Goal: Task Accomplishment & Management: Manage account settings

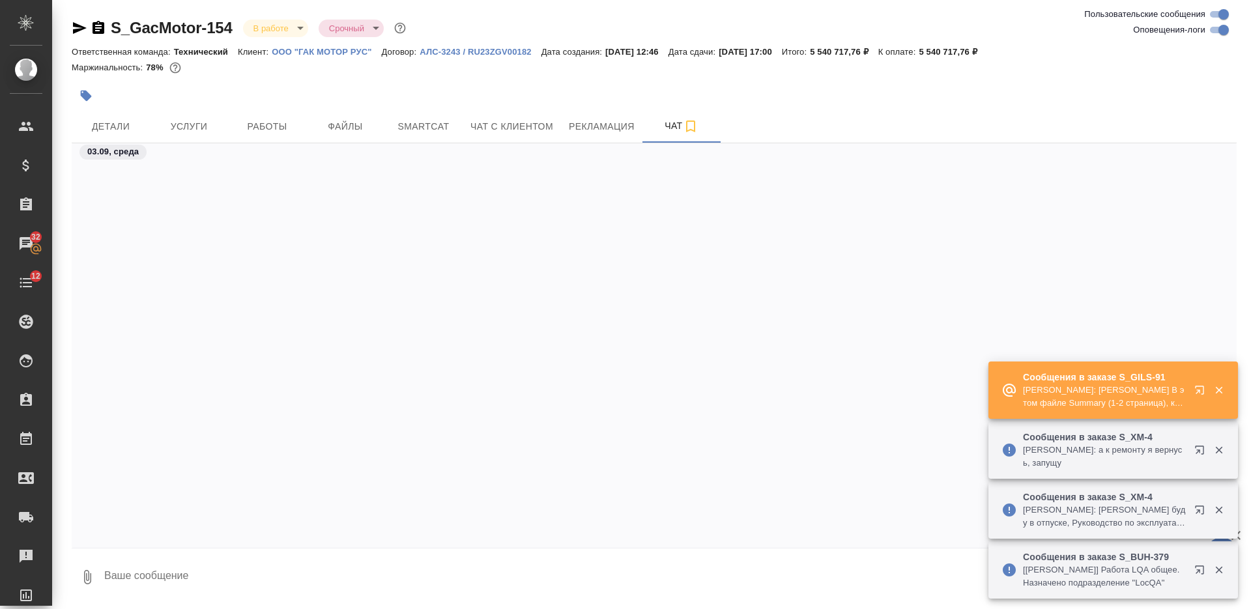
scroll to position [116087, 0]
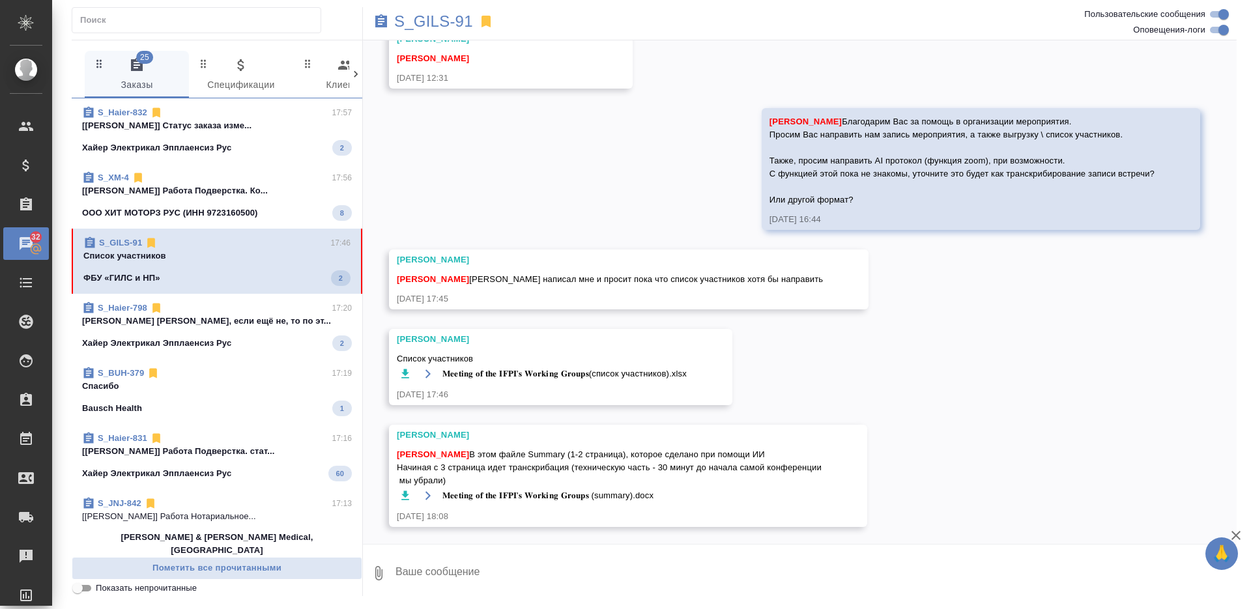
scroll to position [1784, 0]
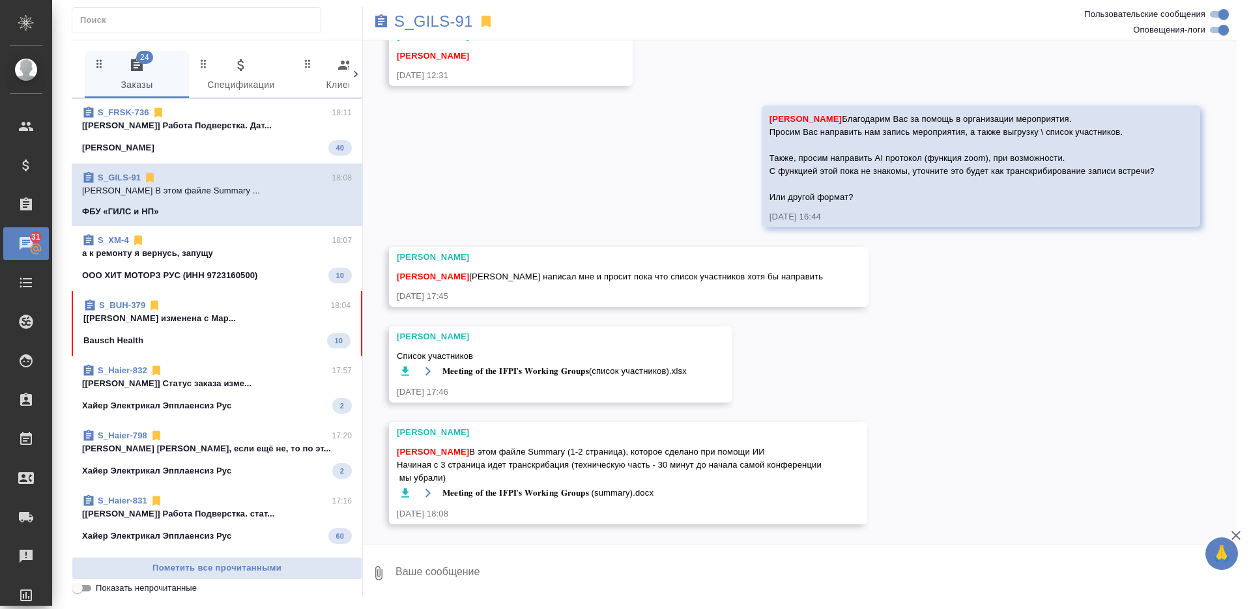
click at [403, 370] on icon "button" at bounding box center [405, 370] width 8 height 9
click at [405, 491] on icon "button" at bounding box center [405, 492] width 8 height 9
click at [576, 449] on span "Никифорова Валерия В этом файле Summary (1-2 страница), которое сделано при пом…" at bounding box center [609, 465] width 425 height 39
copy span "Summary"
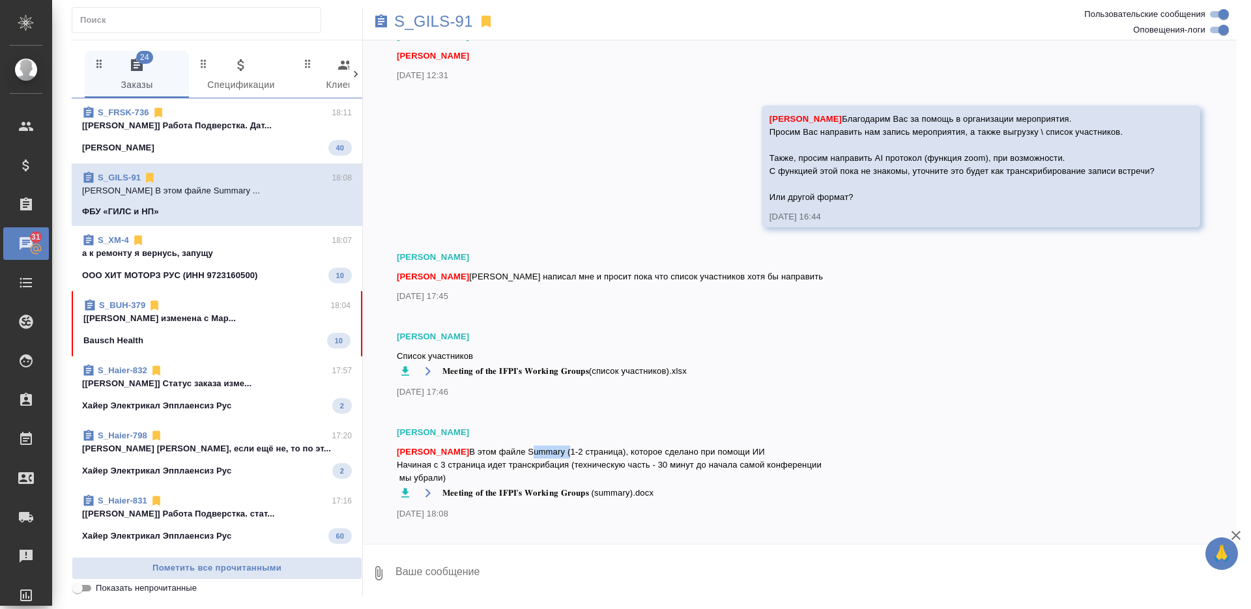
click at [509, 456] on span "Никифорова Валерия В этом файле Summary (1-2 страница), которое сделано при пом…" at bounding box center [776, 465] width 758 height 39
drag, startPoint x: 553, startPoint y: 451, endPoint x: 571, endPoint y: 472, distance: 27.2
click at [571, 472] on span "Никифорова Валерия В этом файле Summary (1-2 страница), которое сделано при пом…" at bounding box center [609, 465] width 425 height 39
copy span "Summary (1-2 страница), которое сделано при помощи ИИ Начиная с 3 страница идет…"
click at [627, 502] on div "Федотова Ирина Никифорова Валерия В этом файле Summary (1-2 страница), которое …" at bounding box center [609, 473] width 425 height 94
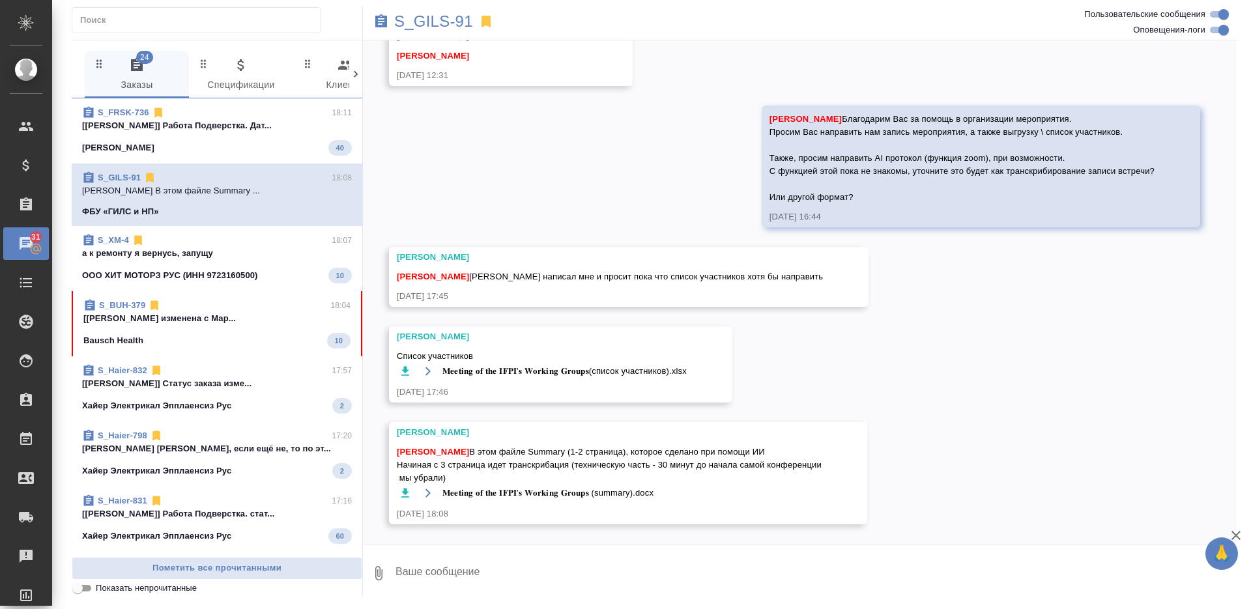
click at [403, 492] on icon "button" at bounding box center [405, 492] width 8 height 9
click at [411, 492] on icon "button" at bounding box center [405, 493] width 13 height 13
drag, startPoint x: 853, startPoint y: 338, endPoint x: 834, endPoint y: 333, distance: 19.6
click at [853, 338] on div "28.08, четверг [Усманова Ольга] Клиент оставил комментарий: "Тариф Стандарт (он…" at bounding box center [800, 292] width 874 height 504
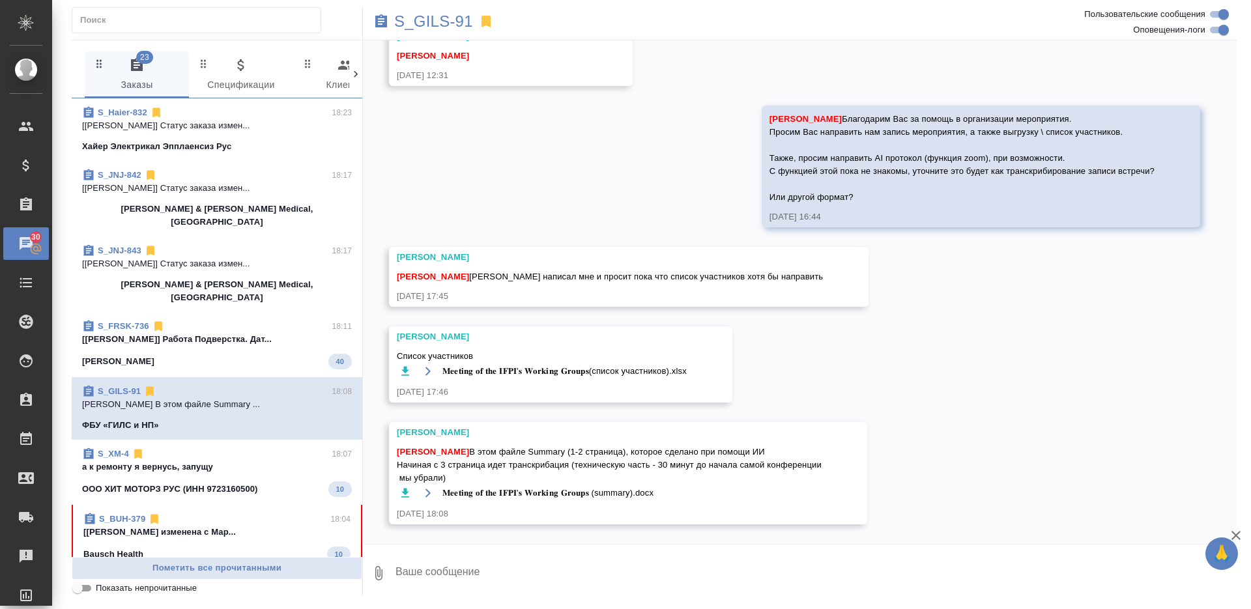
click at [275, 526] on p "[Муталимов Марк] Тематика изменена с Мар..." at bounding box center [216, 532] width 267 height 13
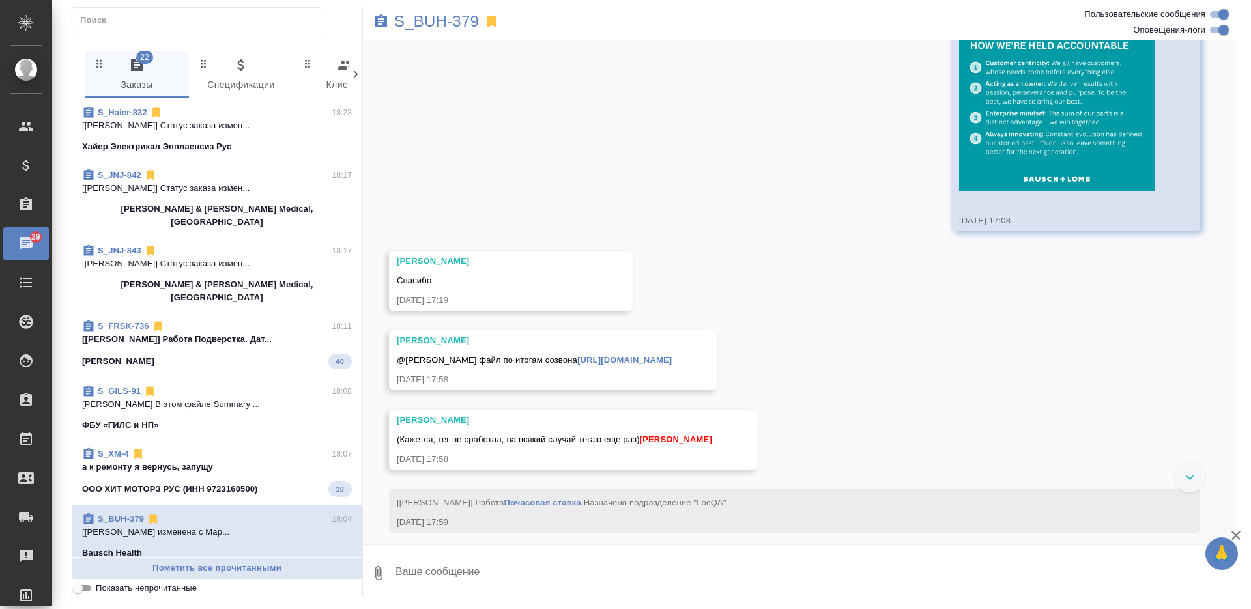
scroll to position [3307, 0]
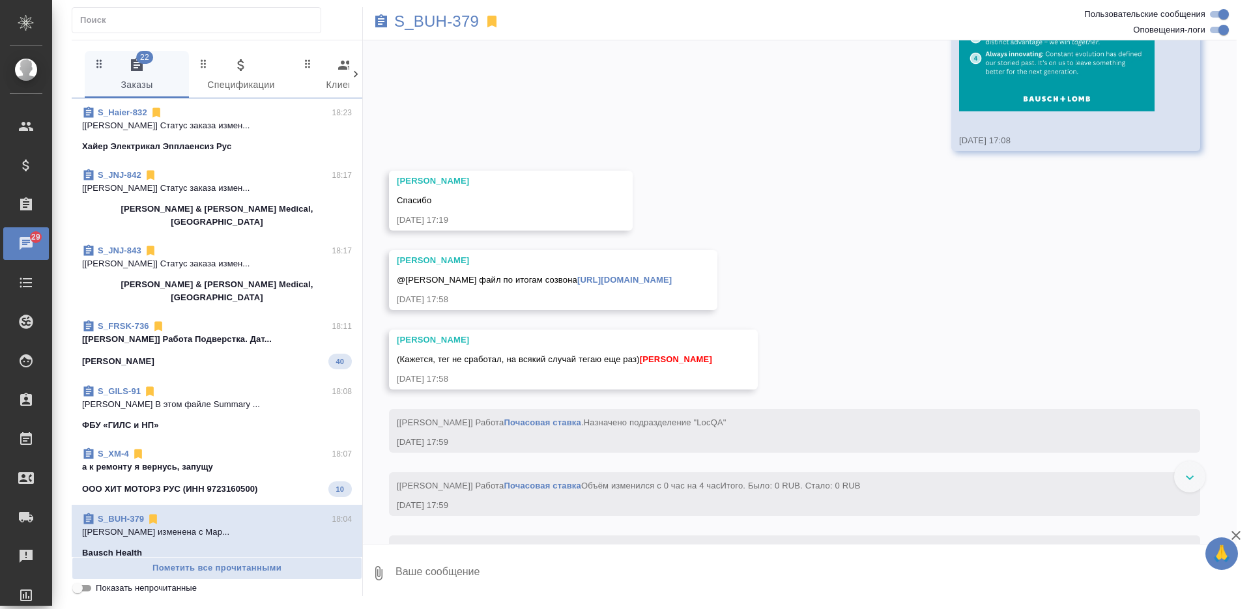
click at [577, 285] on link "[URL][DOMAIN_NAME]" at bounding box center [624, 280] width 94 height 10
click at [618, 570] on textarea at bounding box center [815, 573] width 842 height 44
type textarea "спасибо!"
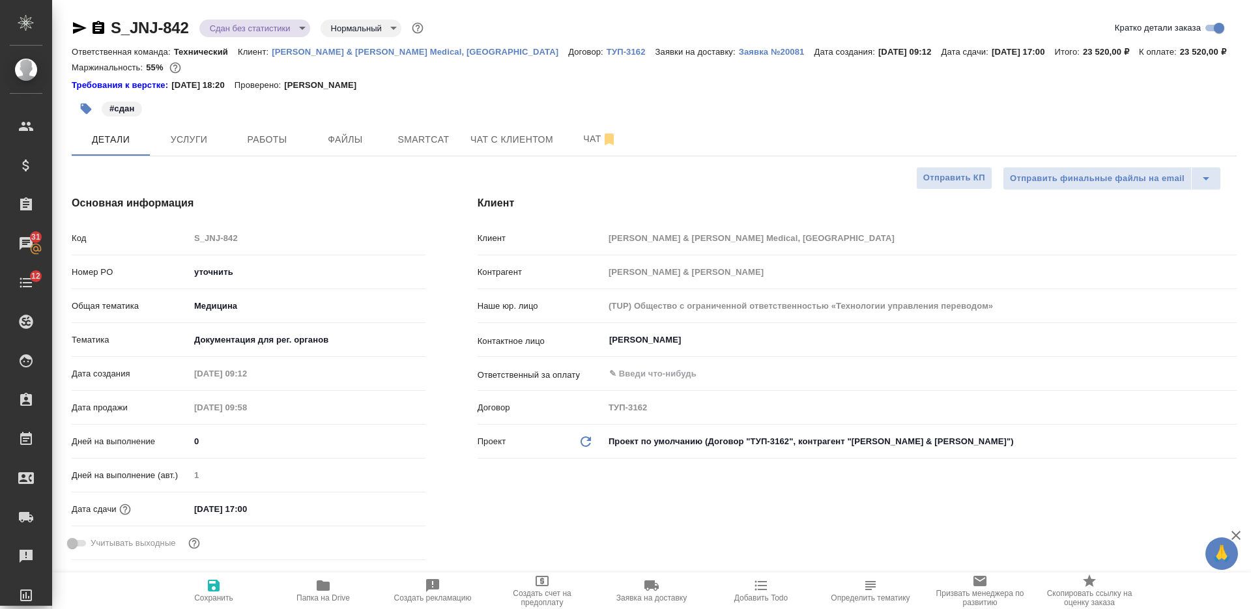
select select "RU"
click at [315, 50] on p "[PERSON_NAME] & [PERSON_NAME] Medical, [GEOGRAPHIC_DATA]" at bounding box center [420, 52] width 296 height 10
click at [234, 268] on input "уточнить" at bounding box center [308, 272] width 236 height 19
paste input "P26095310R"
type input "P26095310R"
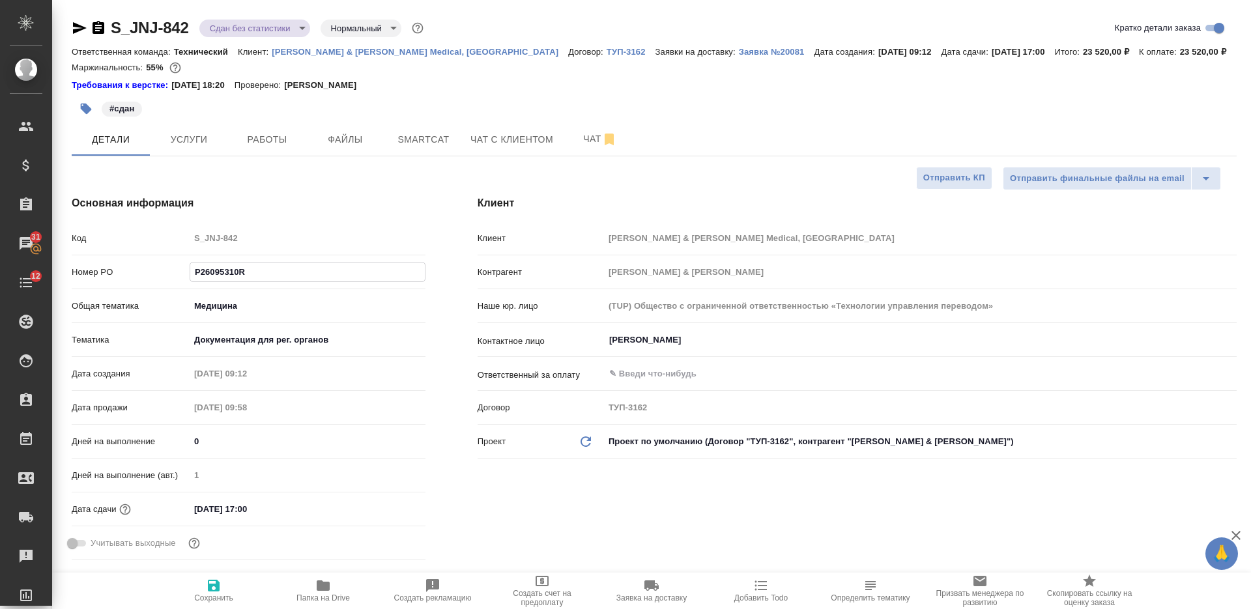
click at [212, 589] on icon "button" at bounding box center [214, 586] width 16 height 16
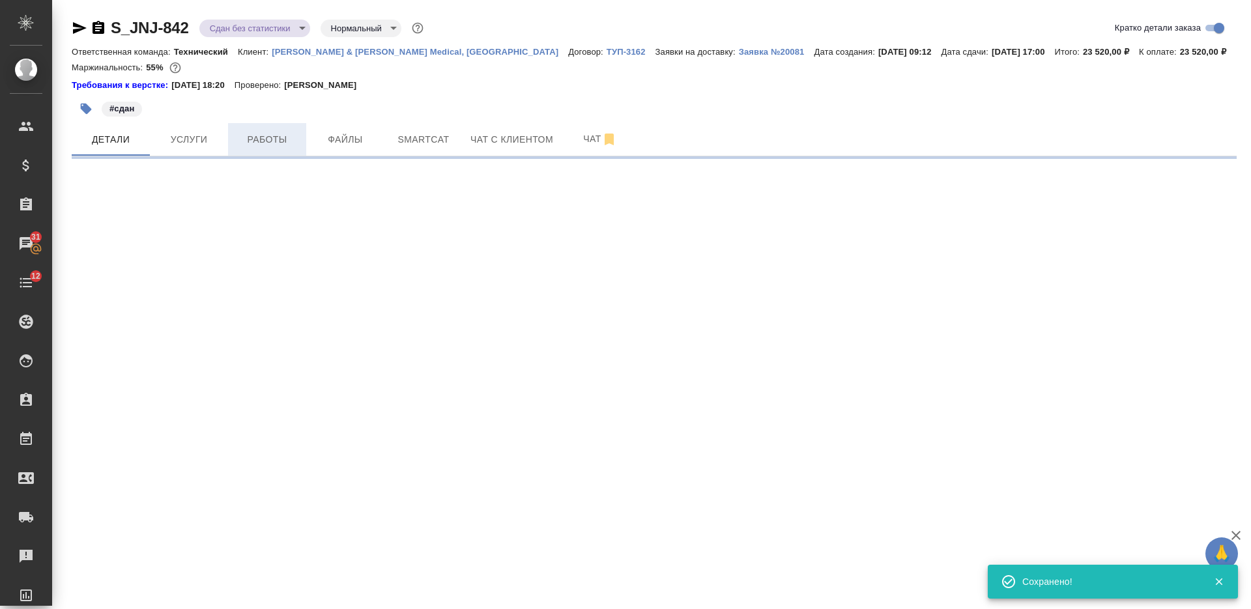
select select "RU"
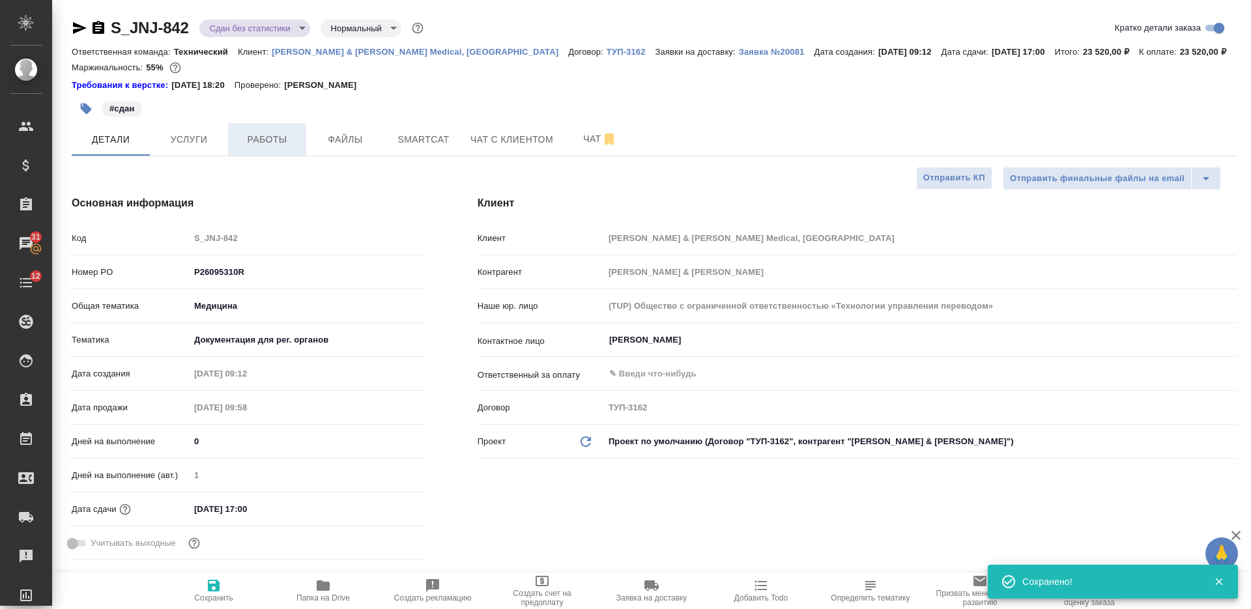
type textarea "x"
click at [293, 141] on span "Работы" at bounding box center [267, 140] width 63 height 16
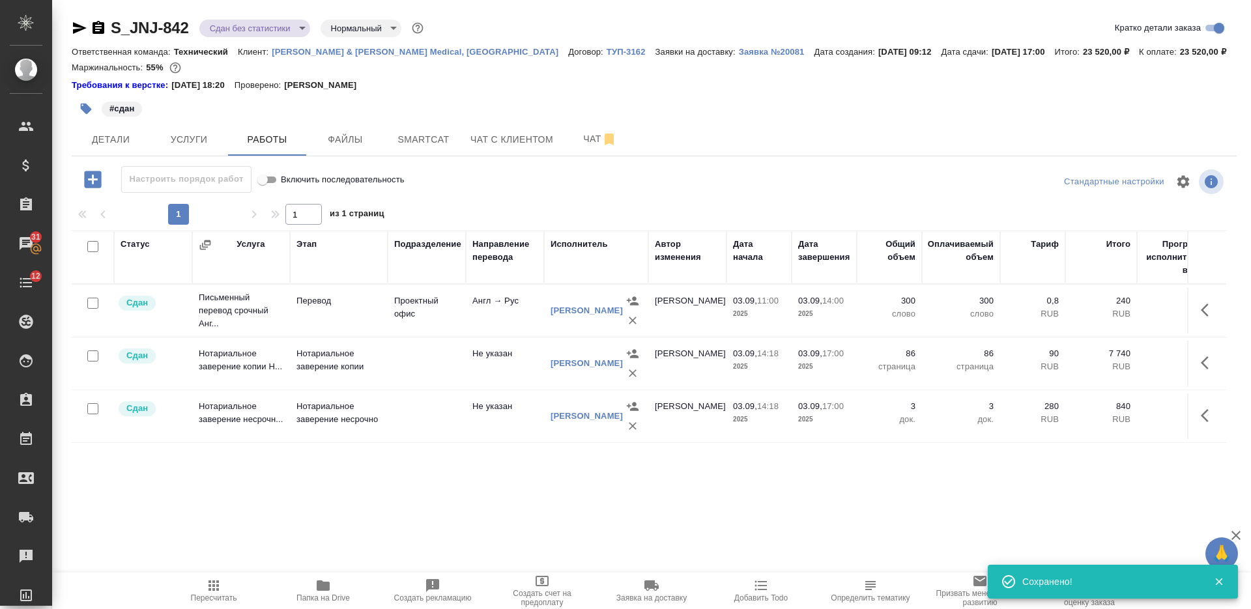
click at [261, 21] on body "🙏 .cls-1 fill:#fff; AWATERA Nikiforova Valeria Клиенты Спецификации Заказы 31 Ч…" at bounding box center [625, 304] width 1251 height 609
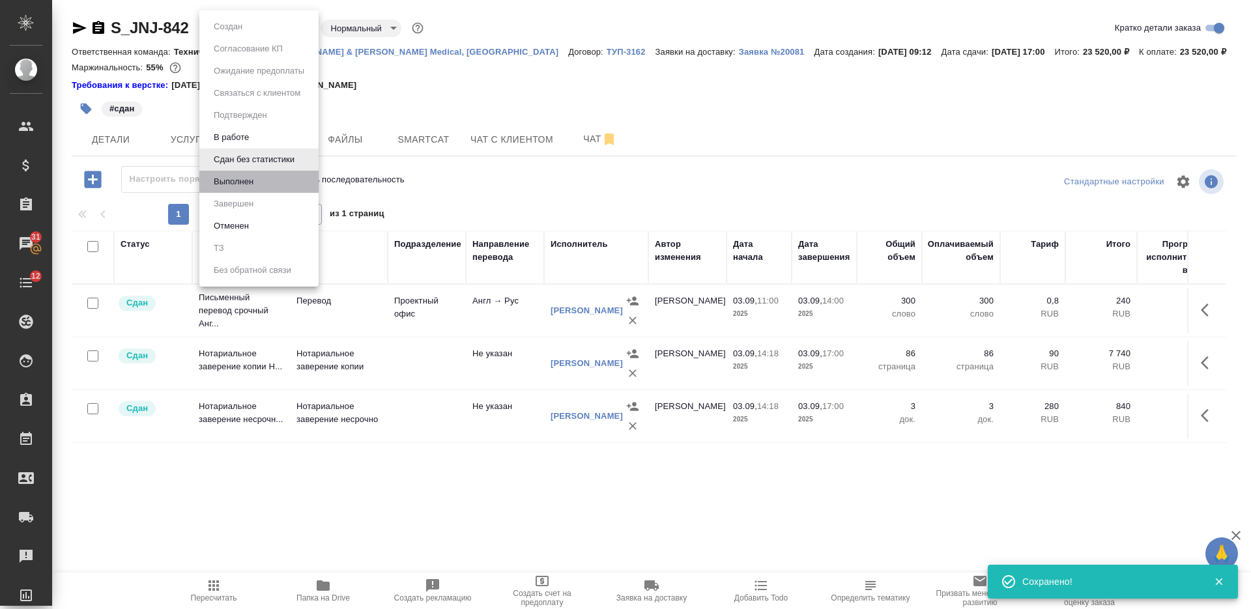
click at [269, 177] on li "Выполнен" at bounding box center [258, 182] width 119 height 22
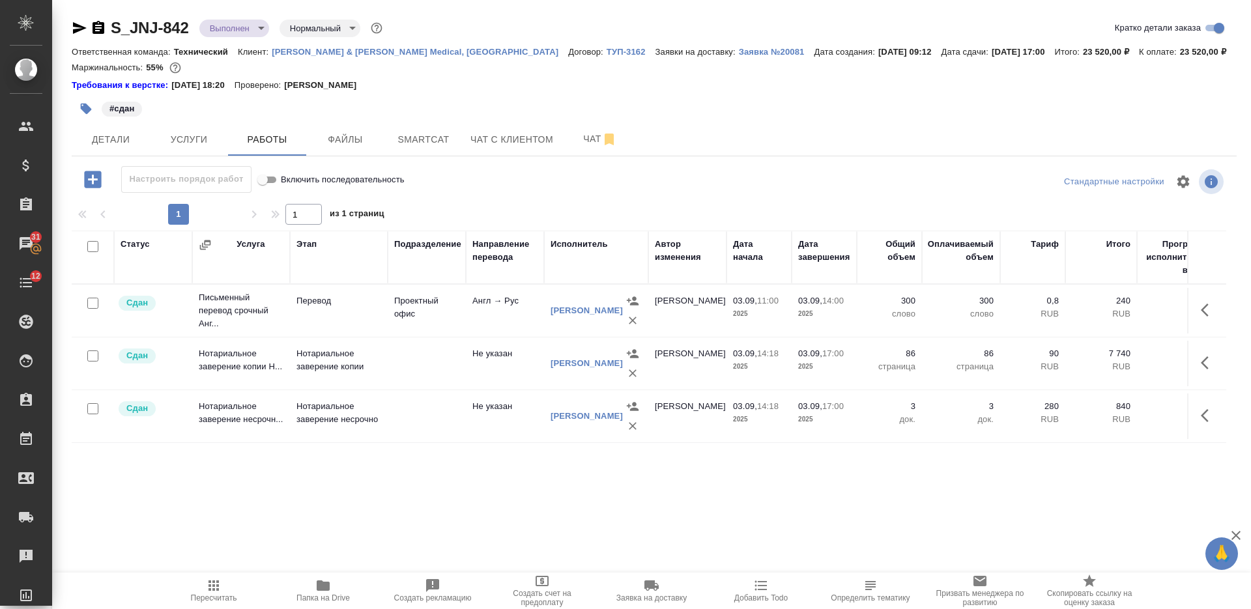
click at [237, 36] on body "🙏 .cls-1 fill:#fff; AWATERA Nikiforova Valeria Клиенты Спецификации Заказы 31 Ч…" at bounding box center [625, 304] width 1251 height 609
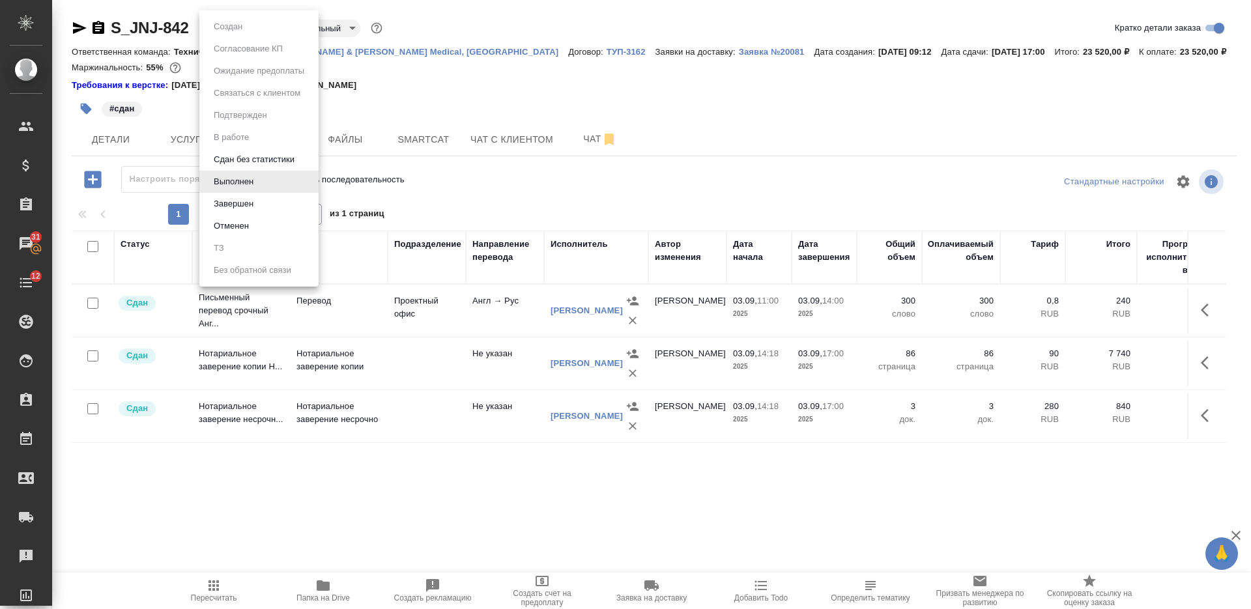
click at [249, 196] on li "Завершен" at bounding box center [258, 204] width 119 height 22
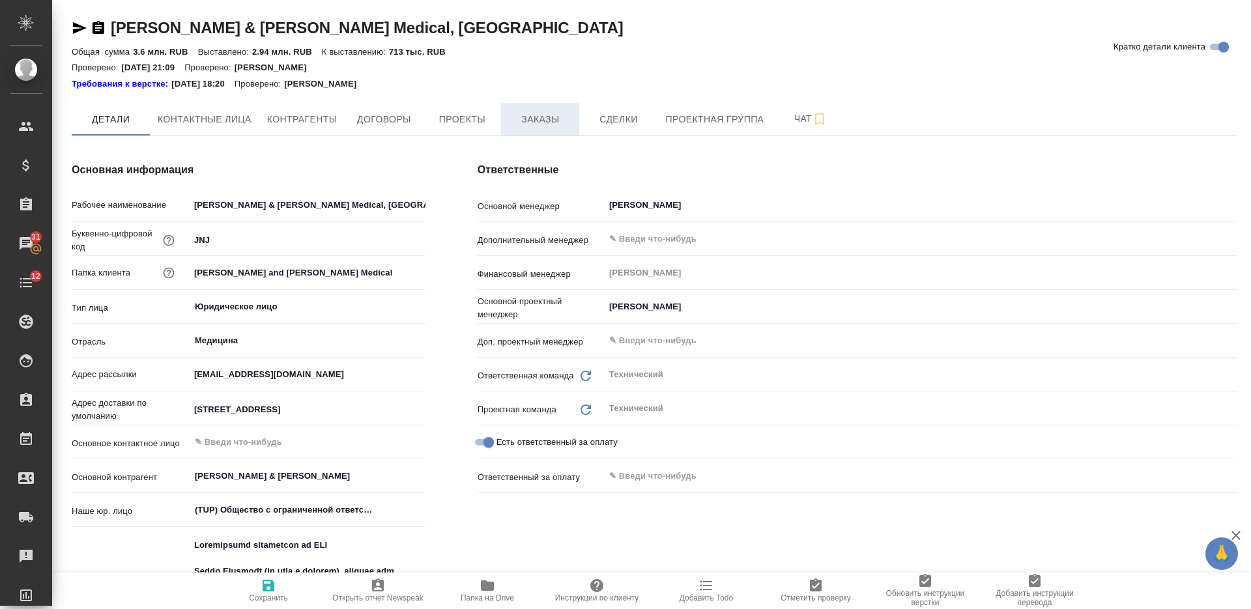
click at [540, 124] on span "Заказы" at bounding box center [540, 119] width 63 height 16
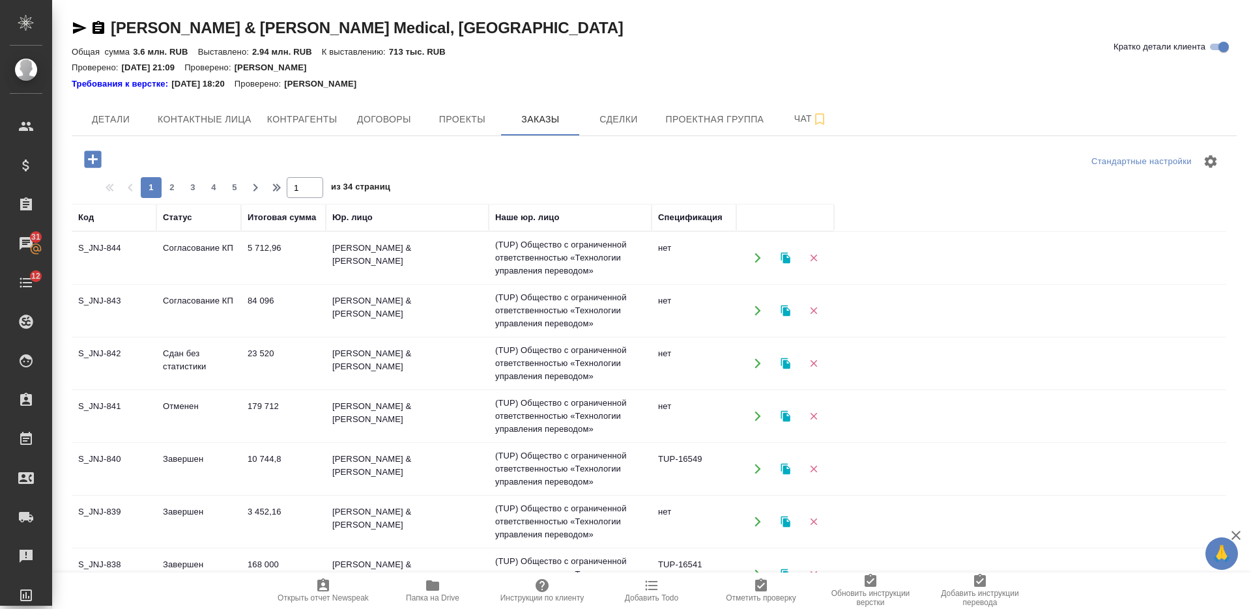
click at [229, 298] on td "Согласование КП" at bounding box center [198, 311] width 85 height 46
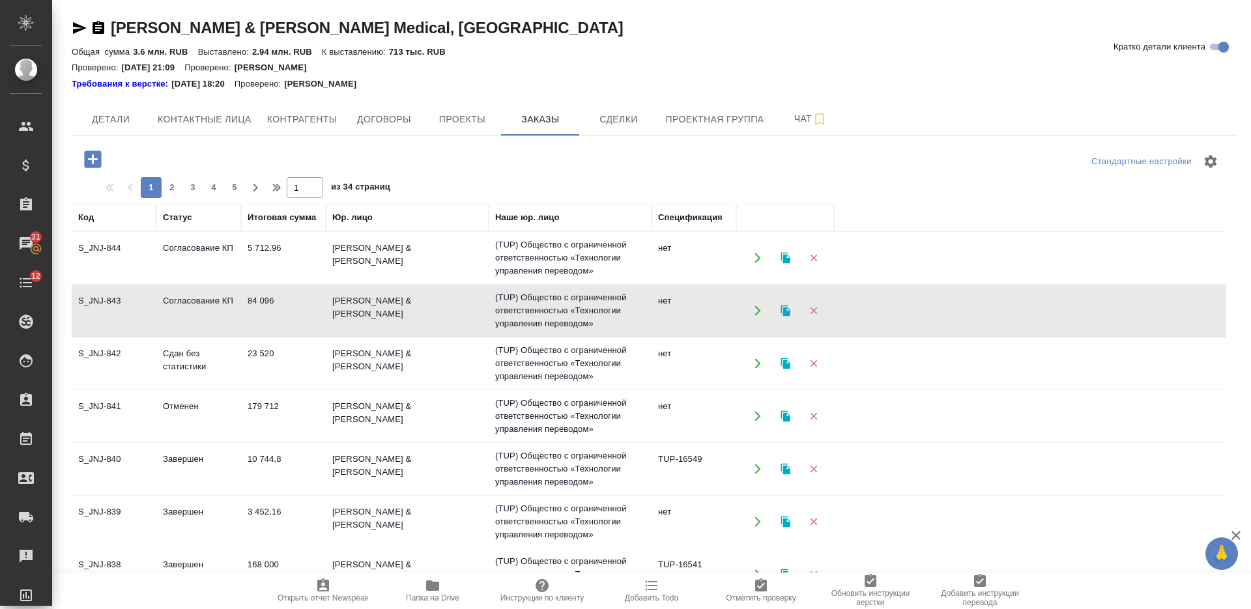
click at [229, 298] on td "Согласование КП" at bounding box center [198, 311] width 85 height 46
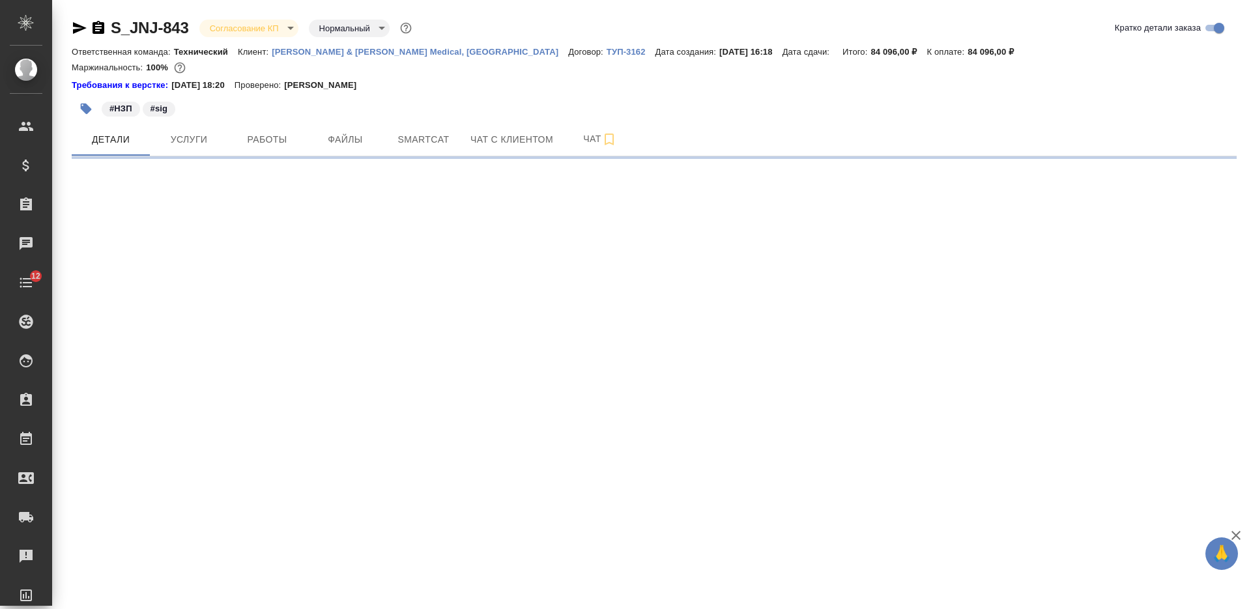
select select "RU"
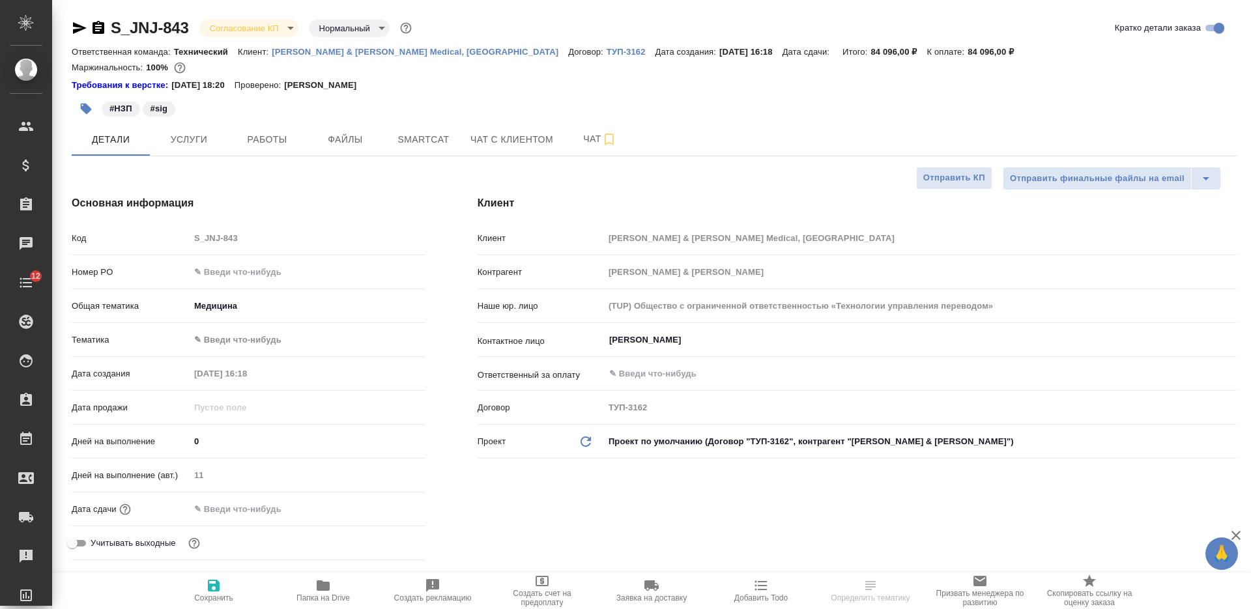
type textarea "x"
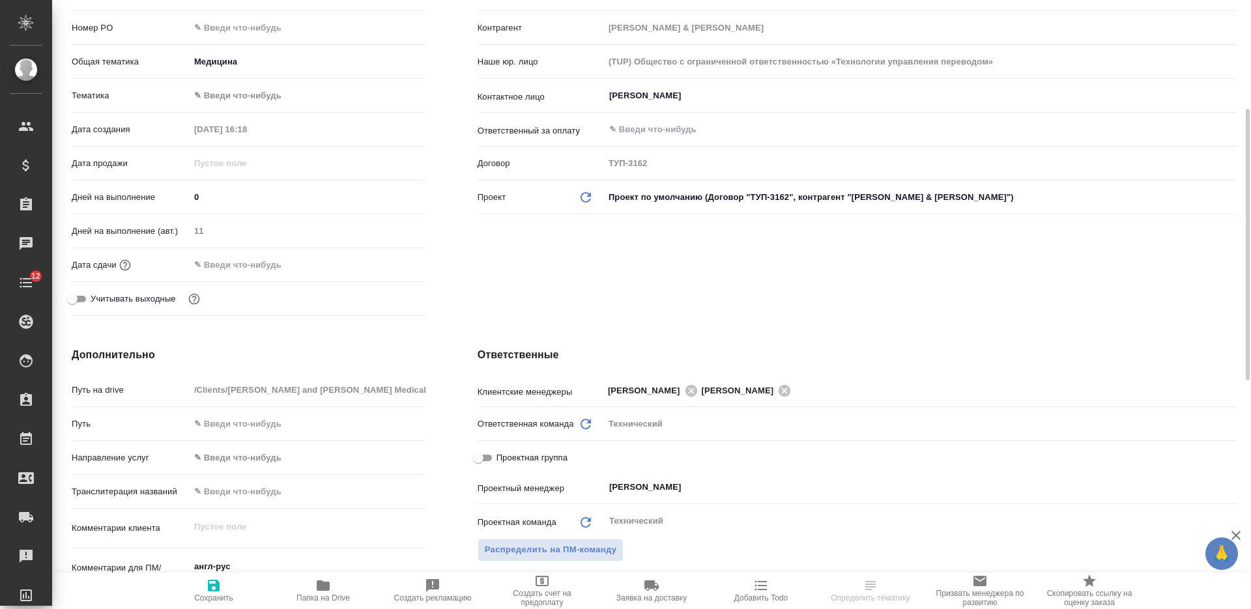
click at [269, 269] on input "text" at bounding box center [247, 264] width 114 height 19
click at [382, 265] on icon "button" at bounding box center [388, 263] width 12 height 13
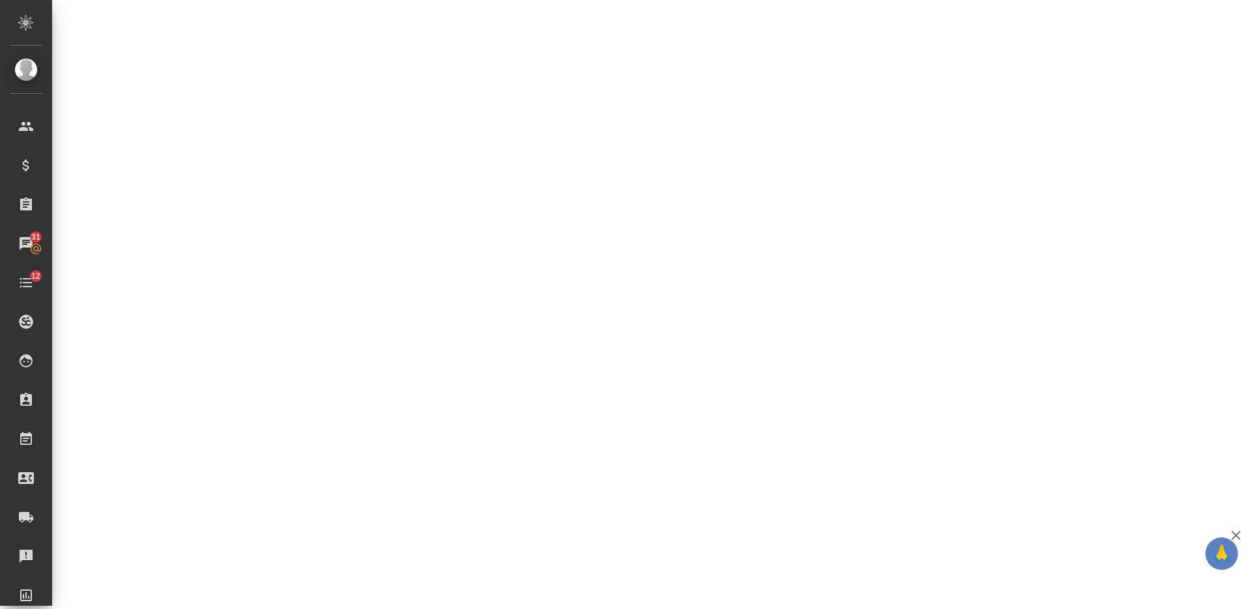
select select "RU"
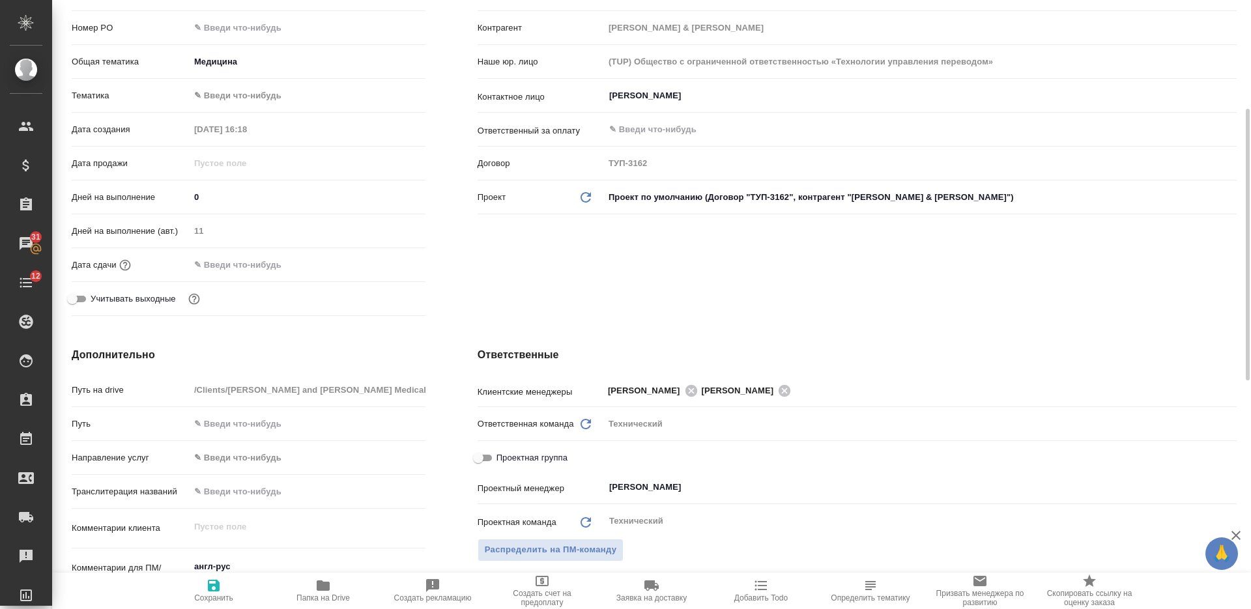
type textarea "x"
drag, startPoint x: 244, startPoint y: 263, endPoint x: 300, endPoint y: 268, distance: 55.7
click at [245, 263] on input "text" at bounding box center [247, 264] width 114 height 19
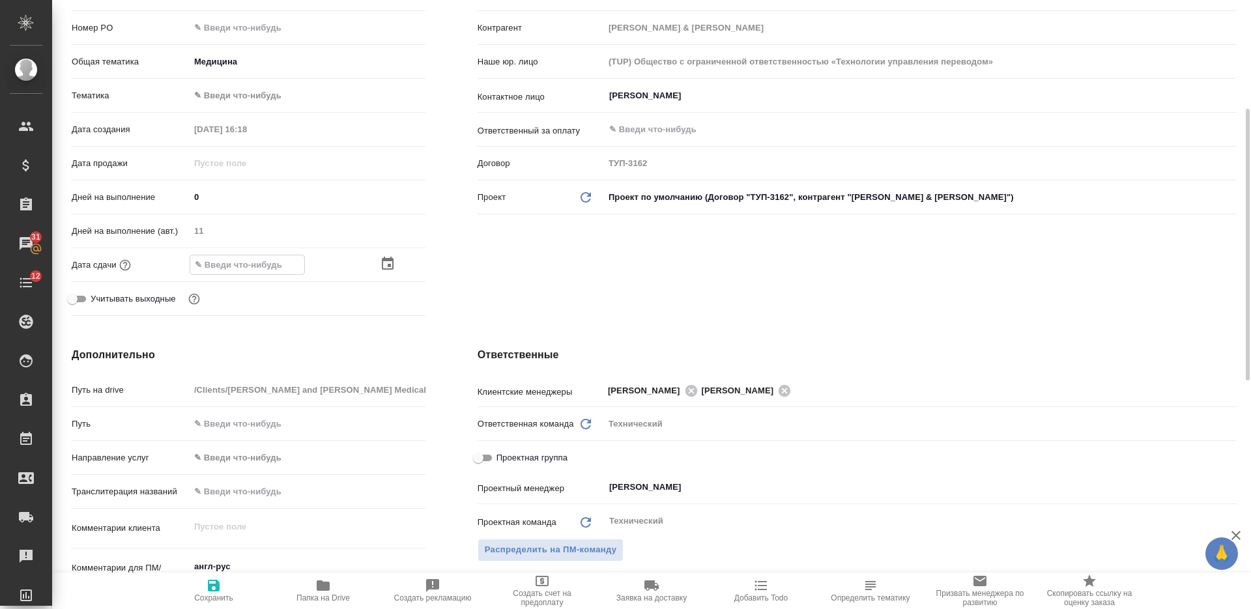
click at [380, 266] on icon "button" at bounding box center [388, 264] width 16 height 16
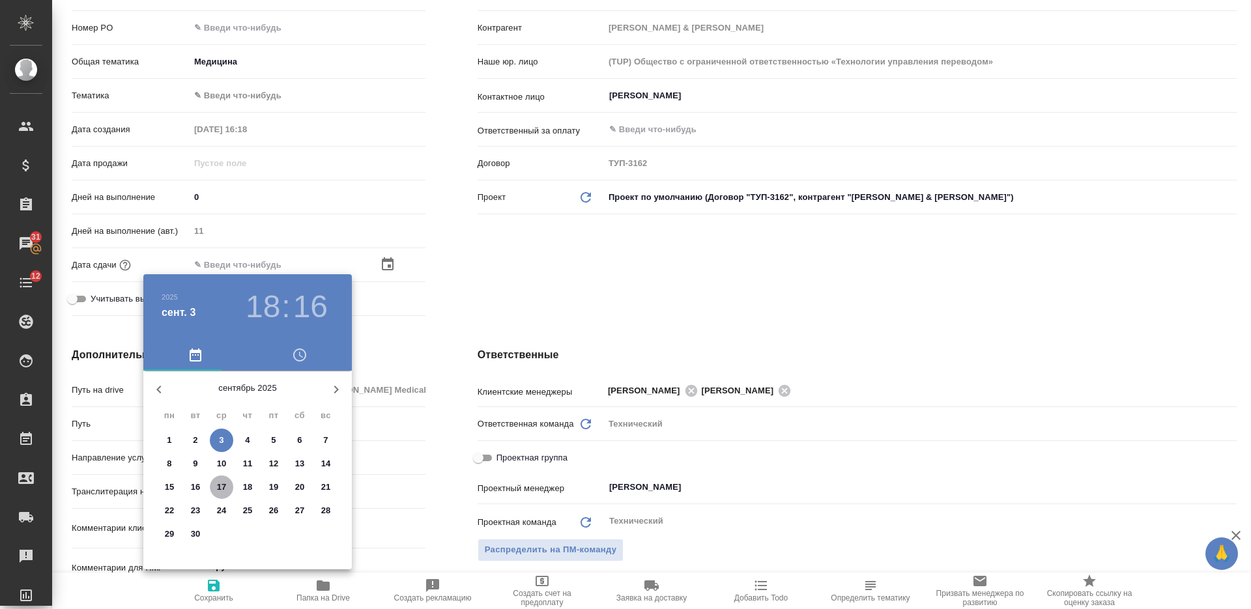
click at [220, 482] on p "17" at bounding box center [222, 487] width 10 height 13
type input "17.09.2025 18:16"
type textarea "x"
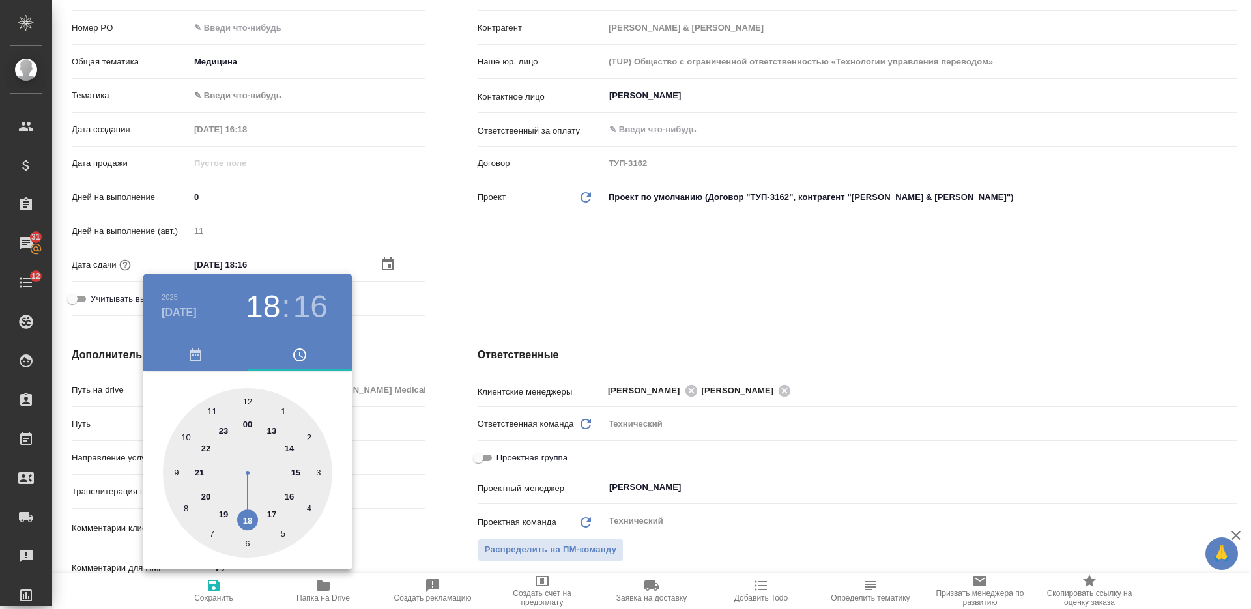
click at [271, 517] on div at bounding box center [247, 472] width 169 height 169
type input "17.09.2025 17:16"
type textarea "x"
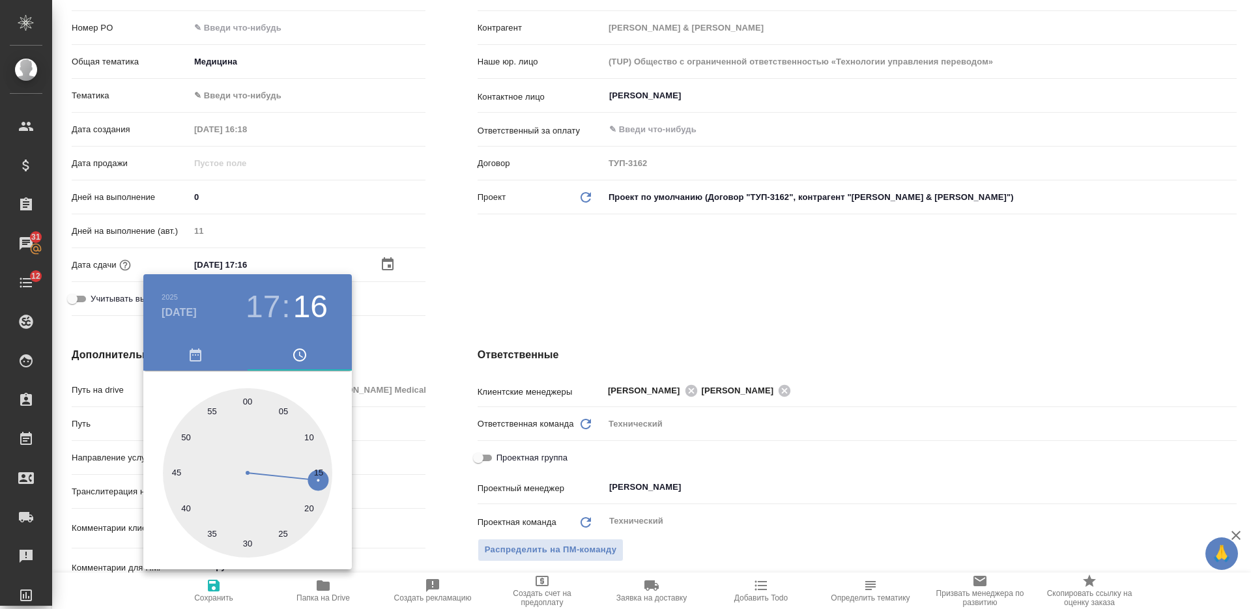
click at [245, 398] on div at bounding box center [247, 472] width 169 height 169
type input "17.09.2025 17:00"
type textarea "x"
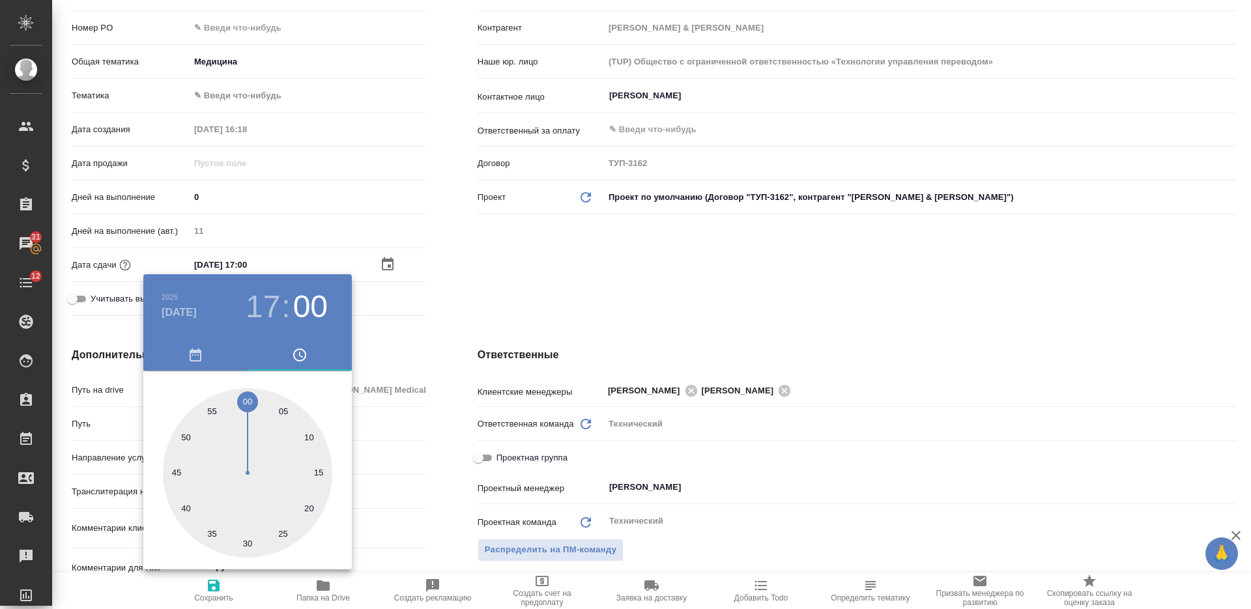
click at [491, 323] on div at bounding box center [625, 304] width 1251 height 609
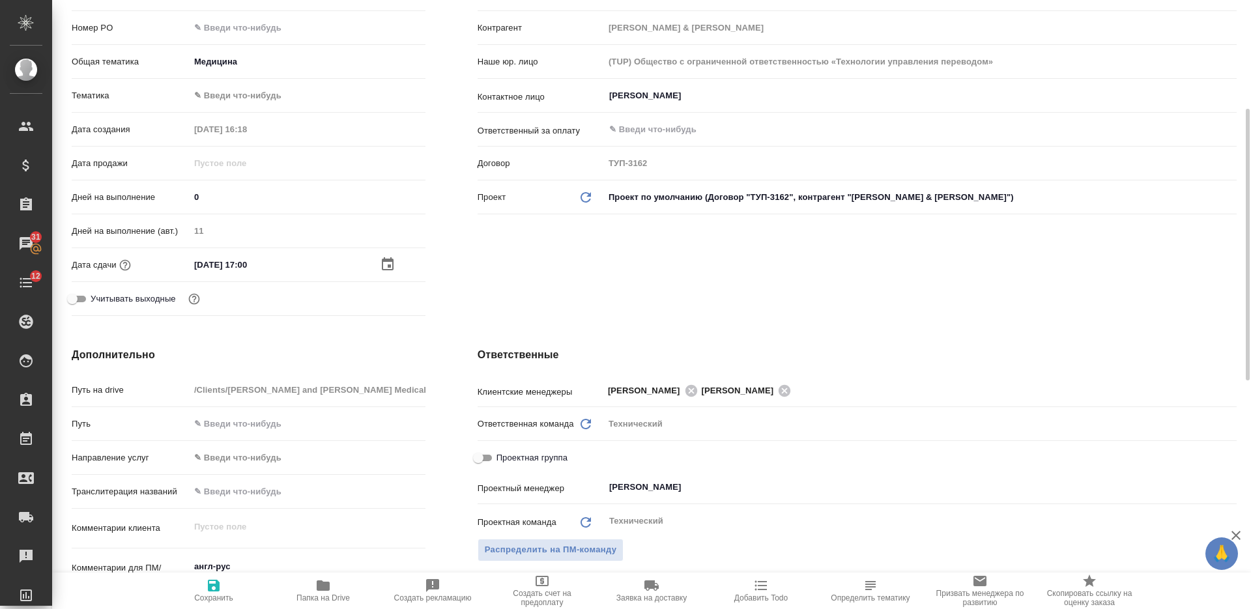
click at [272, 263] on input "17.09.2025 17:00" at bounding box center [247, 264] width 114 height 19
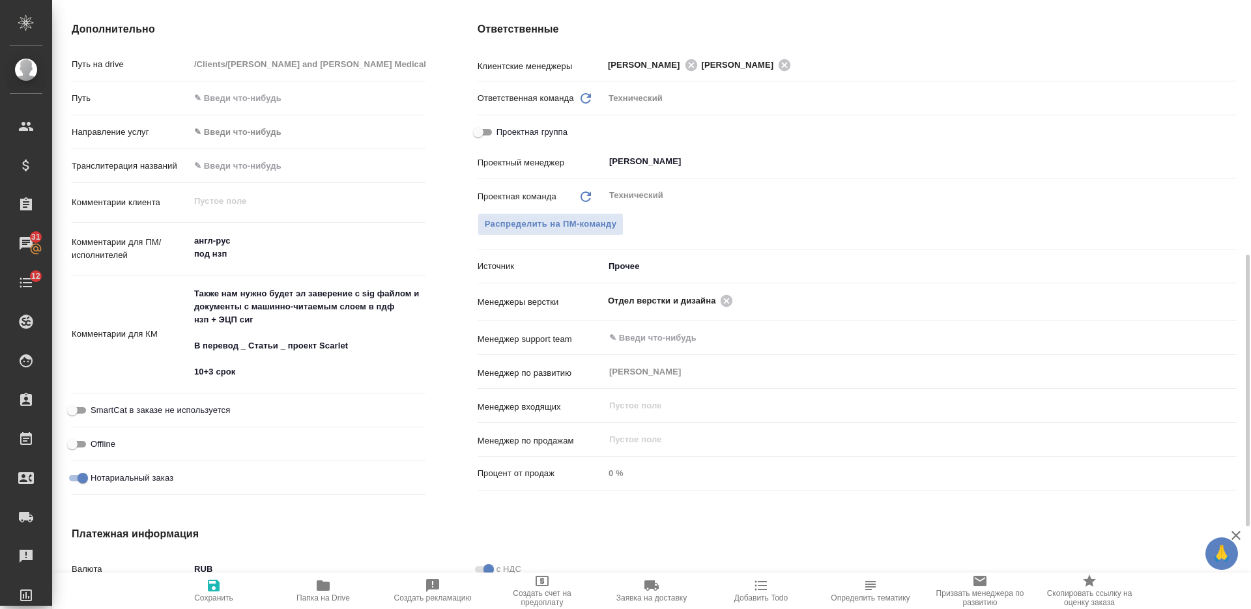
scroll to position [651, 0]
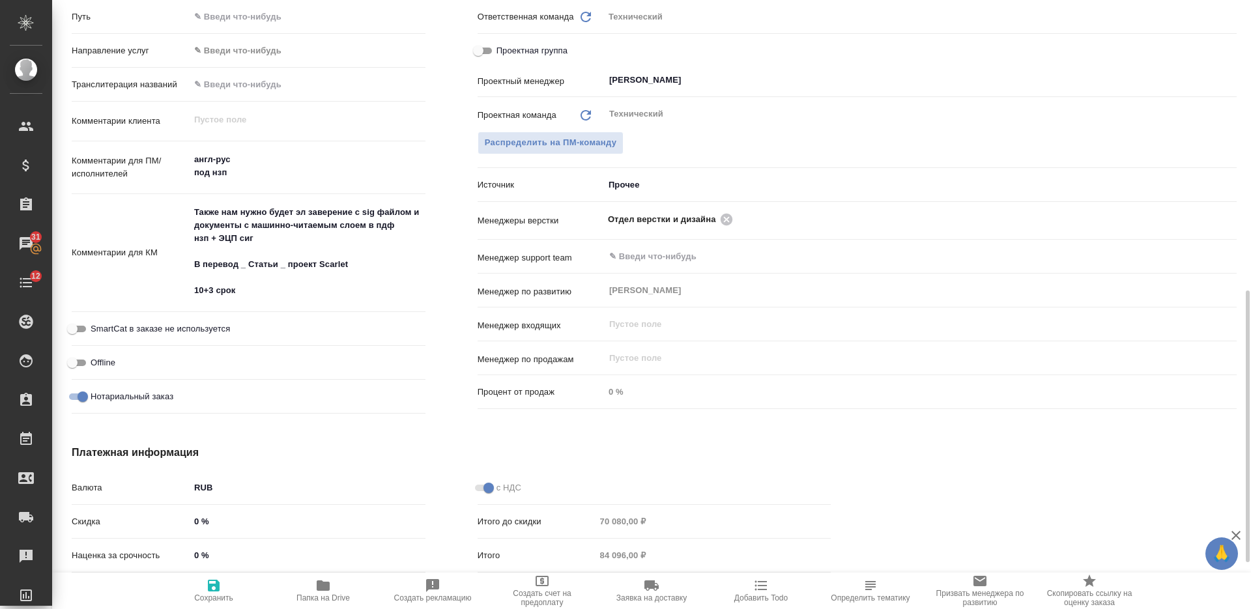
click at [224, 592] on span "Сохранить" at bounding box center [214, 590] width 94 height 25
type textarea "x"
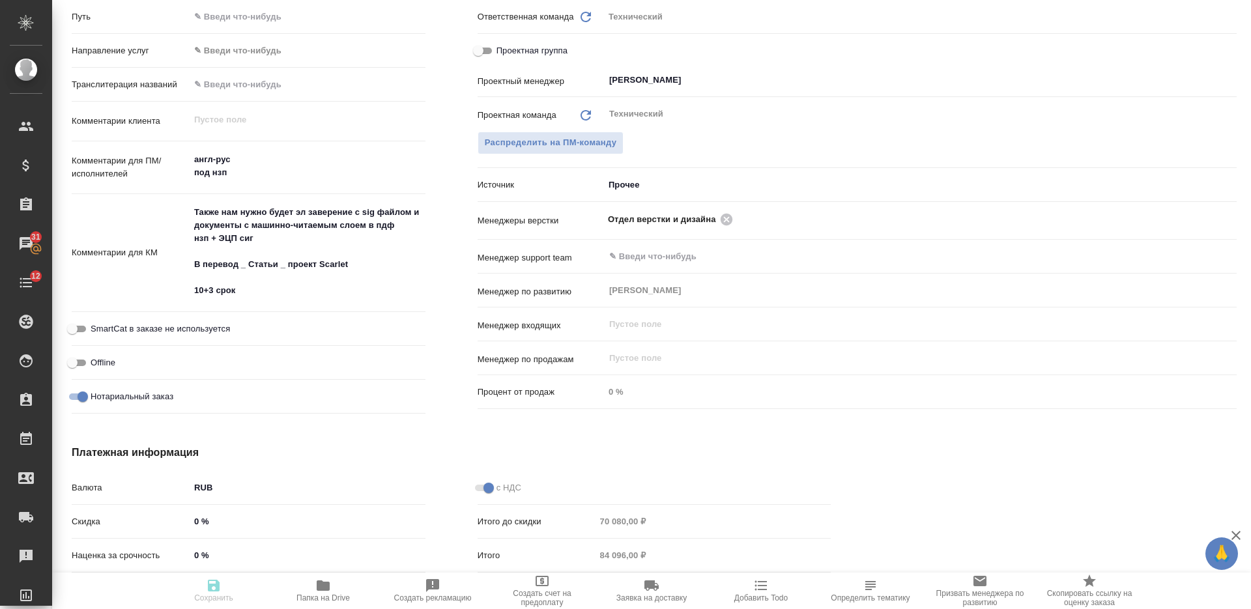
type textarea "x"
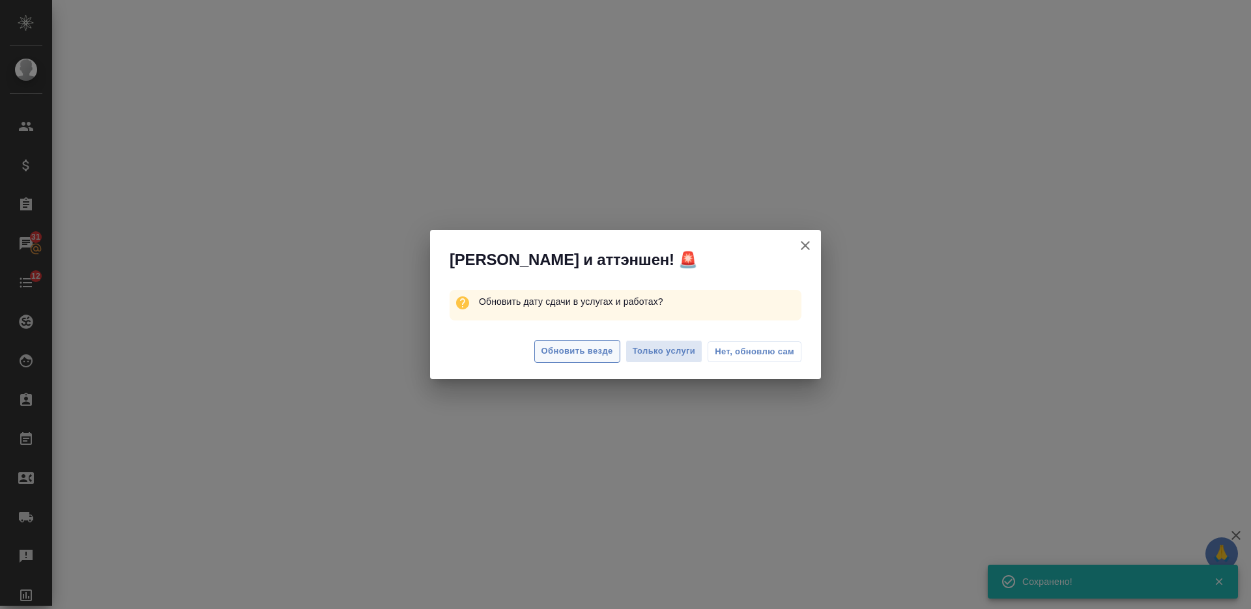
click at [568, 349] on span "Обновить везде" at bounding box center [577, 351] width 72 height 15
select select "RU"
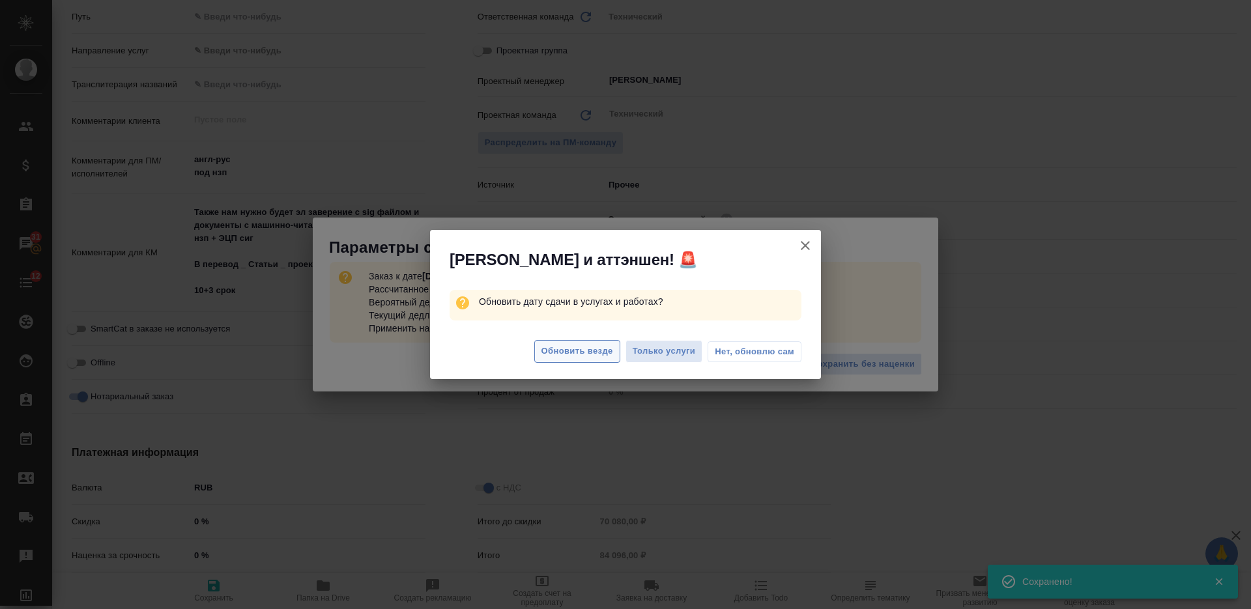
type textarea "x"
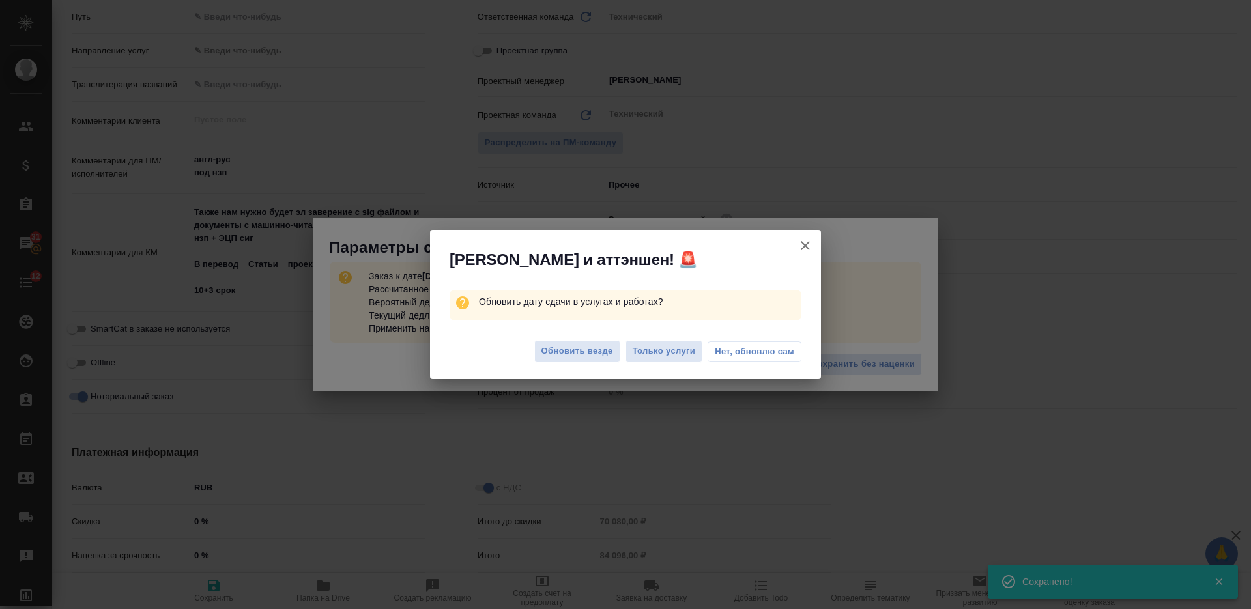
type textarea "x"
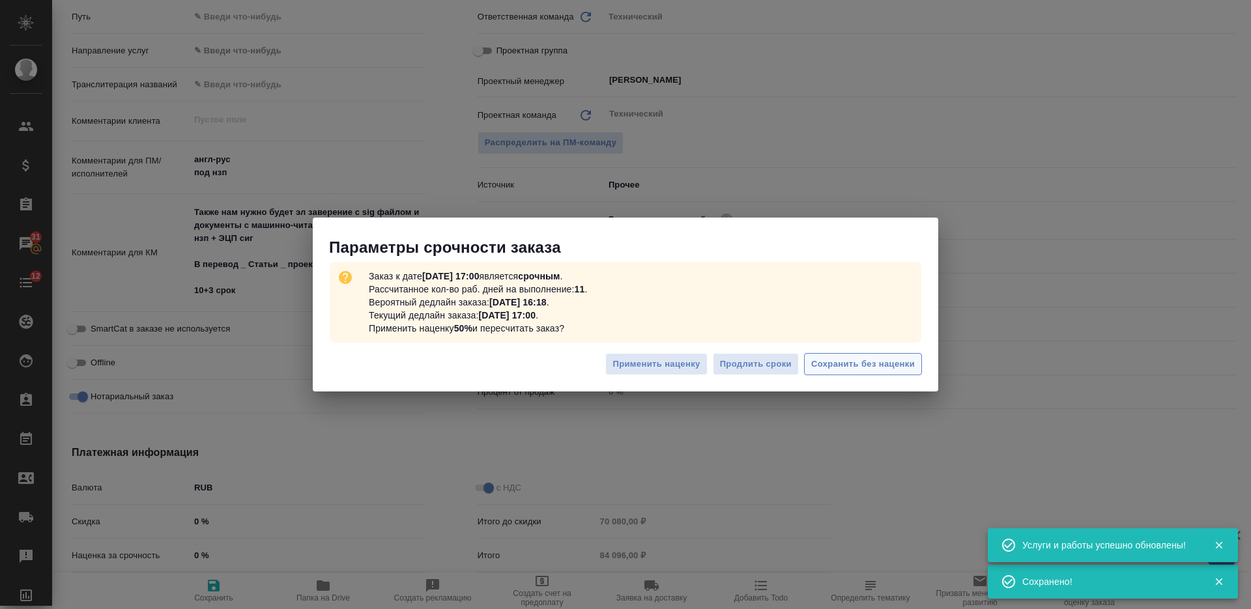
click at [851, 357] on span "Сохранить без наценки" at bounding box center [863, 364] width 104 height 15
type textarea "x"
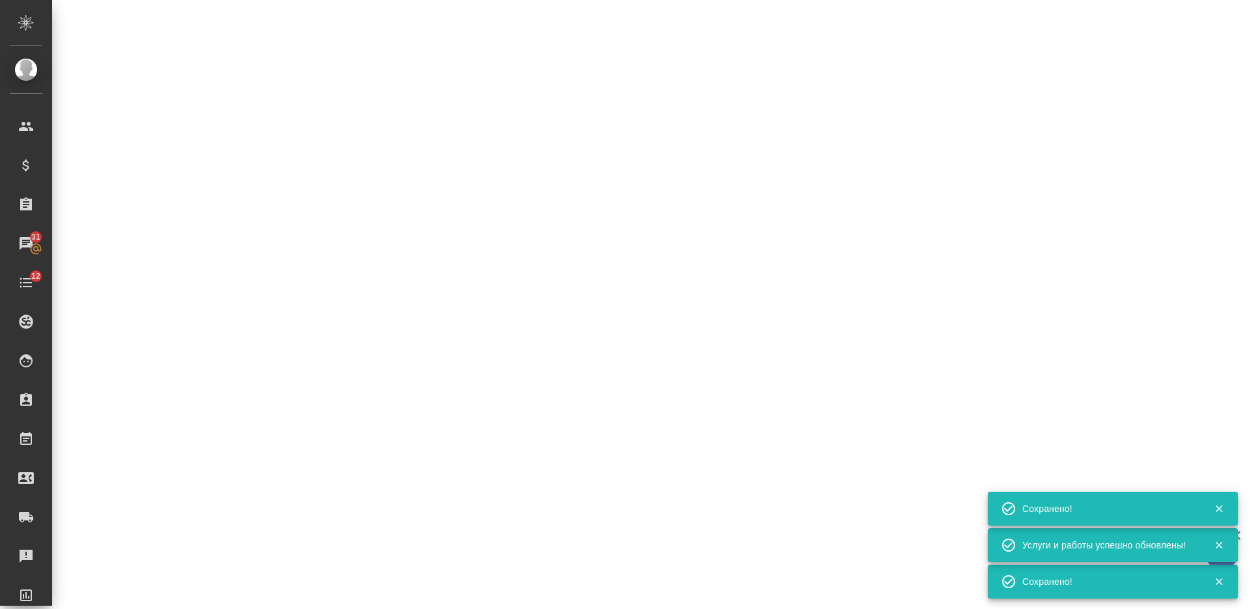
type input "urgent"
select select "RU"
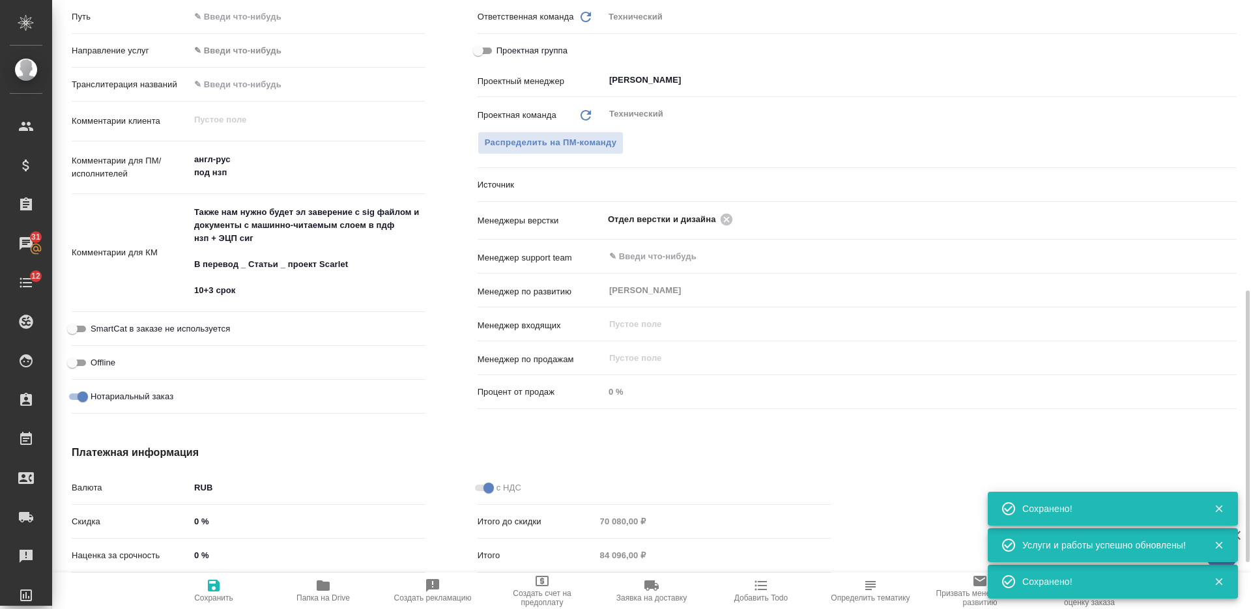
type textarea "x"
click at [261, 291] on textarea "Также нам нужно будет эл заверение с sig файлом и документы с машинно-читаемым …" at bounding box center [308, 251] width 236 height 100
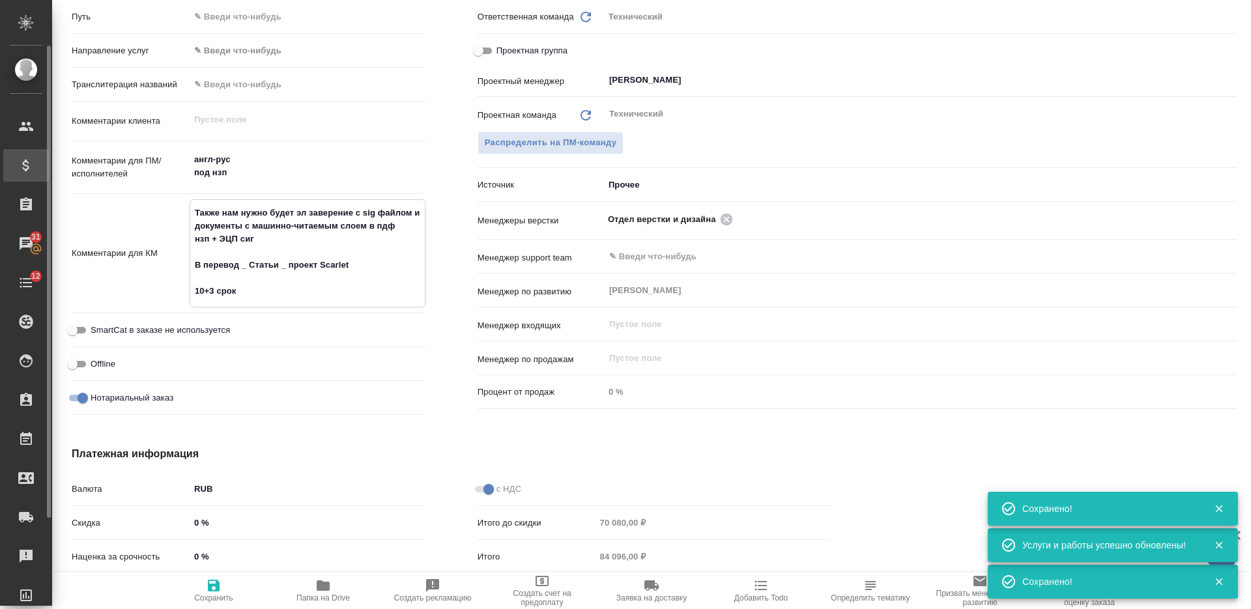
type textarea "x"
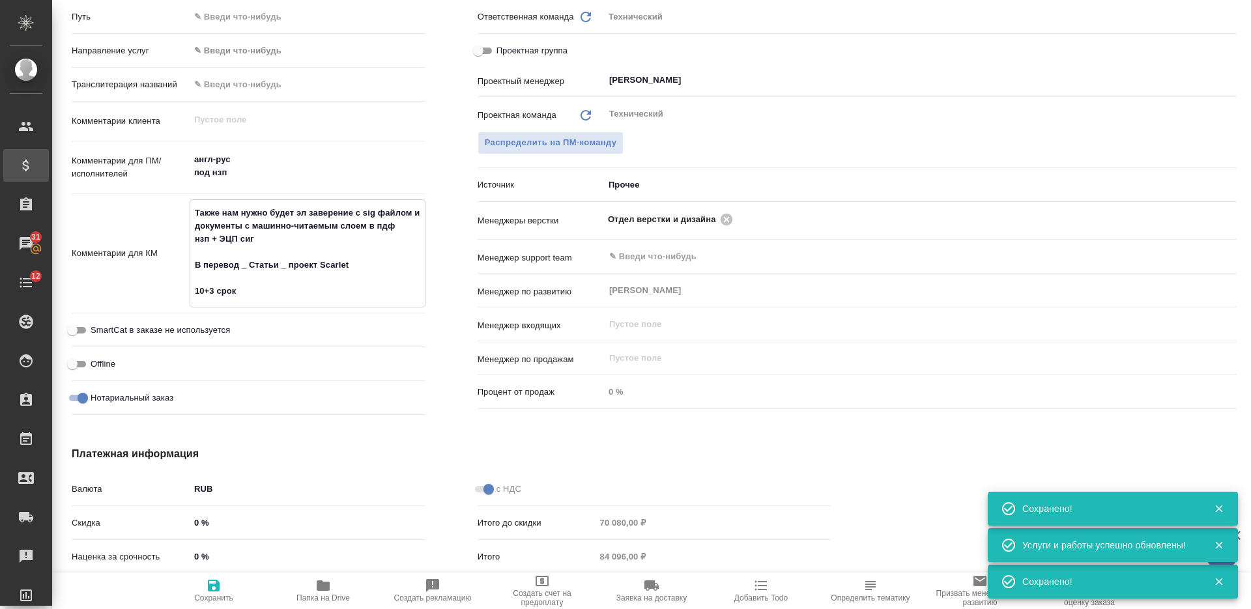
type textarea "x"
type textarea "Также нам нужно будет эл заверение с sig файлом и документы с машинно-читаемым …"
type textarea "x"
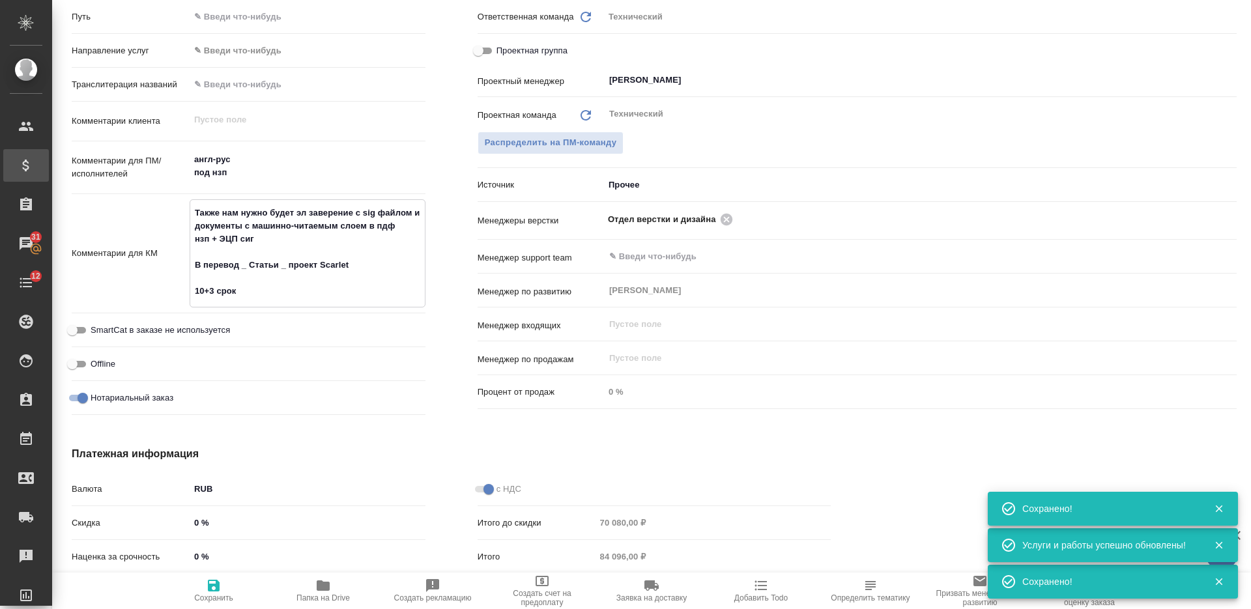
type textarea "Также нам нужно будет эл заверение с sig файлом и документы с машинно-читаемым …"
type textarea "x"
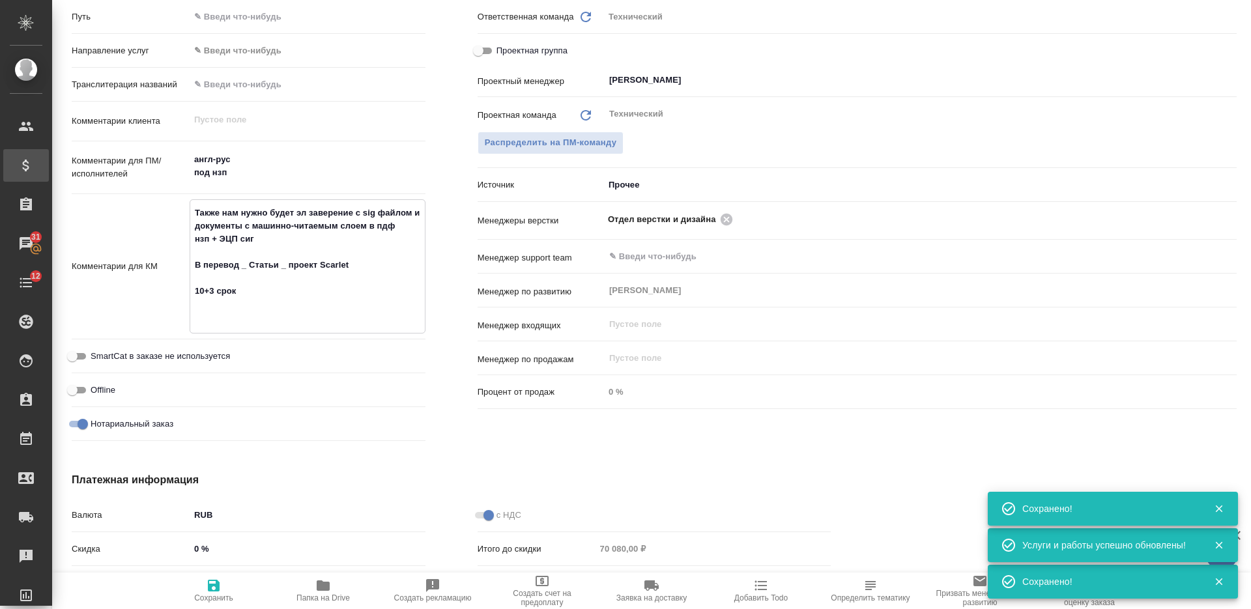
paste textarea "17.09.2025 17:00"
type textarea "Также нам нужно будет эл заверение с sig файлом и документы с машинно-читаемым …"
type textarea "x"
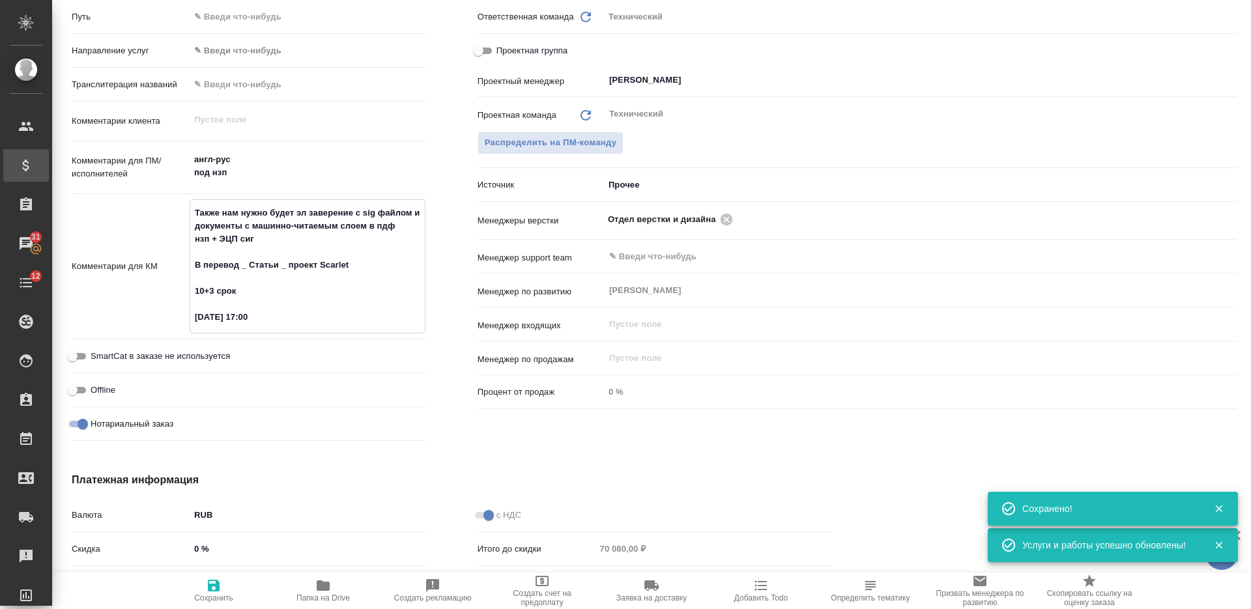
type textarea "Также нам нужно будет эл заверение с sig файлом и документы с машинно-читаемым …"
type textarea "x"
type textarea "Также нам нужно будет эл заверение с sig файлом и документы с машинно-читаемым …"
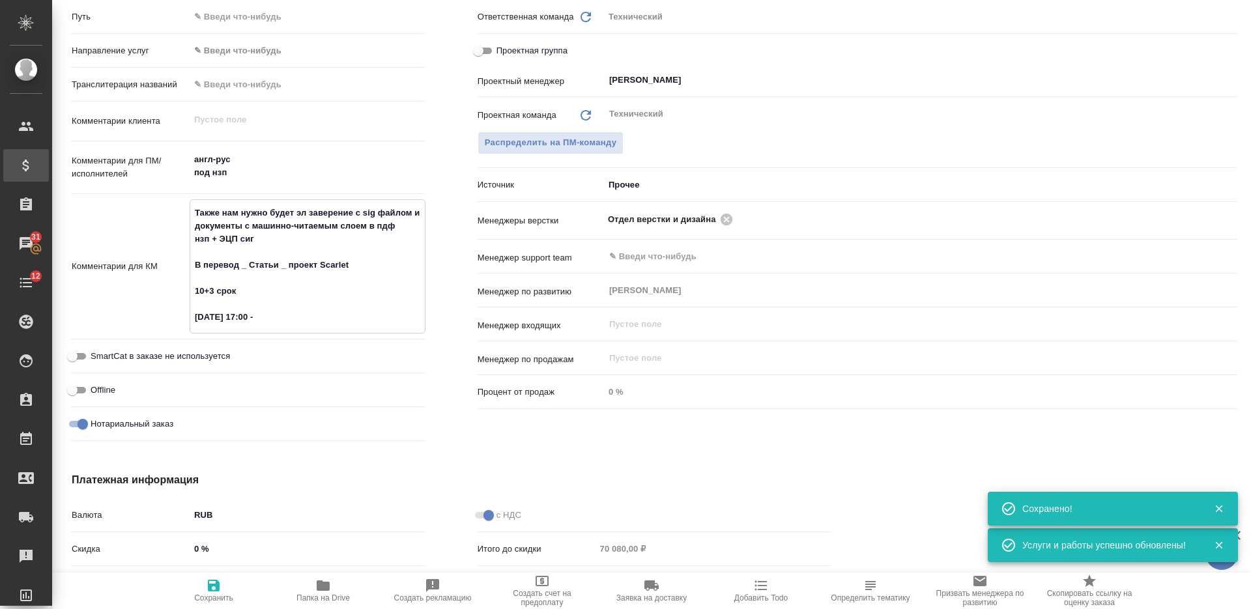
type textarea "x"
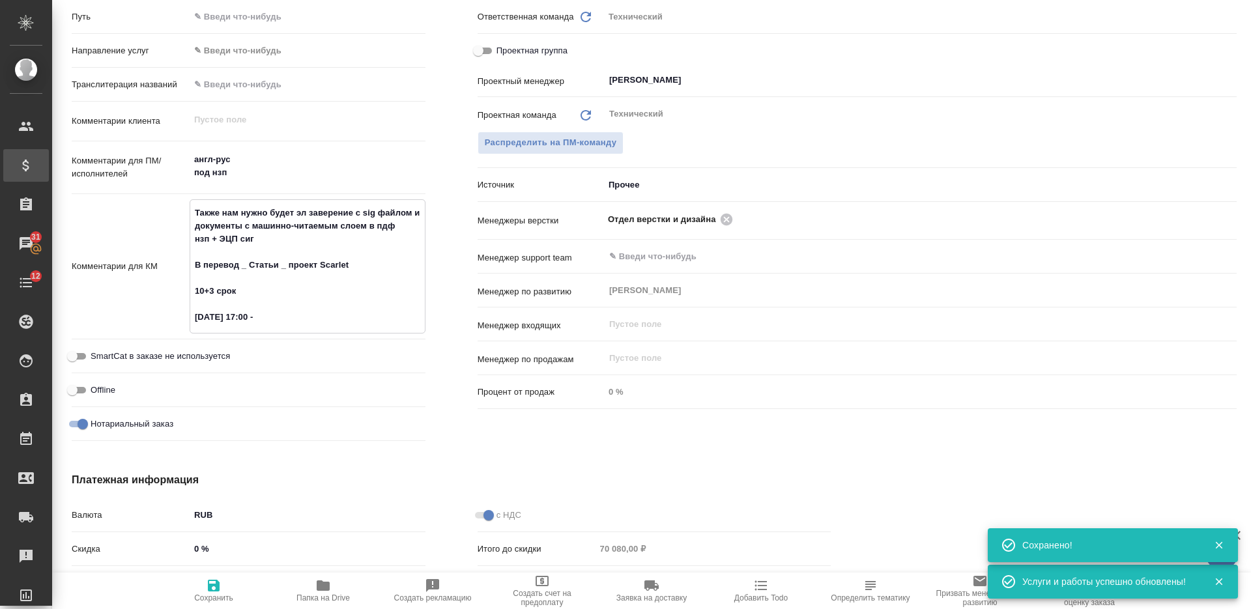
type textarea "Также нам нужно будет эл заверение с sig файлом и документы с машинно-читаемым …"
type textarea "x"
type textarea "Также нам нужно будет эл заверение с sig файлом и документы с машинно-читаемым …"
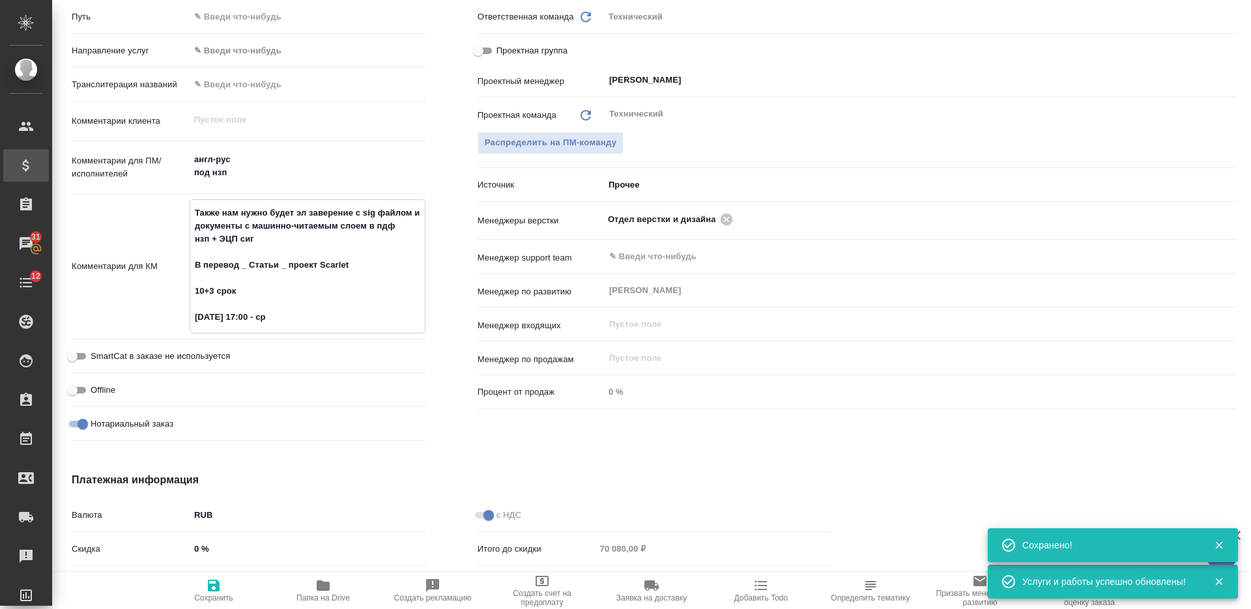
type textarea "x"
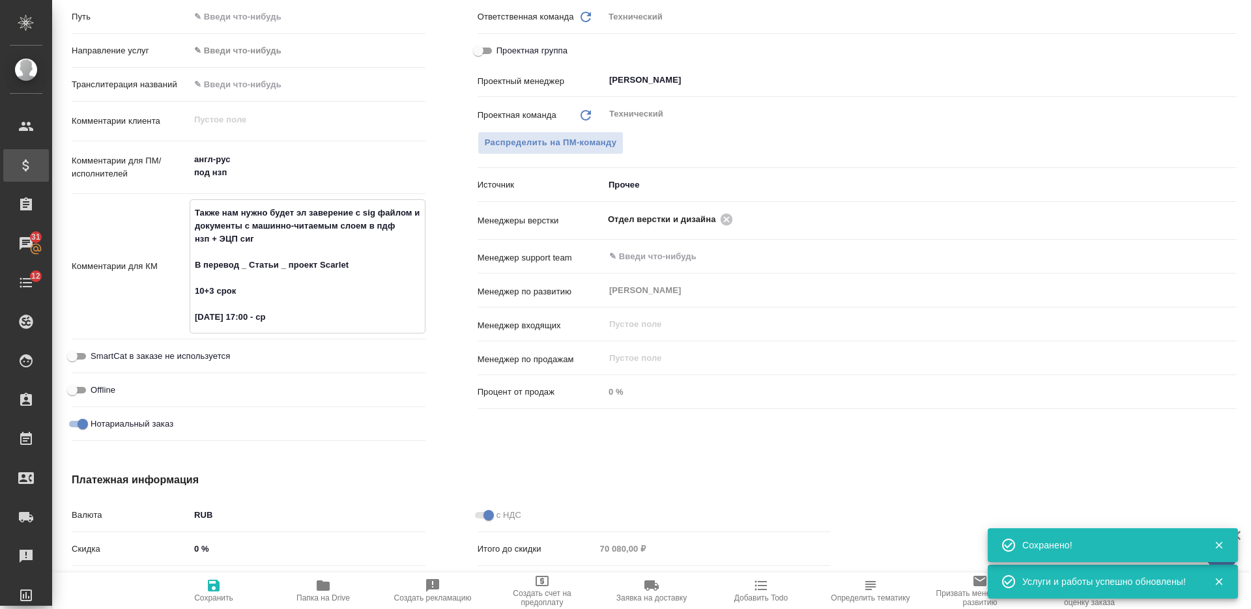
type textarea "Также нам нужно будет эл заверение с sig файлом и документы с машинно-читаемым …"
type textarea "x"
type textarea "Также нам нужно будет эл заверение с sig файлом и документы с машинно-читаемым …"
type textarea "x"
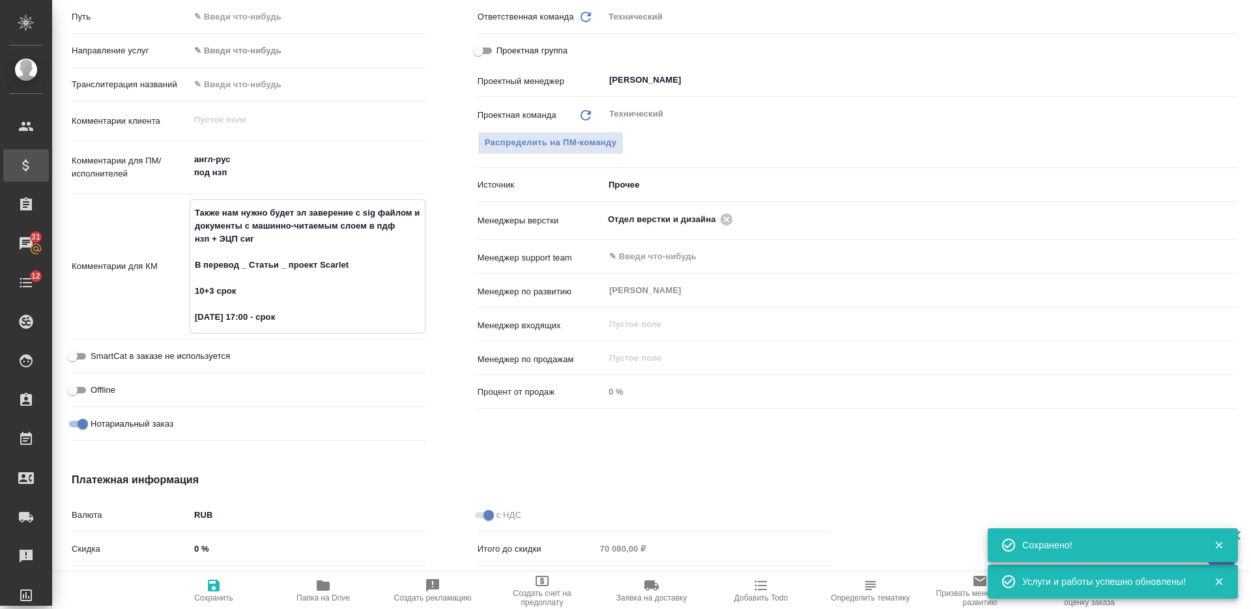
type textarea "x"
type textarea "Также нам нужно будет эл заверение с sig файлом и документы с машинно-читаемым …"
type textarea "x"
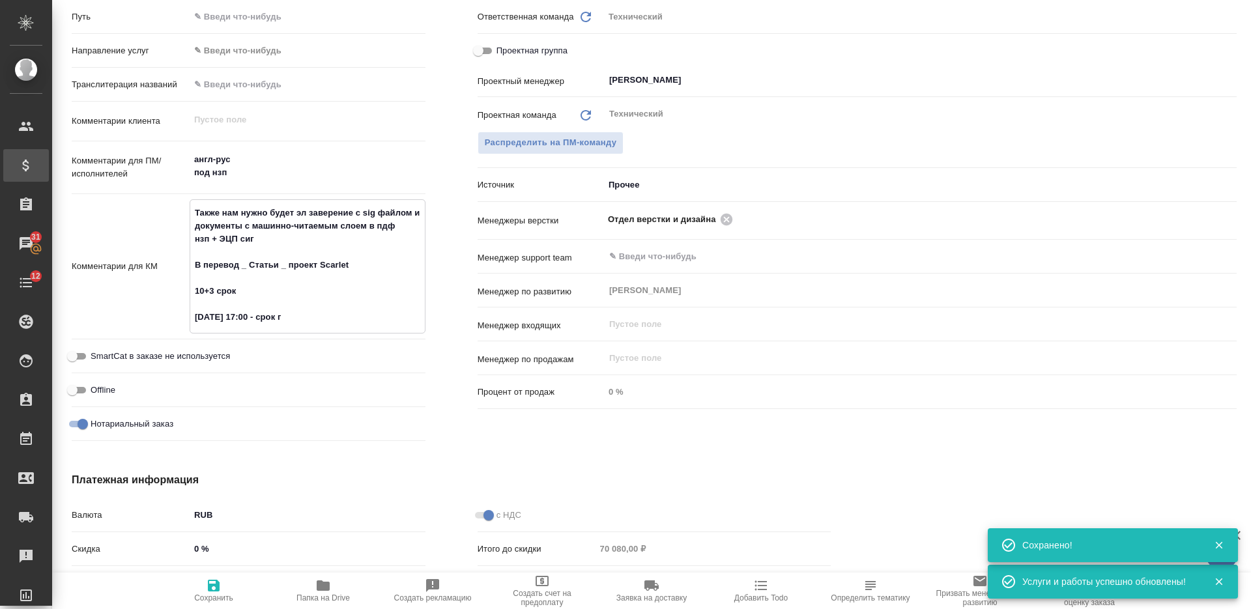
type textarea "Также нам нужно будет эл заверение с sig файлом и документы с машинно-читаемым …"
type textarea "x"
type textarea "Также нам нужно будет эл заверение с sig файлом и документы с машинно-читаемым …"
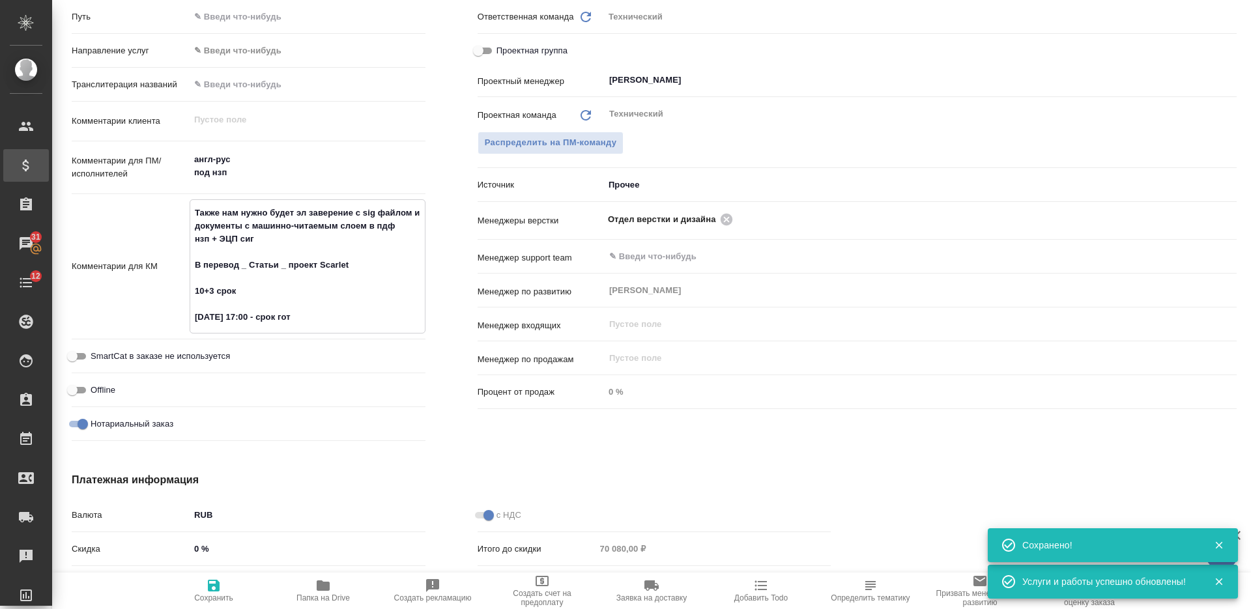
type textarea "x"
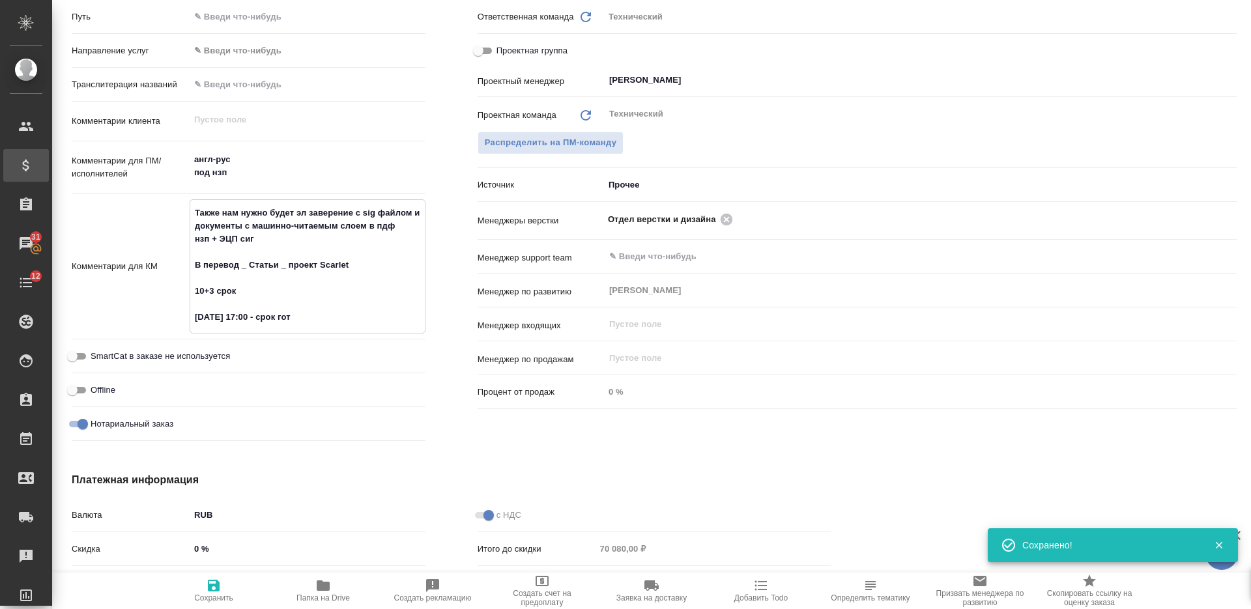
type textarea "x"
type textarea "Также нам нужно будет эл заверение с sig файлом и документы с машинно-читаемым …"
type textarea "x"
type textarea "Также нам нужно будет эл заверение с sig файлом и документы с машинно-читаемым …"
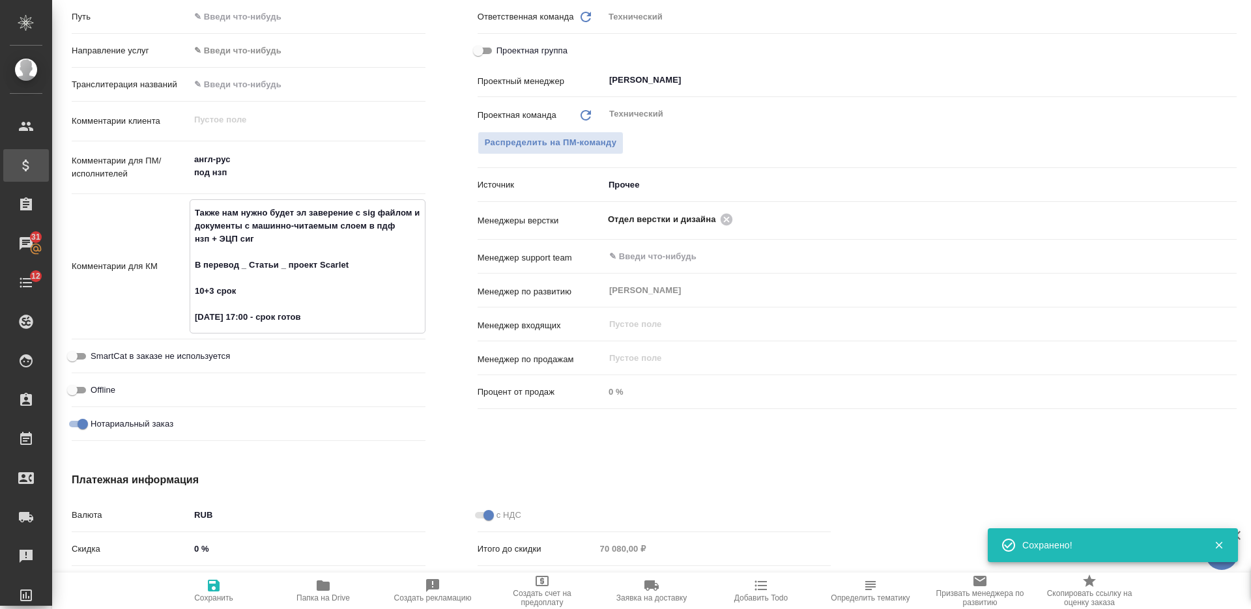
type textarea "x"
type textarea "Также нам нужно будет эл заверение с sig файлом и документы с машинно-читаемым …"
type textarea "x"
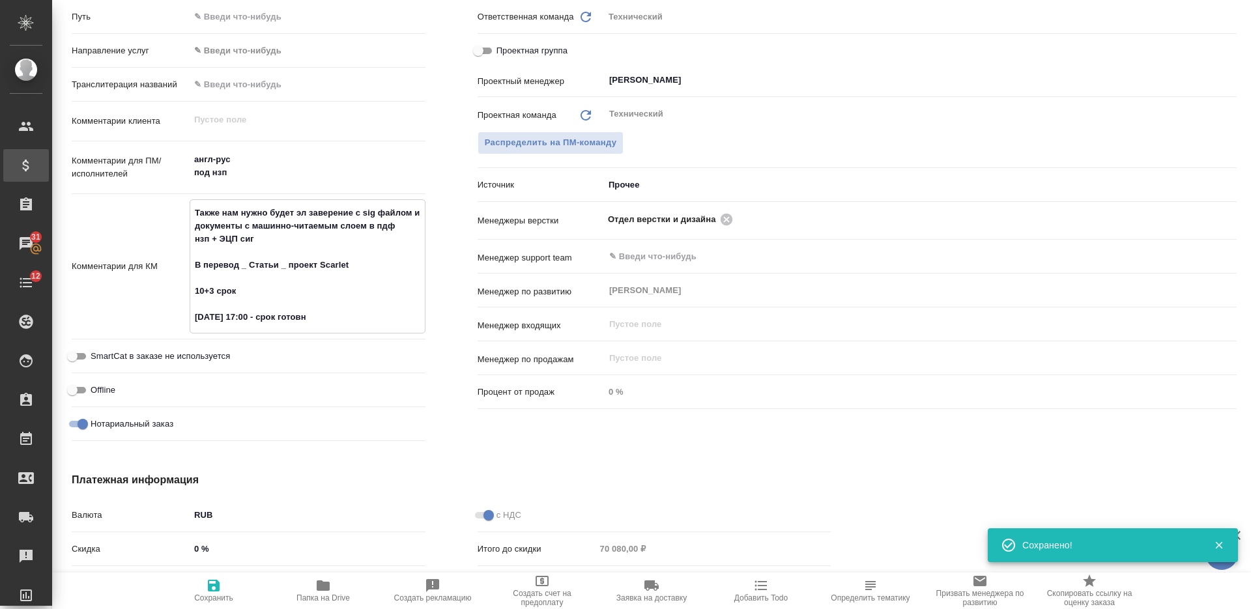
type textarea "x"
type textarea "Также нам нужно будет эл заверение с sig файлом и документы с машинно-читаемым …"
type textarea "x"
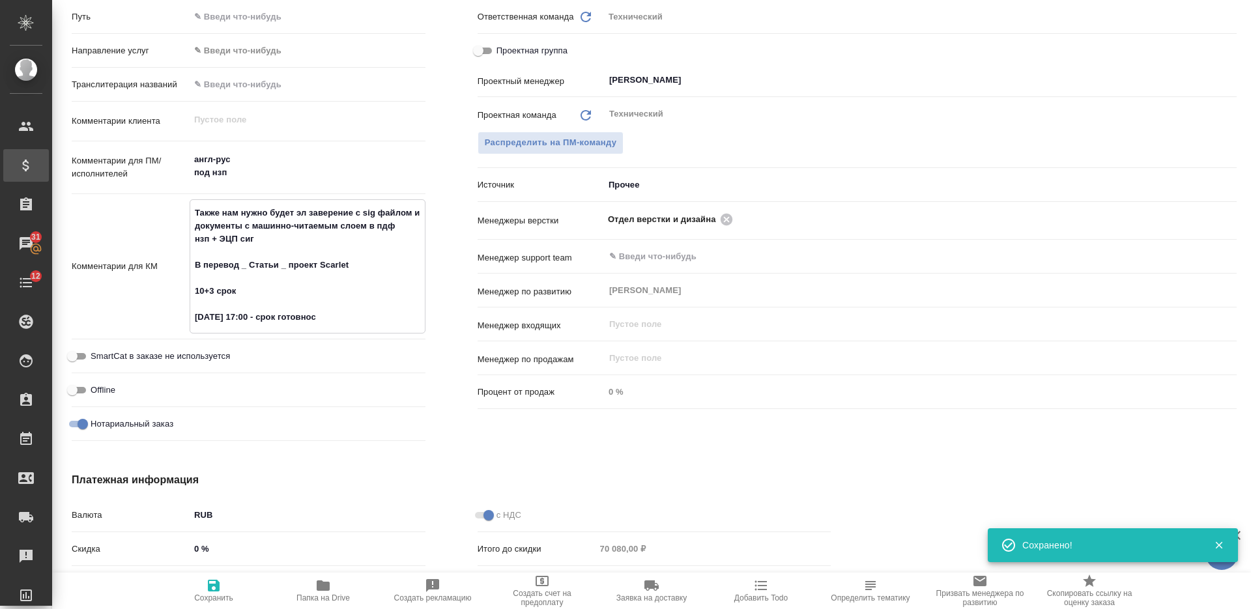
type textarea "x"
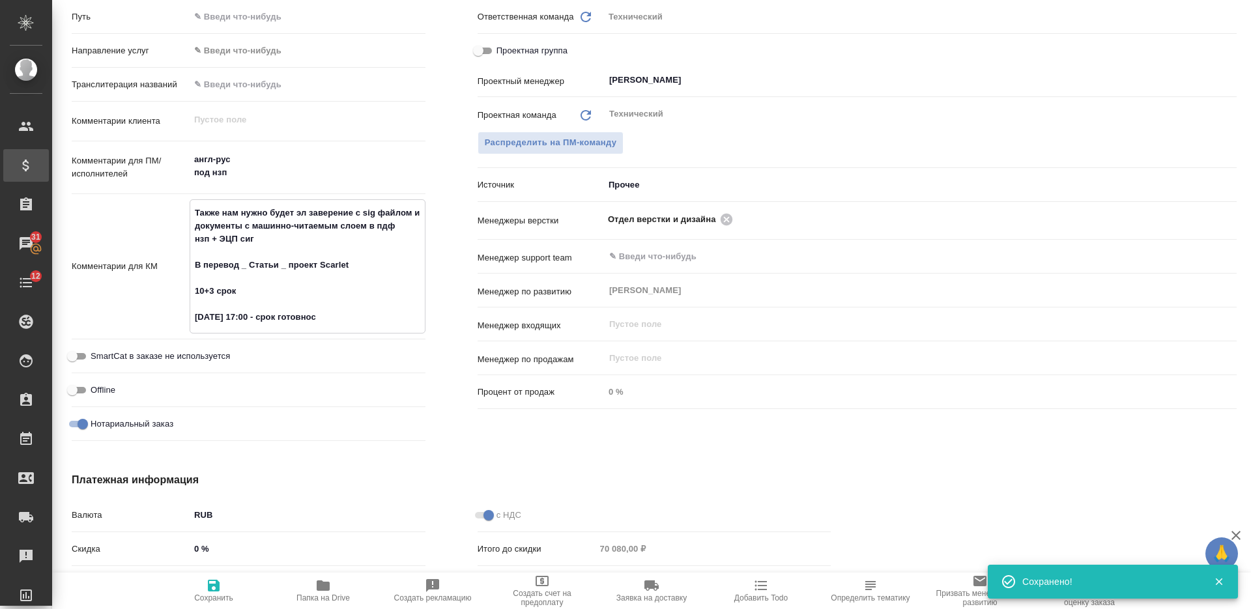
type textarea "Также нам нужно будет эл заверение с sig файлом и документы с машинно-читаемым …"
type textarea "x"
type textarea "Также нам нужно будет эл заверение с sig файлом и документы с машинно-читаемым …"
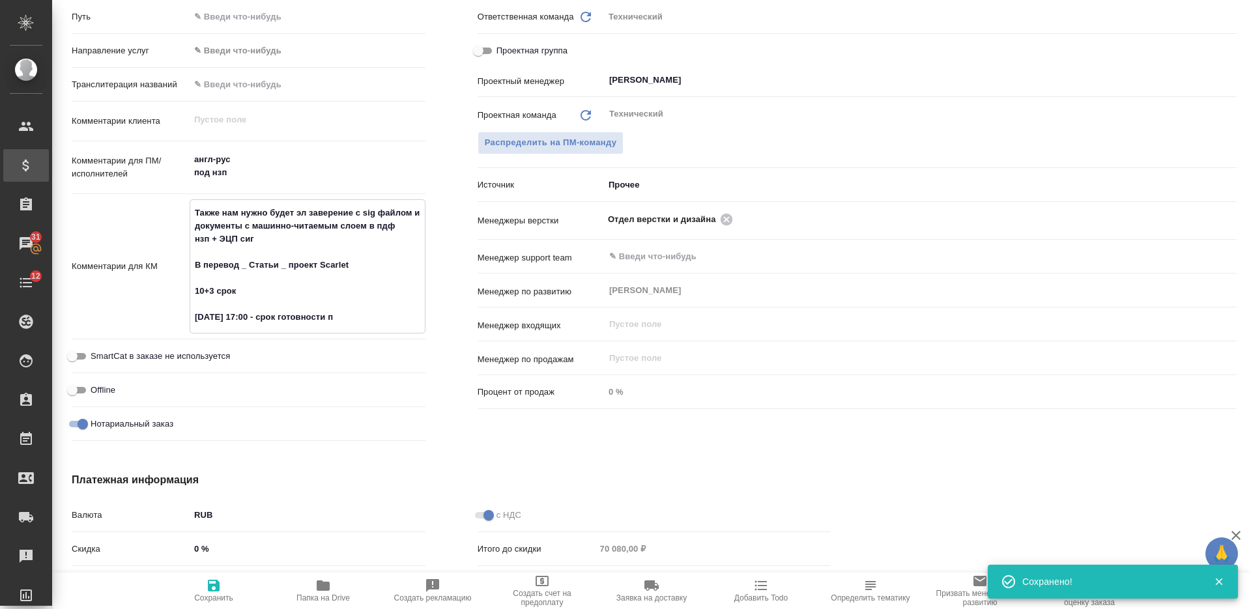
type textarea "x"
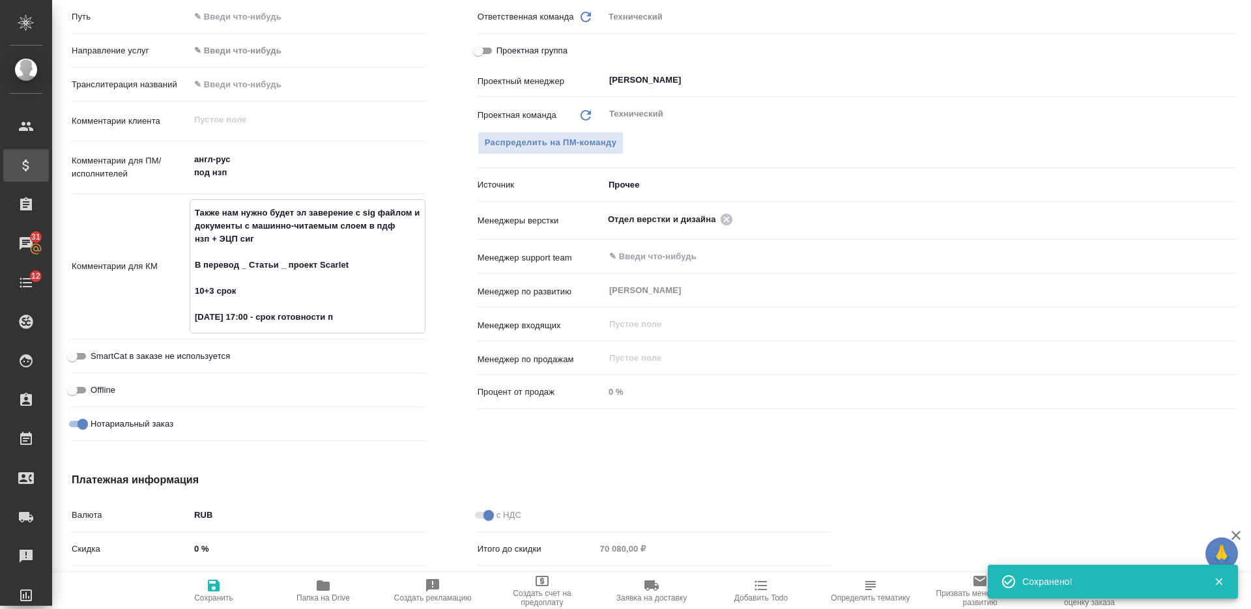
type textarea "Также нам нужно будет эл заверение с sig файлом и документы с машинно-читаемым …"
type textarea "x"
type textarea "Также нам нужно будет эл заверение с sig файлом и документы с машинно-читаемым …"
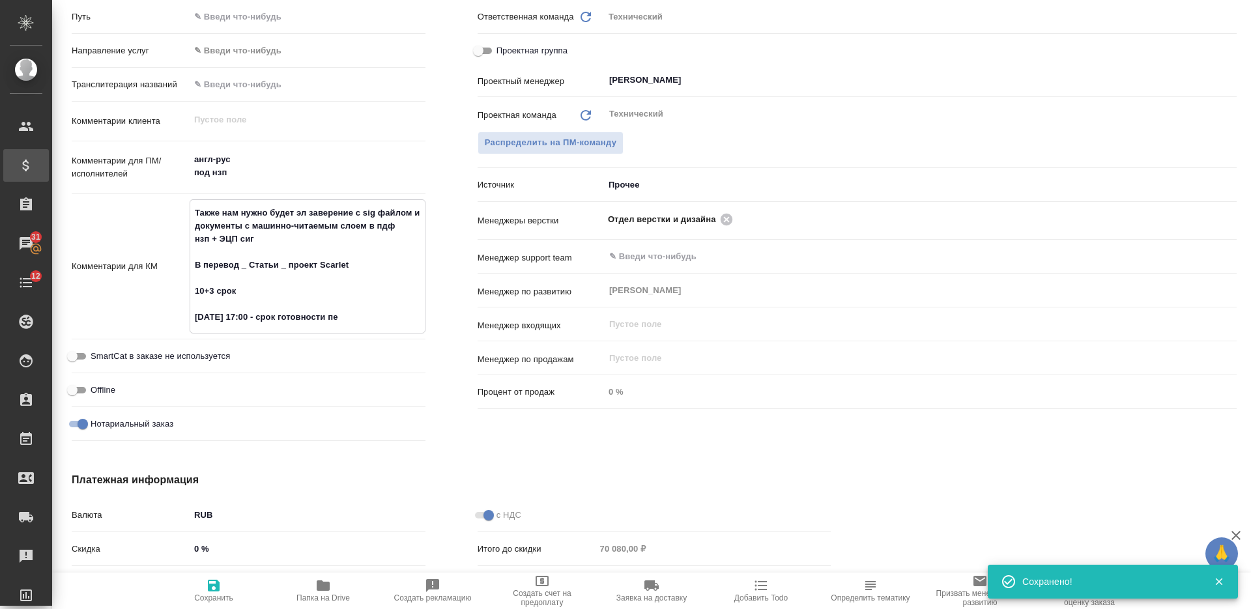
type textarea "x"
type textarea "Также нам нужно будет эл заверение с sig файлом и документы с машинно-читаемым …"
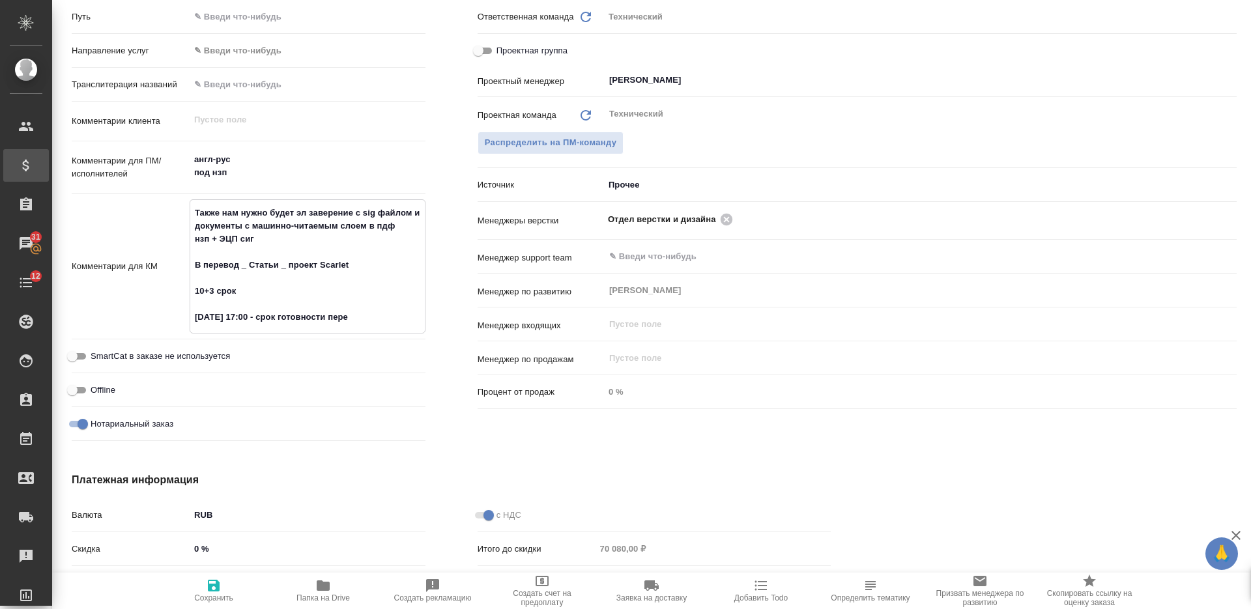
type textarea "x"
type textarea "Также нам нужно будет эл заверение с sig файлом и документы с машинно-читаемым …"
type textarea "x"
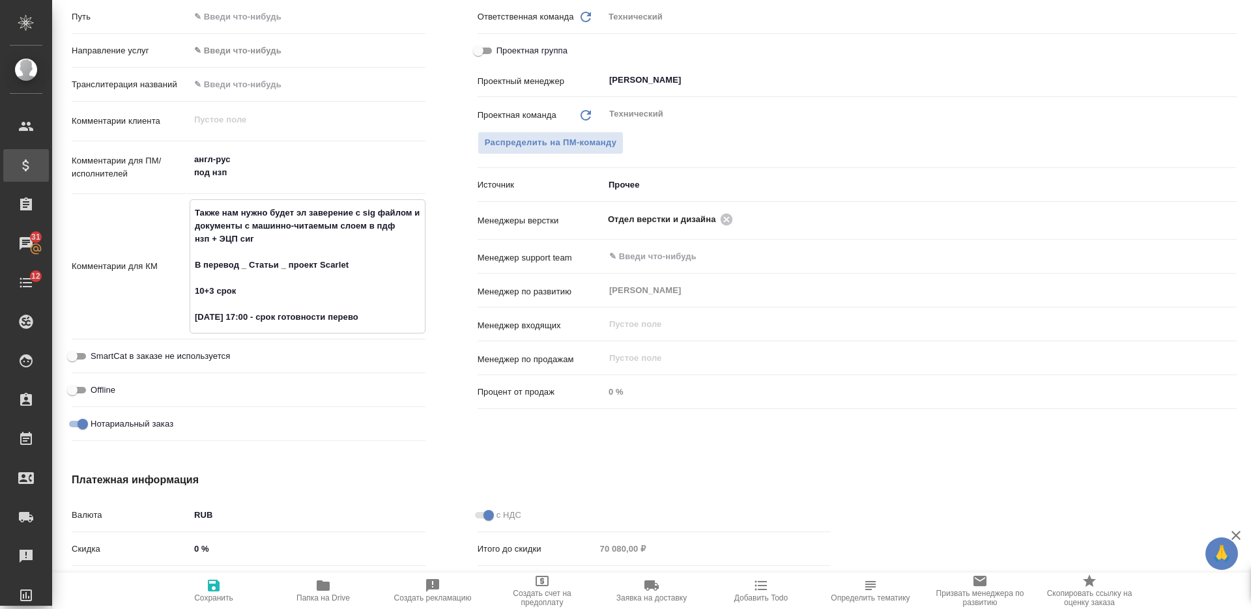
type textarea "x"
type textarea "Также нам нужно будет эл заверение с sig файлом и документы с машинно-читаемым …"
type textarea "x"
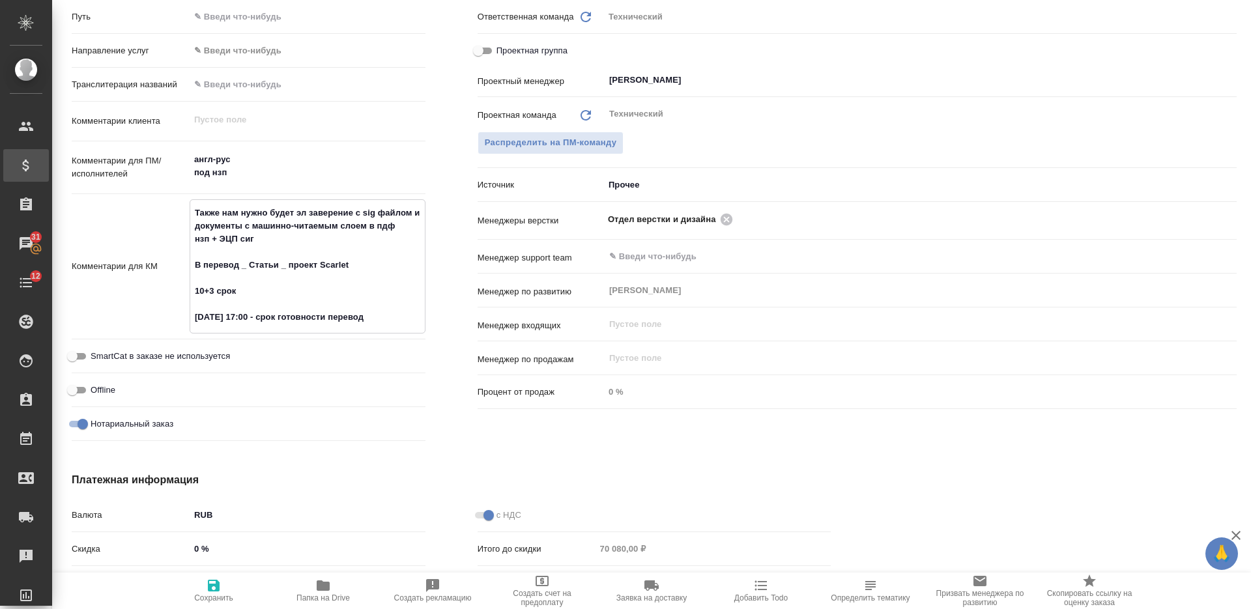
type textarea "x"
type textarea "Также нам нужно будет эл заверение с sig файлом и документы с машинно-читаемым …"
type textarea "x"
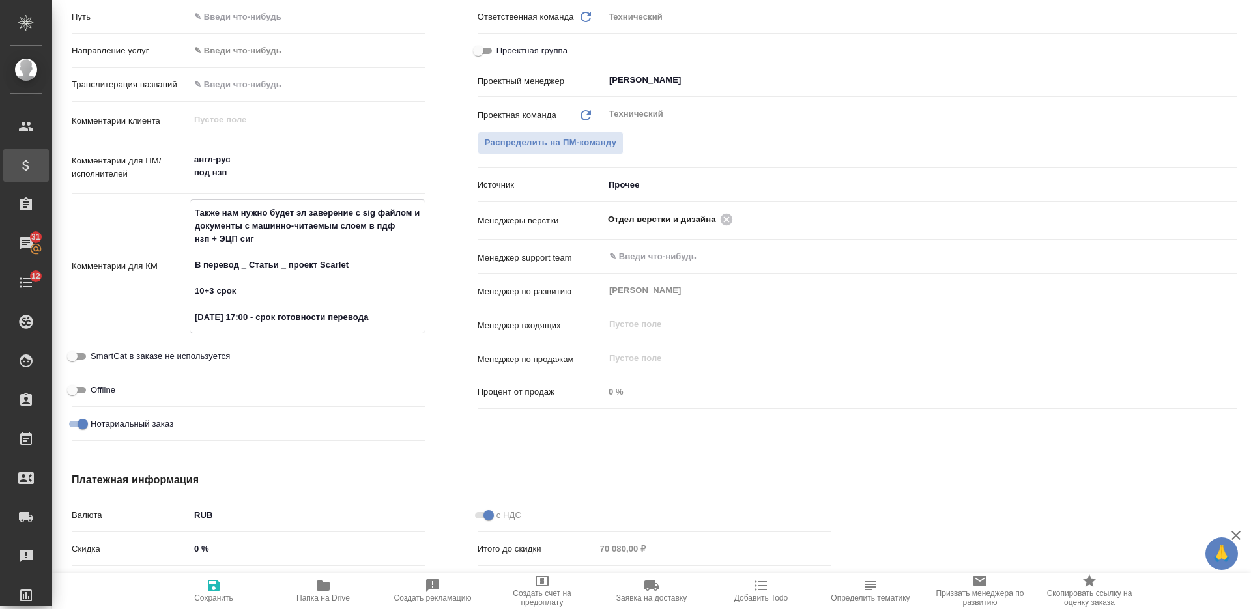
type textarea "Также нам нужно будет эл заверение с sig файлом и документы с машинно-читаемым …"
type textarea "x"
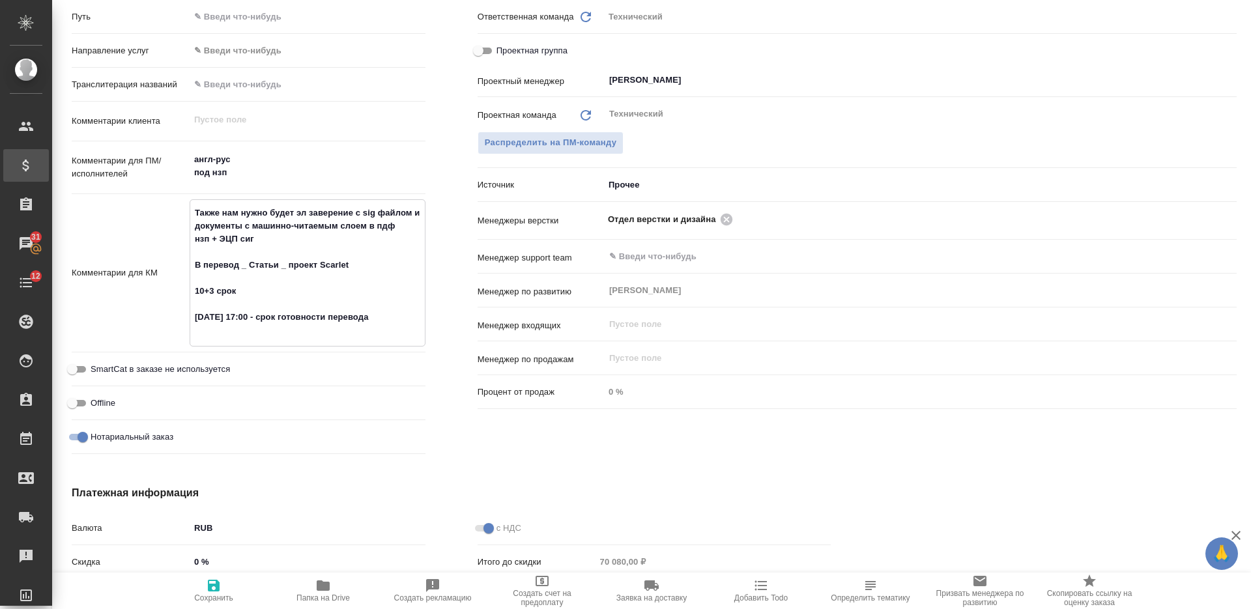
type textarea "Также нам нужно будет эл заверение с sig файлом и документы с машинно-читаемым …"
type textarea "x"
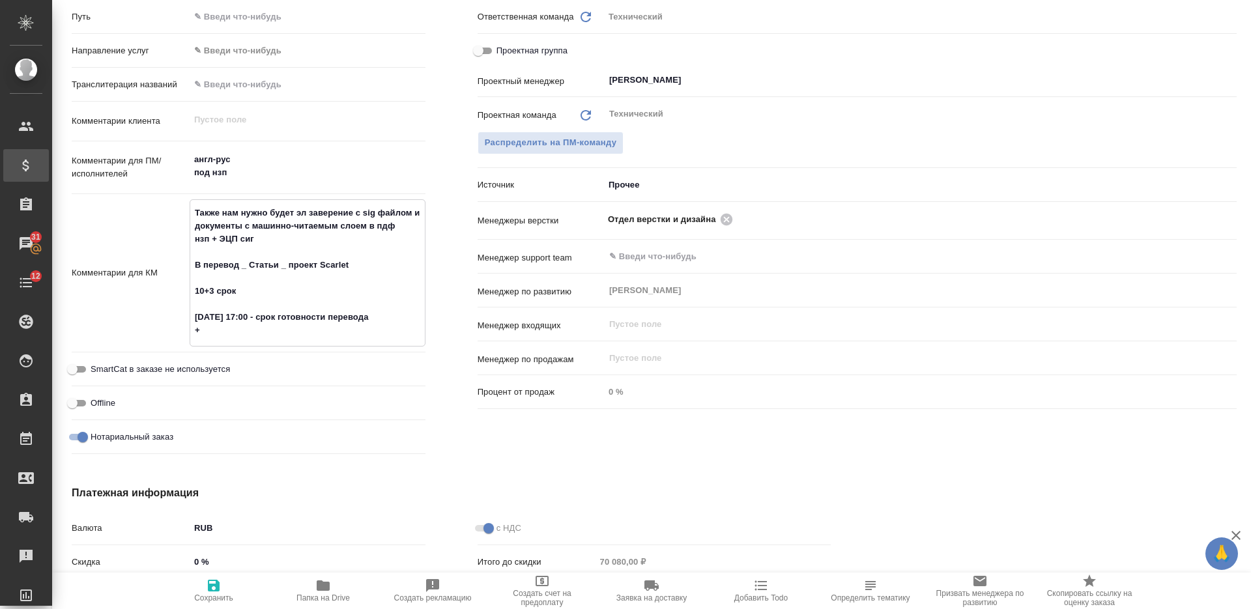
type textarea "x"
type textarea "Также нам нужно будет эл заверение с sig файлом и документы с машинно-читаемым …"
type textarea "x"
type textarea "Также нам нужно будет эл заверение с sig файлом и документы с машинно-читаемым …"
type textarea "x"
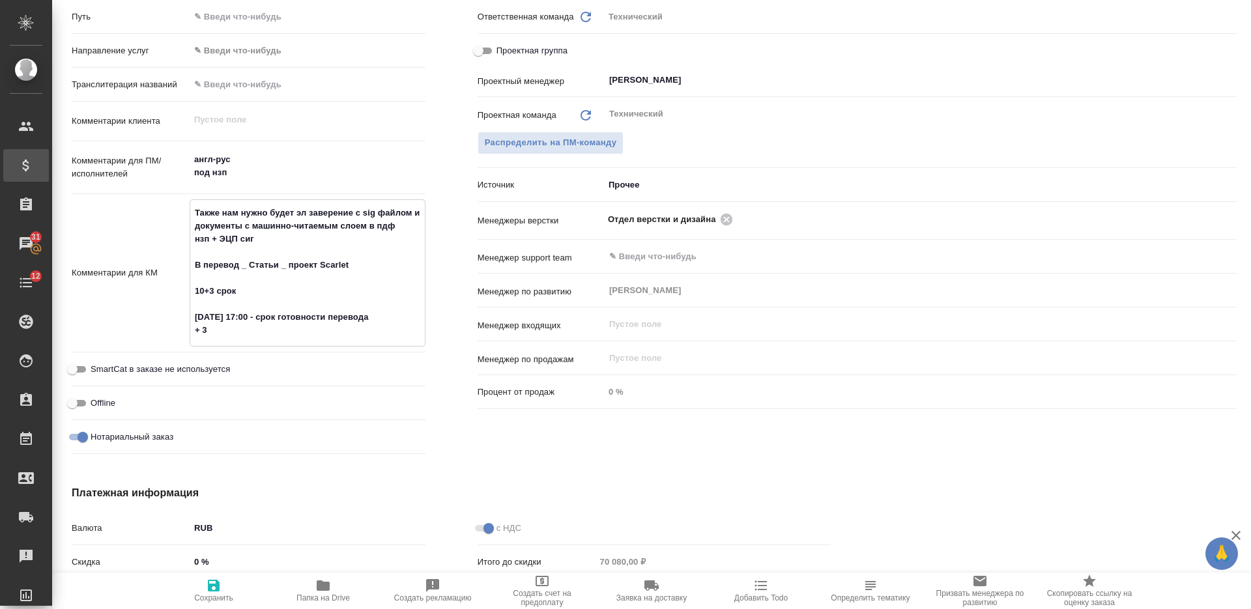
type textarea "x"
type textarea "Также нам нужно будет эл заверение с sig файлом и документы с машинно-читаемым …"
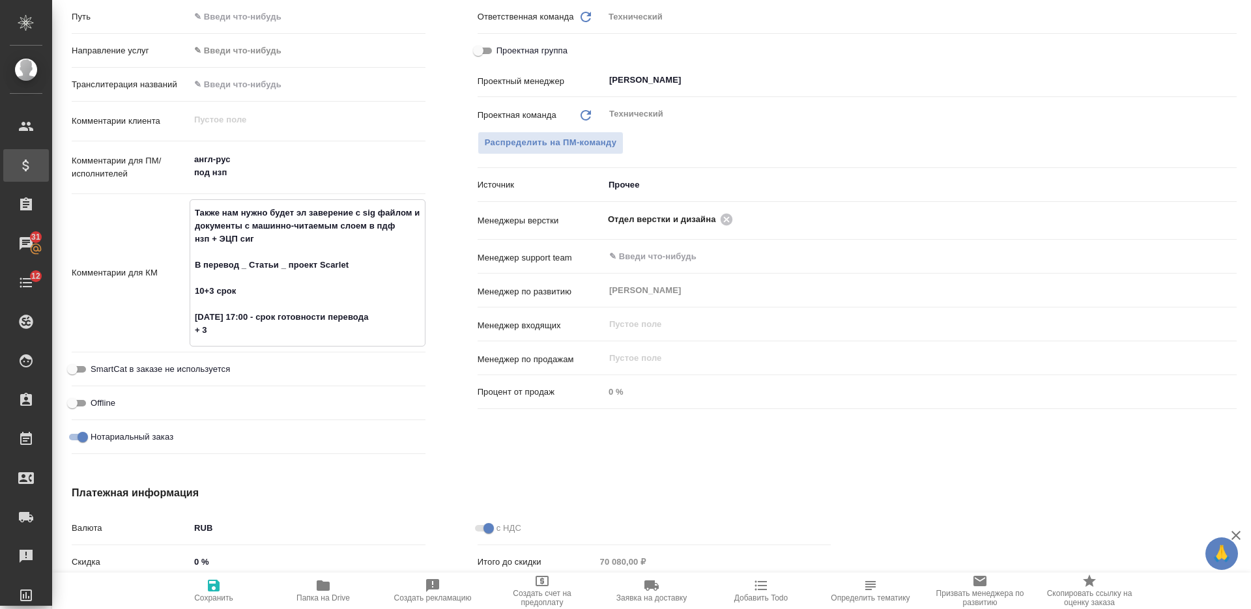
type textarea "x"
type textarea "Также нам нужно будет эл заверение с sig файлом и документы с машинно-читаемым …"
type textarea "x"
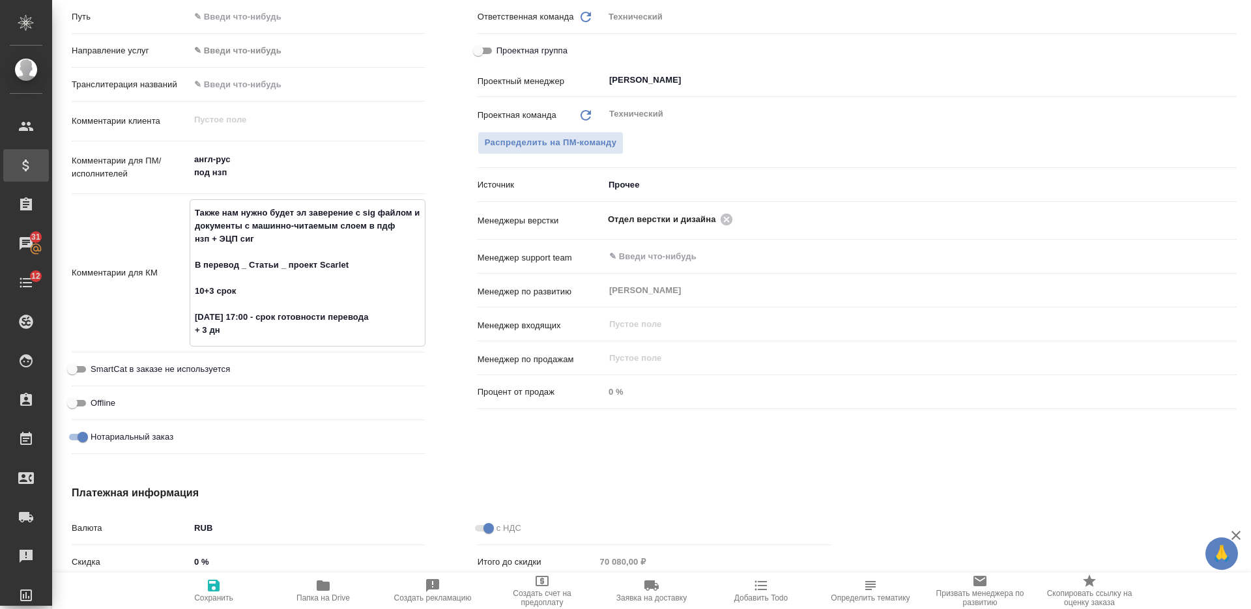
type textarea "x"
type textarea "Также нам нужно будет эл заверение с sig файлом и документы с машинно-читаемым …"
type textarea "x"
type textarea "Также нам нужно будет эл заверение с sig файлом и документы с машинно-читаемым …"
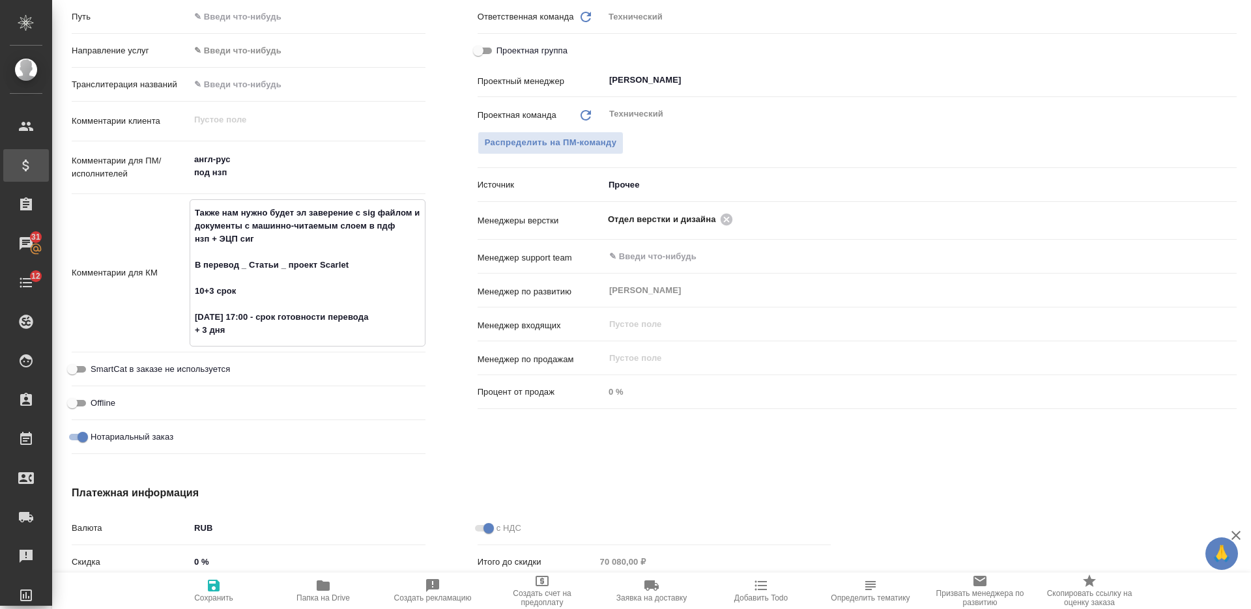
type textarea "x"
type textarea "Также нам нужно будет эл заверение с sig файлом и документы с машинно-читаемым …"
type textarea "x"
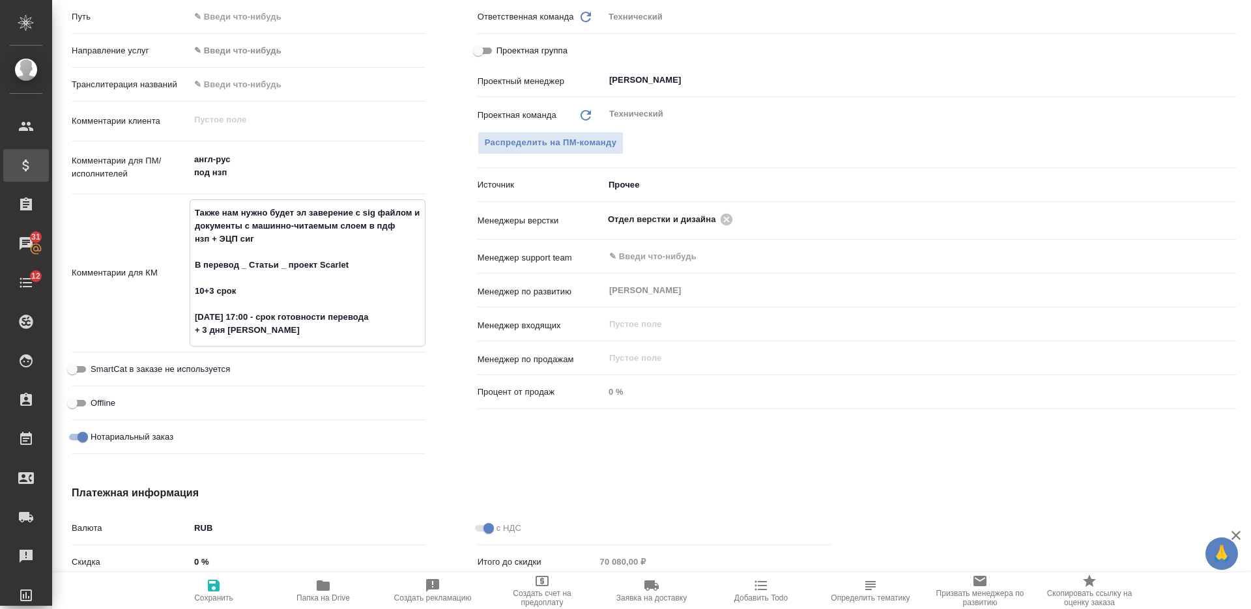
type textarea "x"
type textarea "Также нам нужно будет эл заверение с sig файлом и документы с машинно-читаемым …"
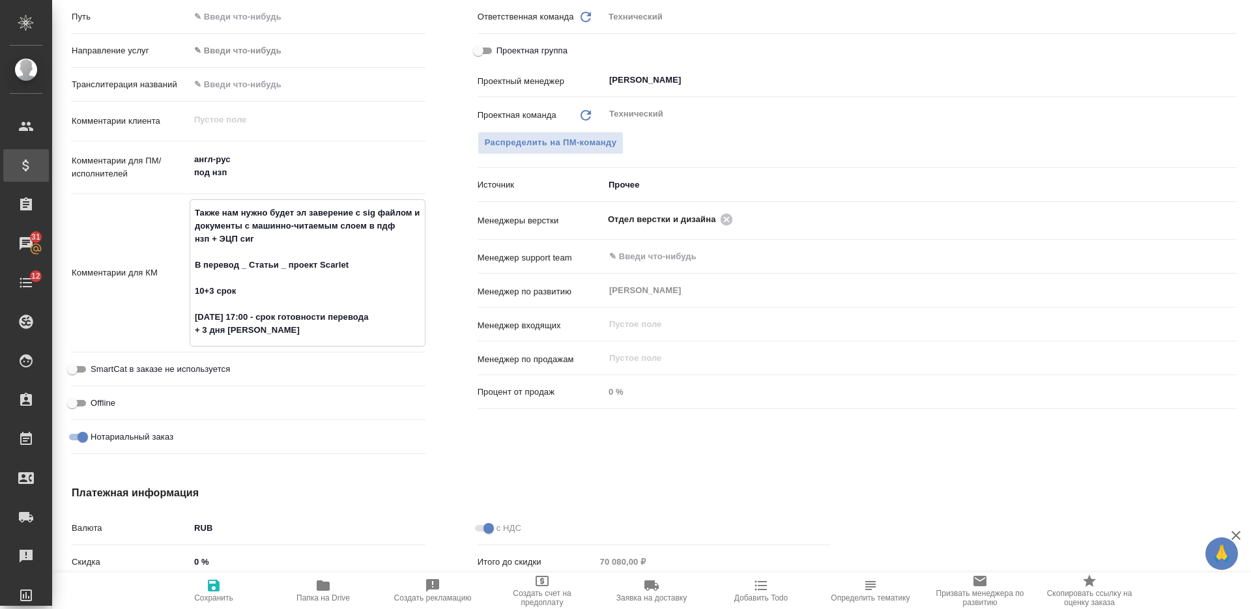
type textarea "x"
type textarea "Также нам нужно будет эл заверение с sig файлом и документы с машинно-читаемым …"
type textarea "x"
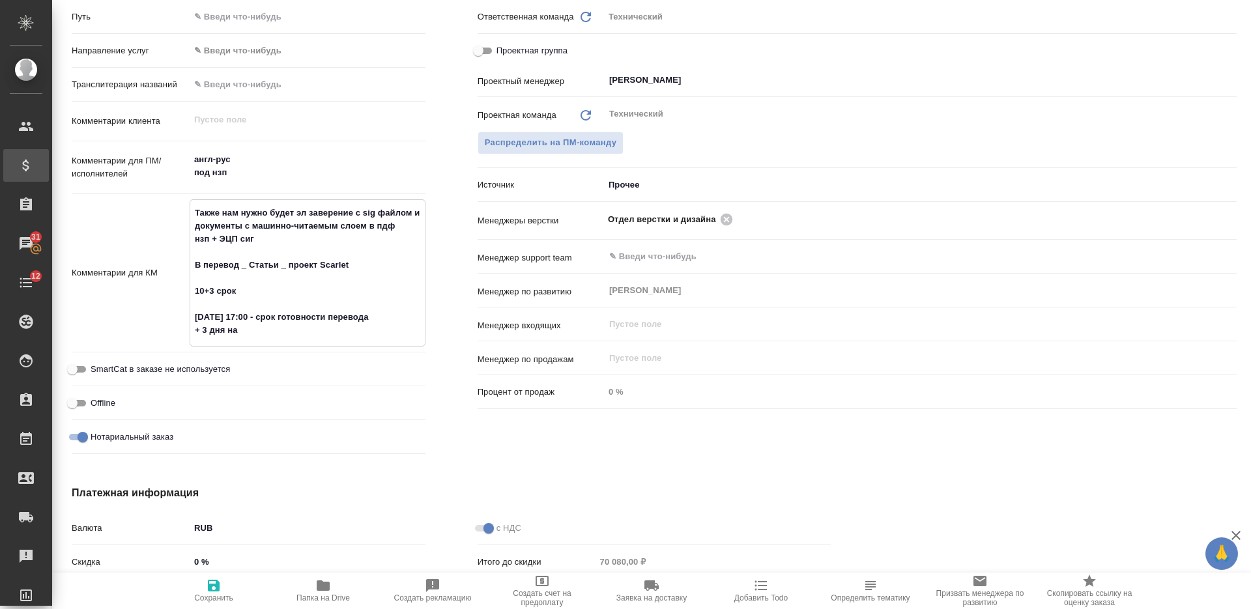
type textarea "Также нам нужно будет эл заверение с sig файлом и документы с машинно-читаемым …"
type textarea "x"
type textarea "Также нам нужно будет эл заверение с sig файлом и документы с машинно-читаемым …"
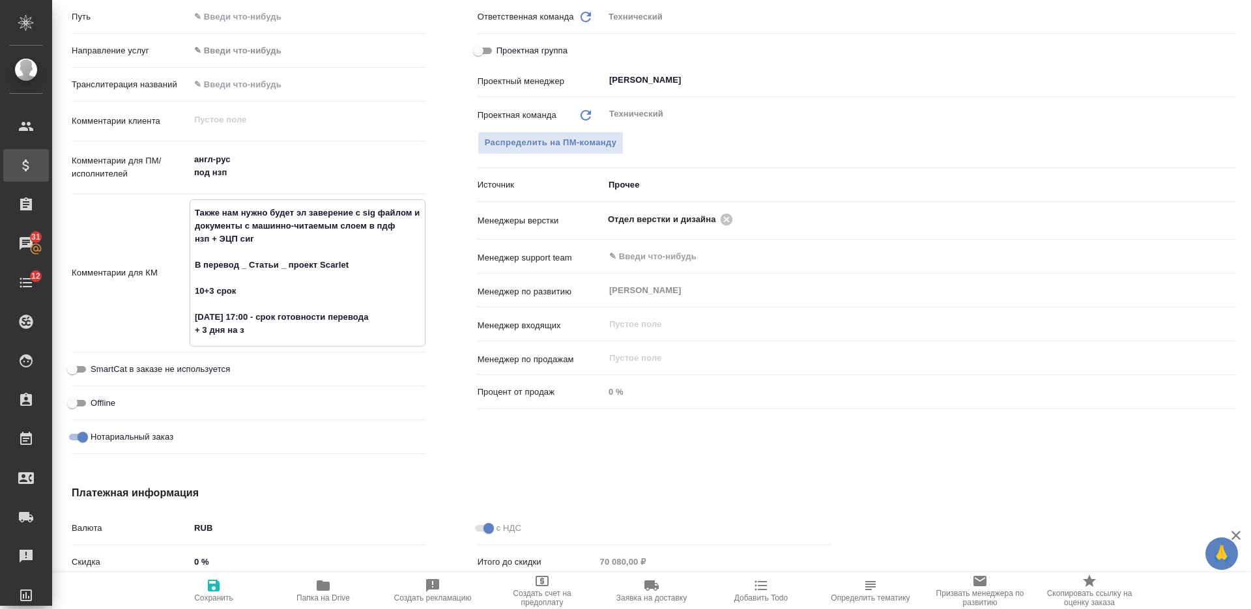
type textarea "x"
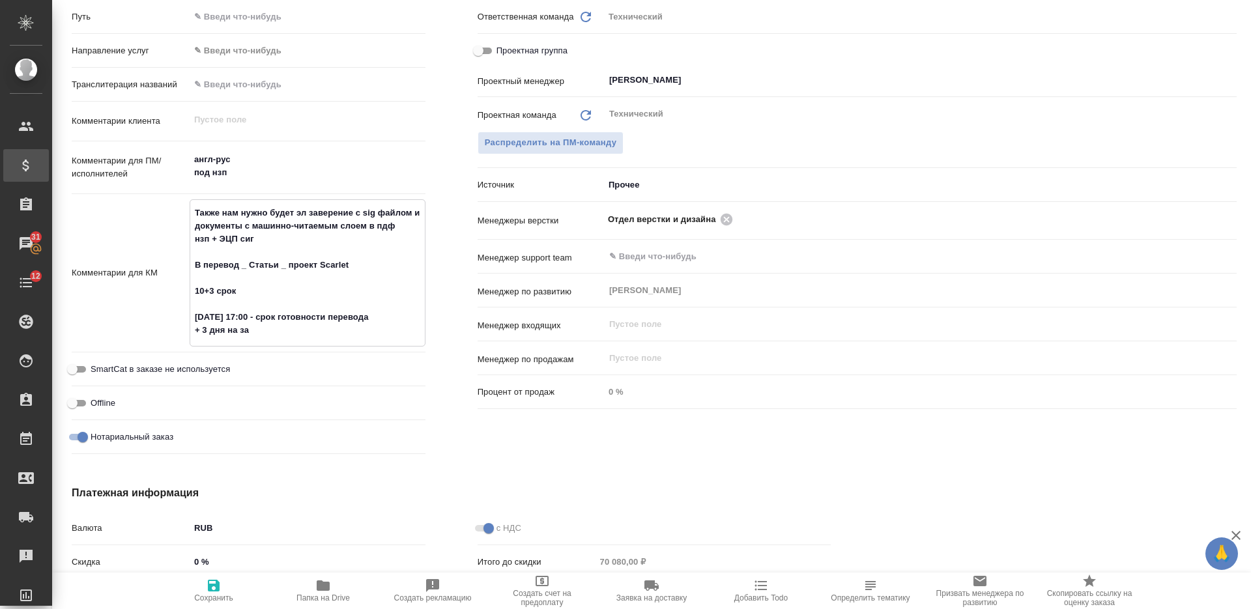
type textarea "Также нам нужно будет эл заверение с sig файлом и документы с машинно-читаемым …"
type textarea "x"
type textarea "Также нам нужно будет эл заверение с sig файлом и документы с машинно-читаемым …"
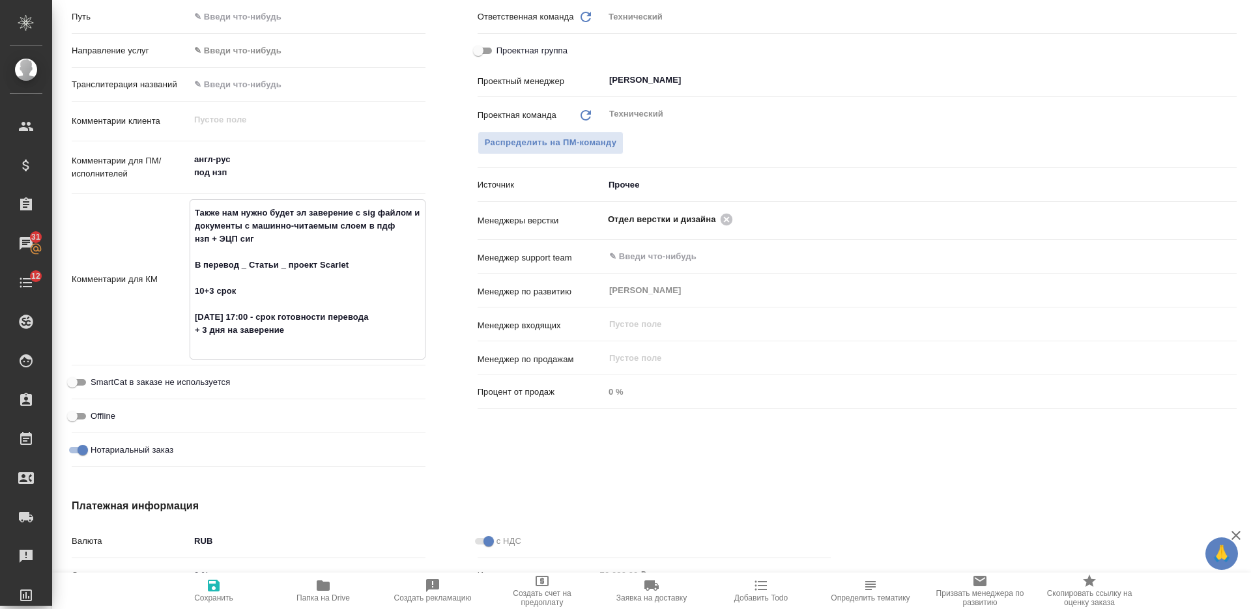
click at [226, 594] on span "Сохранить" at bounding box center [213, 597] width 39 height 9
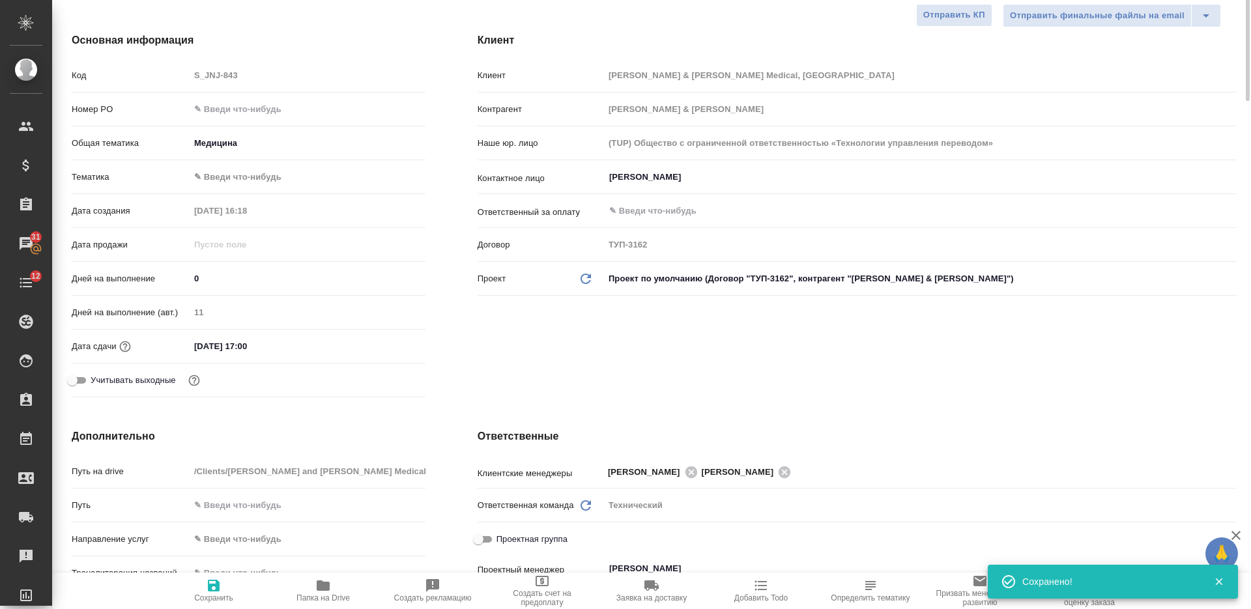
scroll to position [0, 0]
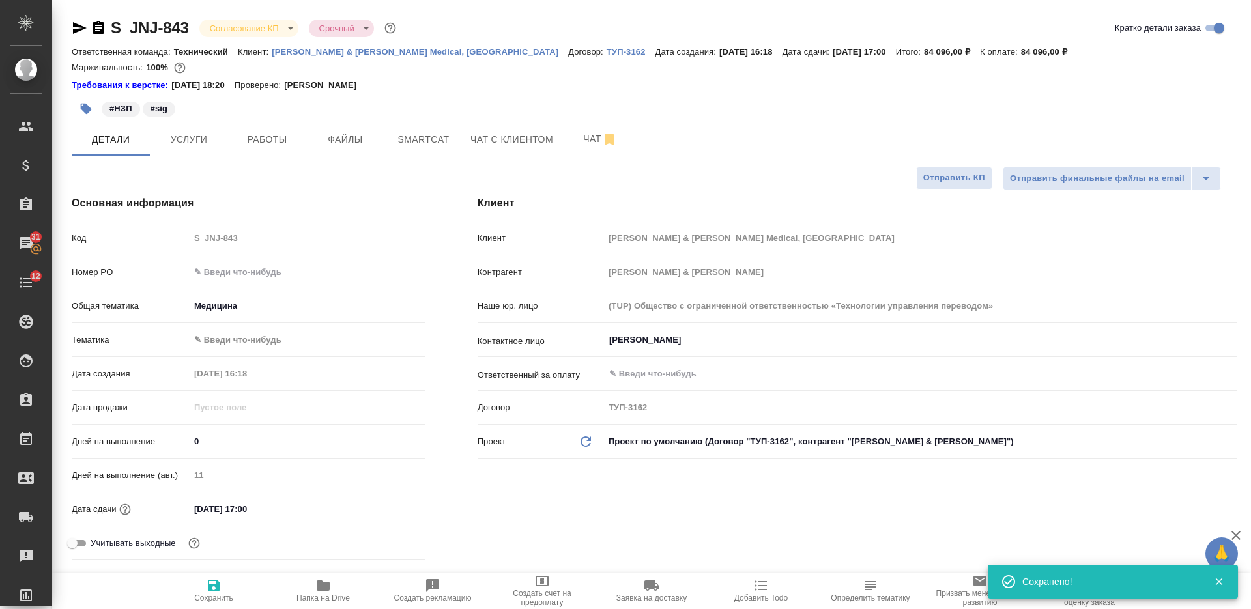
click at [246, 24] on body "🙏 .cls-1 fill:#fff; AWATERA Nikiforova Valeria Клиенты Спецификации Заказы 31 Ч…" at bounding box center [625, 304] width 1251 height 609
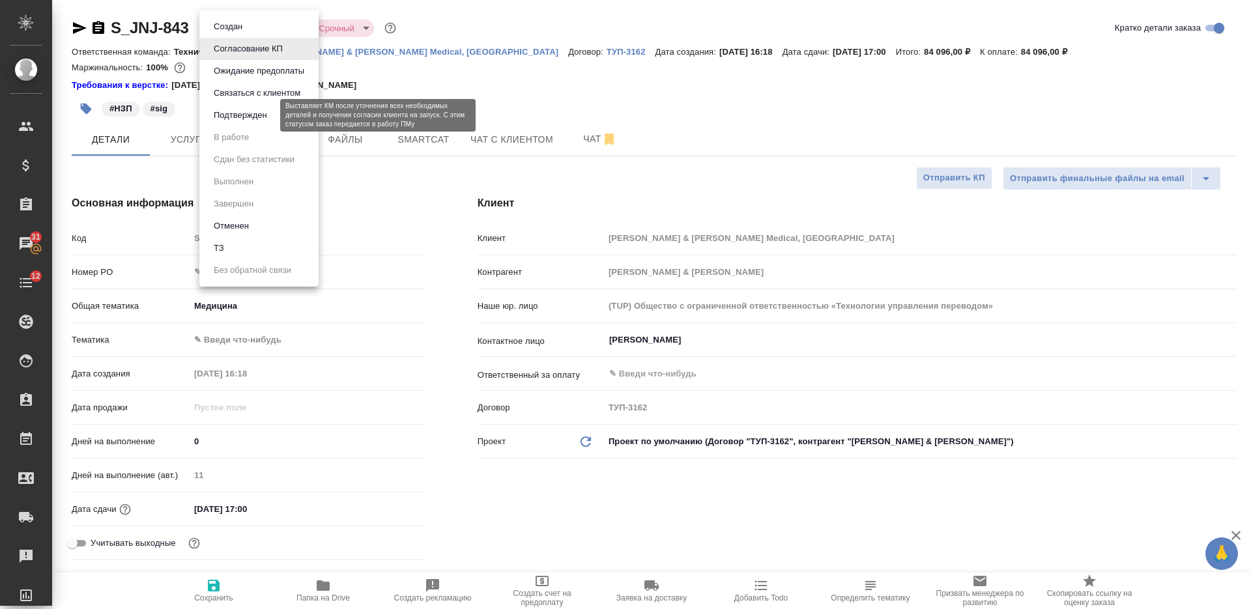
click at [264, 113] on button "Подтвержден" at bounding box center [240, 115] width 61 height 14
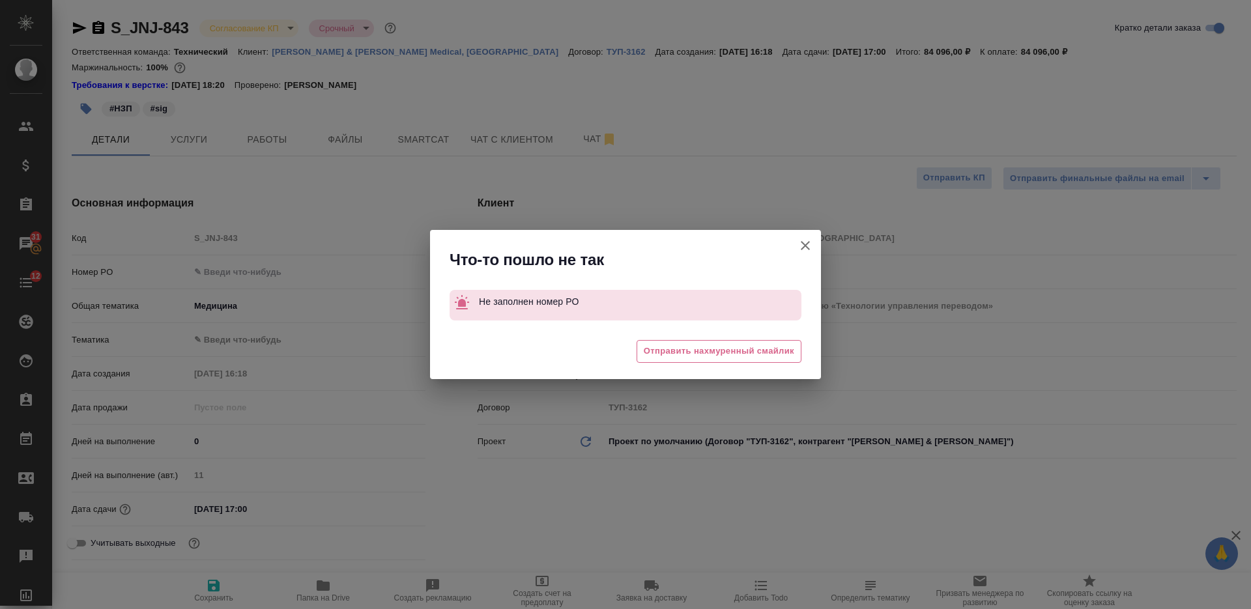
click at [806, 244] on icon "button" at bounding box center [805, 245] width 9 height 9
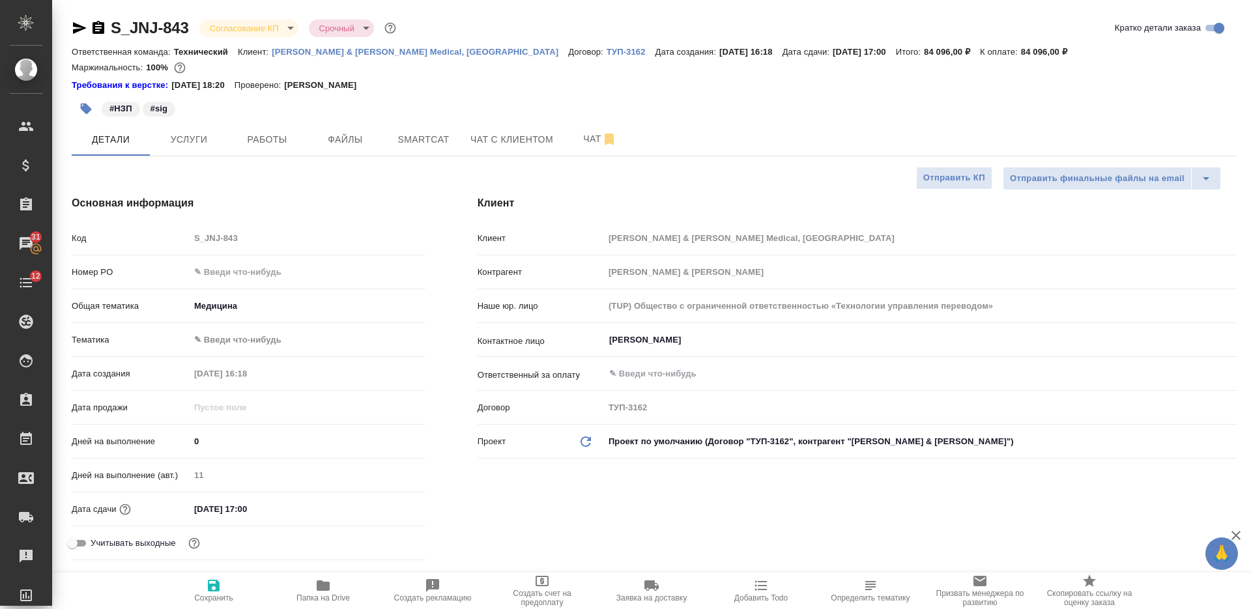
click at [227, 267] on input "text" at bounding box center [308, 272] width 236 height 19
paste input "P26095310R"
click at [213, 573] on button "Сохранить" at bounding box center [213, 591] width 109 height 36
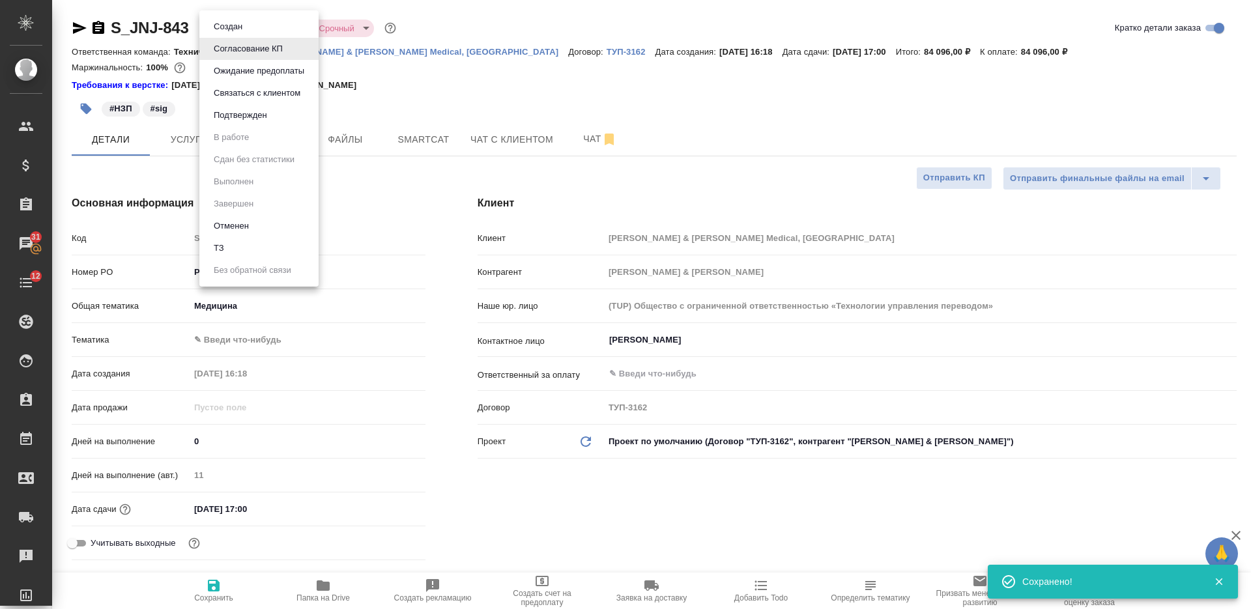
click at [240, 24] on body "🙏 .cls-1 fill:#fff; AWATERA Nikiforova Valeria Клиенты Спецификации Заказы 31 Ч…" at bounding box center [625, 304] width 1251 height 609
click at [255, 109] on button "Подтвержден" at bounding box center [240, 115] width 61 height 14
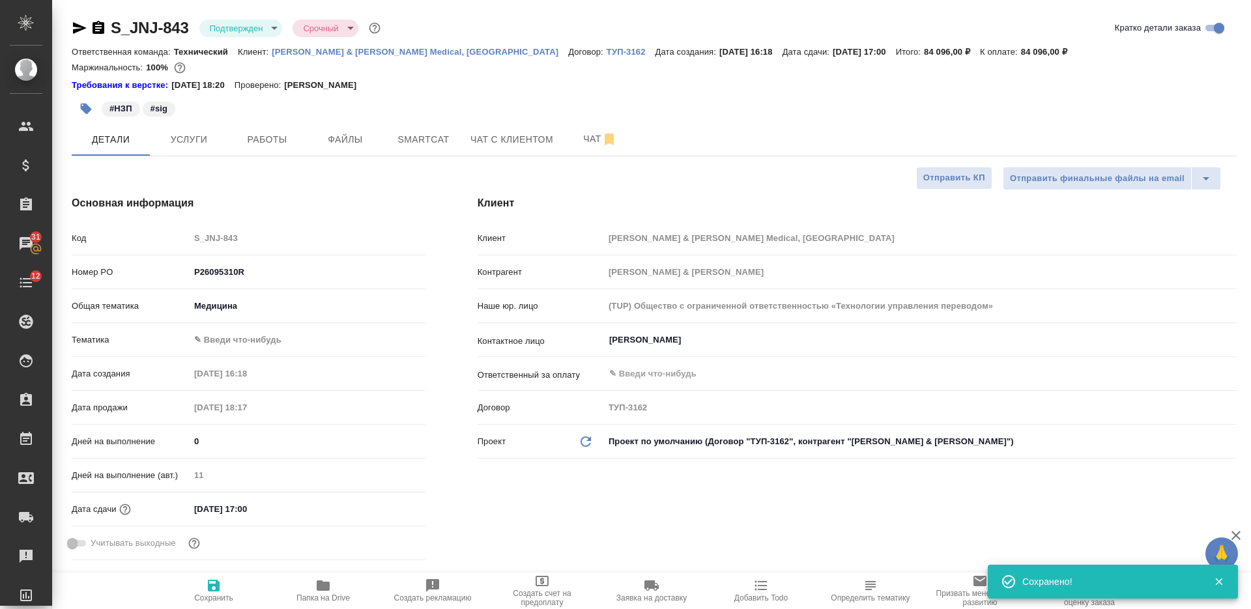
drag, startPoint x: 211, startPoint y: 590, endPoint x: 203, endPoint y: 545, distance: 45.6
click at [211, 590] on icon "button" at bounding box center [214, 586] width 12 height 12
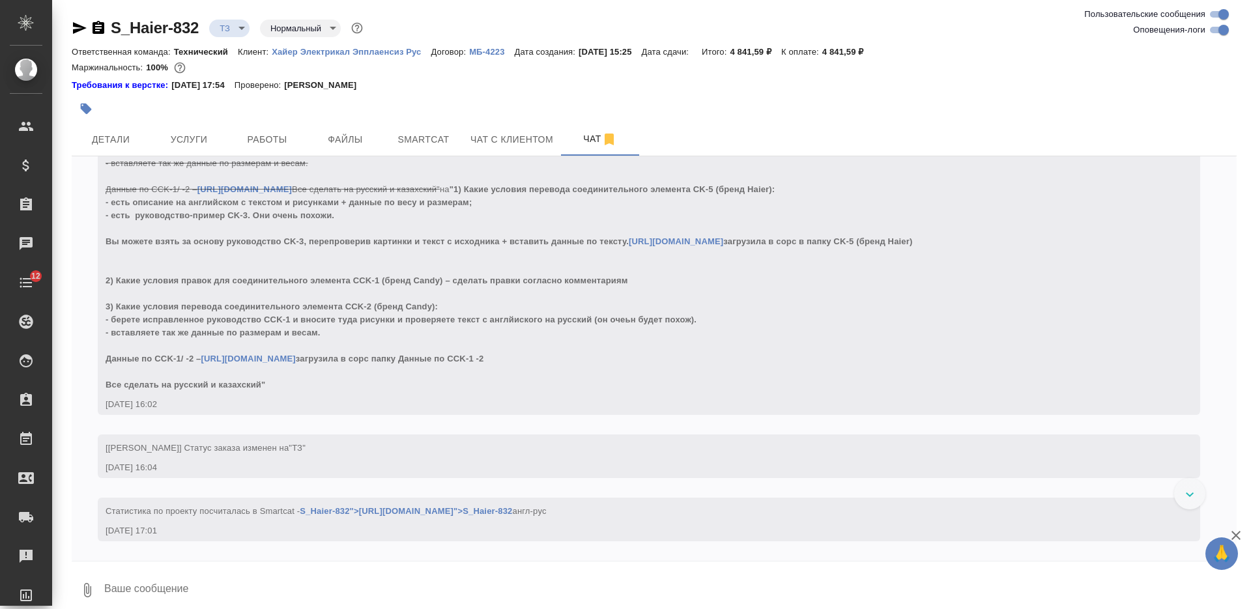
scroll to position [945, 0]
click at [258, 575] on textarea at bounding box center [670, 590] width 1134 height 44
click at [117, 142] on span "Детали" at bounding box center [110, 140] width 63 height 16
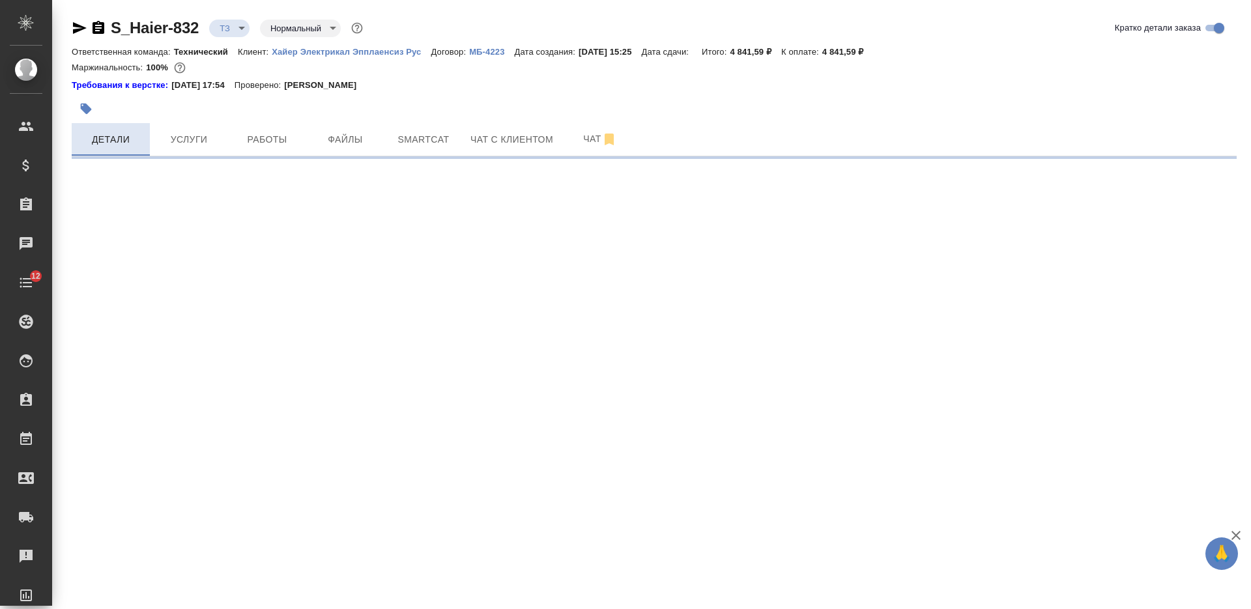
select select "RU"
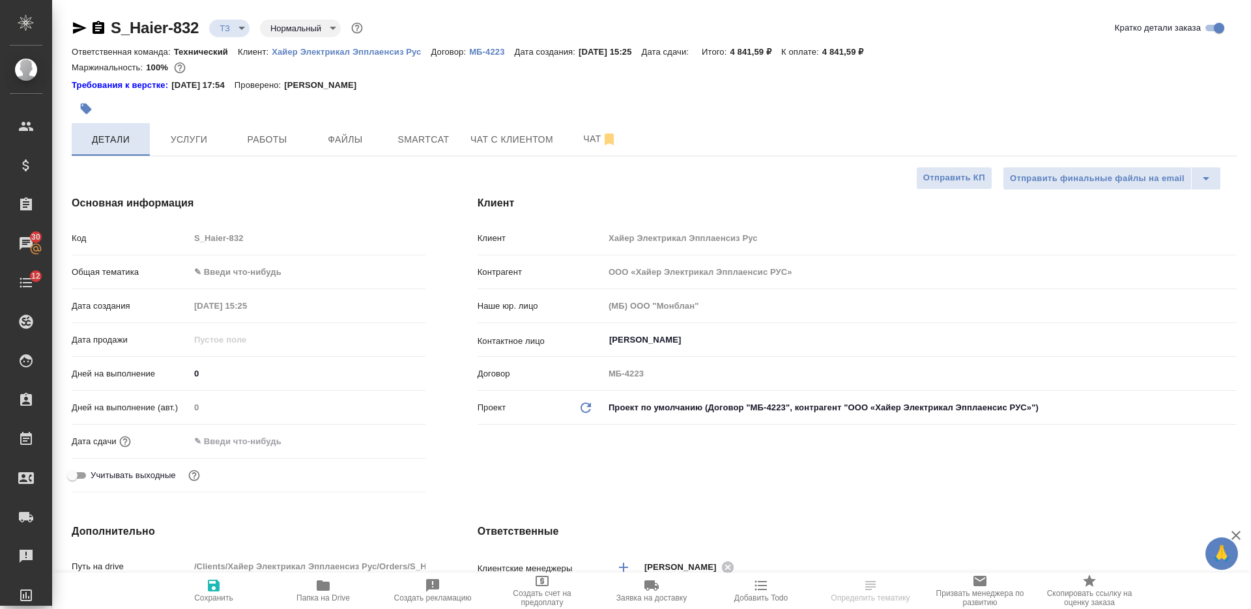
type textarea "x"
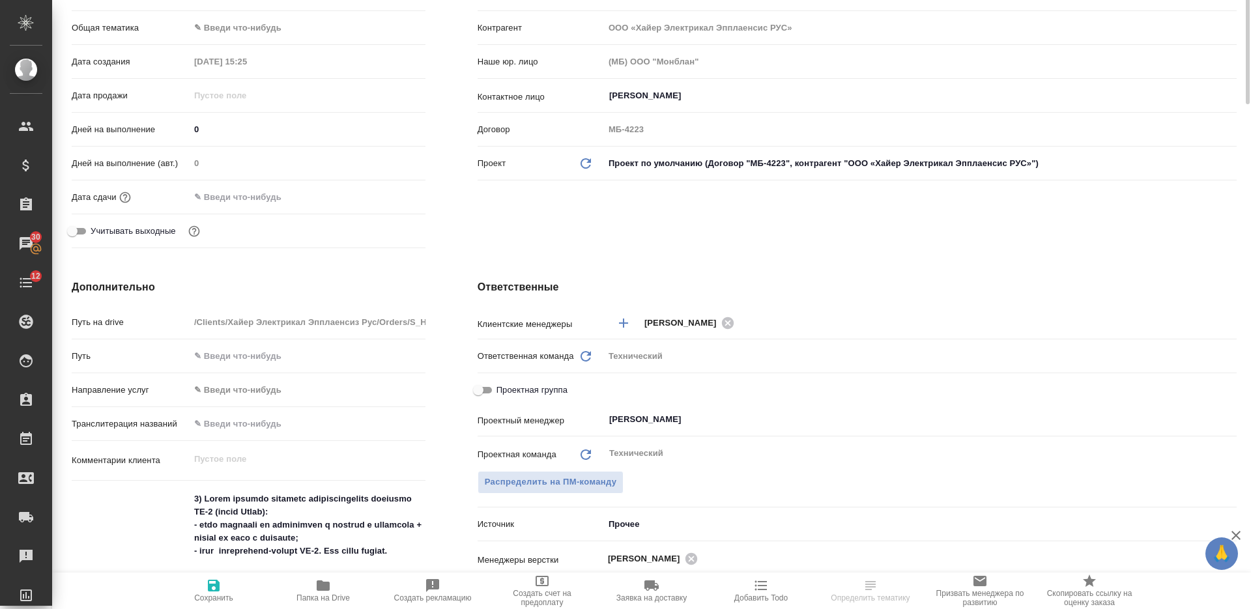
scroll to position [81, 0]
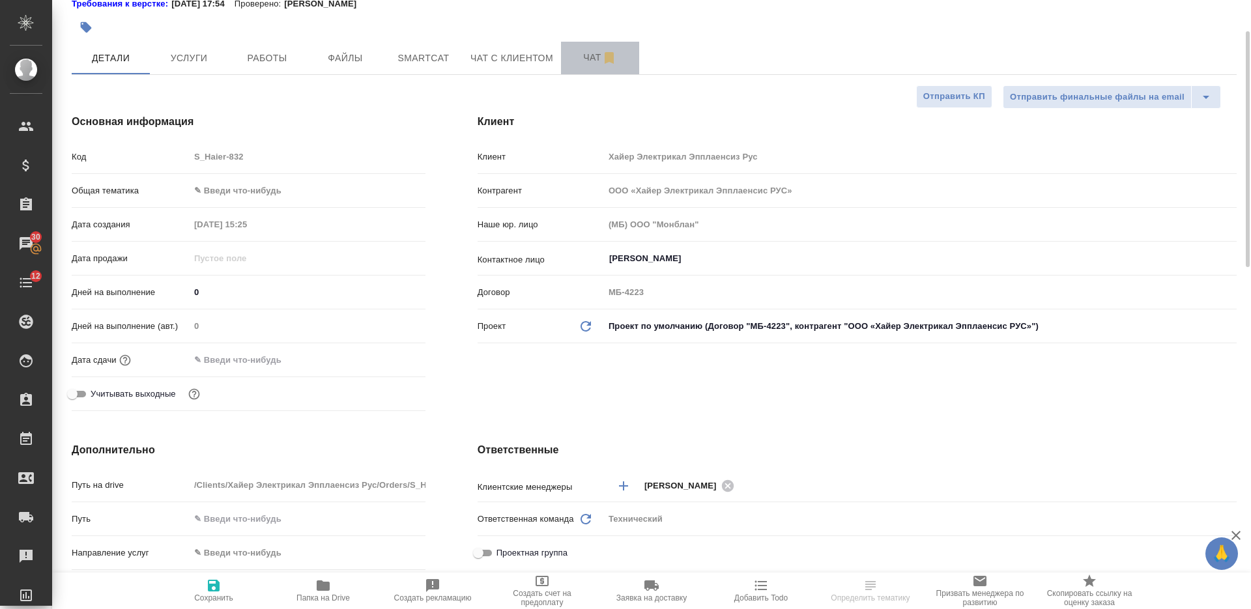
click at [595, 59] on span "Чат" at bounding box center [600, 58] width 63 height 16
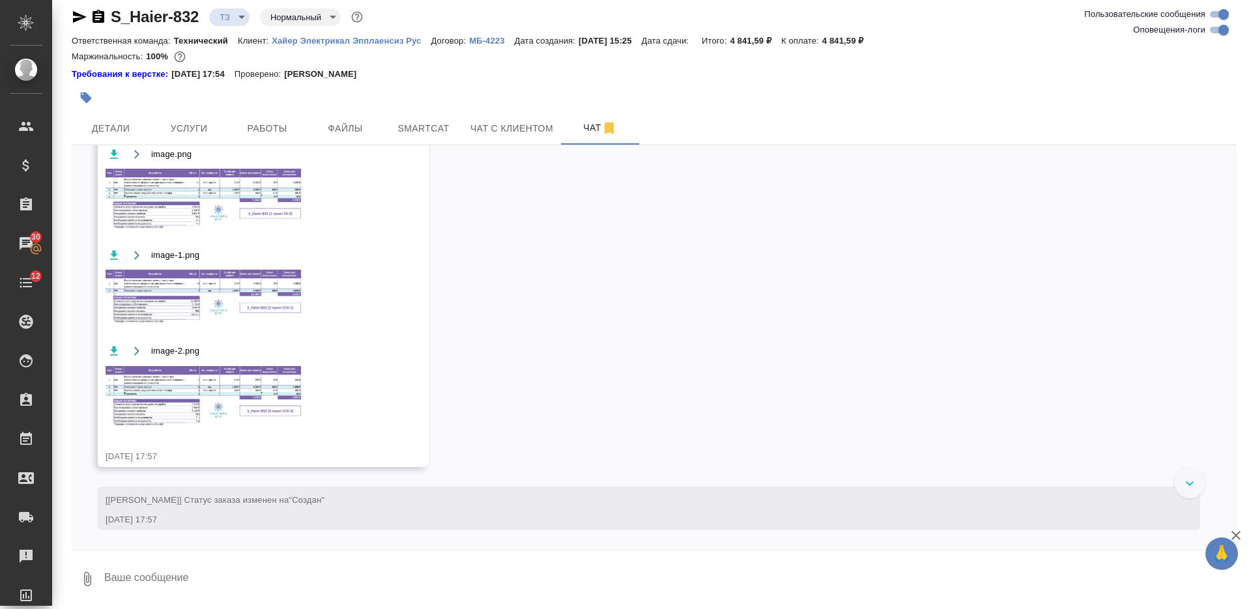
scroll to position [1192, 0]
click at [193, 569] on textarea at bounding box center [670, 579] width 1134 height 44
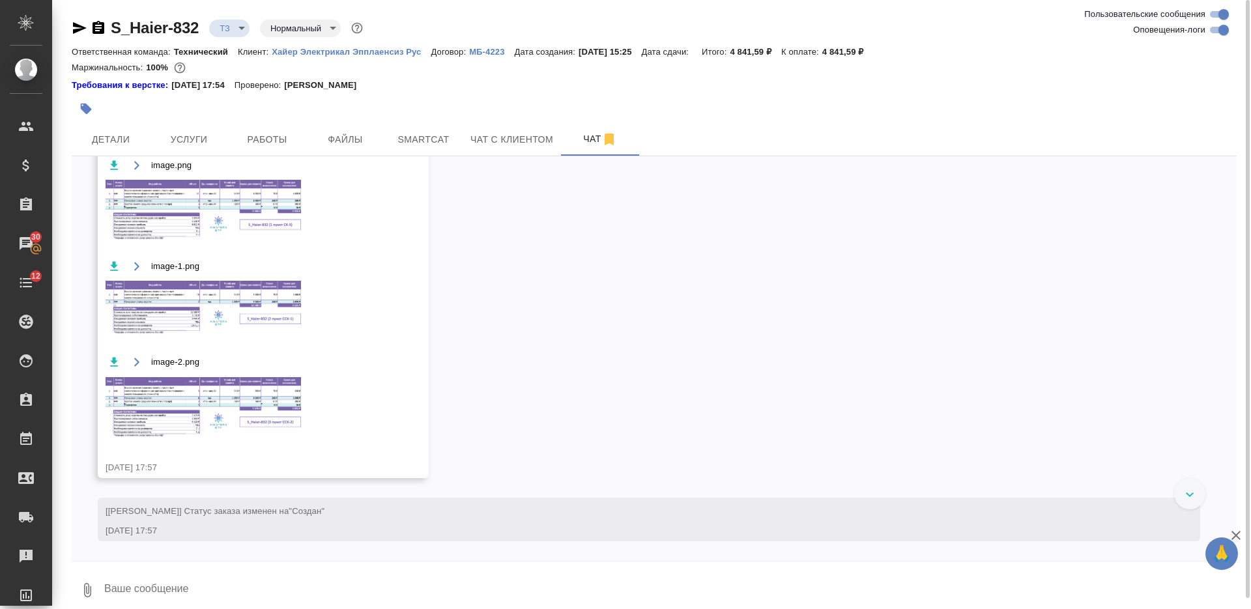
scroll to position [1291, 0]
click at [239, 242] on img at bounding box center [203, 211] width 195 height 62
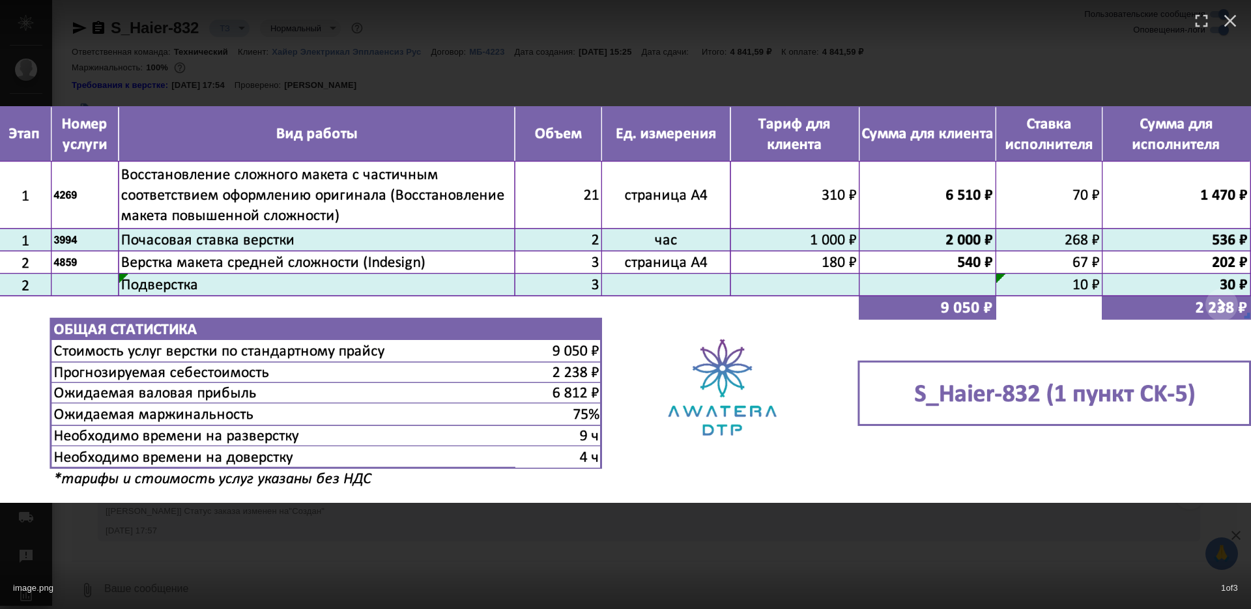
click at [470, 584] on div "image.png 1 of 3" at bounding box center [625, 585] width 1251 height 48
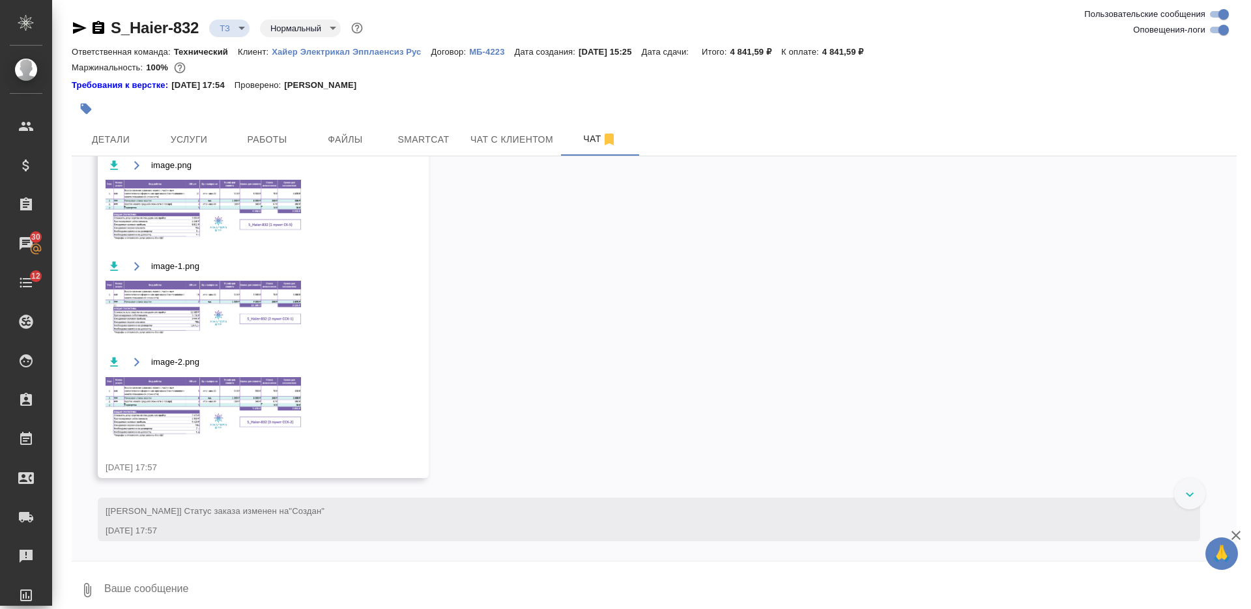
click at [280, 338] on img at bounding box center [203, 309] width 195 height 57
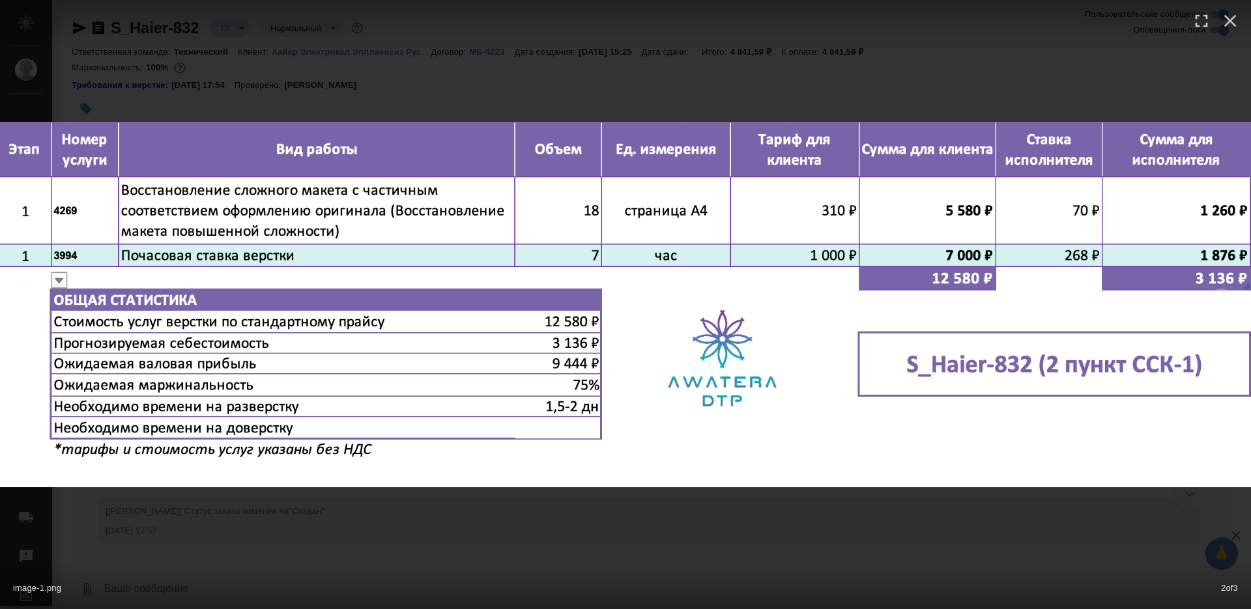
click at [521, 521] on div "image-1.png 2 of 3" at bounding box center [625, 304] width 1251 height 609
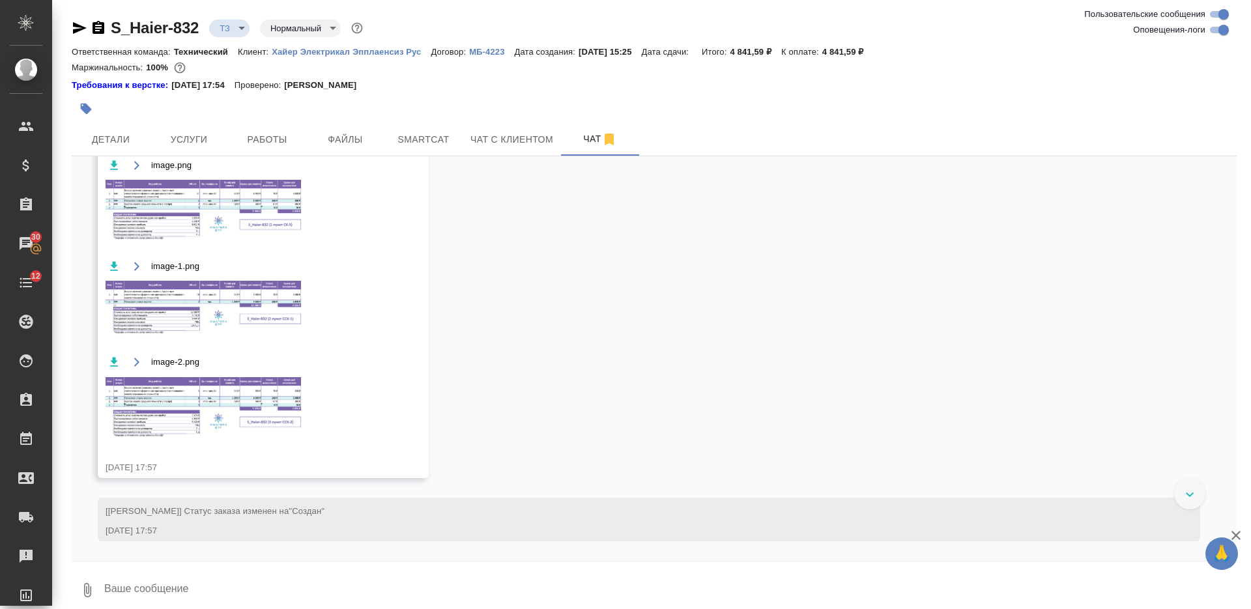
click at [251, 466] on img at bounding box center [626, 330] width 1126 height 329
click at [262, 438] on img at bounding box center [203, 407] width 195 height 61
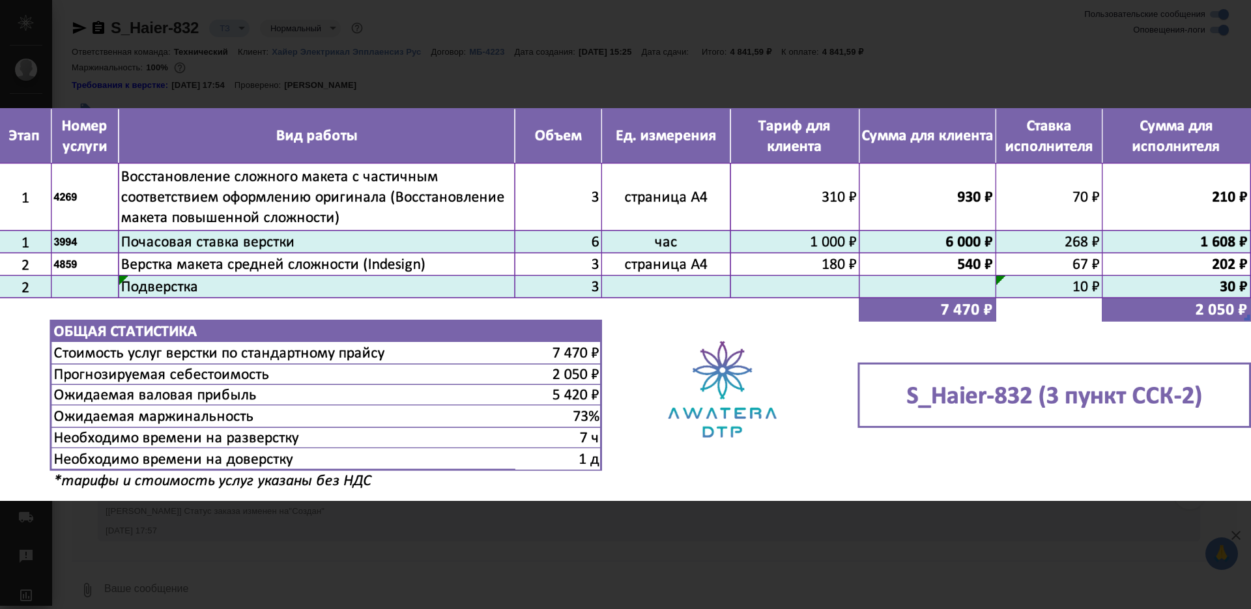
click at [513, 557] on div "image-2.png 3 of 3" at bounding box center [625, 304] width 1251 height 609
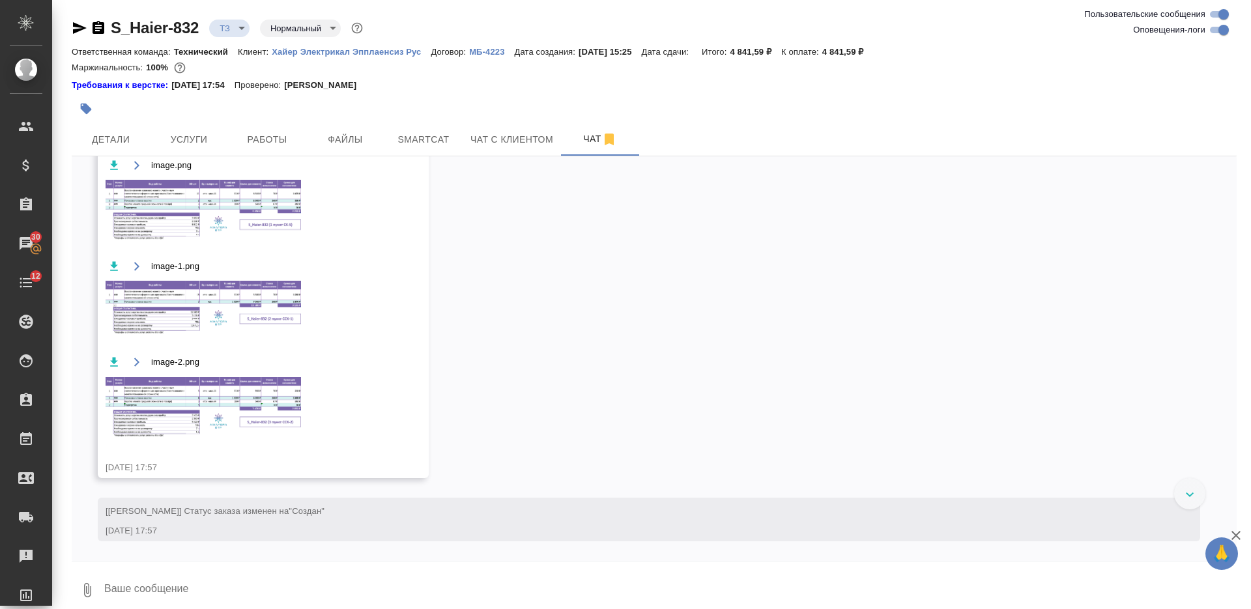
click at [264, 338] on img at bounding box center [203, 309] width 195 height 57
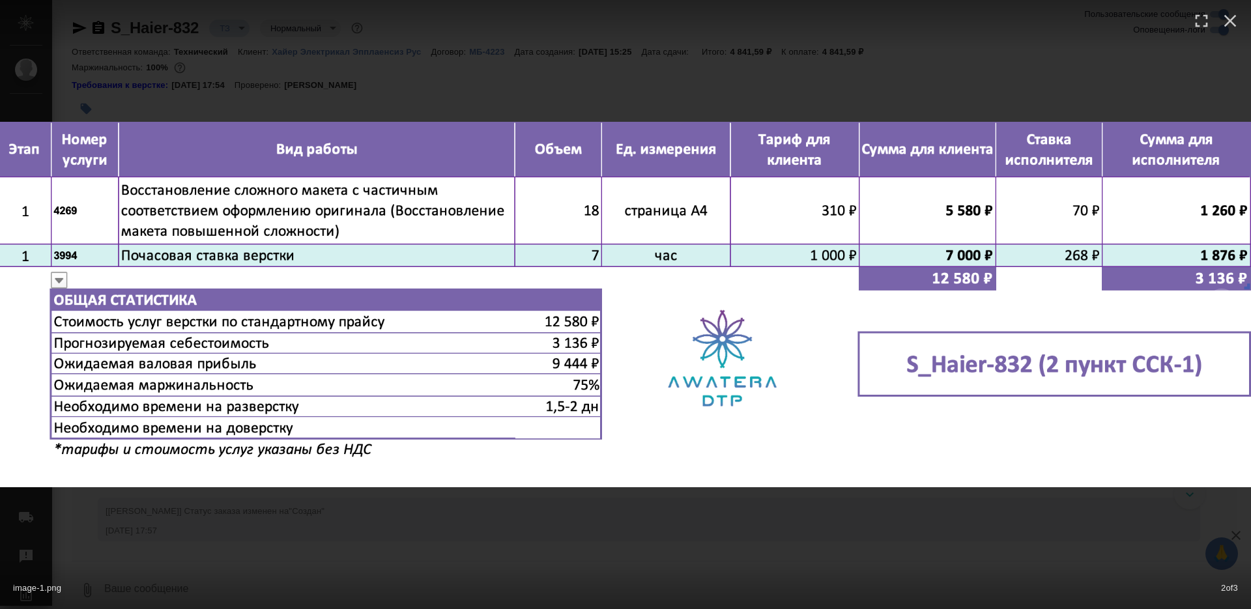
click at [625, 554] on div "image-1.png 2 of 3" at bounding box center [625, 304] width 1251 height 609
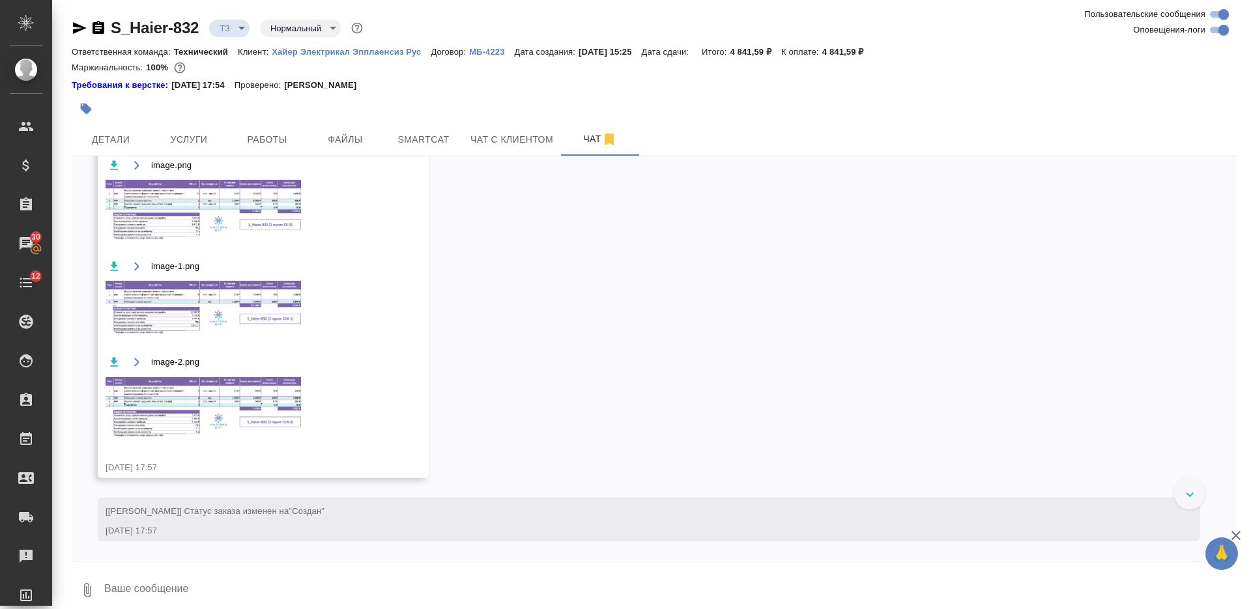
click at [228, 242] on img at bounding box center [203, 211] width 195 height 62
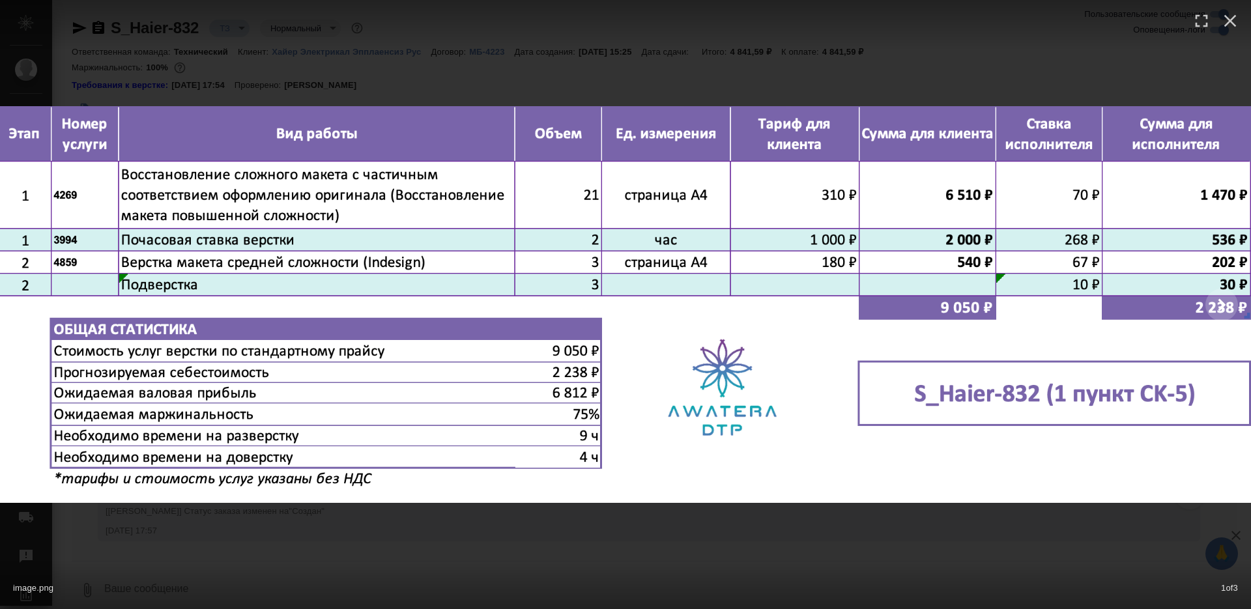
click at [635, 517] on div "image.png 1 of 3" at bounding box center [625, 304] width 1251 height 609
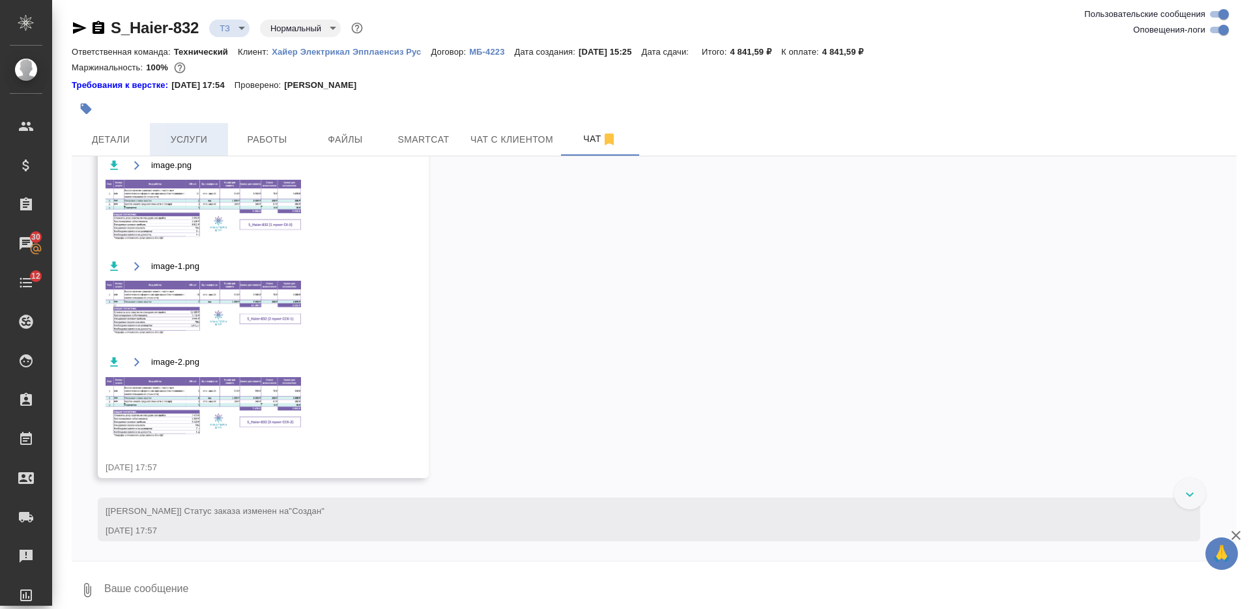
click at [208, 138] on span "Услуги" at bounding box center [189, 140] width 63 height 16
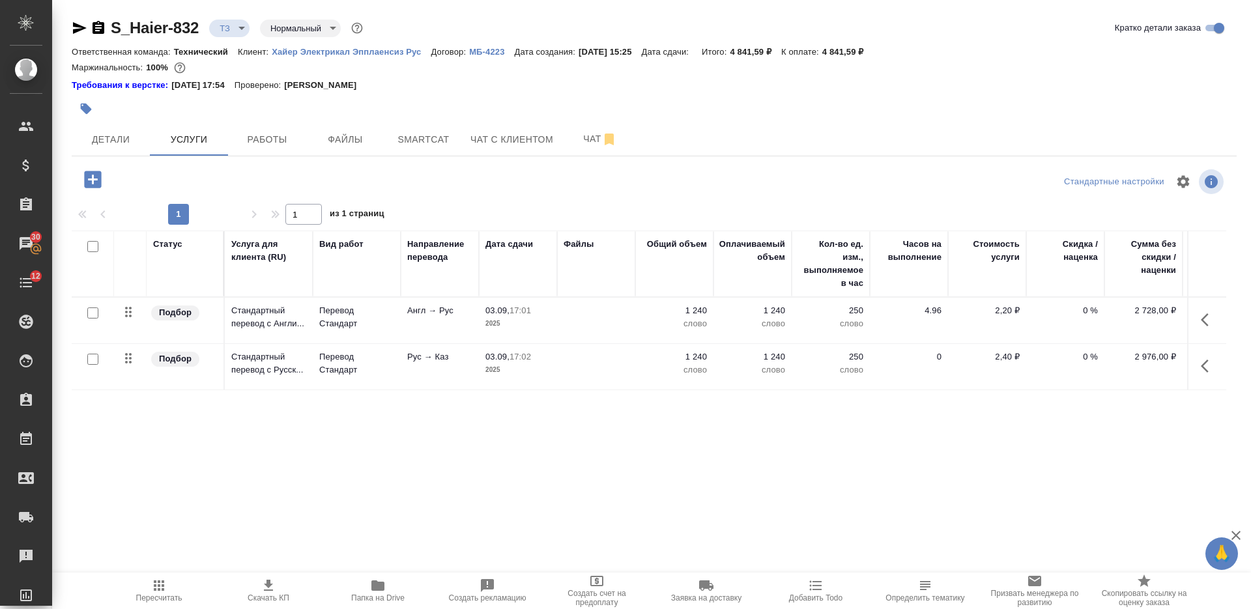
click at [96, 186] on icon "button" at bounding box center [92, 179] width 17 height 17
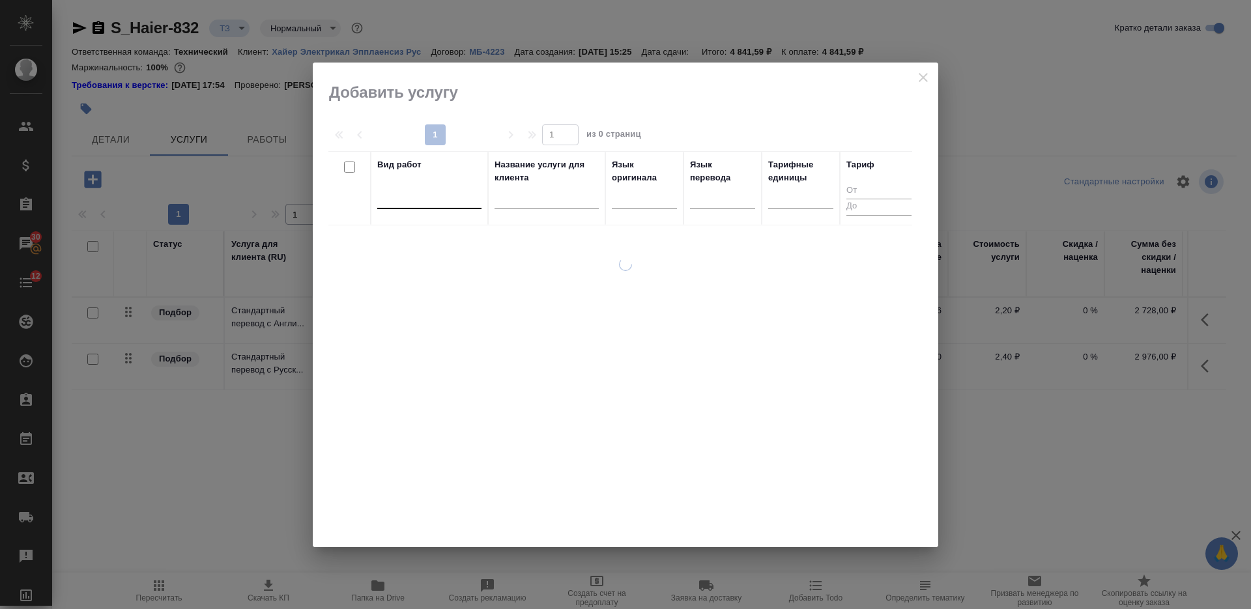
click at [382, 207] on div at bounding box center [429, 196] width 104 height 25
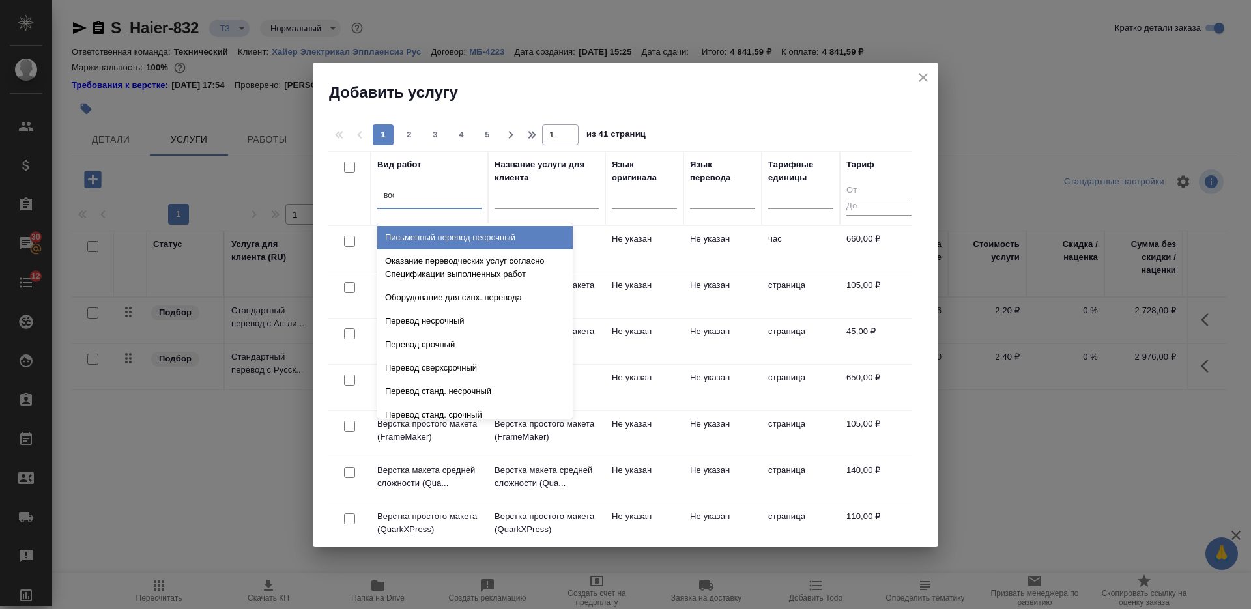
type input "восс"
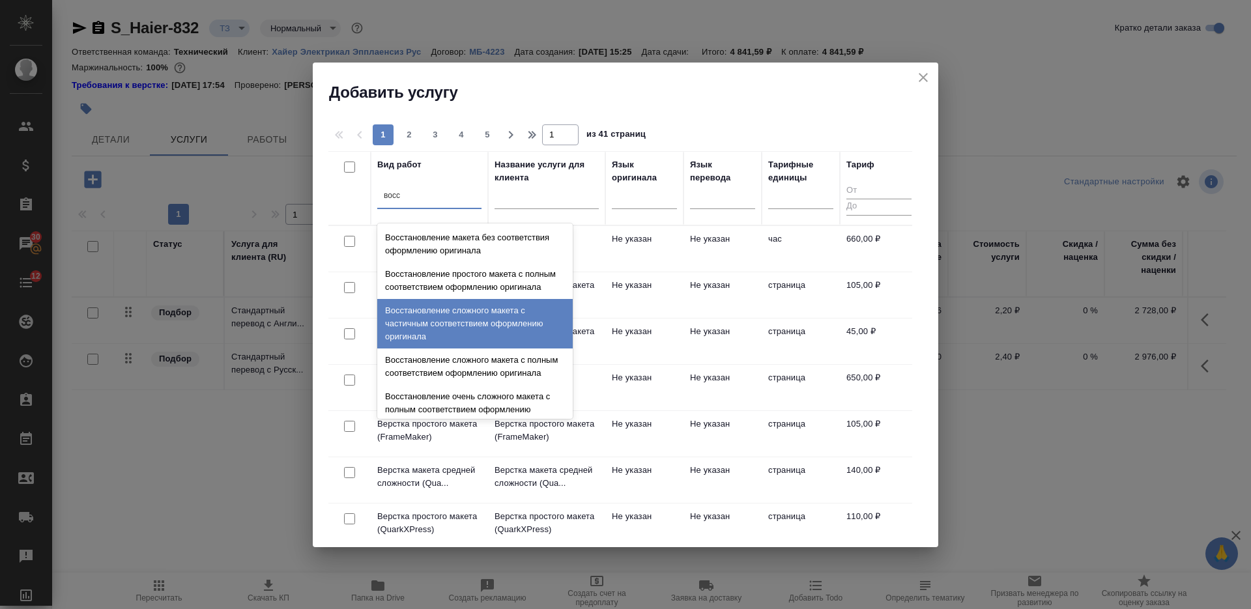
click at [478, 341] on div "Восстановление сложного макета с частичным соответствием оформлению оригинала" at bounding box center [474, 324] width 195 height 50
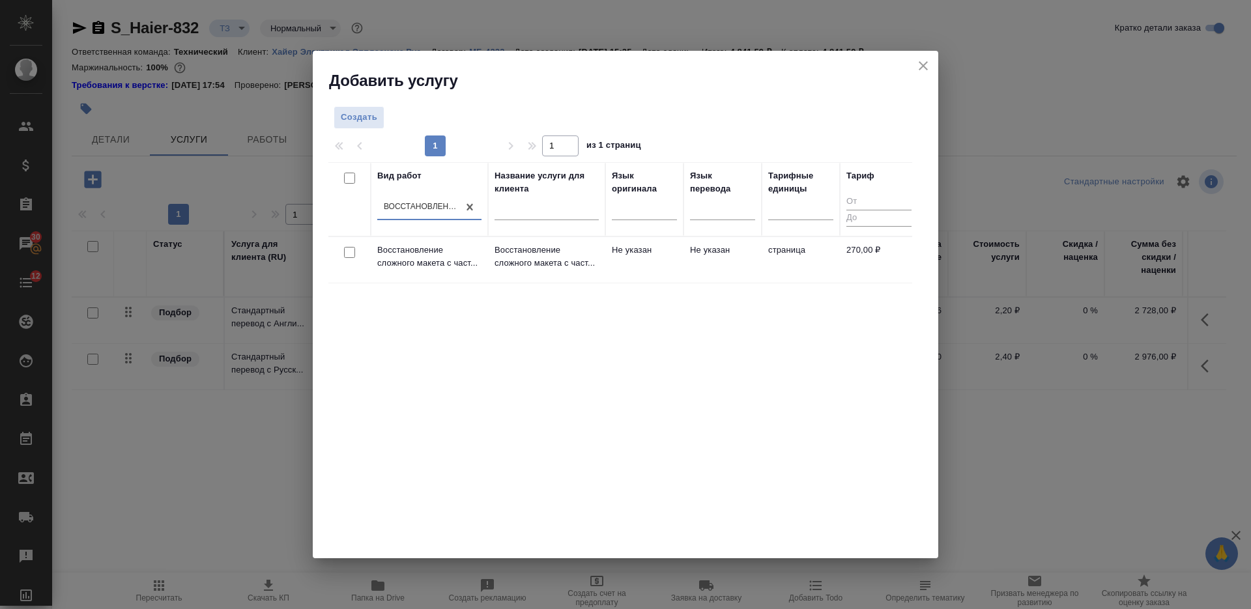
drag, startPoint x: 351, startPoint y: 250, endPoint x: 373, endPoint y: 243, distance: 22.5
click at [351, 250] on input "checkbox" at bounding box center [349, 252] width 11 height 11
checkbox input "true"
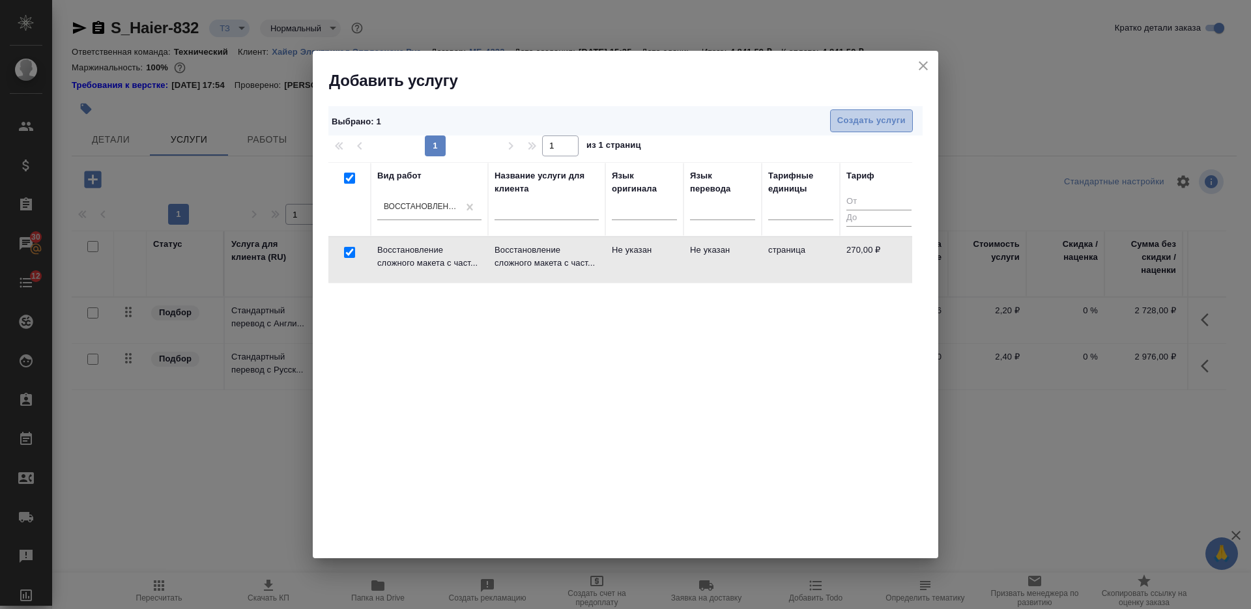
click at [840, 115] on span "Создать услуги" at bounding box center [871, 120] width 68 height 15
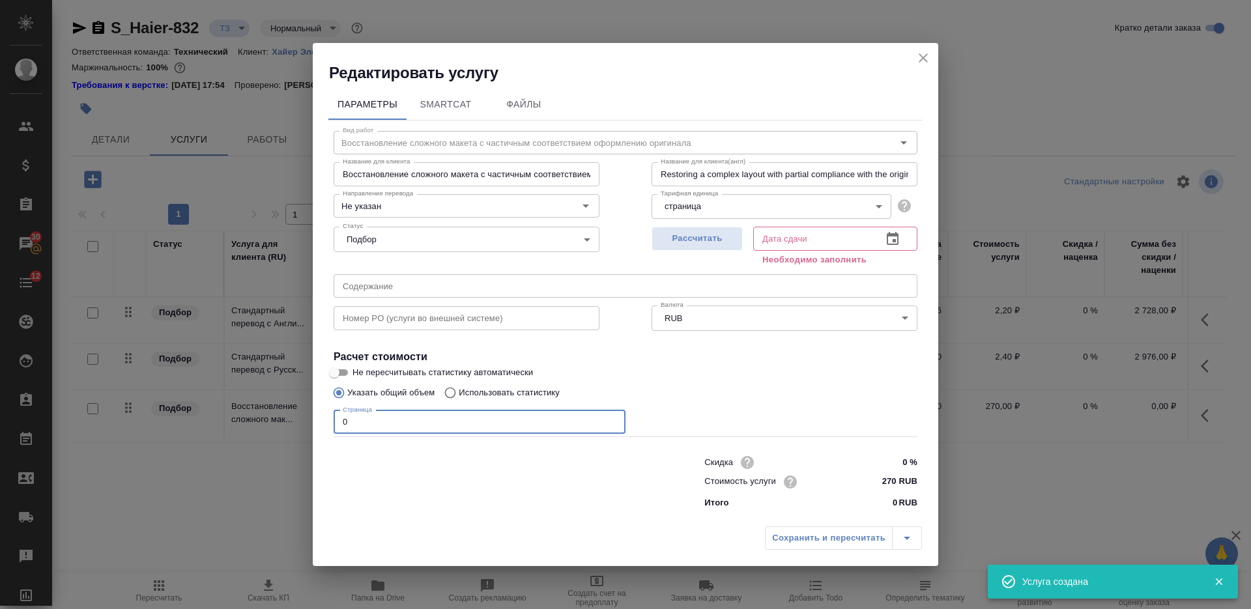
drag, startPoint x: 356, startPoint y: 422, endPoint x: 315, endPoint y: 424, distance: 41.1
click at [317, 424] on div "Параметры SmartCat Файлы Вид работ Восстановление сложного макета с частичным с…" at bounding box center [625, 301] width 625 height 436
type input "42"
click at [683, 238] on span "Рассчитать" at bounding box center [697, 238] width 77 height 15
type input "05.09.2025 10:24"
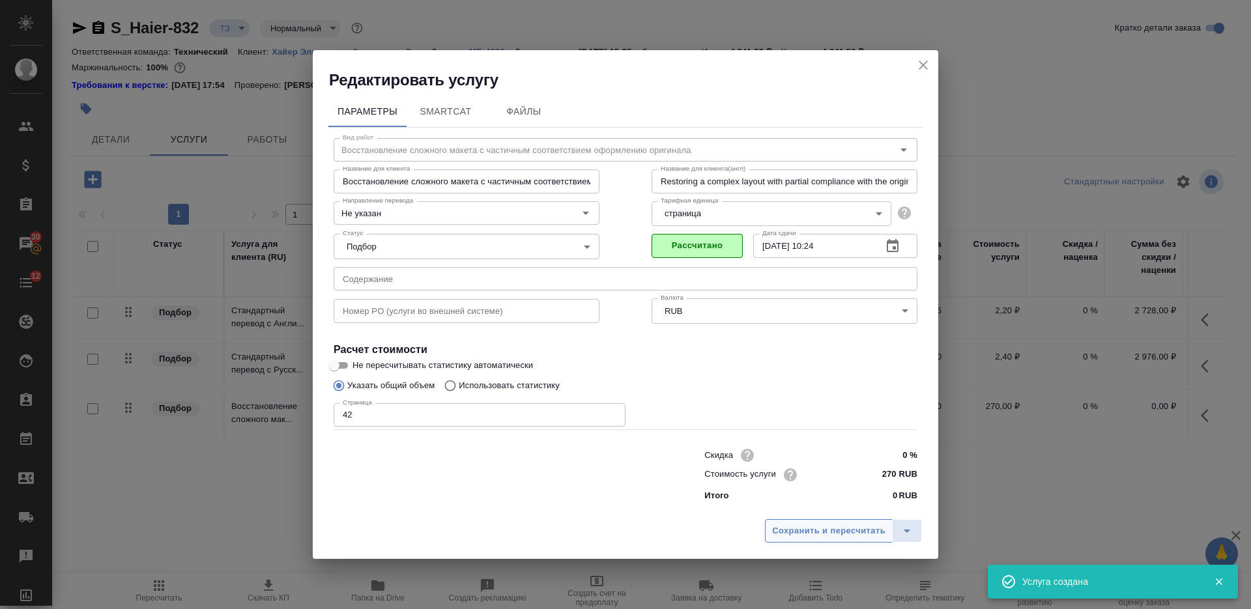
click at [848, 534] on span "Сохранить и пересчитать" at bounding box center [828, 531] width 113 height 15
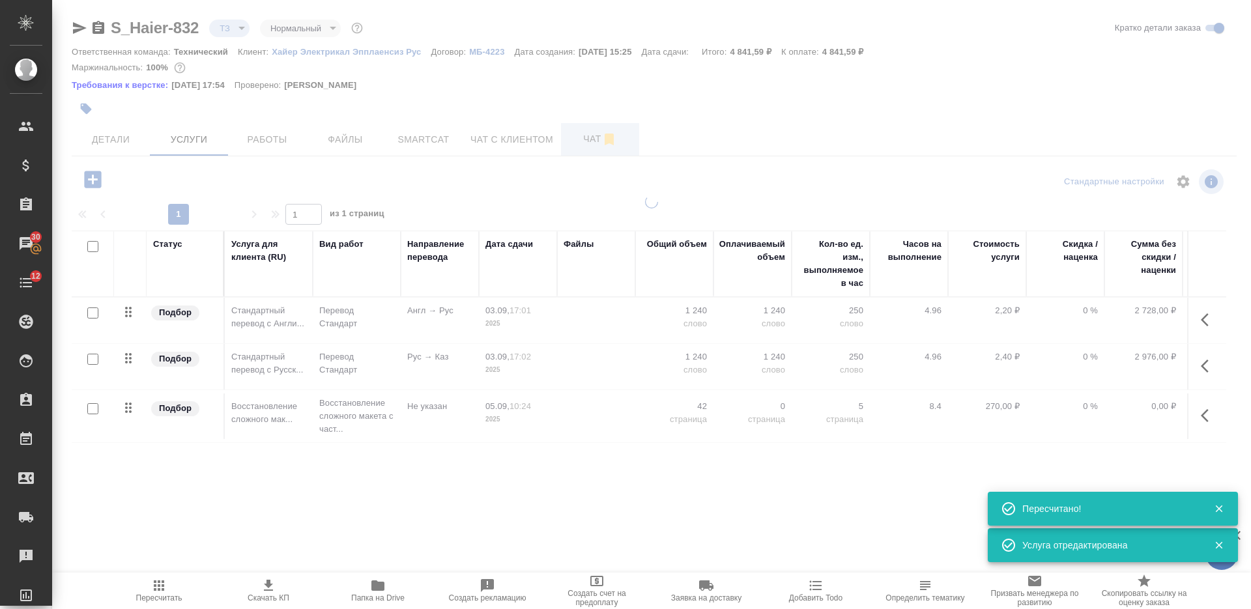
type input "new"
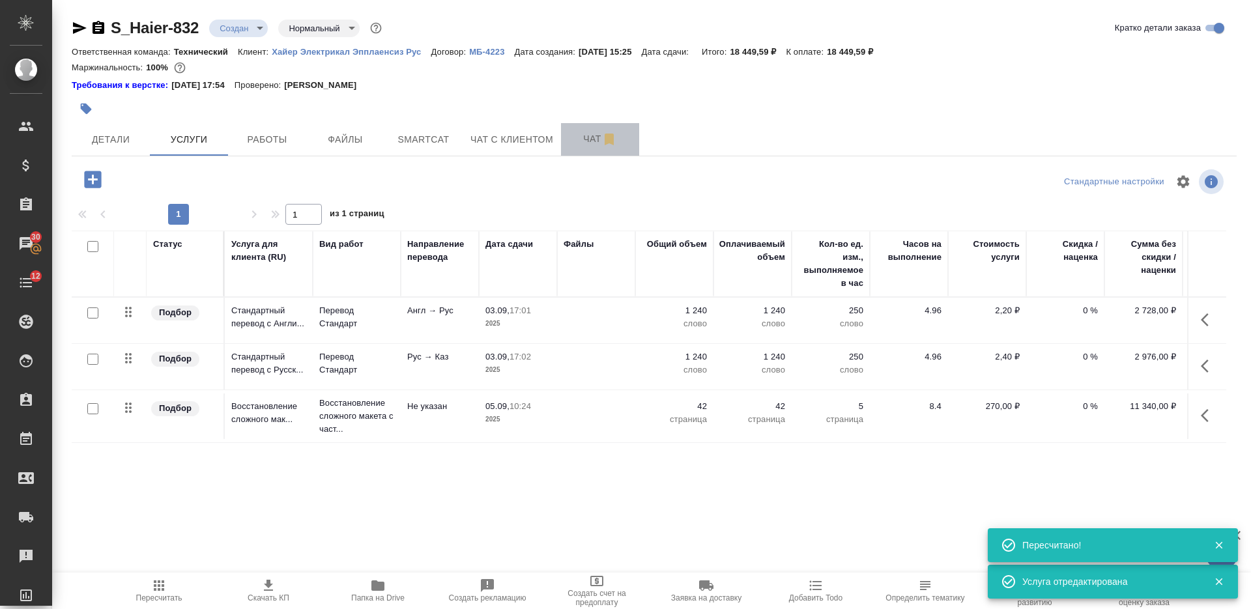
click at [579, 134] on span "Чат" at bounding box center [600, 139] width 63 height 16
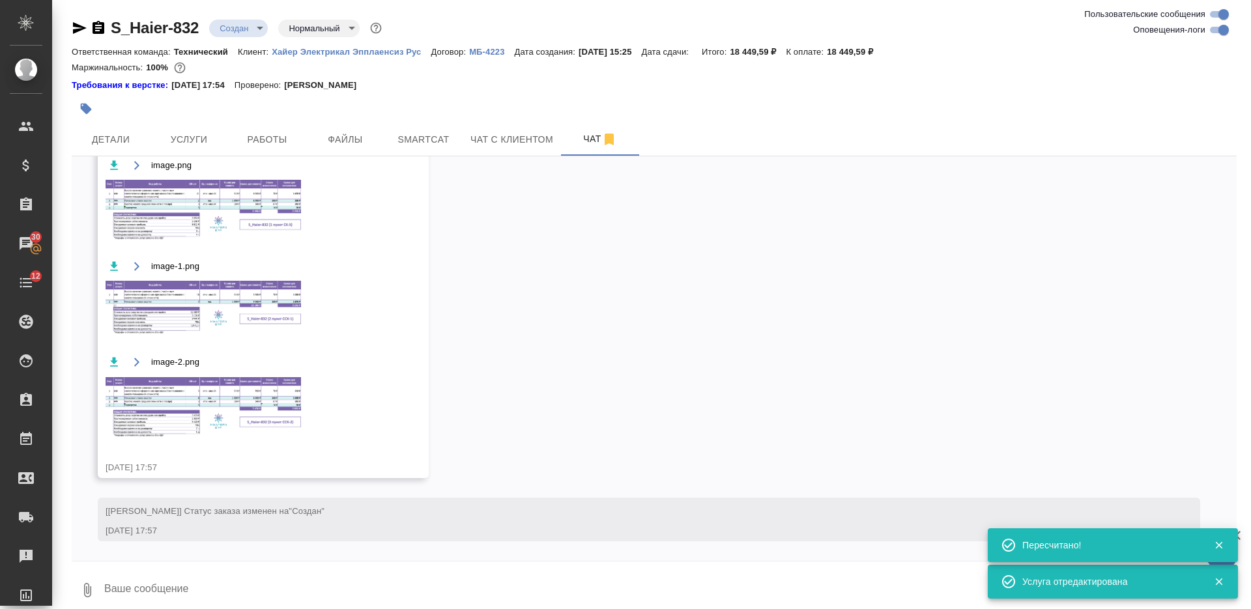
scroll to position [1373, 0]
click at [264, 212] on img at bounding box center [203, 211] width 195 height 62
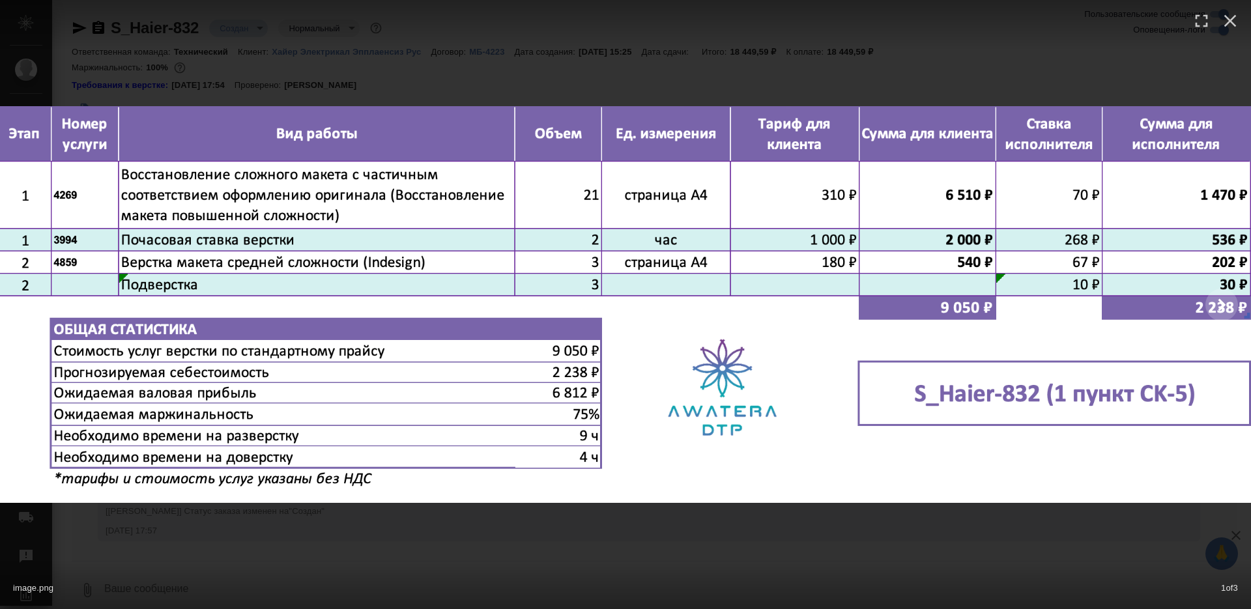
click at [530, 569] on div "image.png 1 of 3" at bounding box center [625, 585] width 1251 height 48
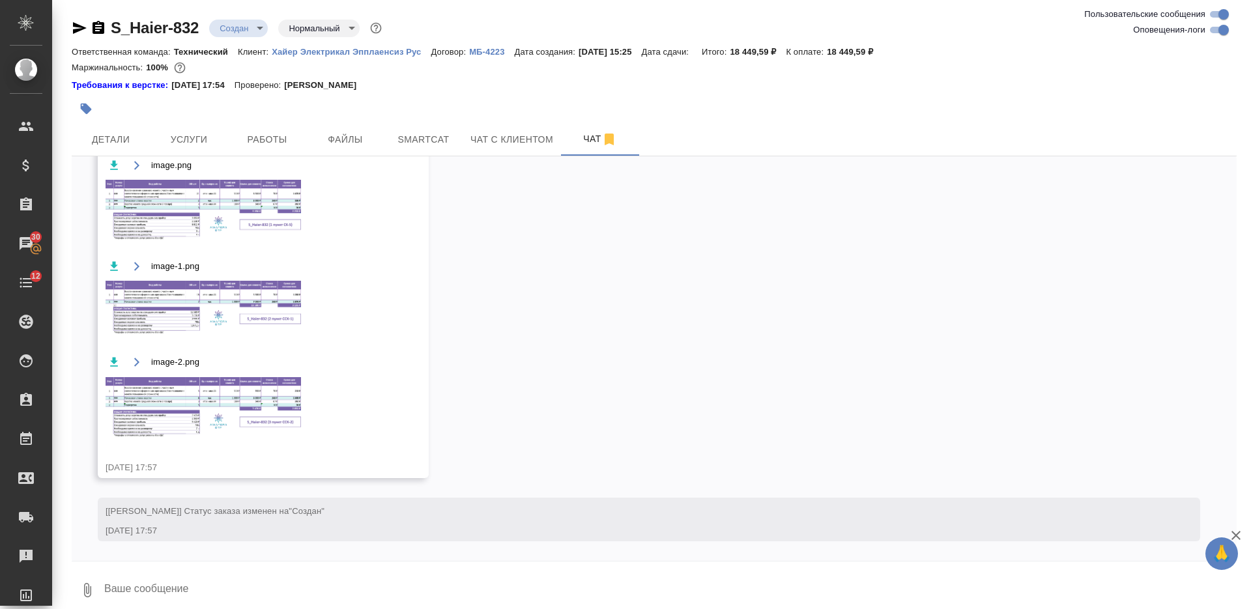
click at [257, 322] on img at bounding box center [203, 309] width 195 height 57
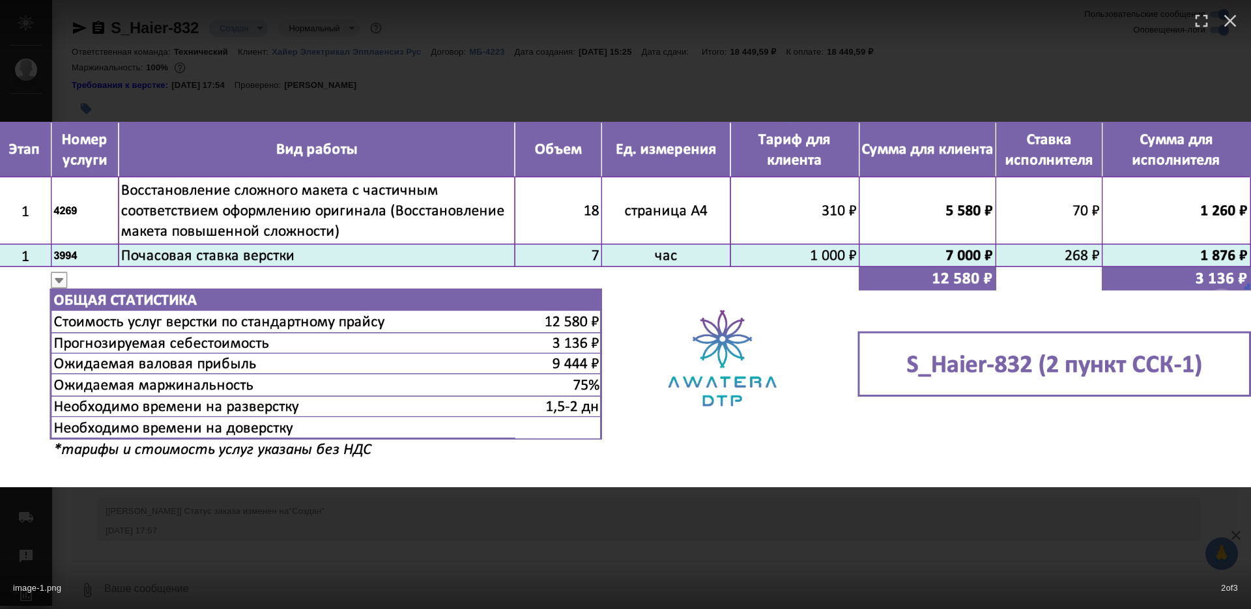
click at [511, 547] on div "image-1.png 2 of 3" at bounding box center [625, 304] width 1251 height 609
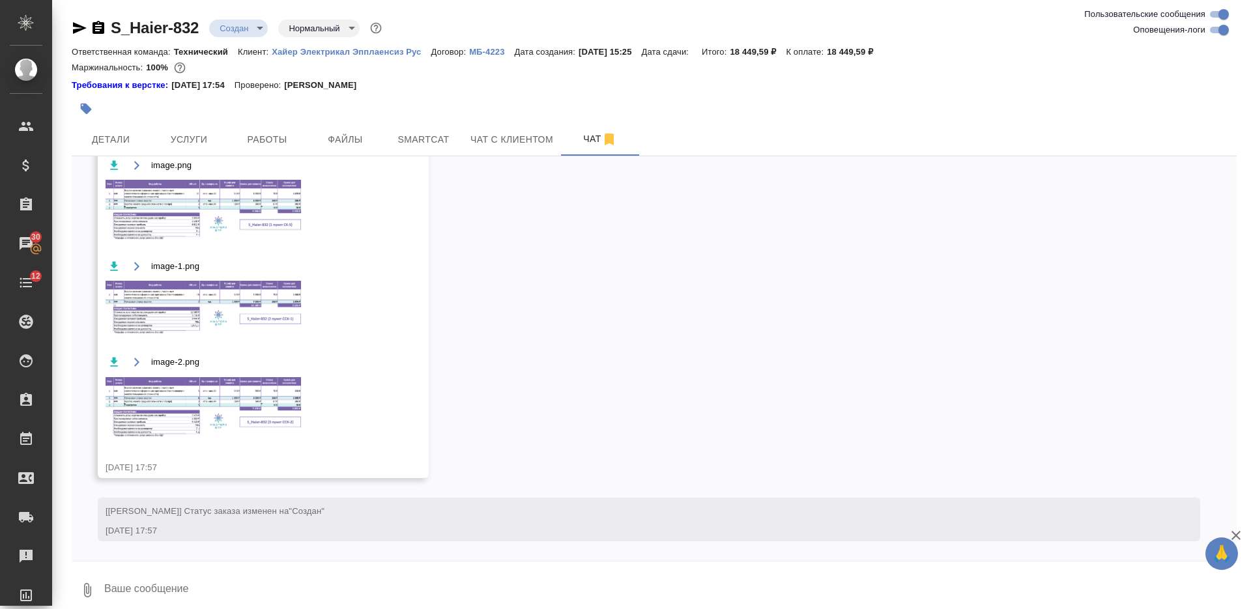
click at [264, 389] on img at bounding box center [203, 407] width 195 height 61
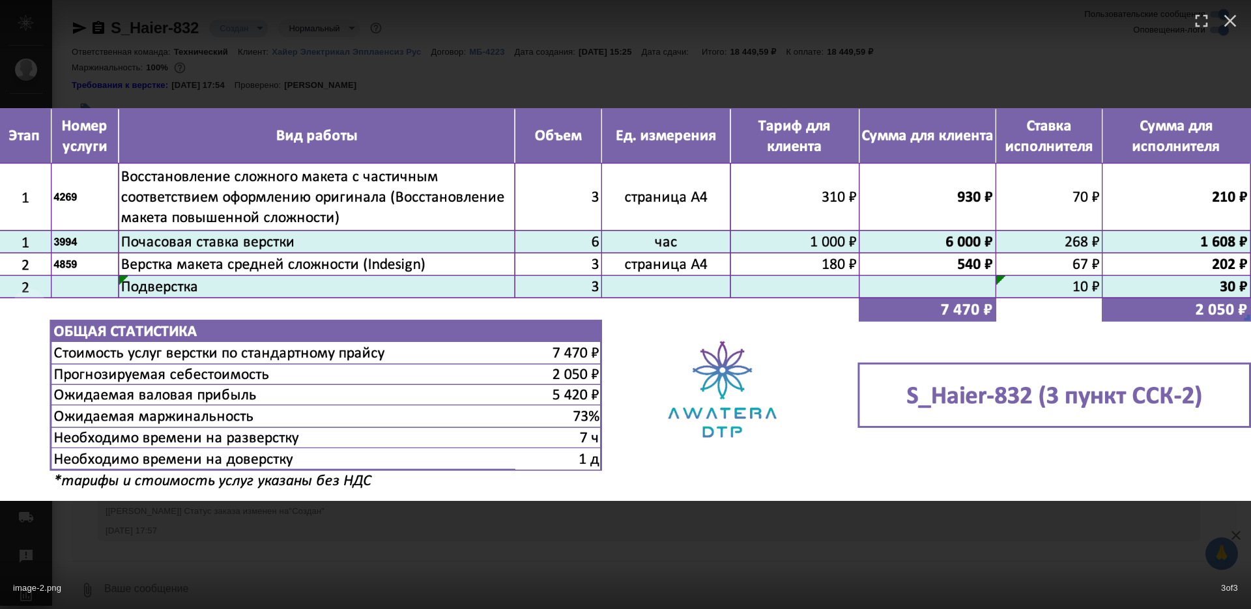
click at [519, 537] on div "image-2.png 3 of 3" at bounding box center [625, 304] width 1251 height 609
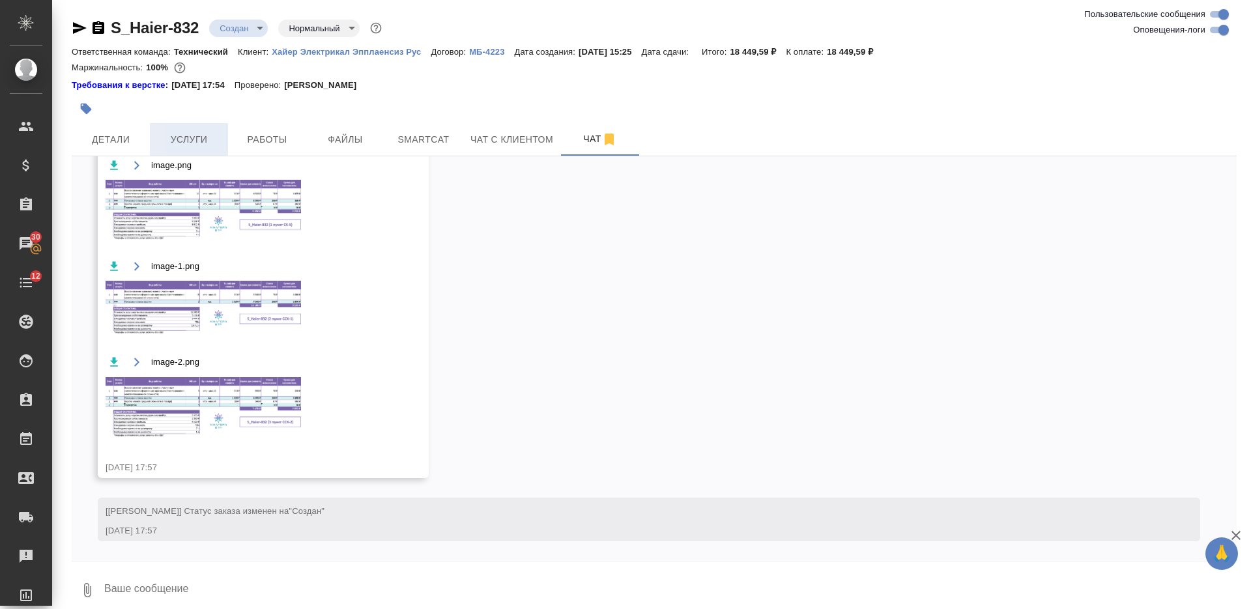
click at [192, 140] on span "Услуги" at bounding box center [189, 140] width 63 height 16
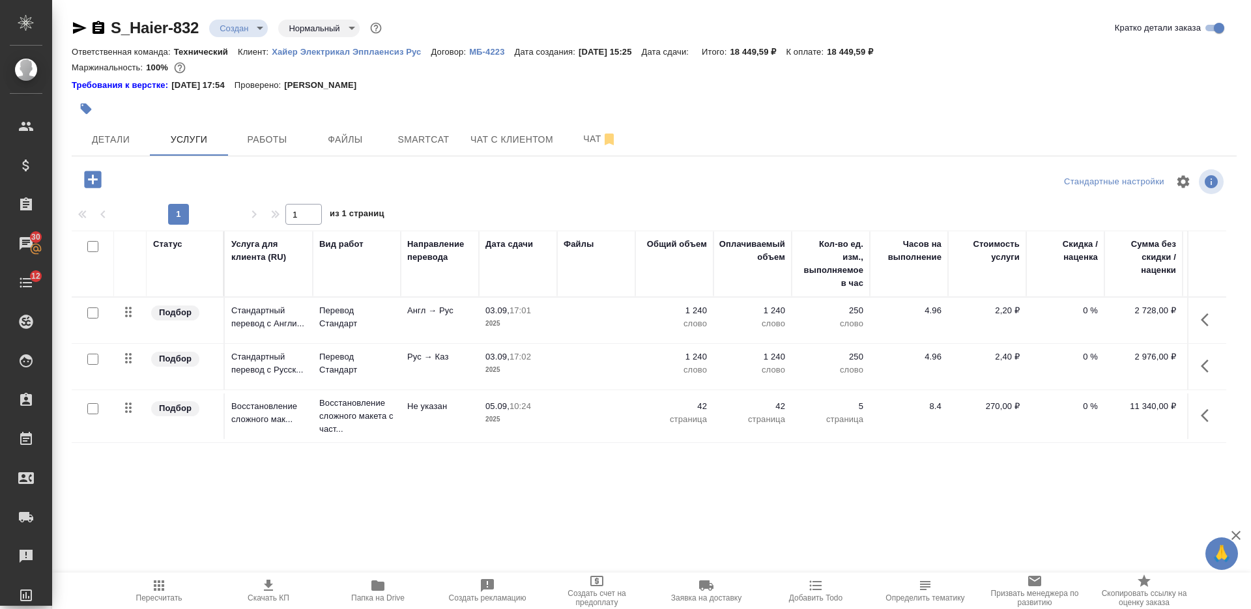
click at [87, 182] on icon "button" at bounding box center [92, 179] width 17 height 17
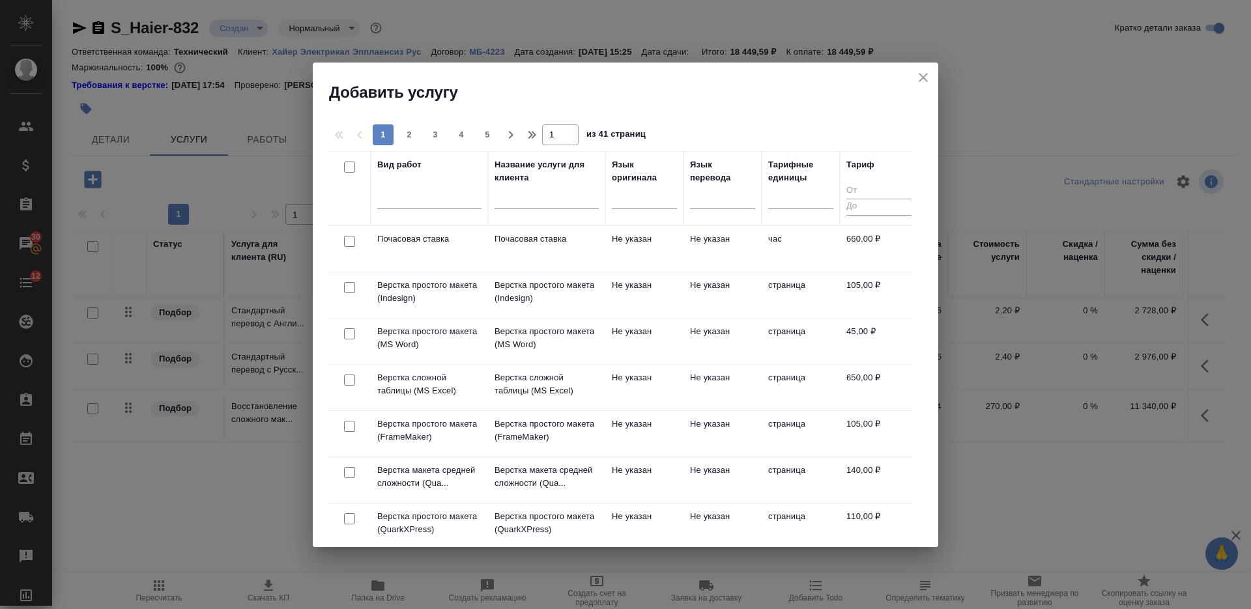
click at [522, 201] on input "text" at bounding box center [546, 200] width 104 height 16
click at [350, 240] on input "checkbox" at bounding box center [349, 241] width 11 height 11
checkbox input "true"
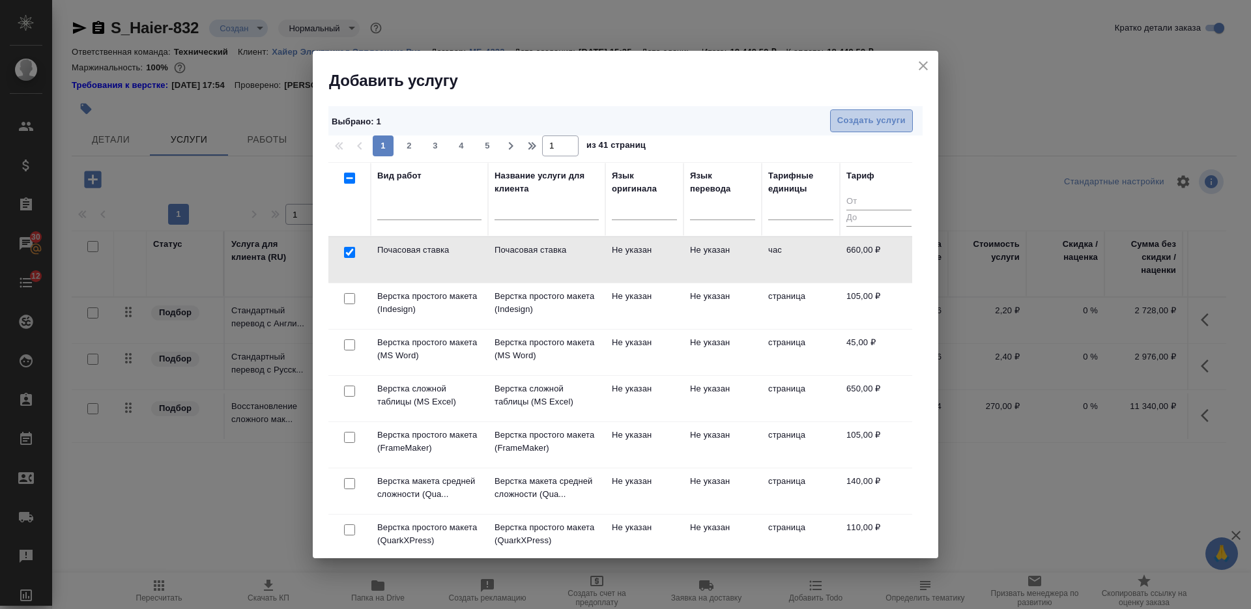
click at [842, 119] on span "Создать услуги" at bounding box center [871, 120] width 68 height 15
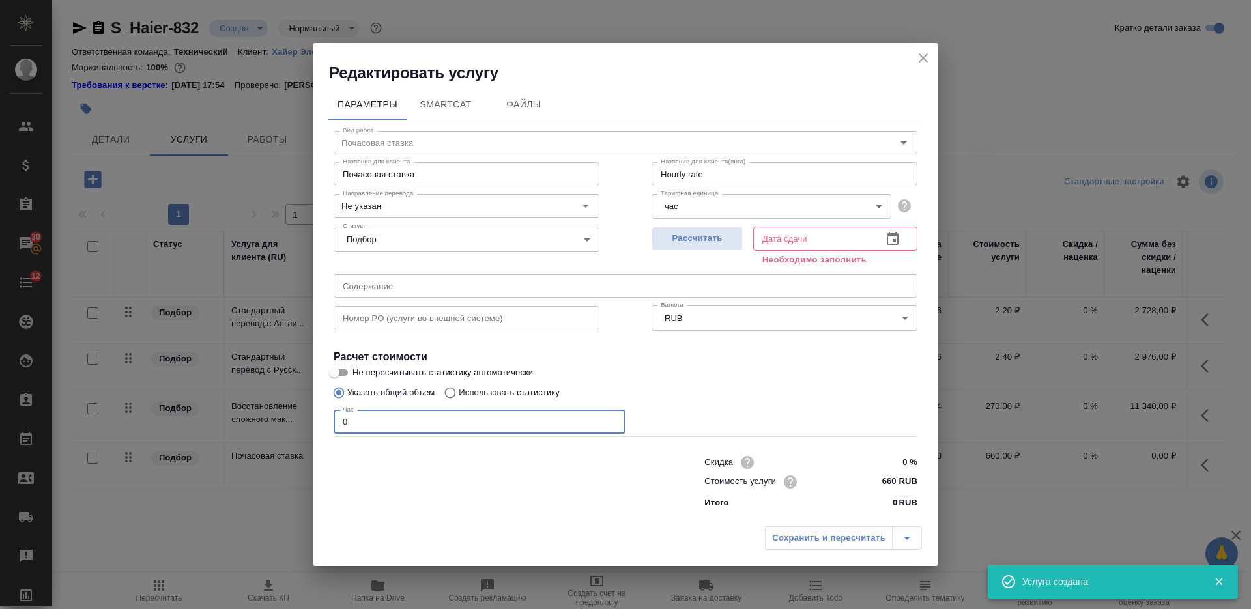
drag, startPoint x: 362, startPoint y: 423, endPoint x: 333, endPoint y: 423, distance: 29.3
click at [333, 423] on div "Вид работ Почасовая ставка Вид работ Название для клиента Почасовая ставка Назв…" at bounding box center [625, 318] width 594 height 394
type input "Hourly rate"
type input "1"
type input "Hourly rate"
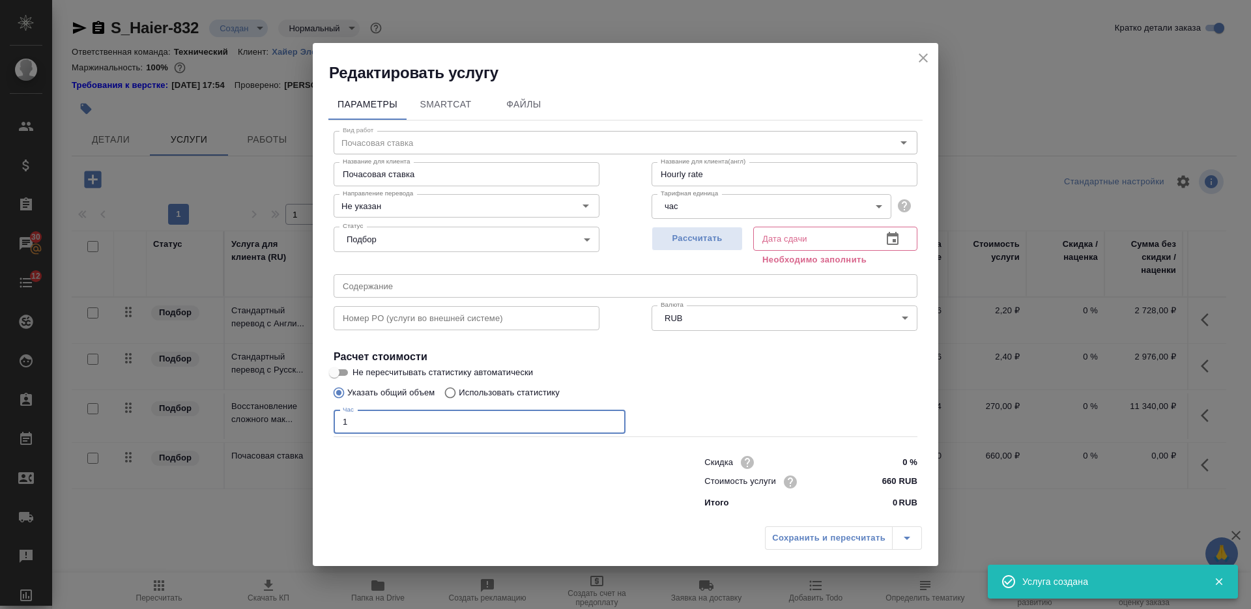
type input "15"
type input "Hourly rate"
type input "15"
click at [695, 244] on span "Рассчитать" at bounding box center [697, 238] width 77 height 15
type input "Hourly rate"
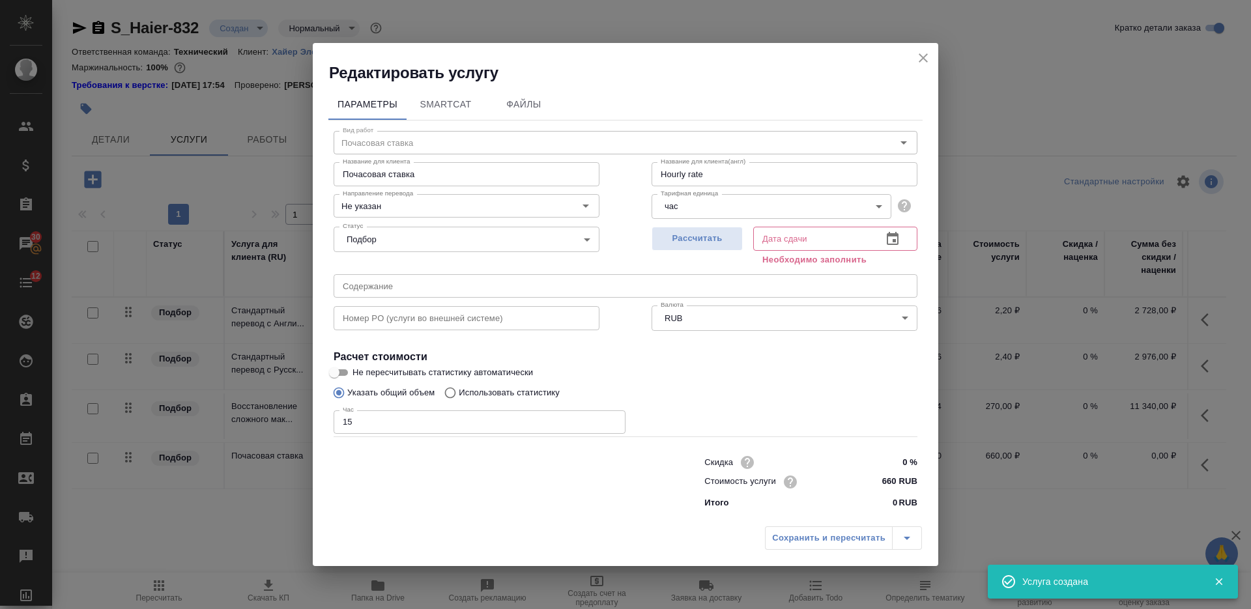
type input "03.09.2025 18:20"
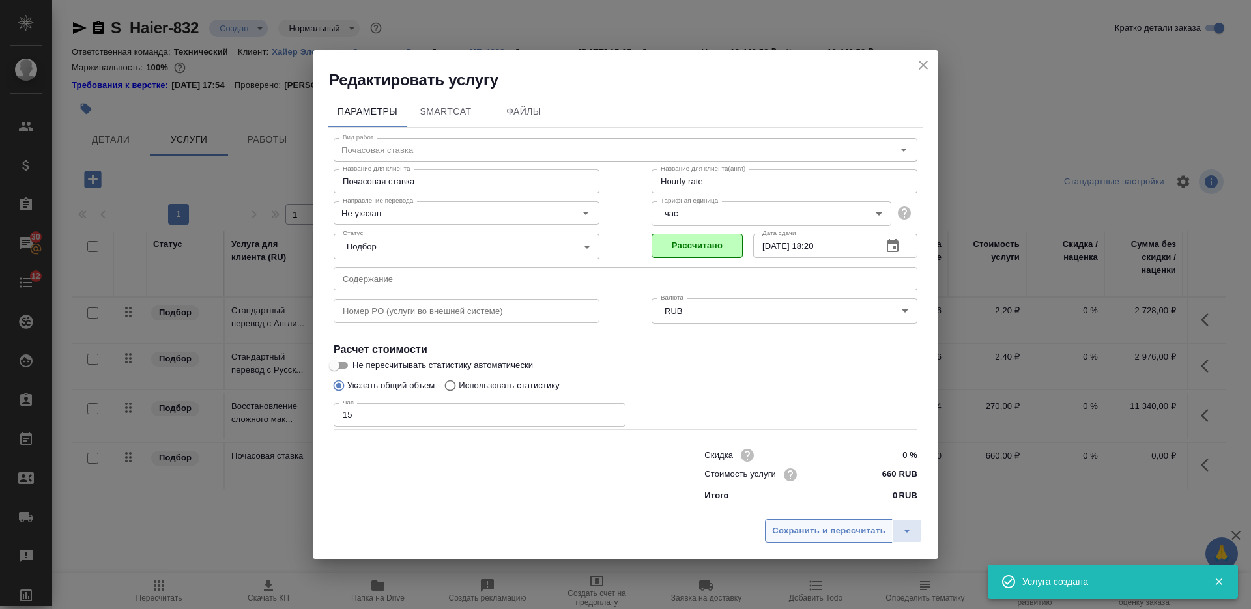
click at [782, 526] on span "Сохранить и пересчитать" at bounding box center [828, 531] width 113 height 15
type input "Hourly rate"
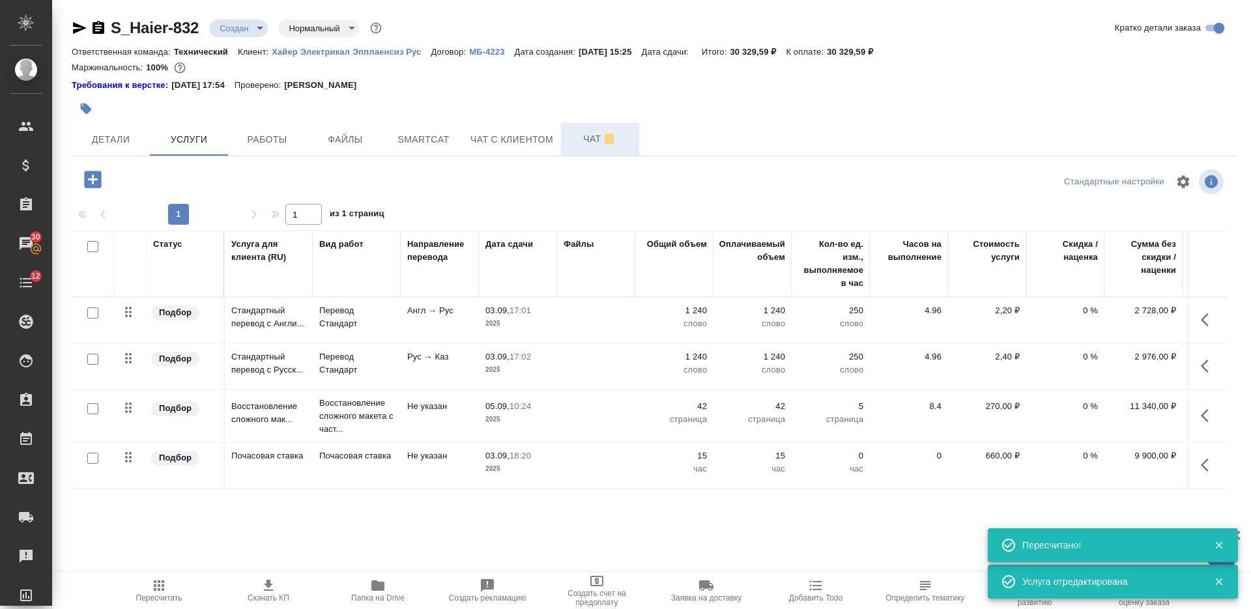
click at [582, 139] on span "Чат" at bounding box center [600, 139] width 63 height 16
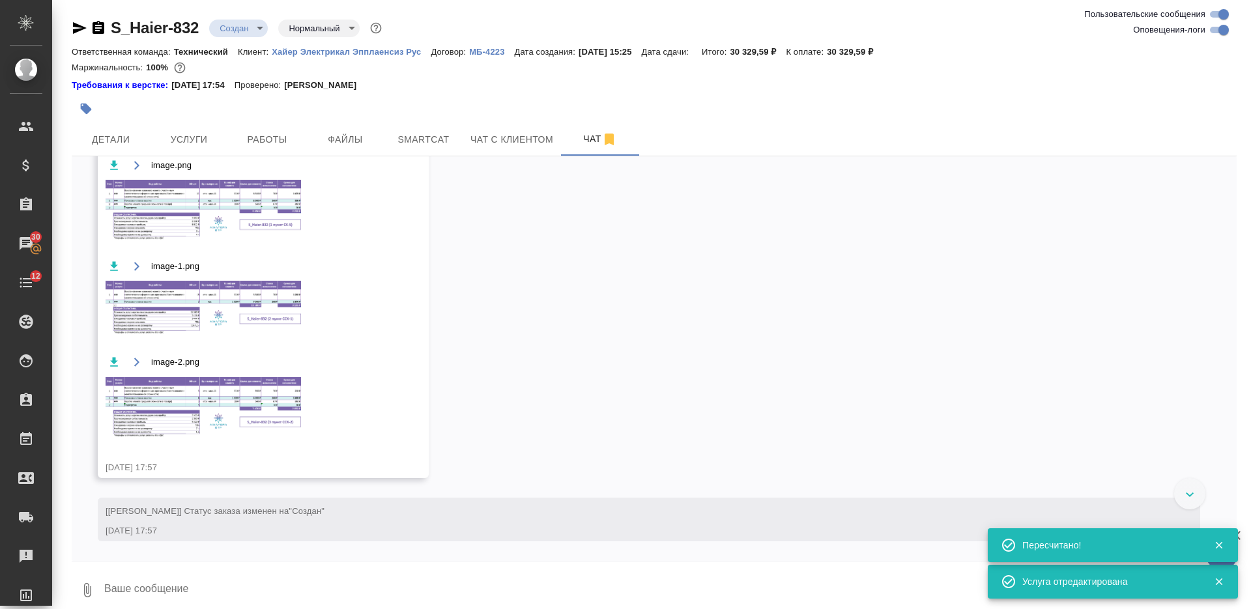
scroll to position [1373, 0]
click at [267, 384] on img at bounding box center [203, 407] width 195 height 61
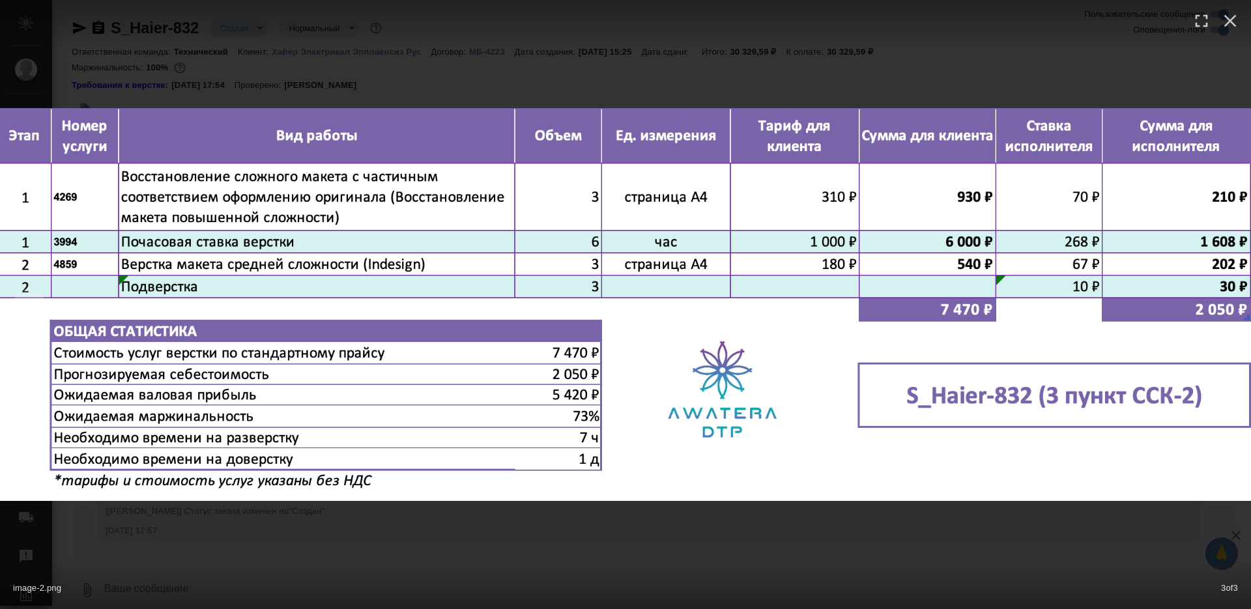
click at [473, 577] on div "image-2.png 3 of 3" at bounding box center [625, 585] width 1251 height 48
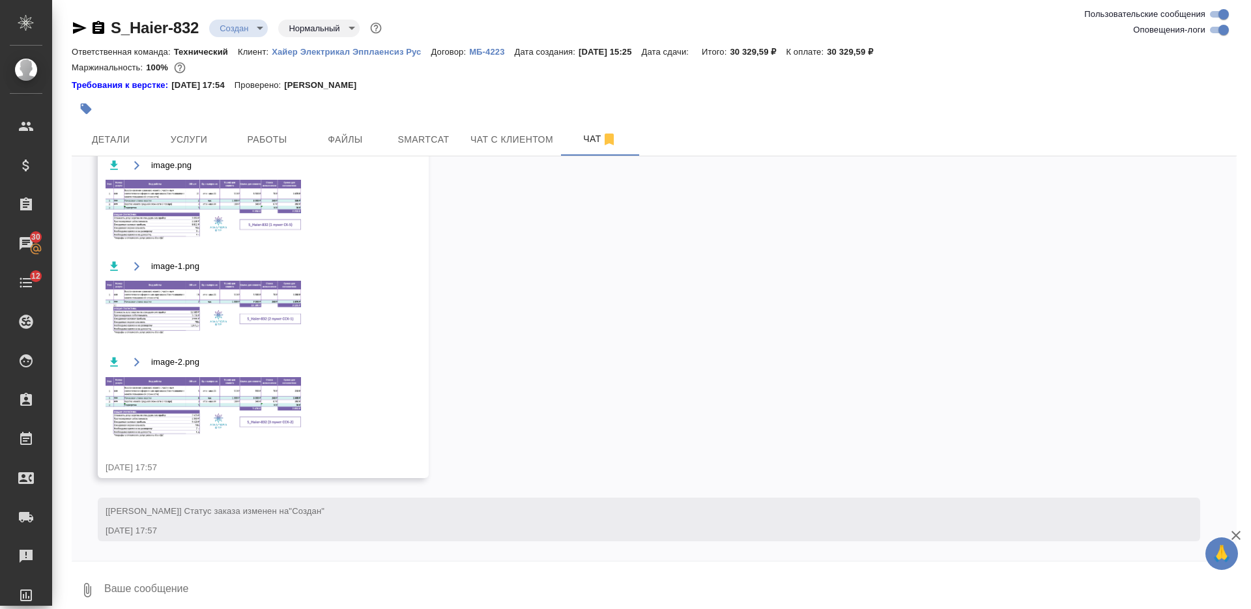
click at [259, 302] on img at bounding box center [203, 309] width 195 height 57
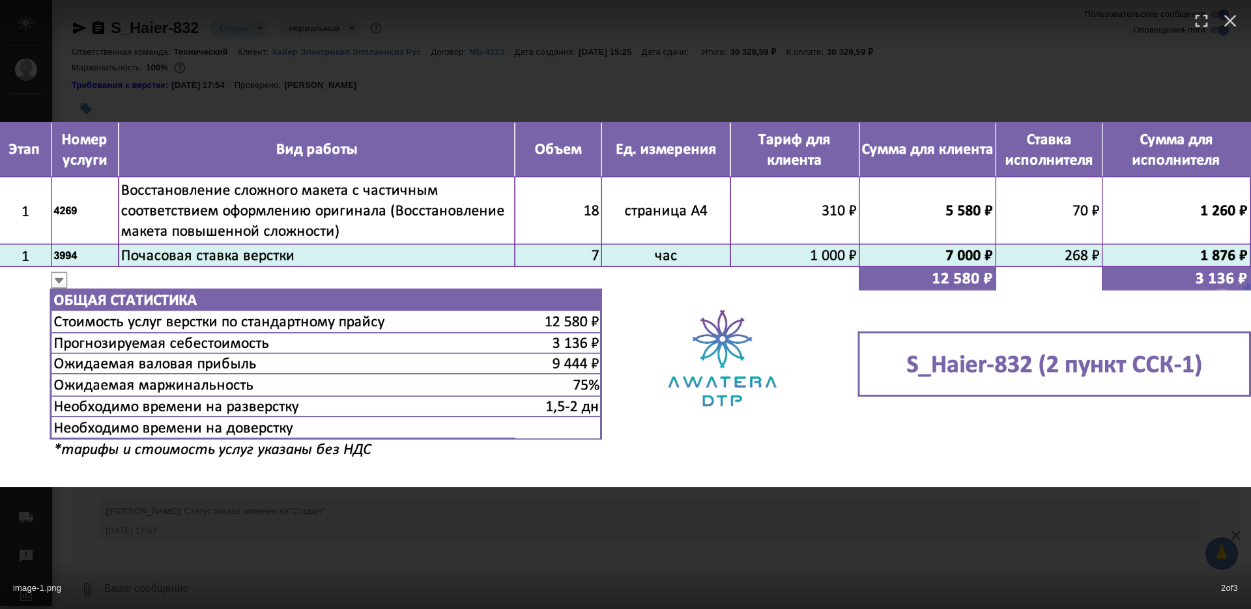
click at [500, 573] on div "image-1.png 2 of 3" at bounding box center [625, 585] width 1251 height 48
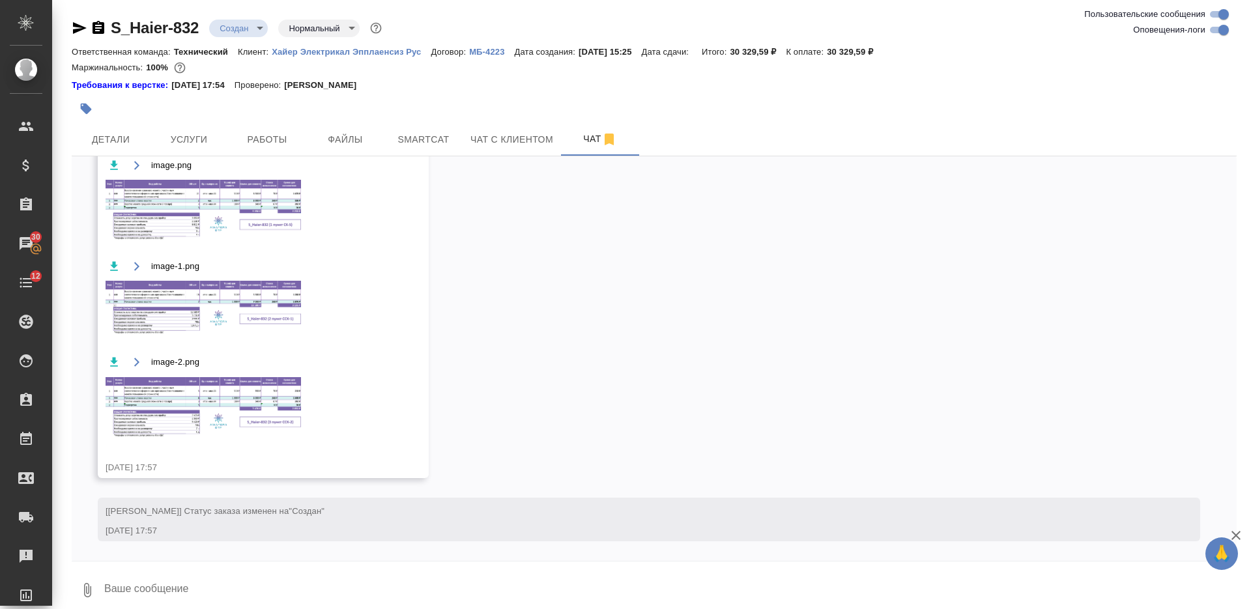
click at [240, 214] on img at bounding box center [203, 211] width 195 height 62
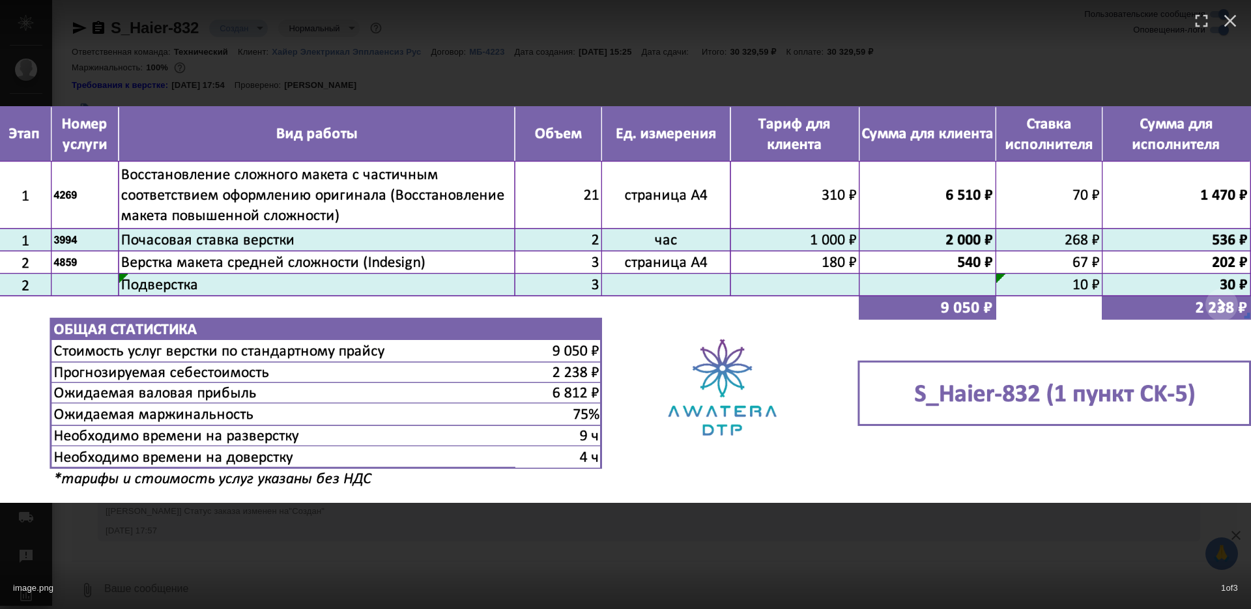
click at [461, 552] on div "image.png 1 of 3" at bounding box center [625, 304] width 1251 height 609
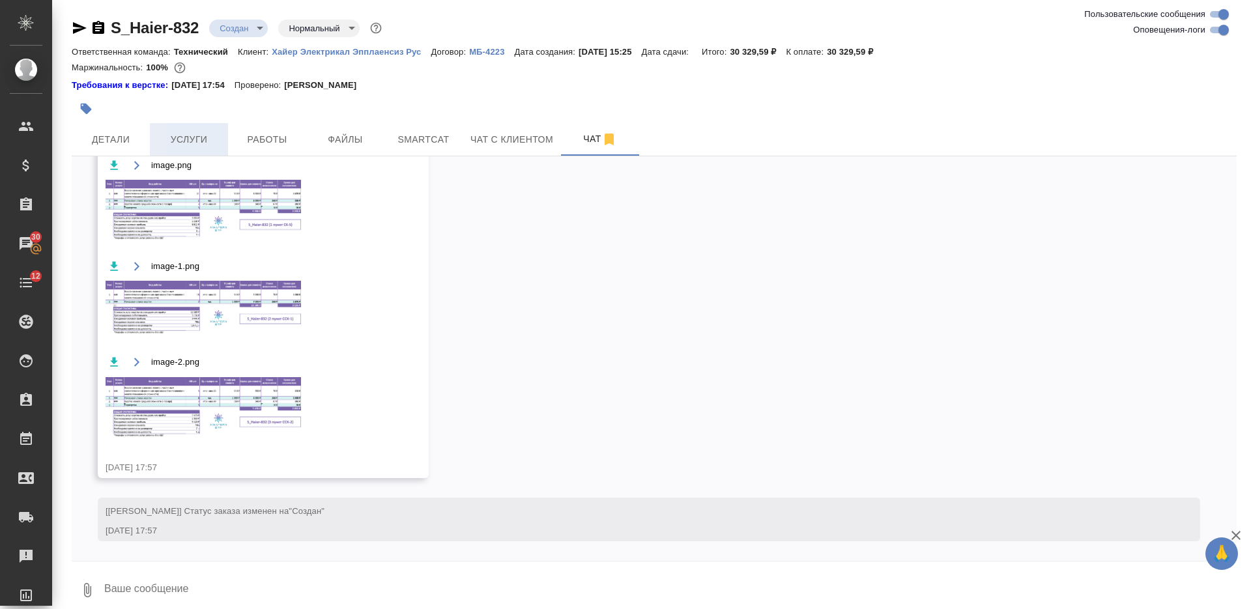
click at [179, 136] on span "Услуги" at bounding box center [189, 140] width 63 height 16
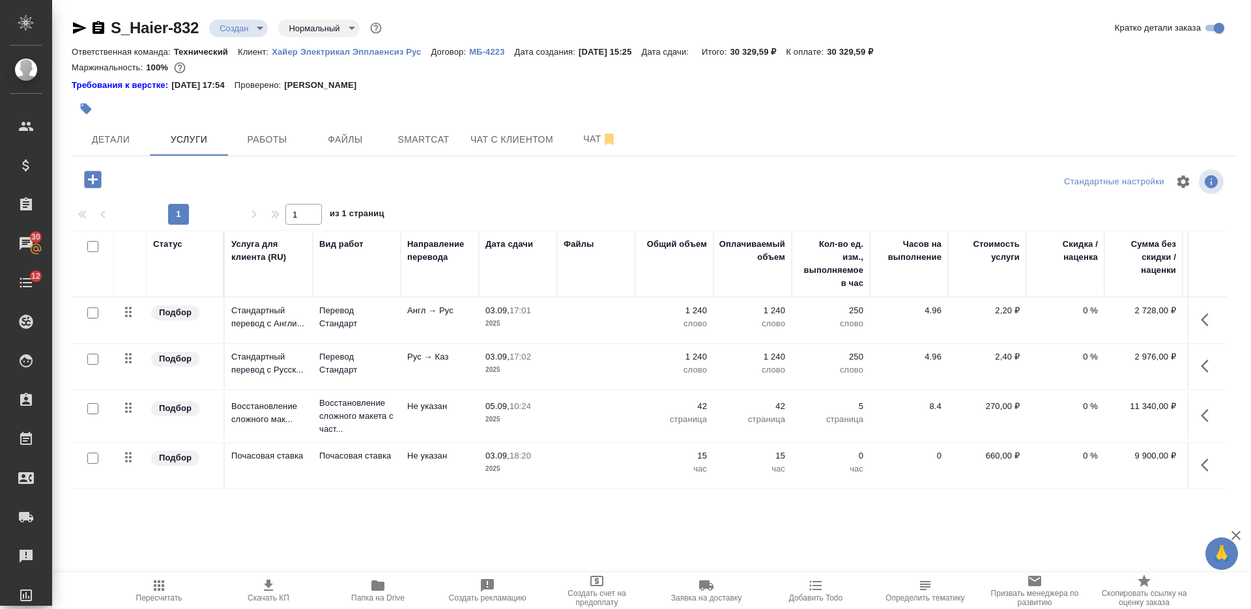
click at [92, 184] on icon "button" at bounding box center [92, 179] width 17 height 17
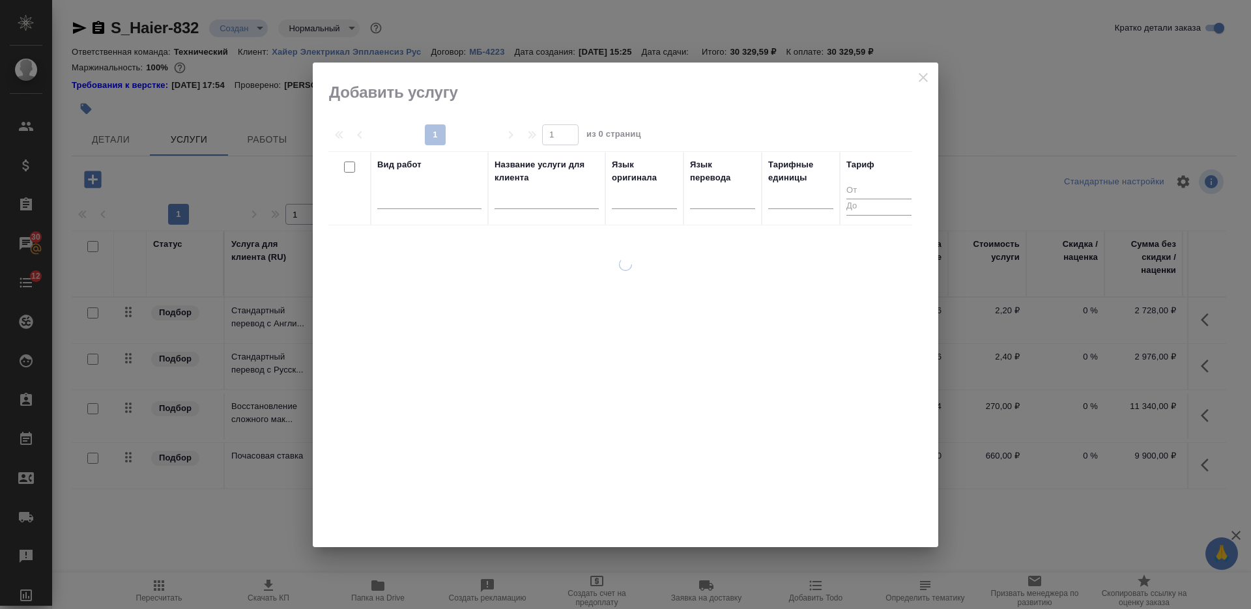
click at [525, 195] on input "text" at bounding box center [546, 200] width 104 height 16
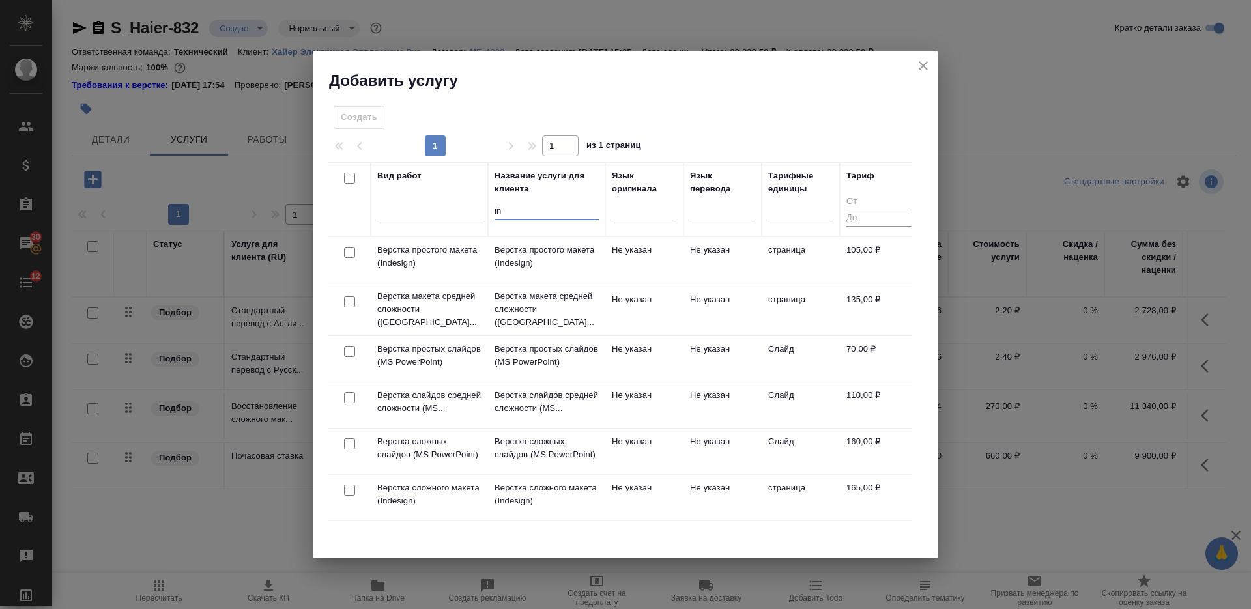
type input "in"
click at [347, 297] on input "checkbox" at bounding box center [349, 301] width 11 height 11
checkbox input "true"
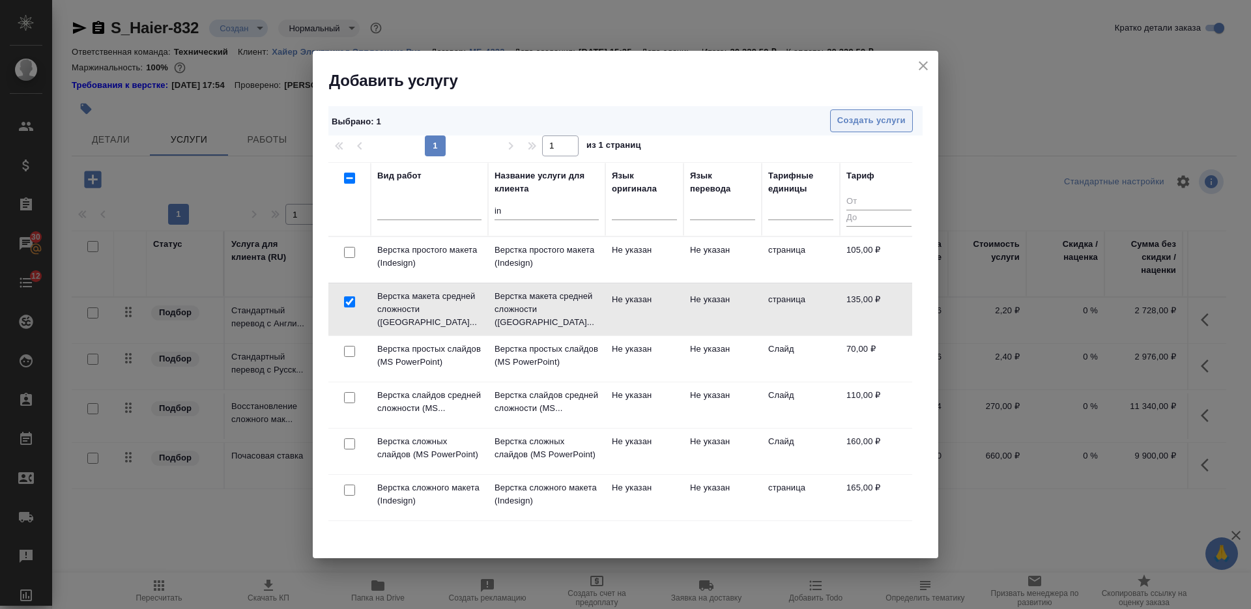
click at [857, 117] on span "Создать услуги" at bounding box center [871, 120] width 68 height 15
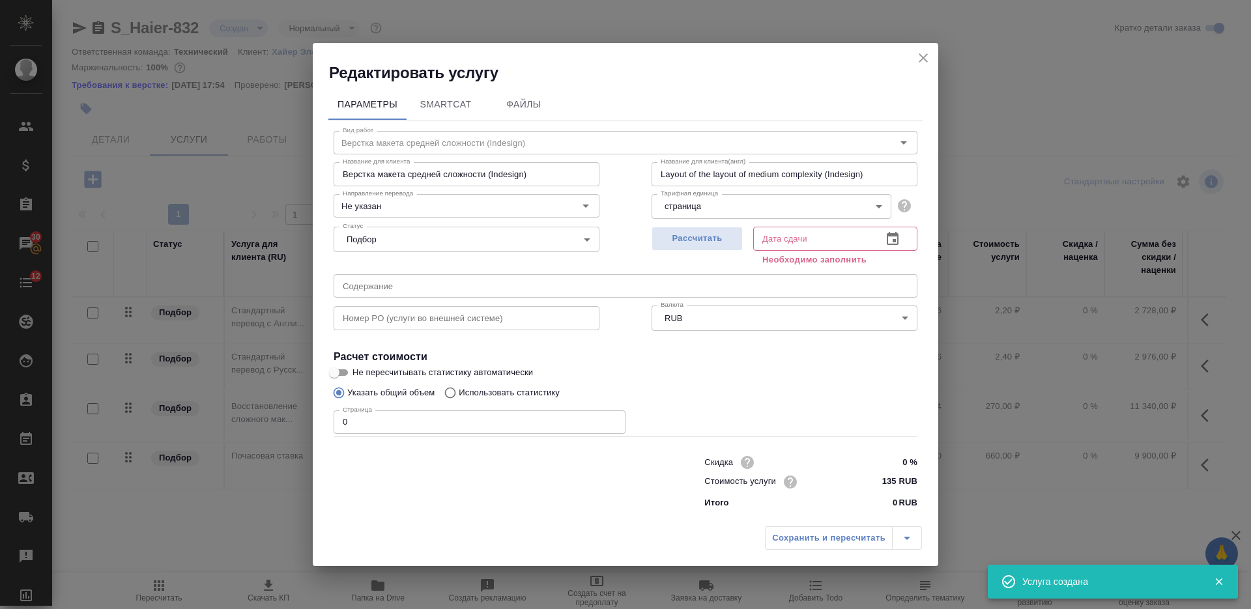
click at [329, 418] on div "Вид работ Верстка макета средней сложности (Indesign) Вид работ Название для кл…" at bounding box center [625, 318] width 594 height 394
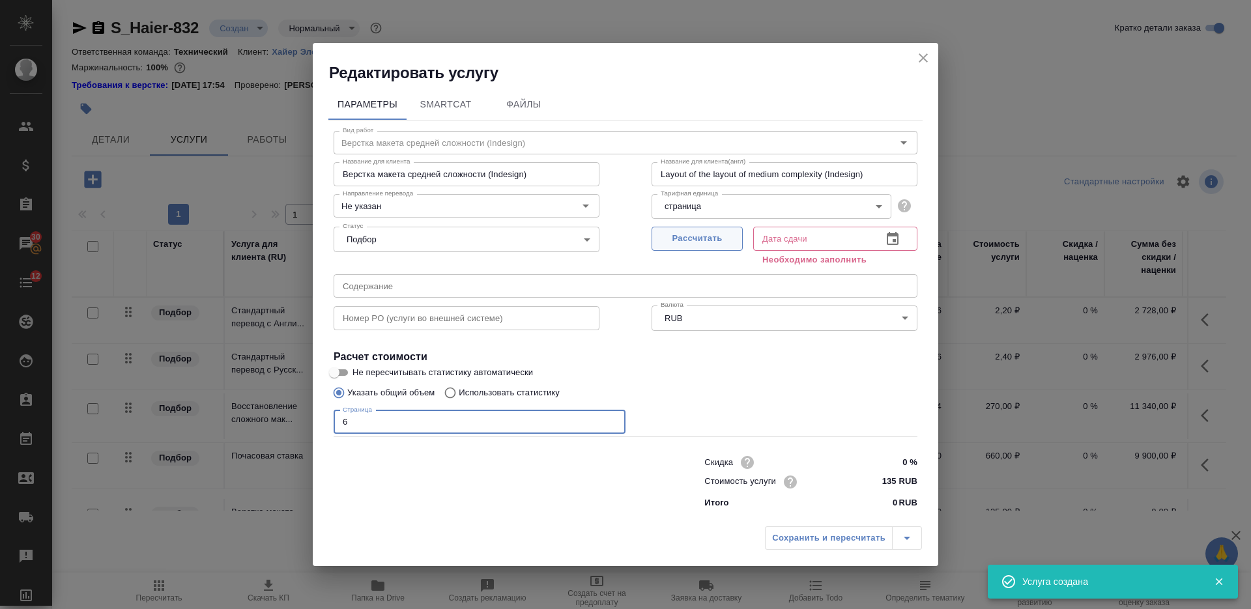
type input "6"
click at [676, 238] on span "Рассчитать" at bounding box center [697, 238] width 77 height 15
type input "04.09.2025 10:51"
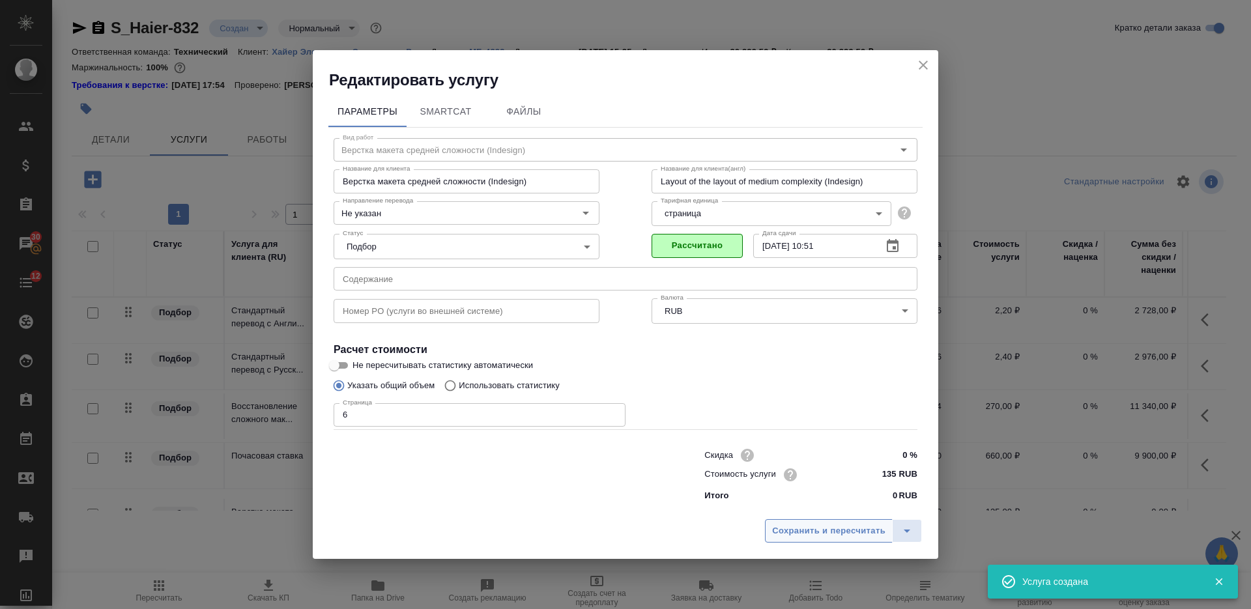
click at [813, 534] on span "Сохранить и пересчитать" at bounding box center [828, 531] width 113 height 15
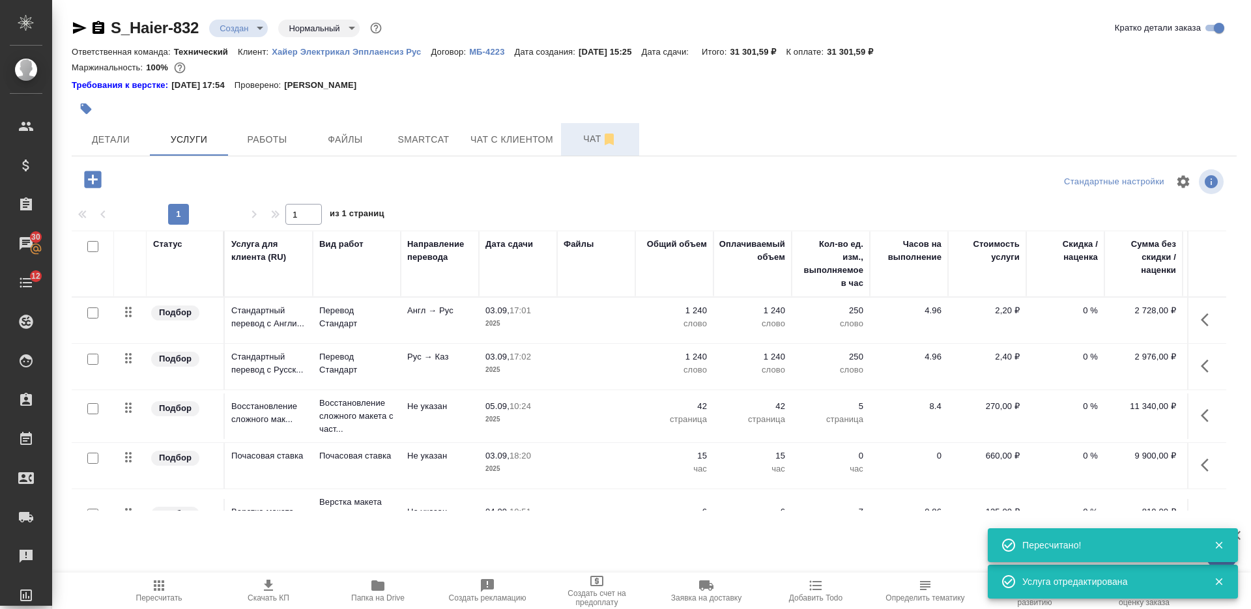
click at [584, 141] on span "Чат" at bounding box center [600, 139] width 63 height 16
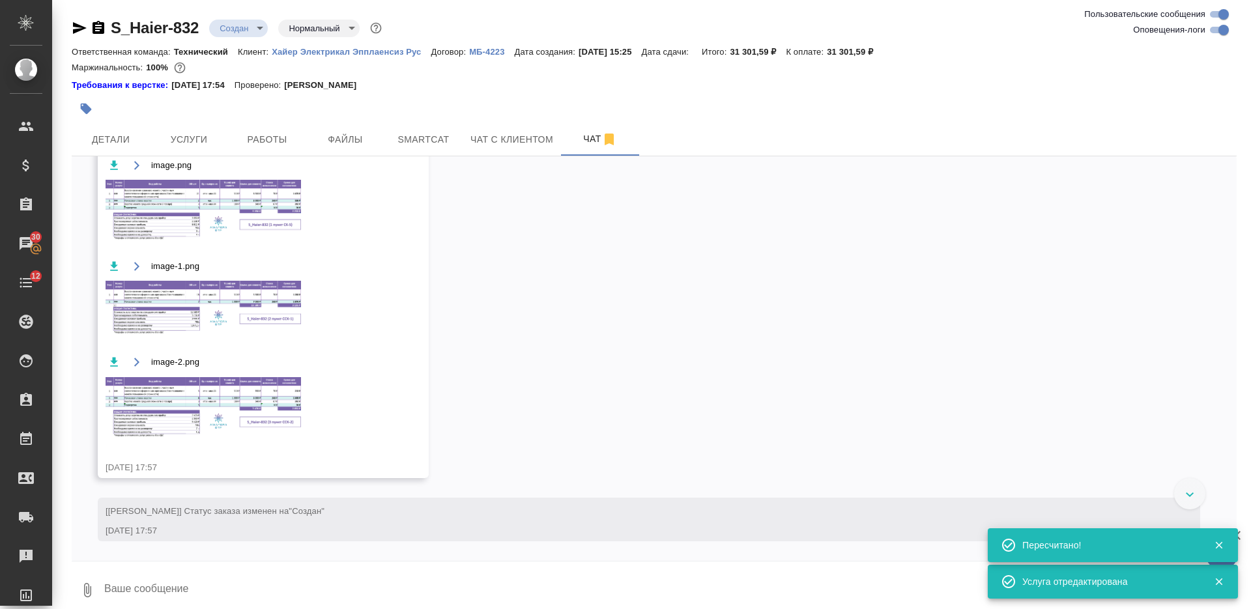
scroll to position [1373, 0]
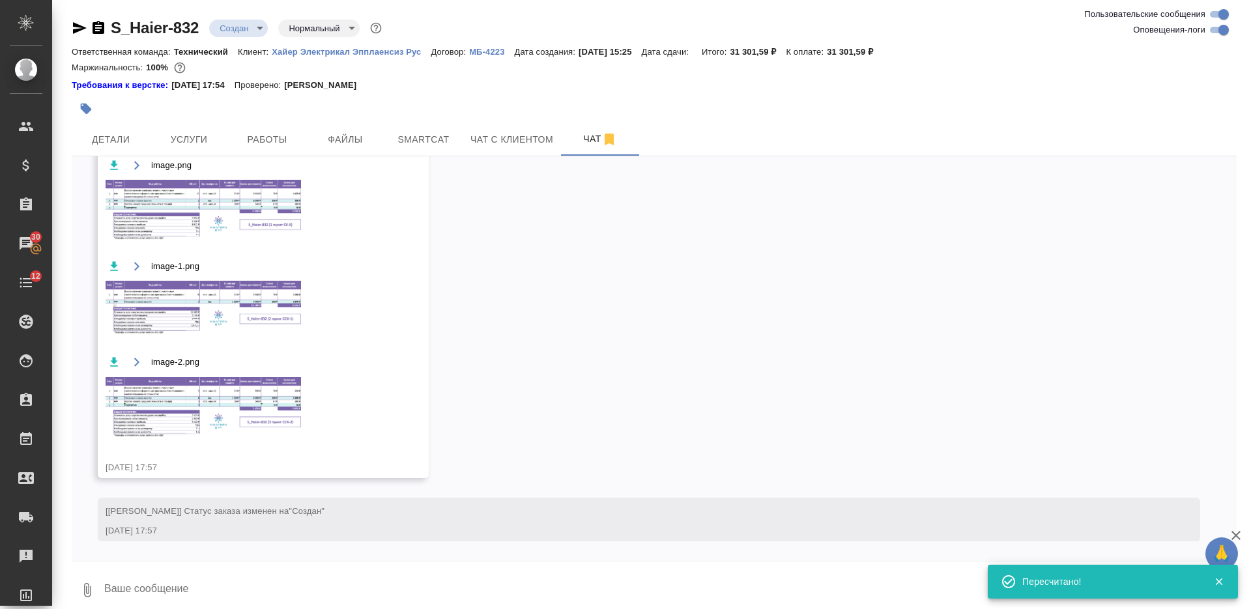
click at [275, 212] on img at bounding box center [203, 211] width 195 height 62
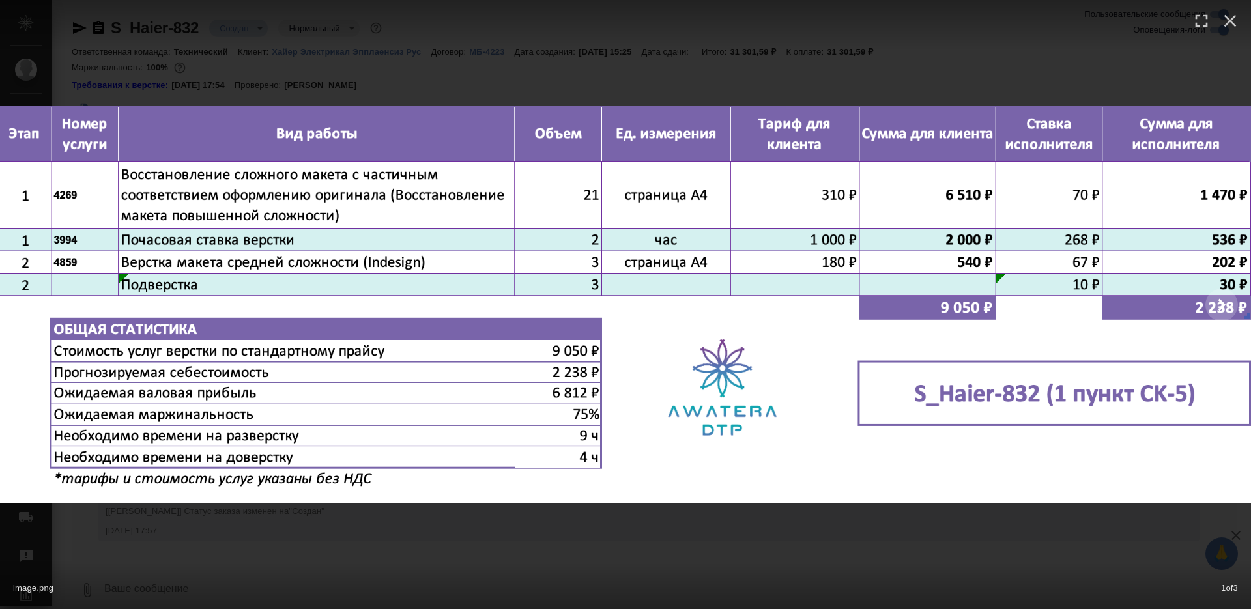
click at [500, 564] on div "image.png 1 of 3" at bounding box center [625, 585] width 1251 height 48
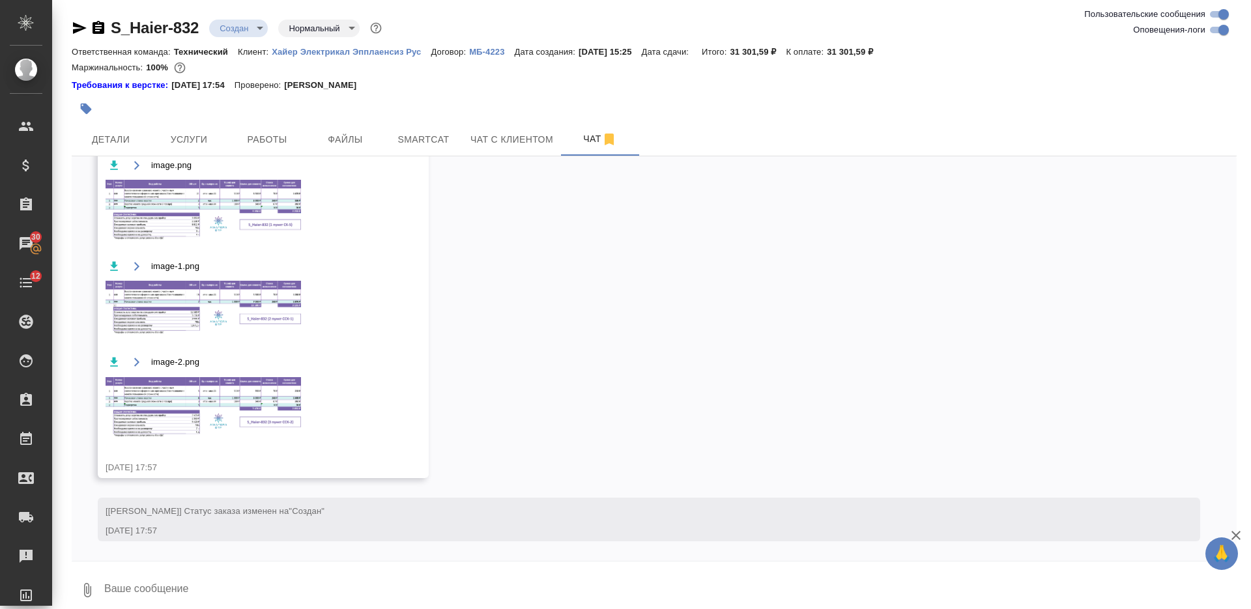
click at [229, 296] on img at bounding box center [203, 309] width 195 height 57
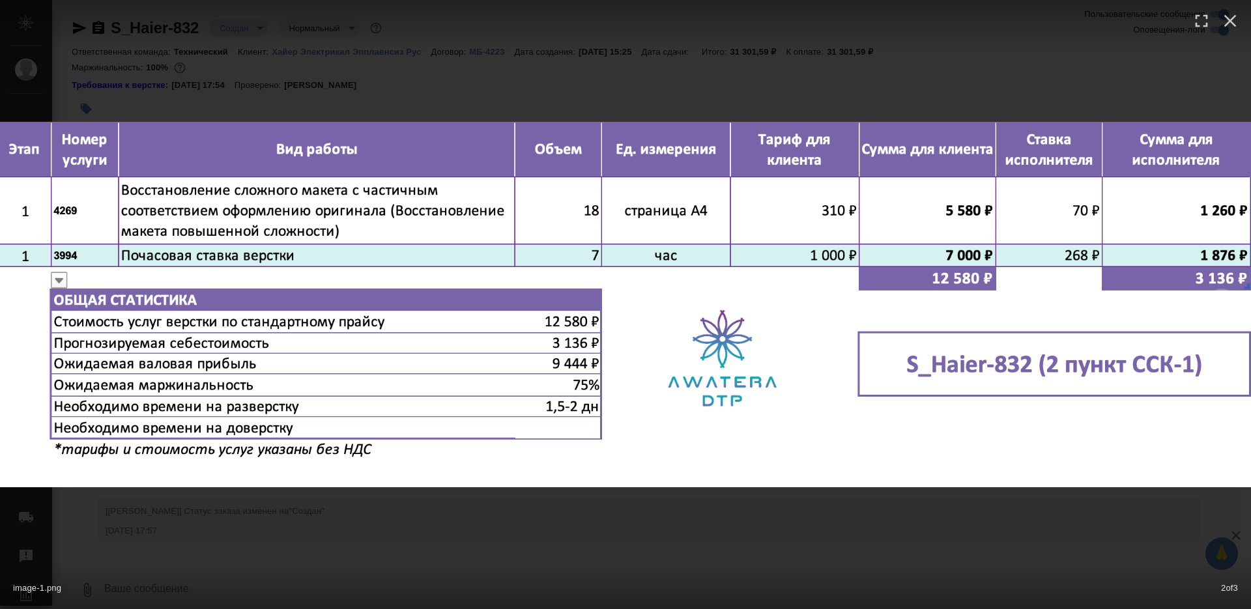
click at [523, 525] on div "image-1.png 2 of 3" at bounding box center [625, 304] width 1251 height 609
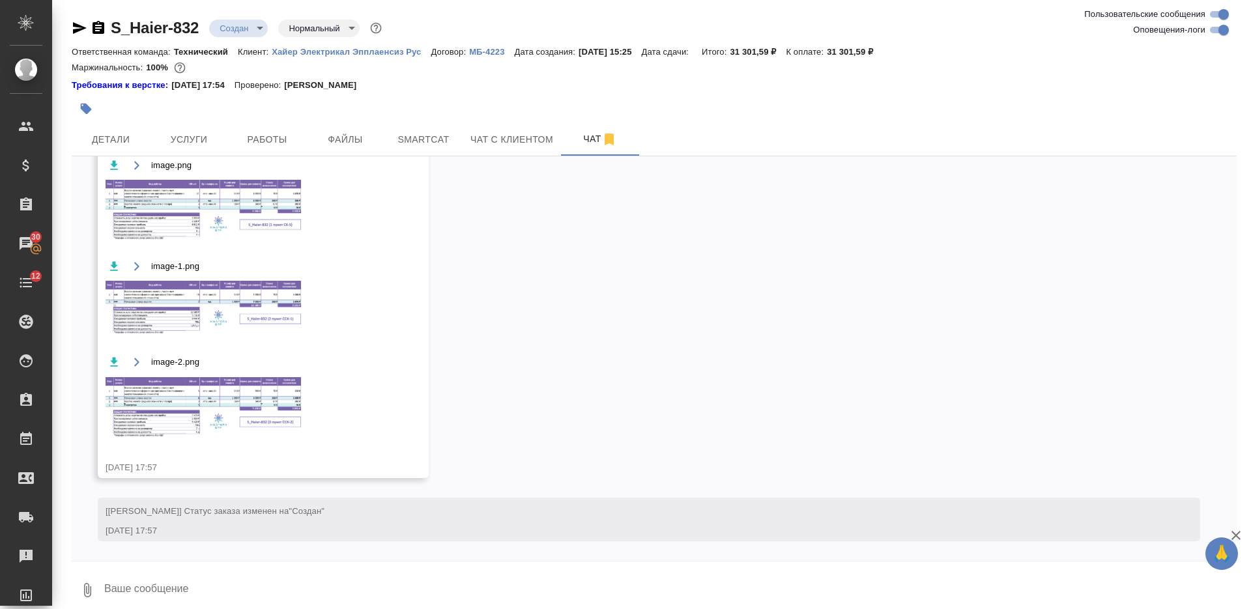
click at [291, 401] on img at bounding box center [203, 407] width 195 height 61
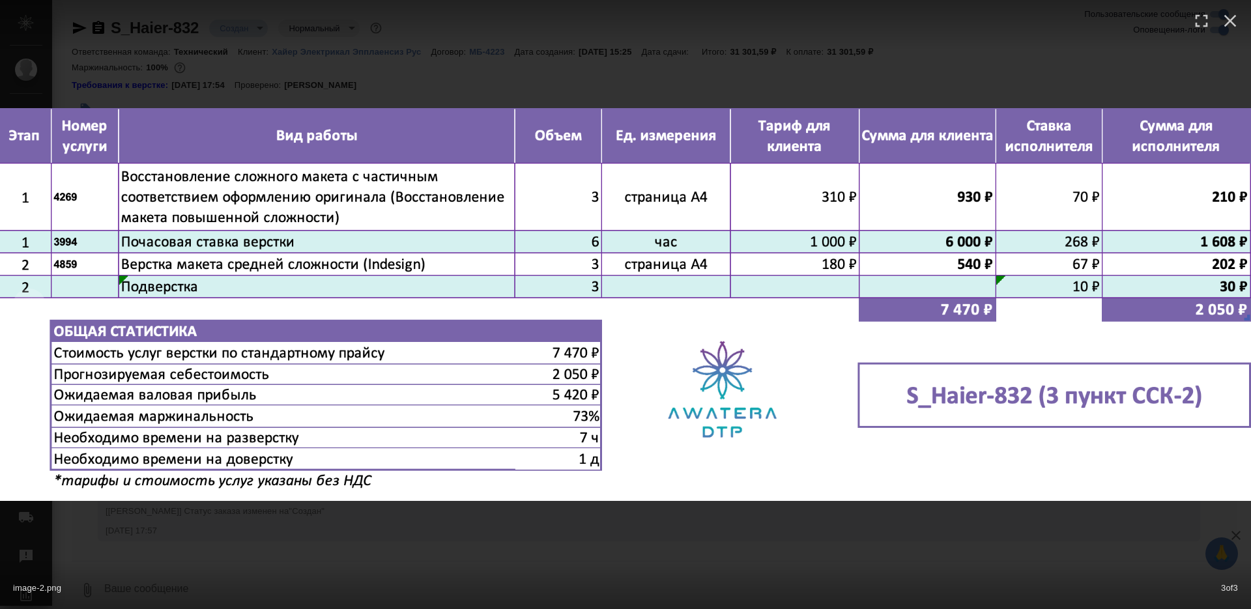
click at [569, 541] on div "image-2.png 3 of 3" at bounding box center [625, 304] width 1251 height 609
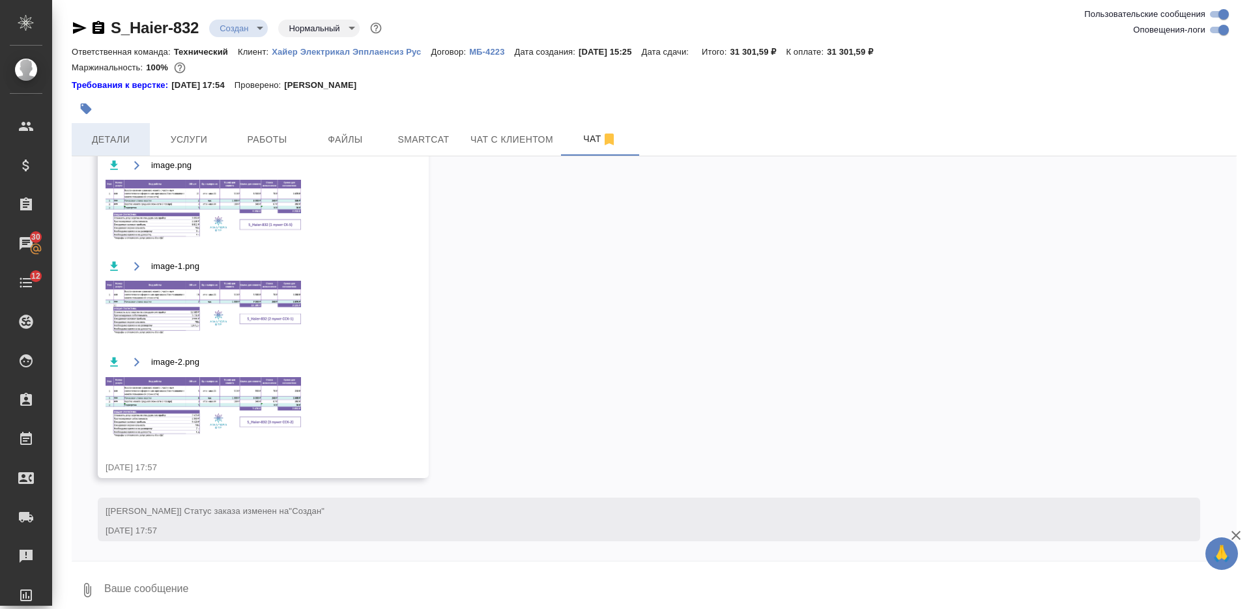
click at [126, 139] on span "Детали" at bounding box center [110, 140] width 63 height 16
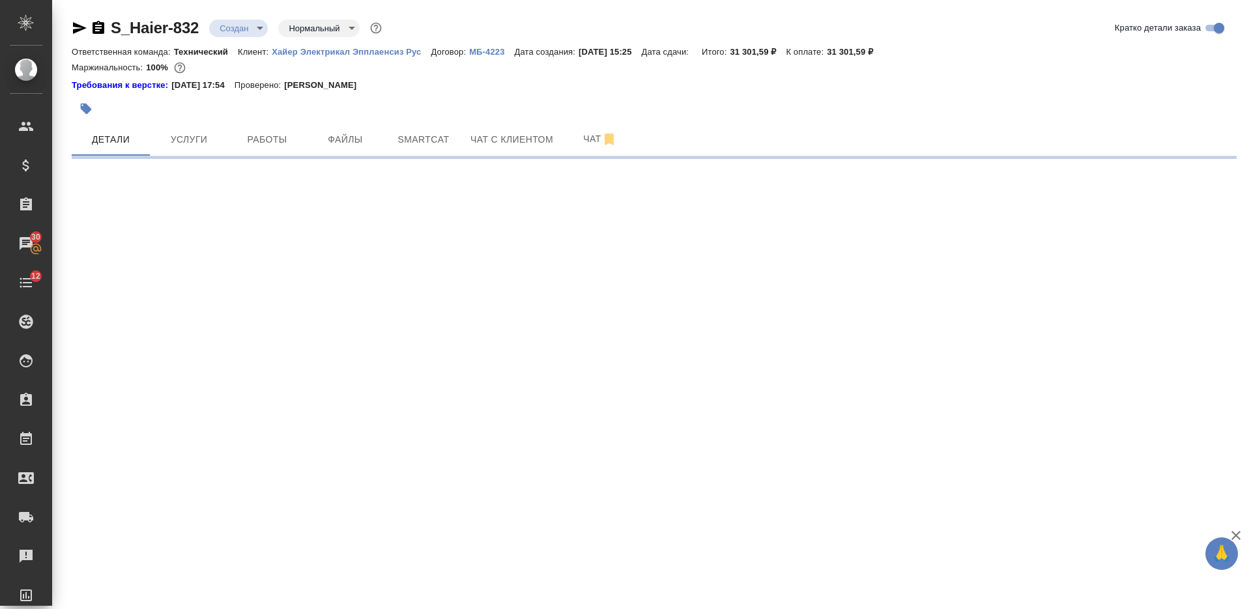
select select "RU"
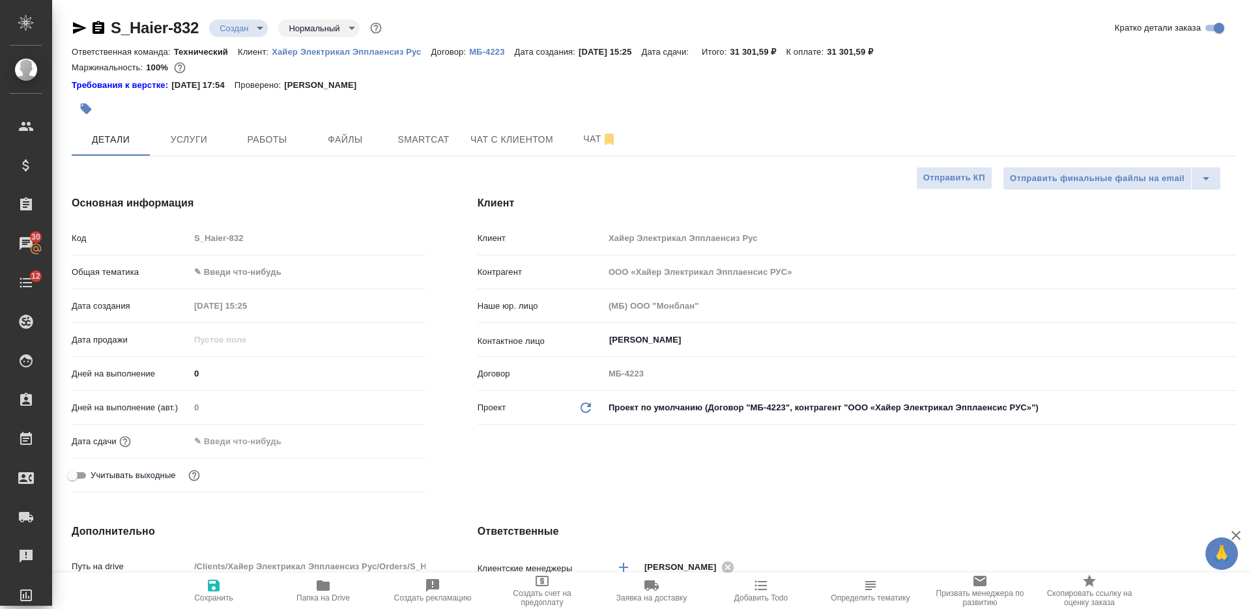
type textarea "x"
click at [210, 586] on icon "button" at bounding box center [214, 586] width 12 height 12
type textarea "x"
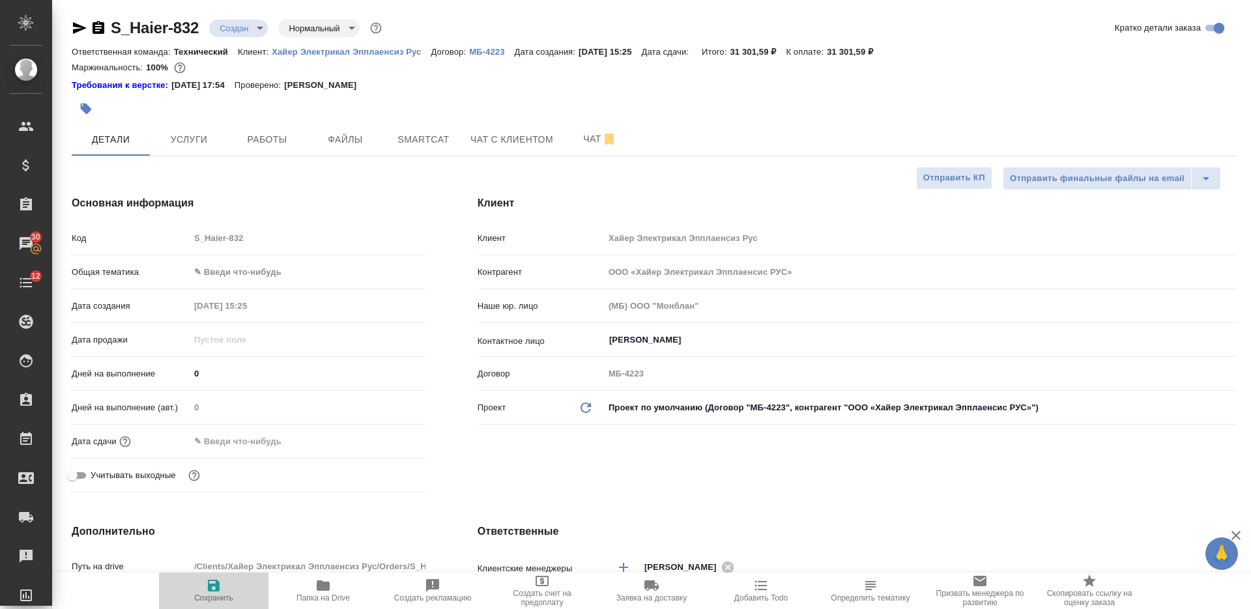
type textarea "x"
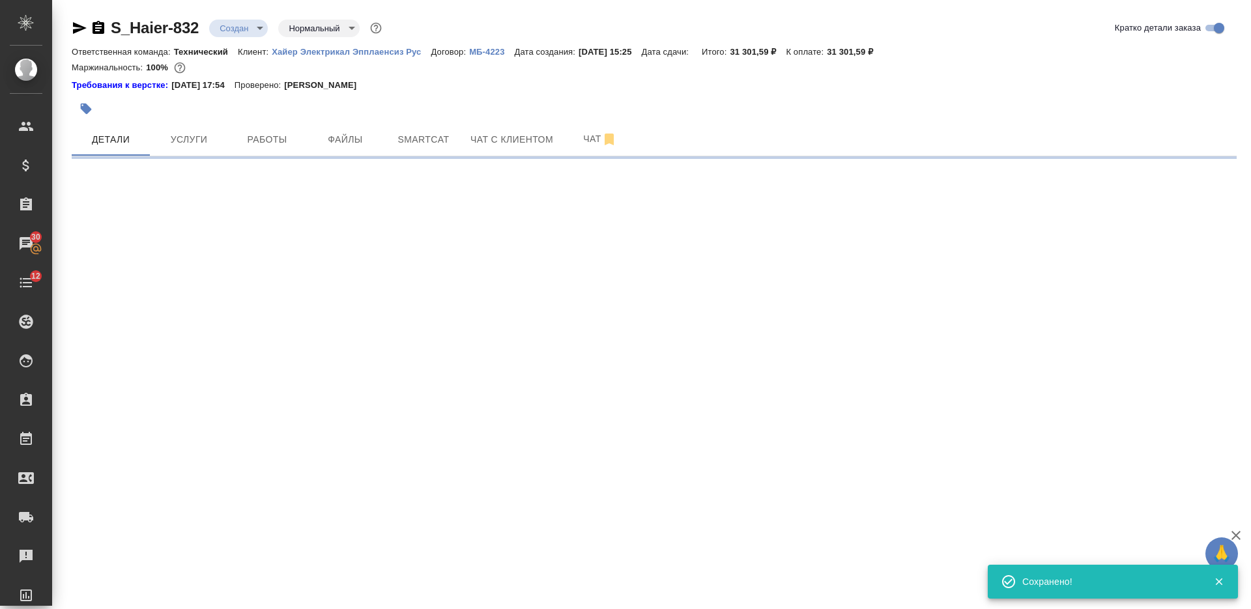
select select "RU"
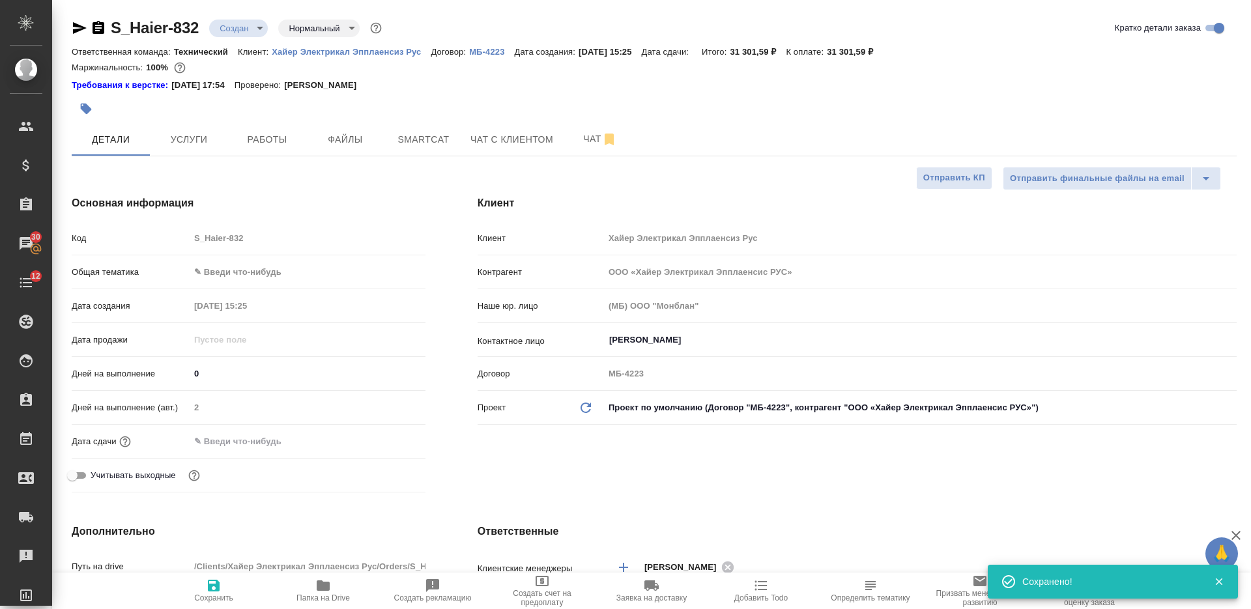
type textarea "x"
drag, startPoint x: 199, startPoint y: 376, endPoint x: 188, endPoint y: 370, distance: 12.5
click at [190, 371] on input "0" at bounding box center [307, 373] width 235 height 19
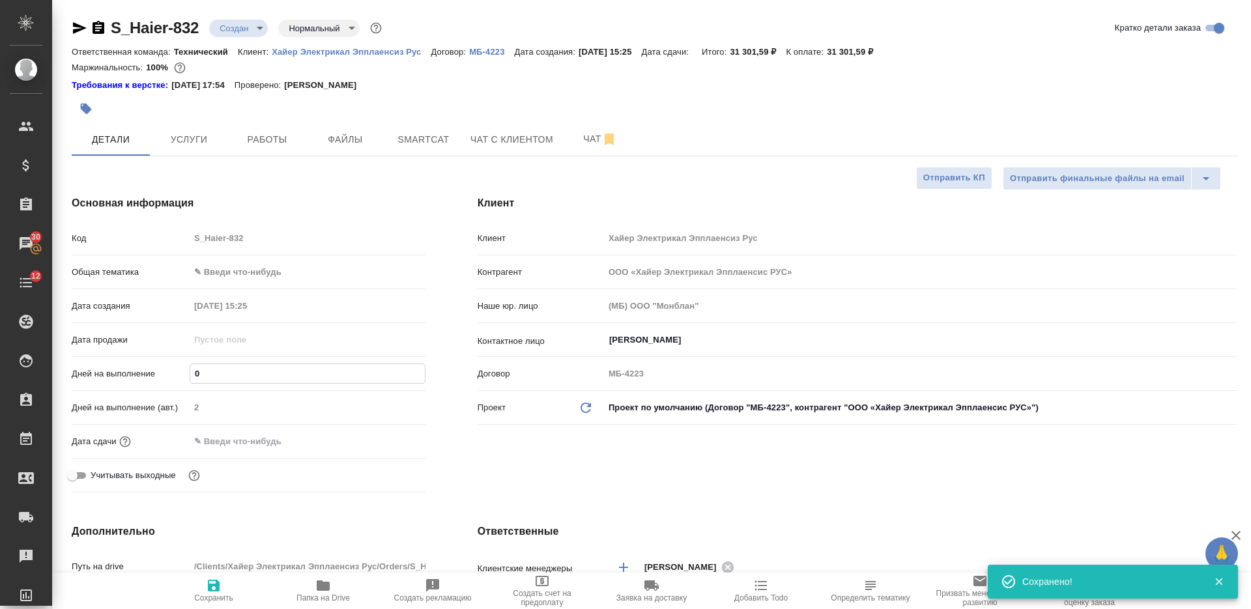
type input "5"
type textarea "x"
type input "5"
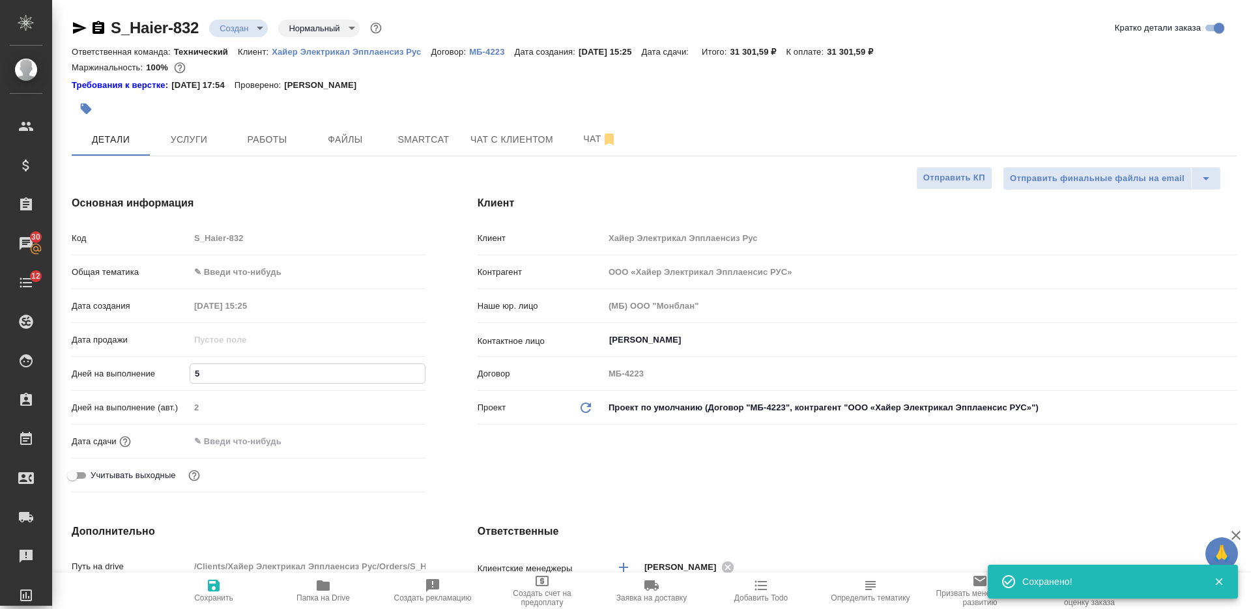
click at [205, 588] on span "Сохранить" at bounding box center [214, 590] width 94 height 25
type textarea "x"
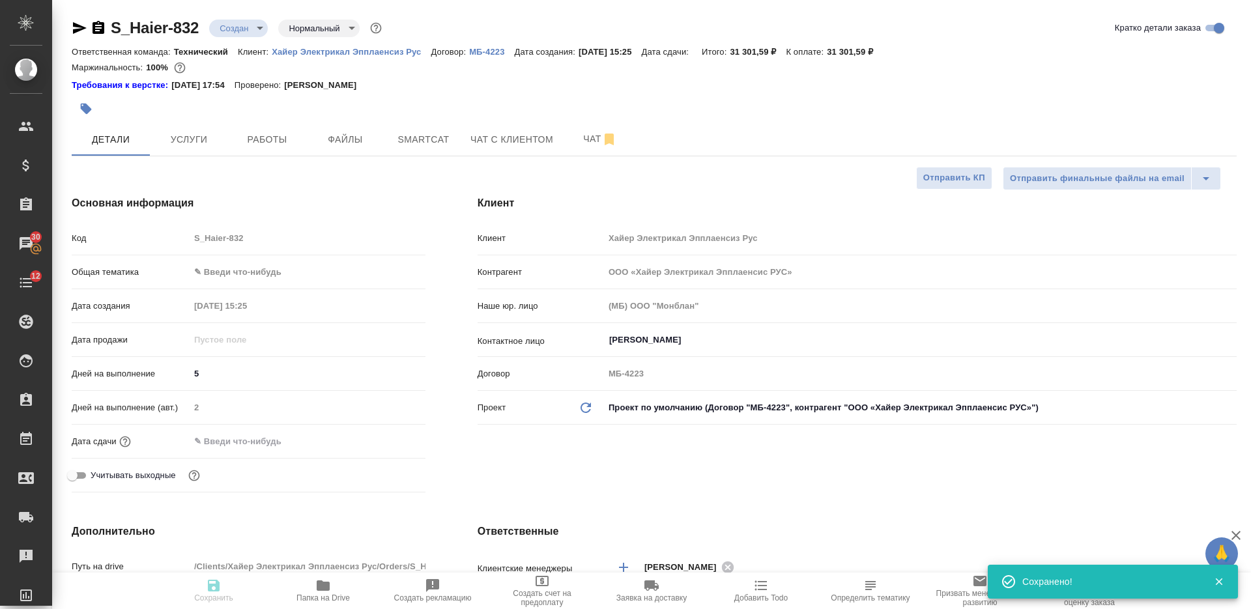
type textarea "x"
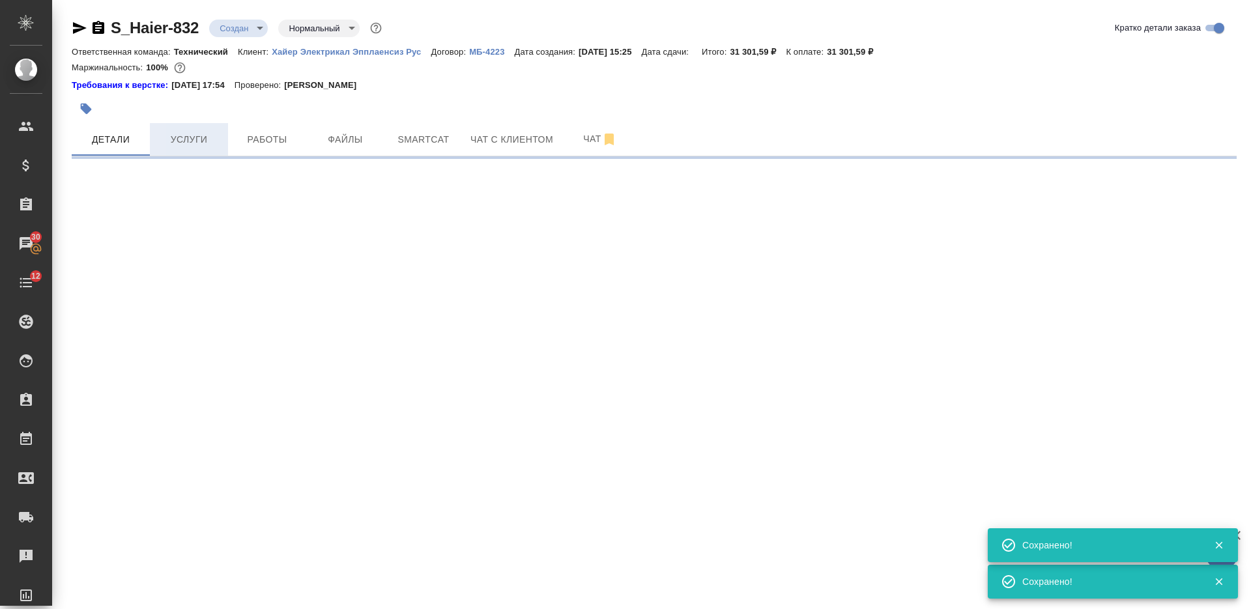
select select "RU"
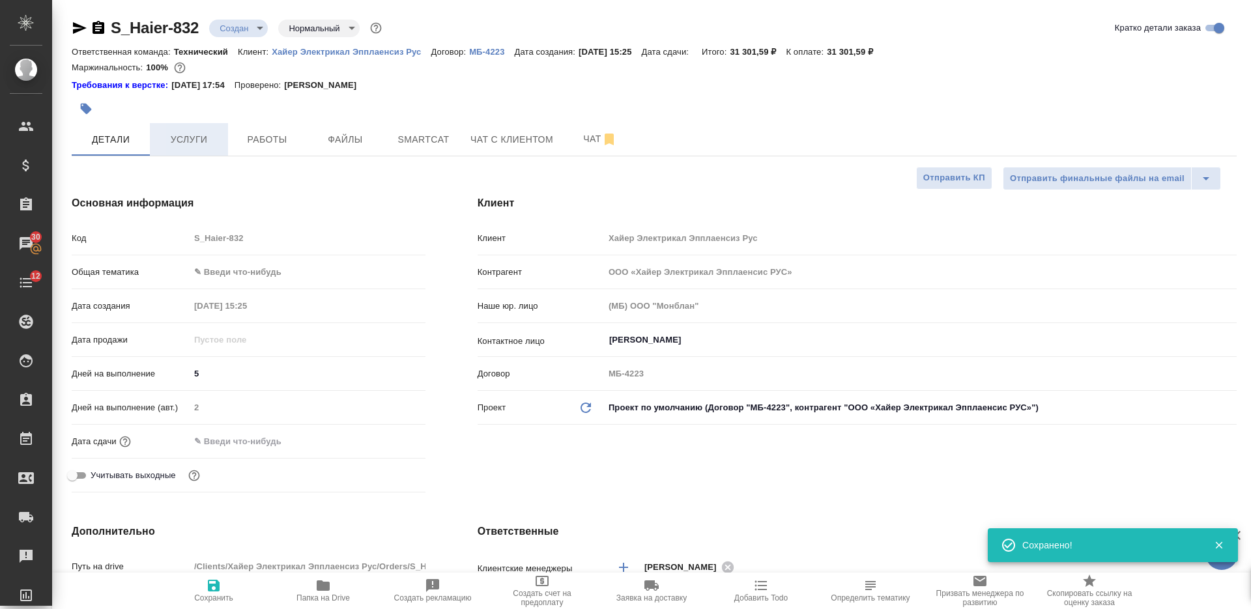
type textarea "x"
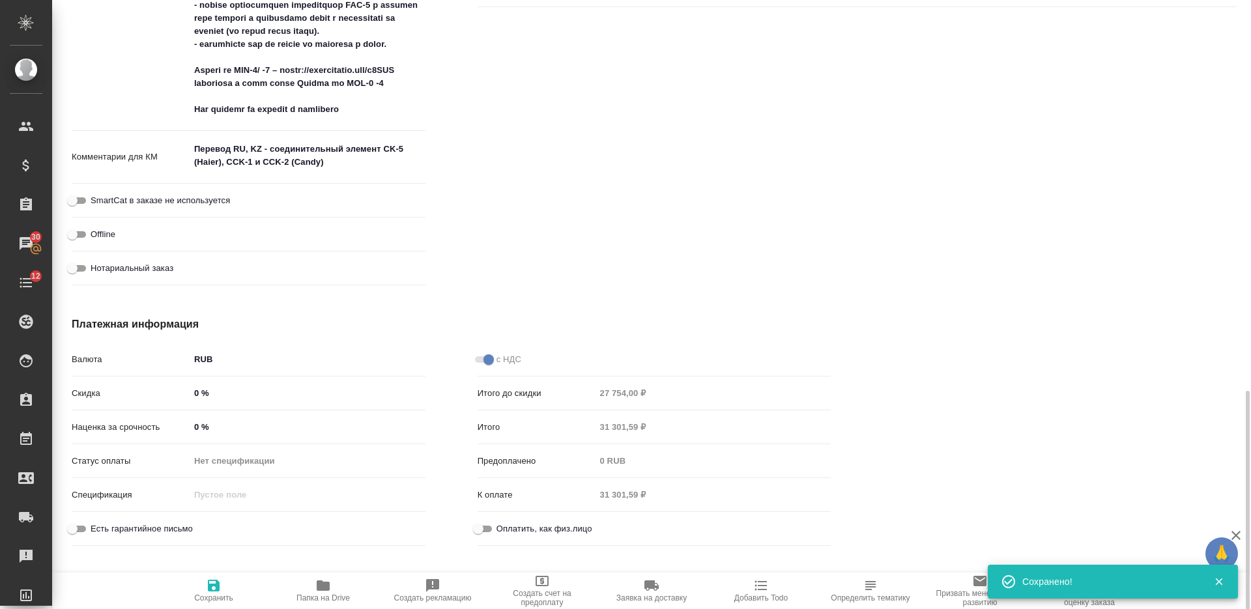
scroll to position [998, 0]
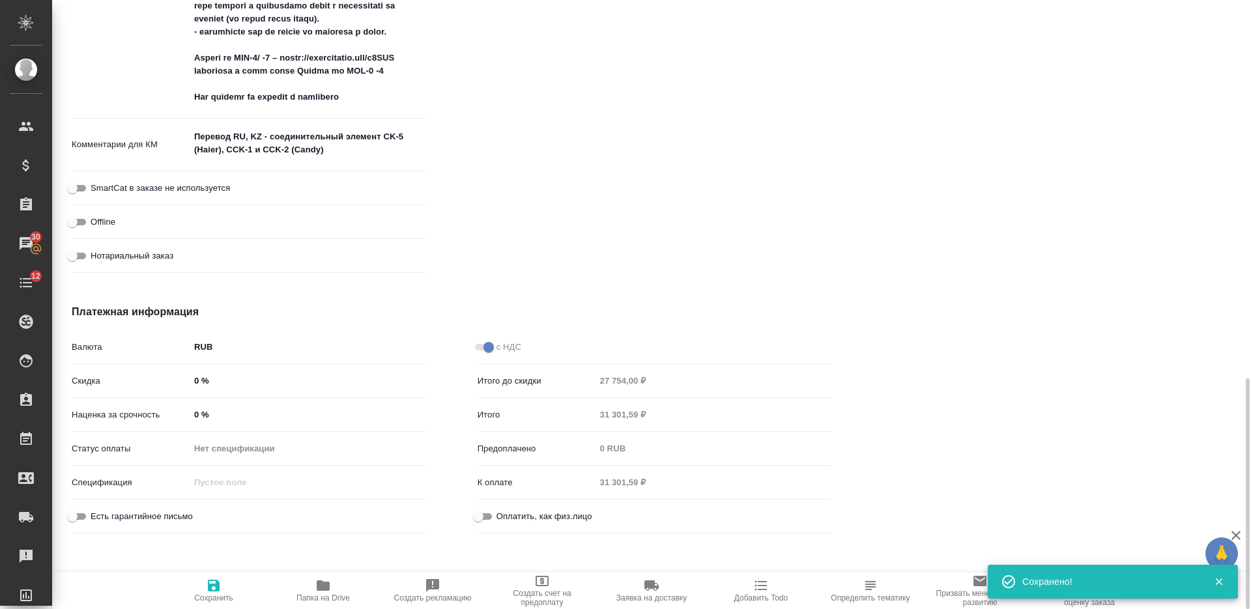
click at [193, 380] on input "0 %" at bounding box center [308, 380] width 236 height 19
click at [199, 383] on input "0 %" at bounding box center [307, 380] width 235 height 19
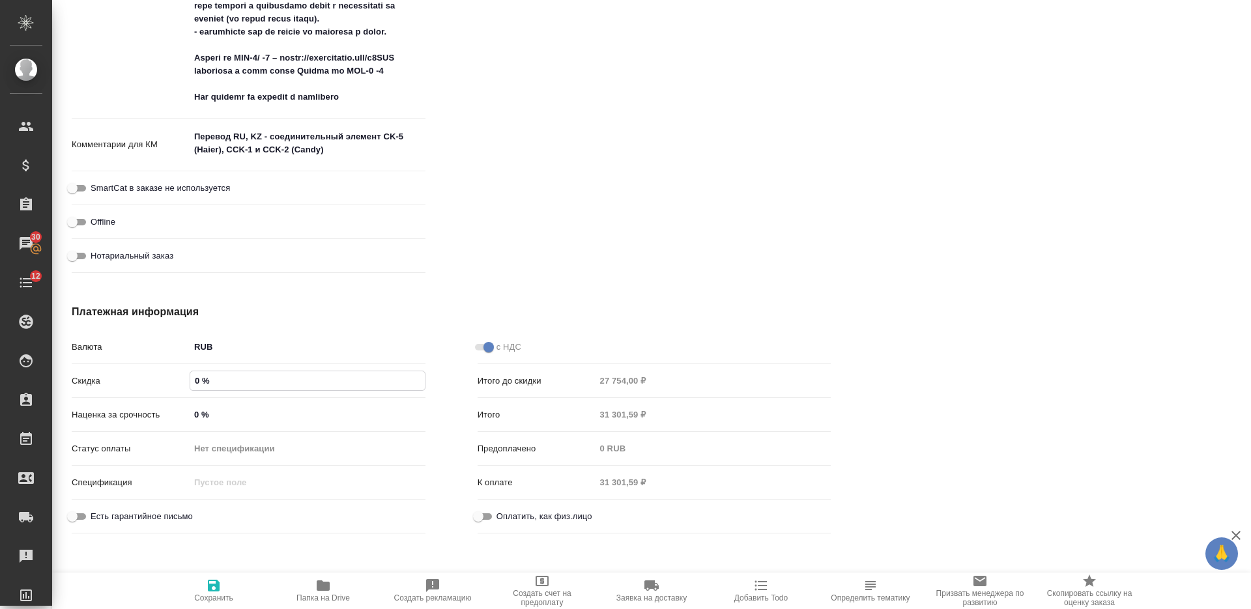
type input "2 %"
type textarea "x"
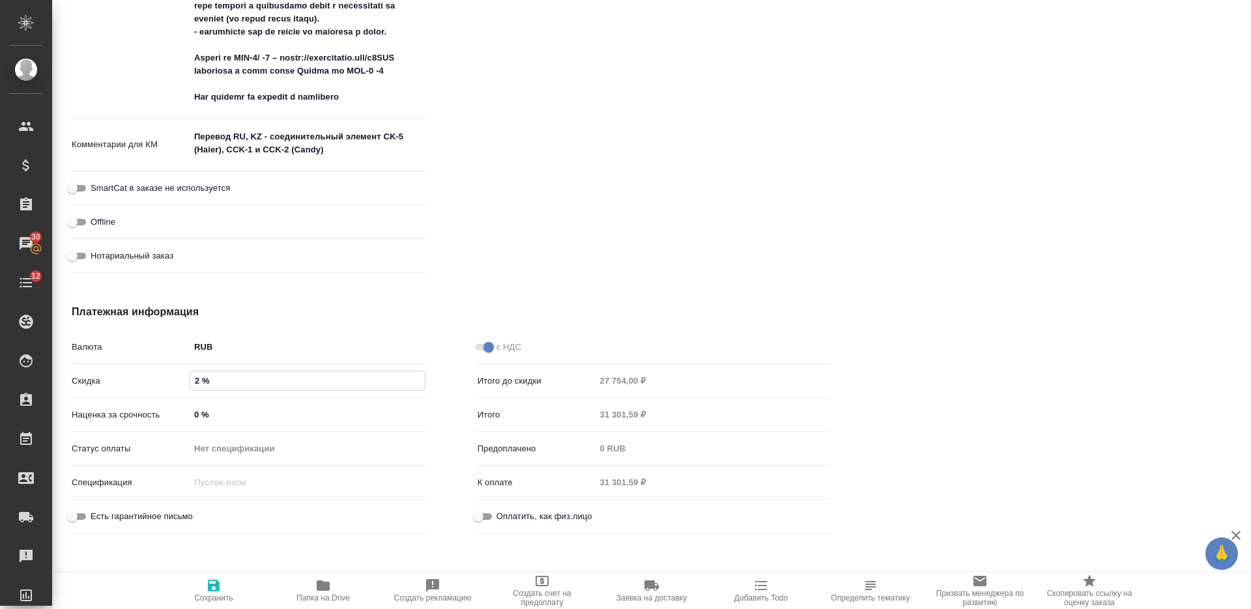
type textarea "x"
type input "22 %"
click at [206, 594] on span "Сохранить и пересчитать" at bounding box center [213, 597] width 93 height 9
type textarea "x"
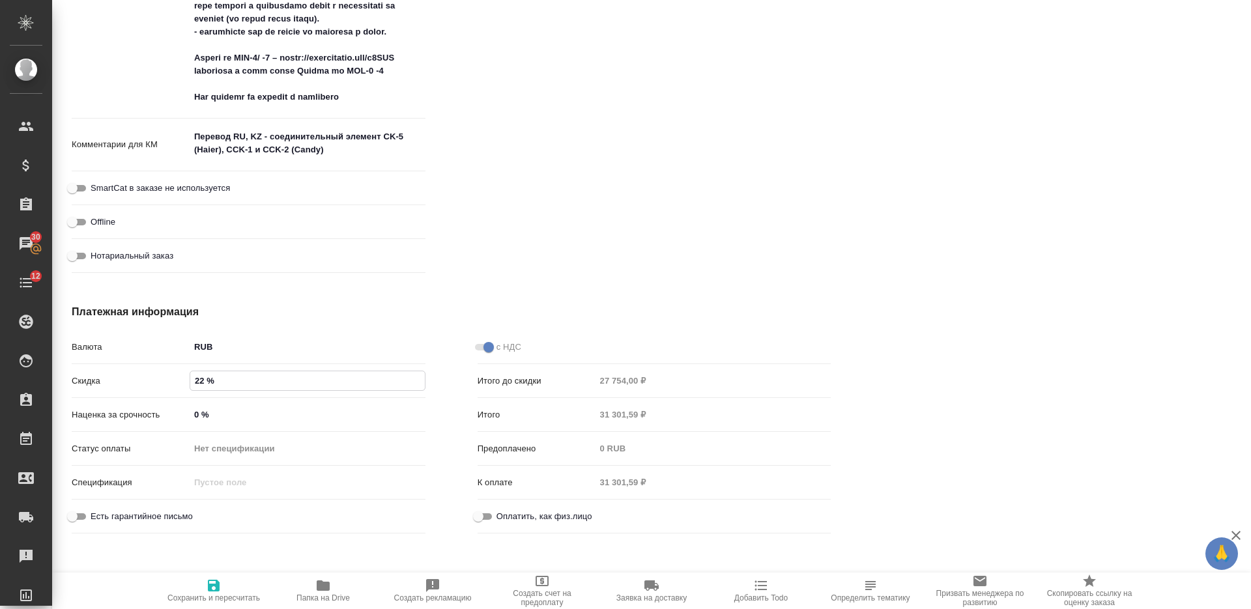
type textarea "x"
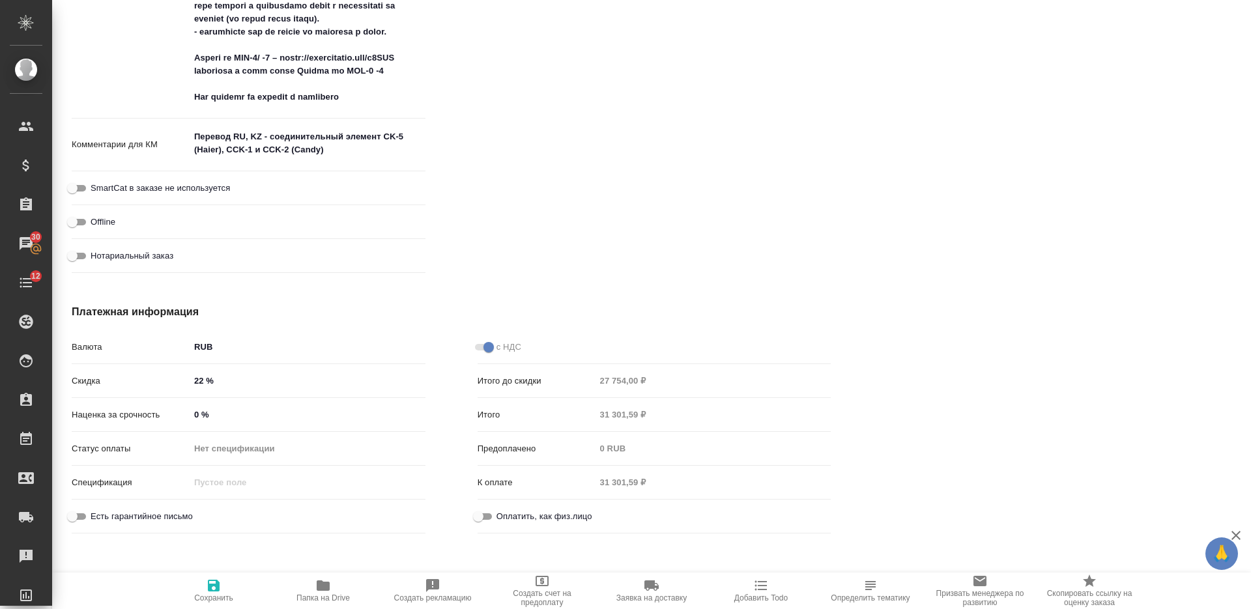
type textarea "x"
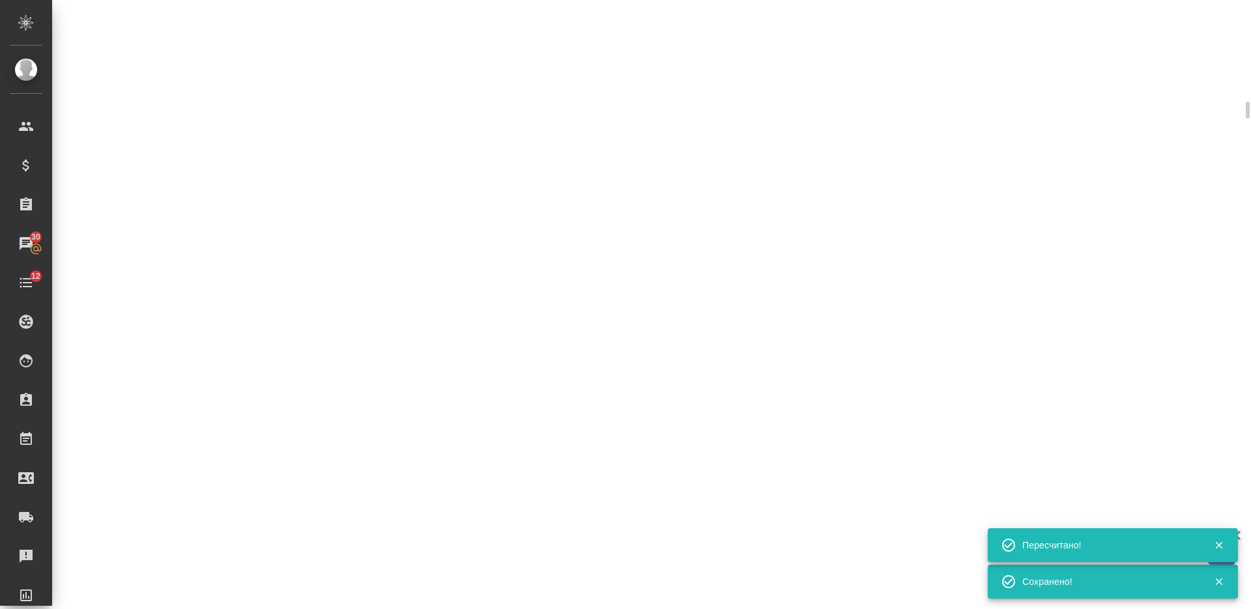
select select "RU"
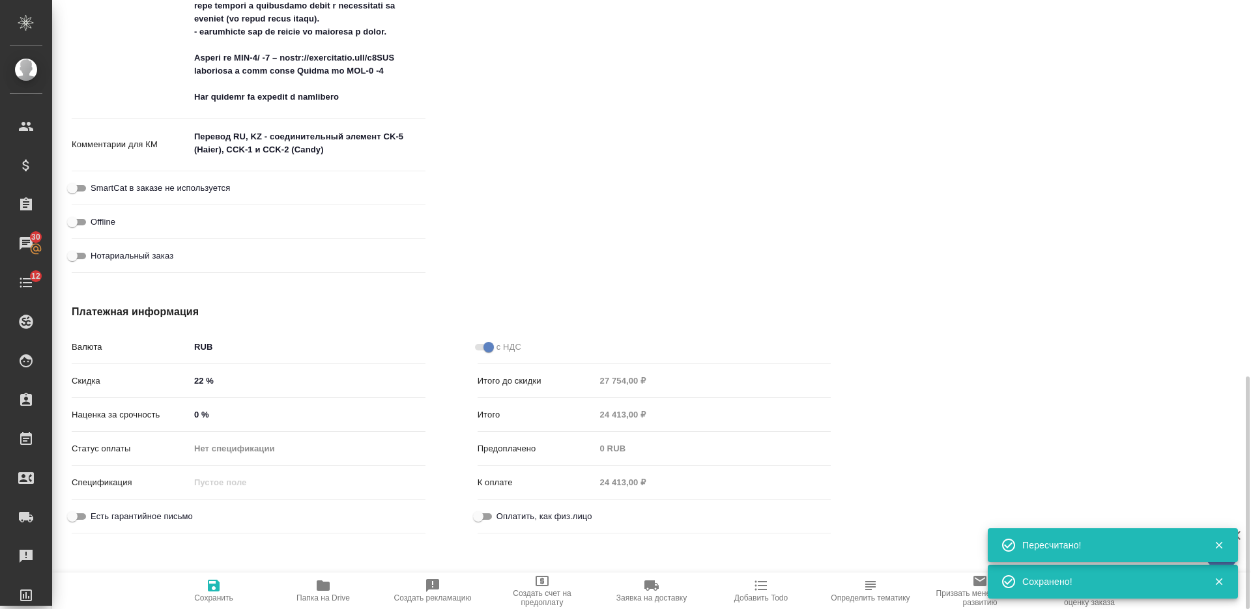
type textarea "x"
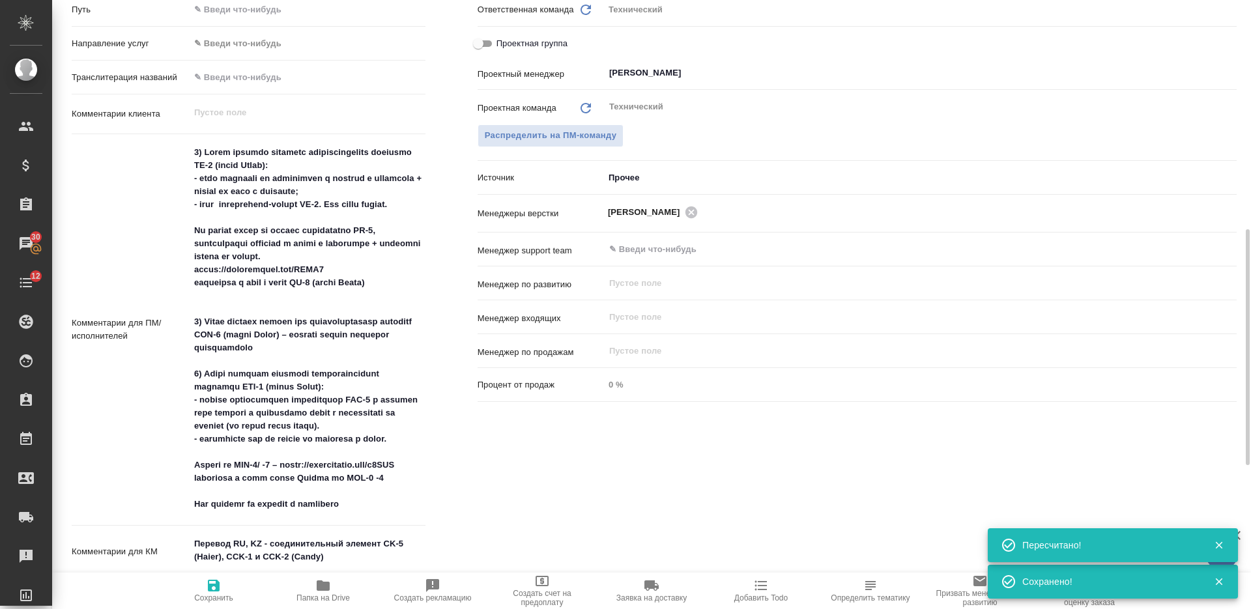
scroll to position [835, 0]
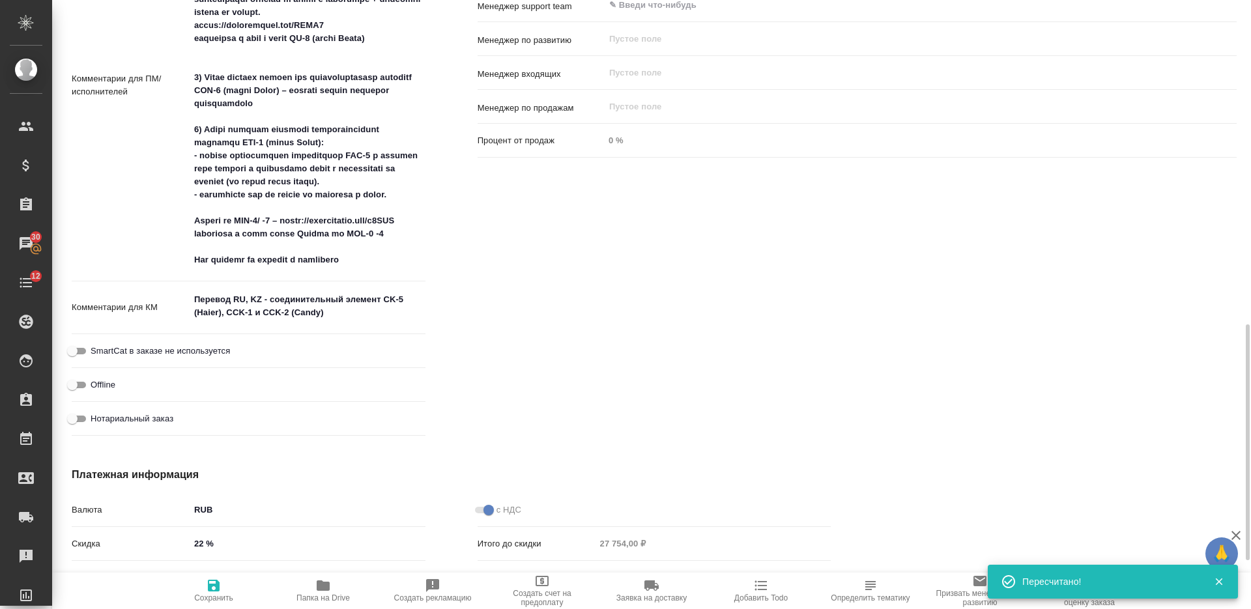
click at [286, 306] on textarea "Перевод RU, KZ - соединительный элемент CK-5 (Haier), CCK-1 и CCK-2 (Candy)" at bounding box center [308, 306] width 236 height 35
click at [286, 306] on textarea "Перевод RU, KZ - соединительный элемент CK-5 (Haier), CCK-1 и CCK-2 (Candy)" at bounding box center [307, 306] width 235 height 35
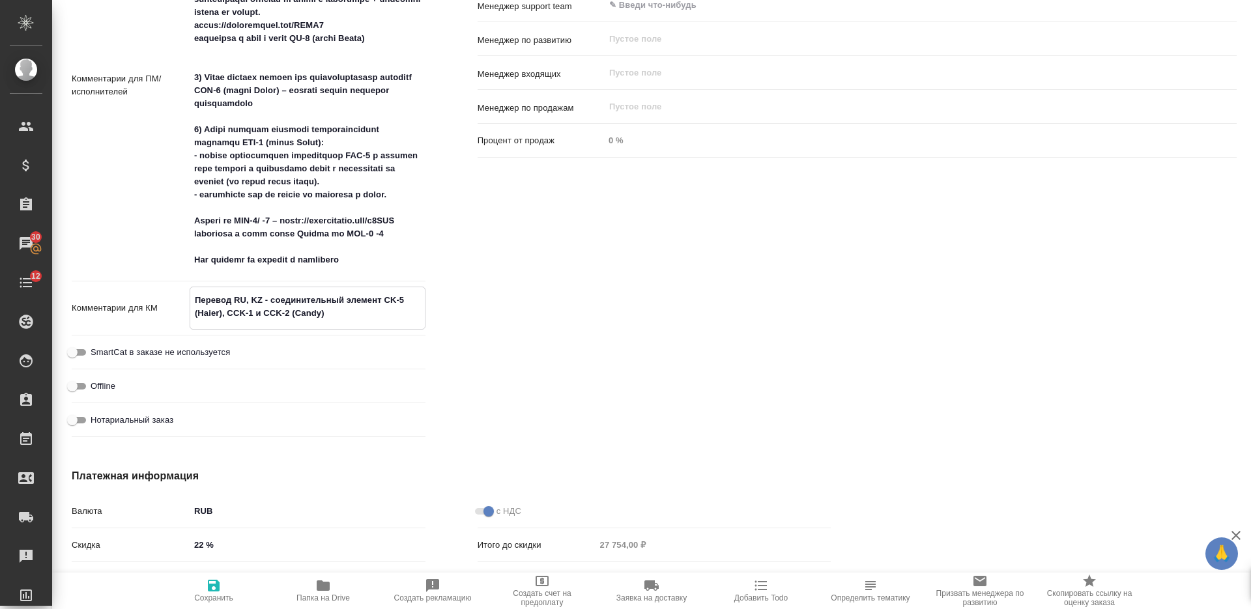
click at [286, 306] on textarea "Перевод RU, KZ - соединительный элемент CK-5 (Haier), CCK-1 и CCK-2 (Candy)" at bounding box center [307, 306] width 235 height 35
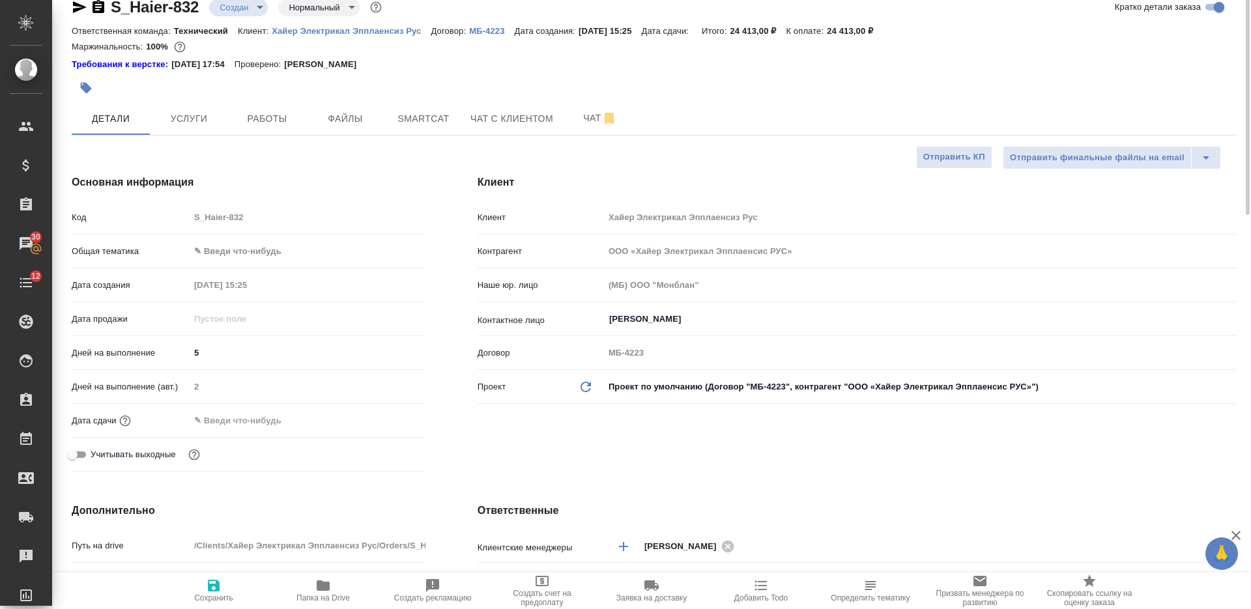
scroll to position [0, 0]
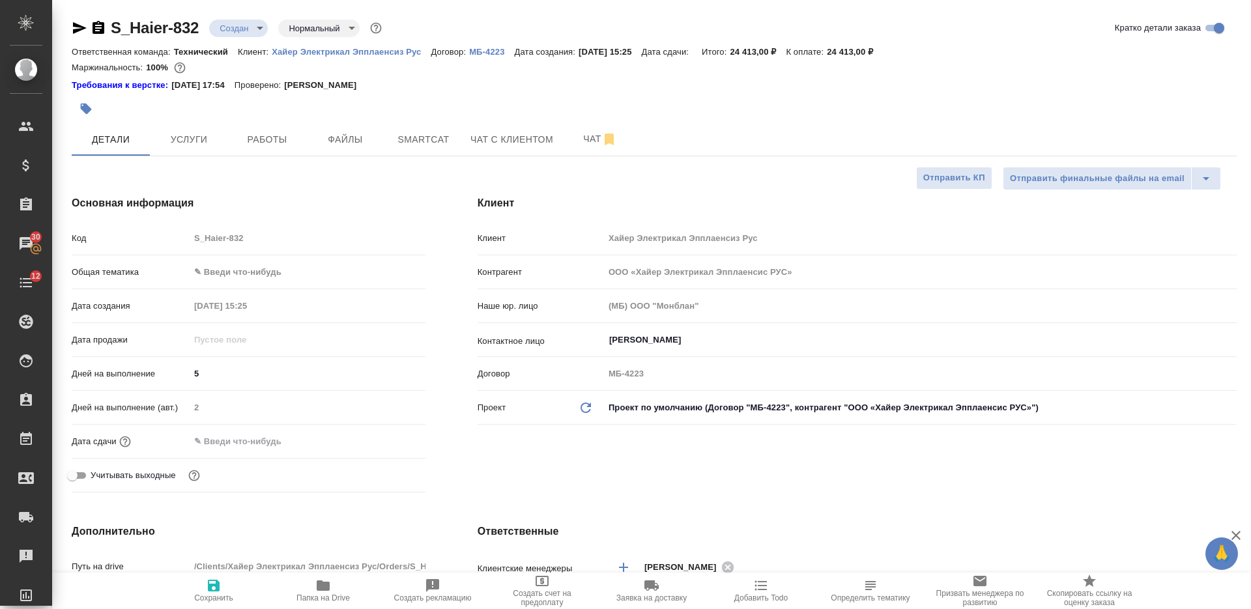
type textarea "x"
click at [199, 371] on input "5" at bounding box center [308, 373] width 236 height 19
click at [192, 371] on input "5" at bounding box center [307, 373] width 235 height 19
click at [190, 139] on span "Услуги" at bounding box center [189, 140] width 63 height 16
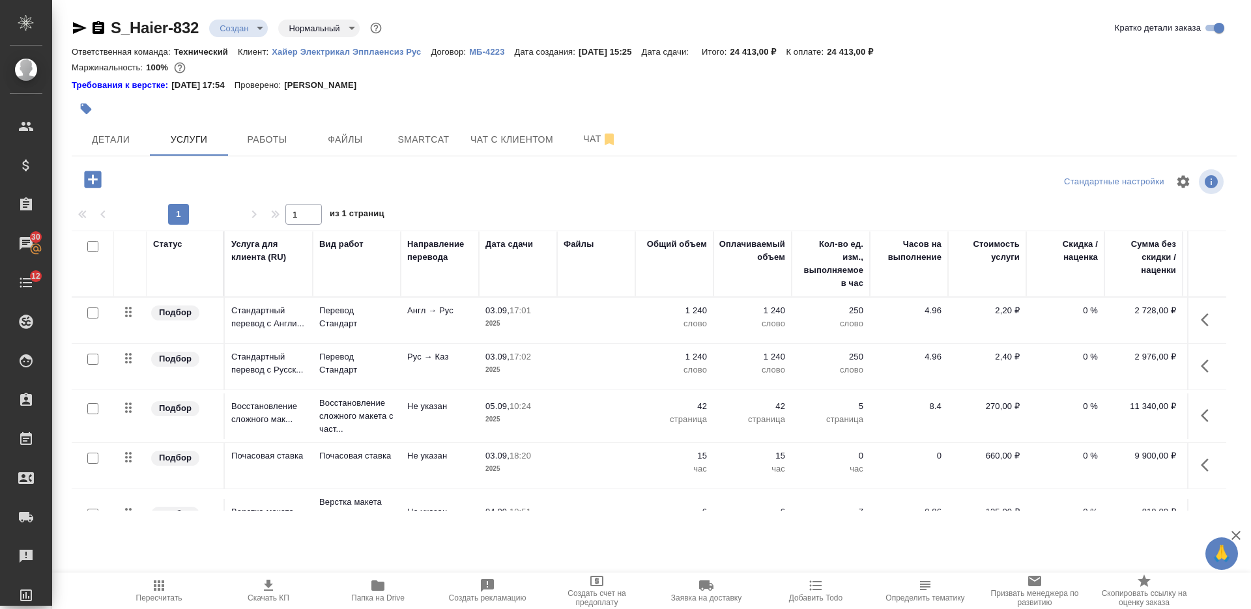
click at [94, 246] on input "checkbox" at bounding box center [92, 246] width 11 height 11
checkbox input "true"
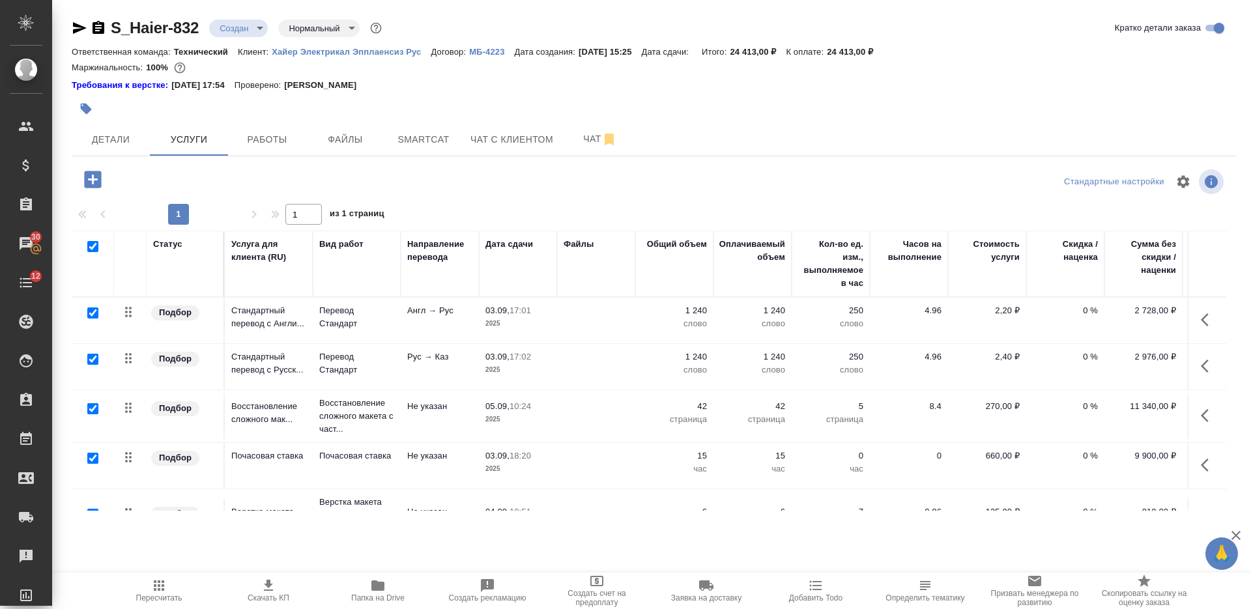
checkbox input "true"
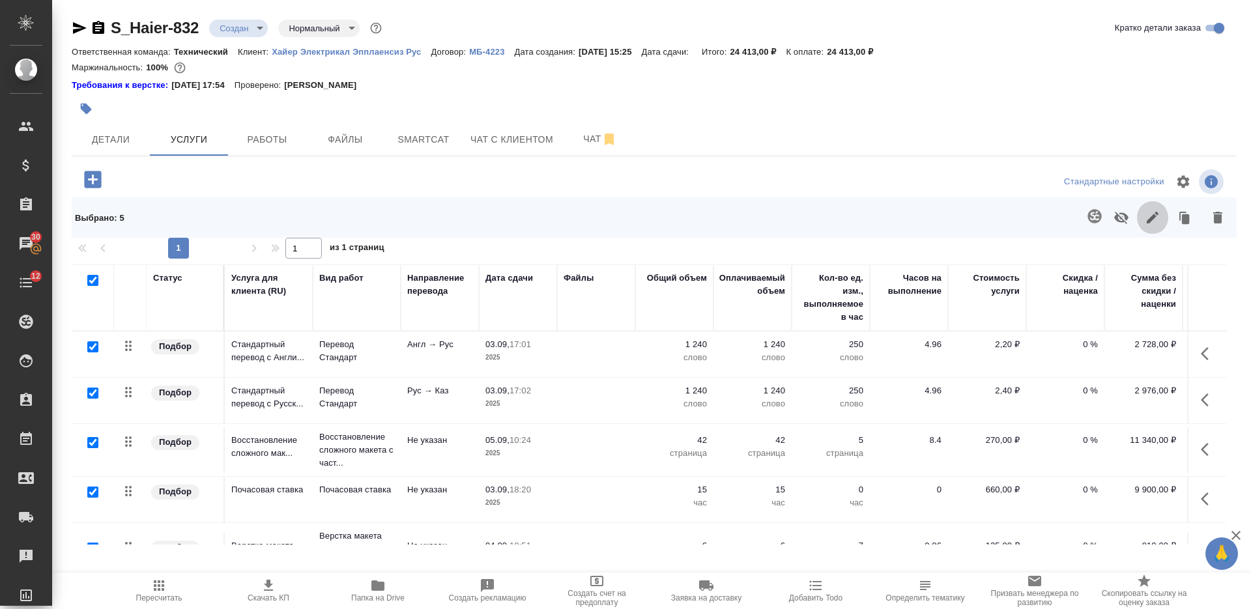
click at [1145, 212] on icon "button" at bounding box center [1153, 218] width 16 height 16
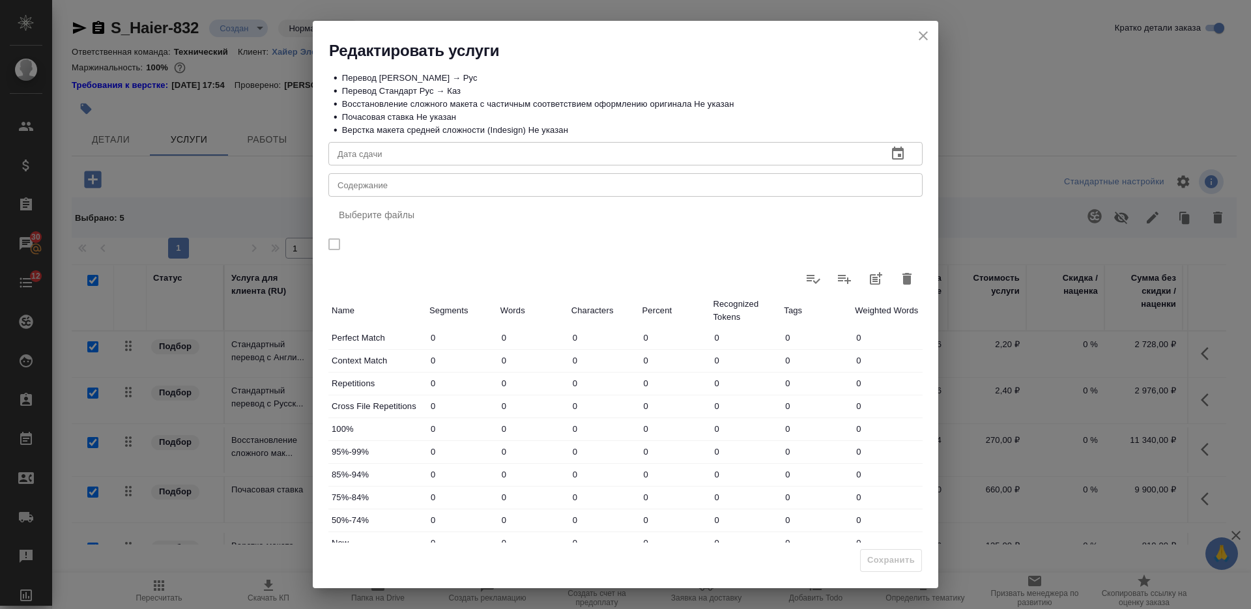
click at [511, 178] on div "x Содержание" at bounding box center [625, 184] width 594 height 23
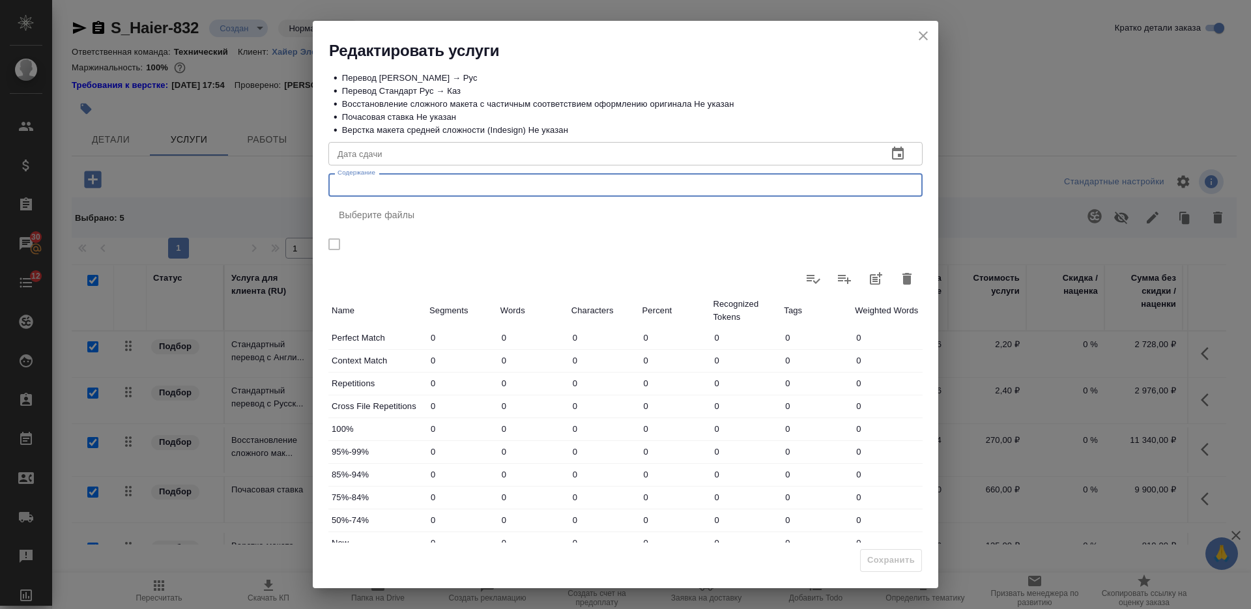
paste textarea "Перевод RU, KZ - соединительный элемент CK-5 (Haier), CCK-1 и CCK-2 (Candy)"
type textarea "Перевод RU, KZ - соединительный элемент CK-5 (Haier), CCK-1 и CCK-2 (Candy)"
click at [874, 556] on span "Сохранить" at bounding box center [891, 560] width 48 height 15
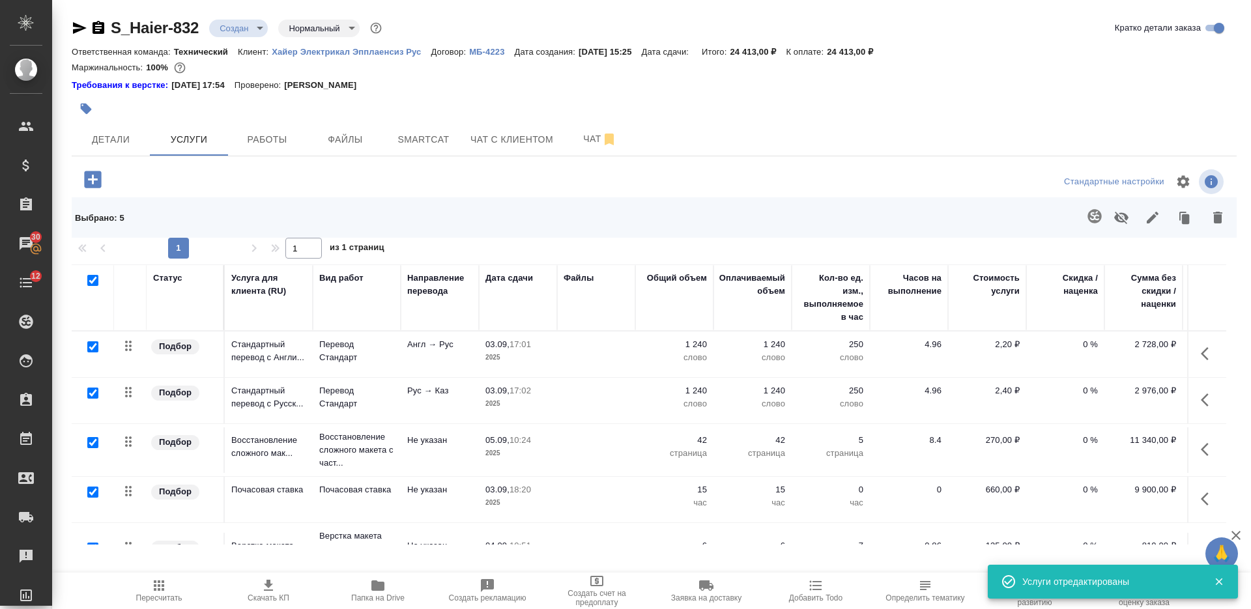
click at [101, 24] on icon "button" at bounding box center [99, 27] width 12 height 13
click at [755, 100] on div at bounding box center [460, 108] width 777 height 29
click at [130, 129] on button "Детали" at bounding box center [111, 139] width 78 height 33
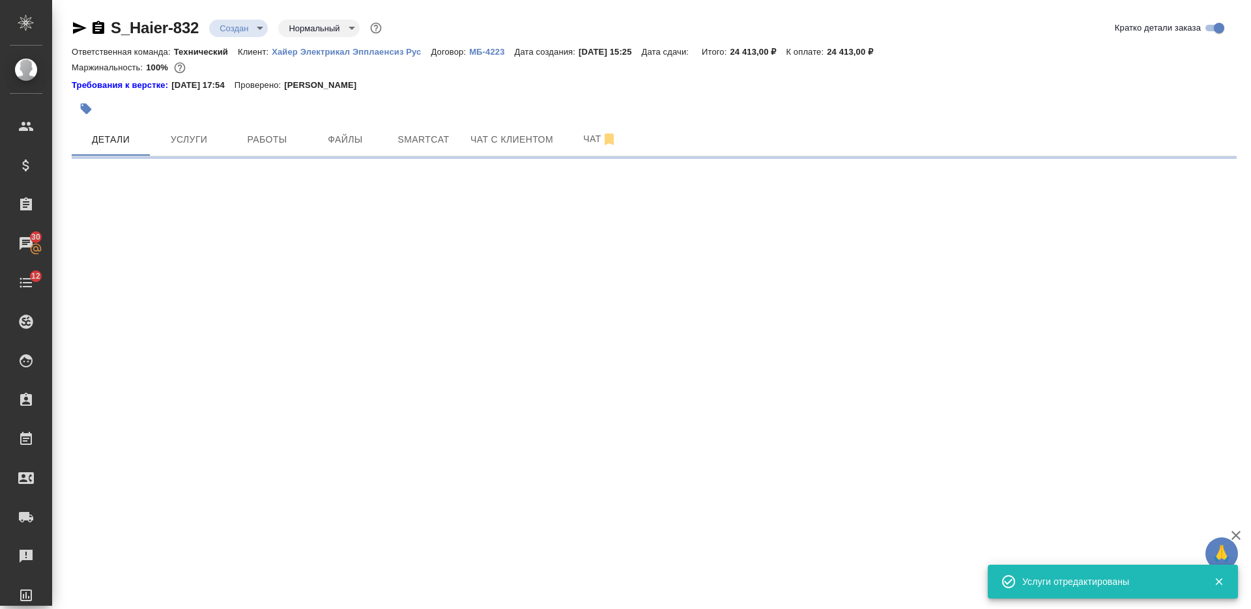
select select "RU"
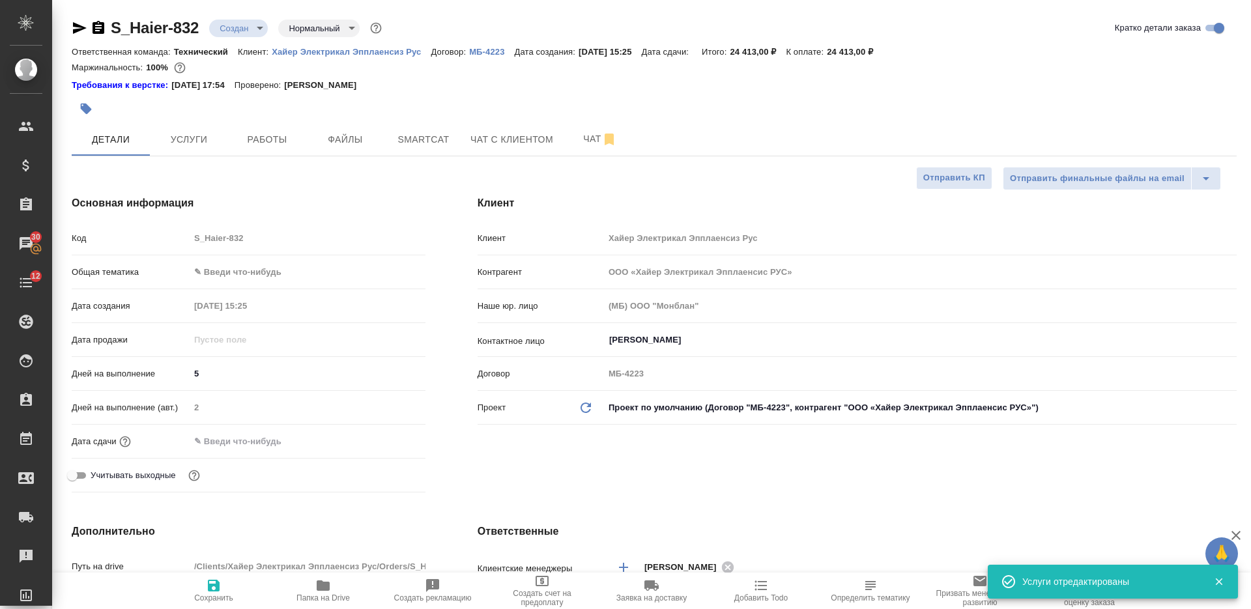
type textarea "x"
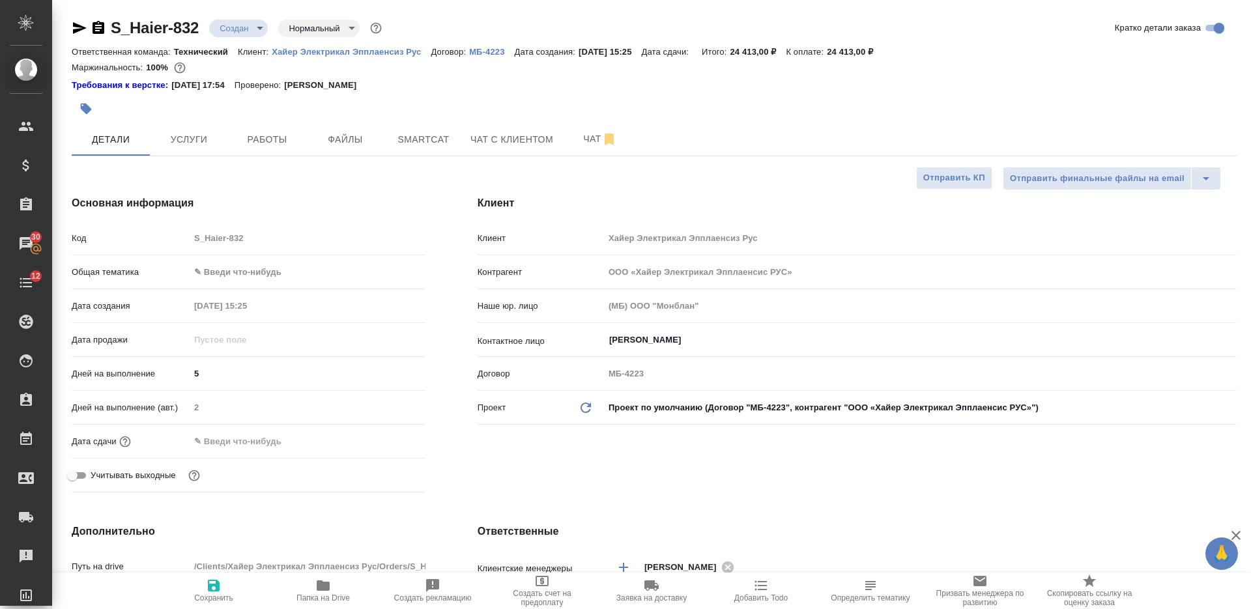
click at [207, 373] on input "5" at bounding box center [308, 373] width 236 height 19
click at [182, 369] on p "Дней на выполнение" at bounding box center [131, 373] width 118 height 13
type input "6"
type textarea "x"
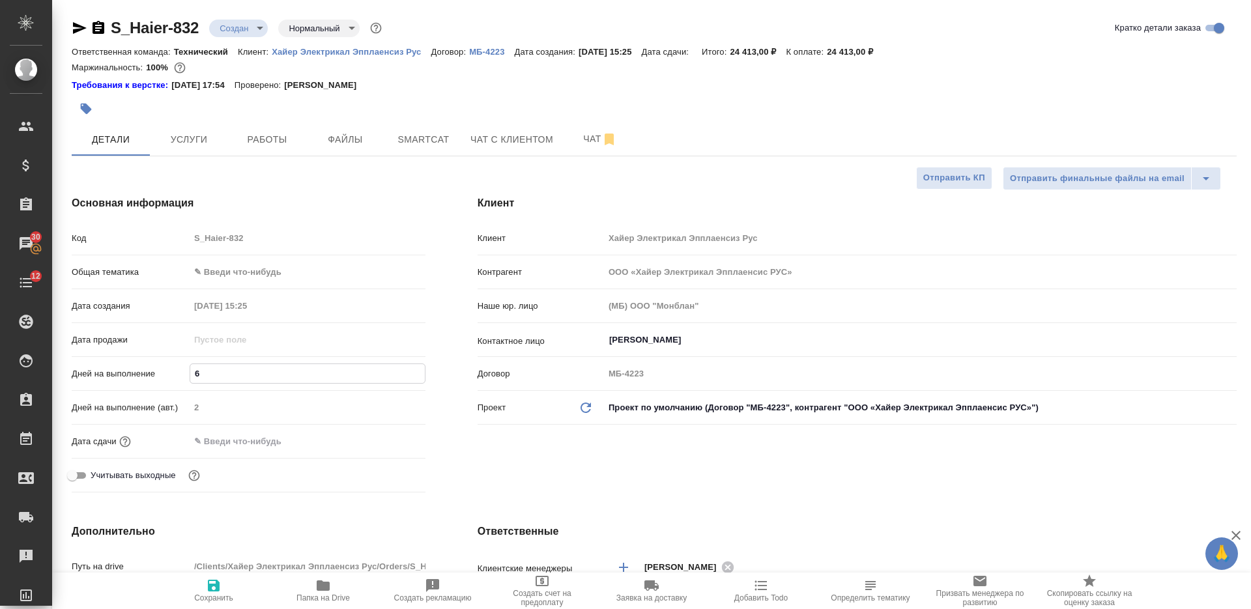
type textarea "x"
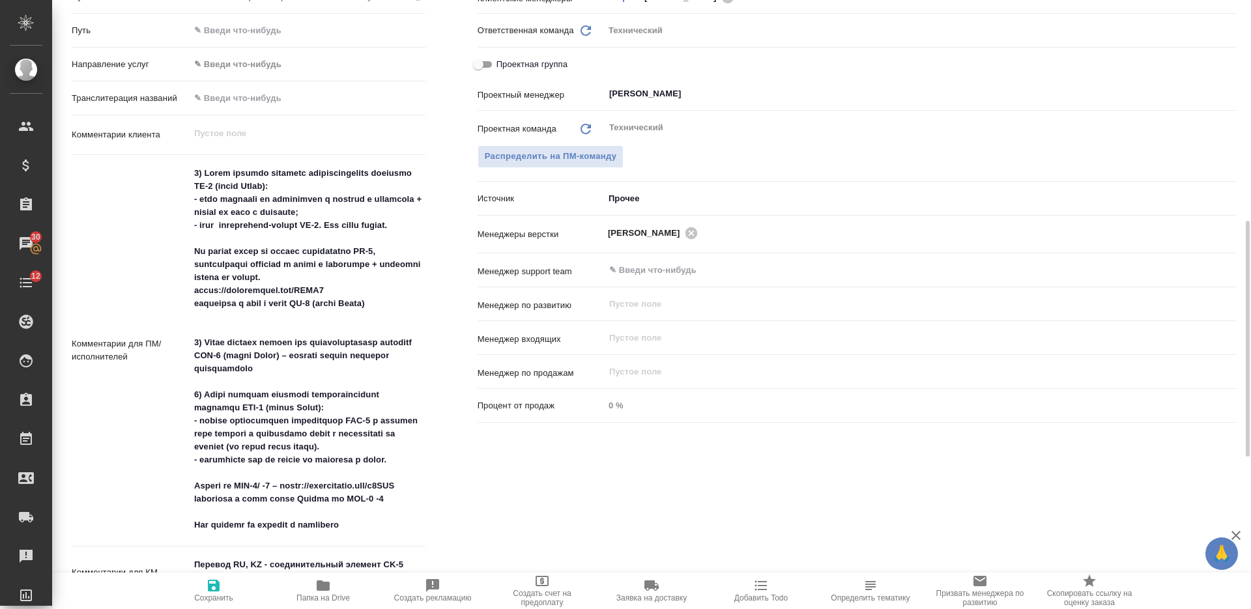
scroll to position [733, 0]
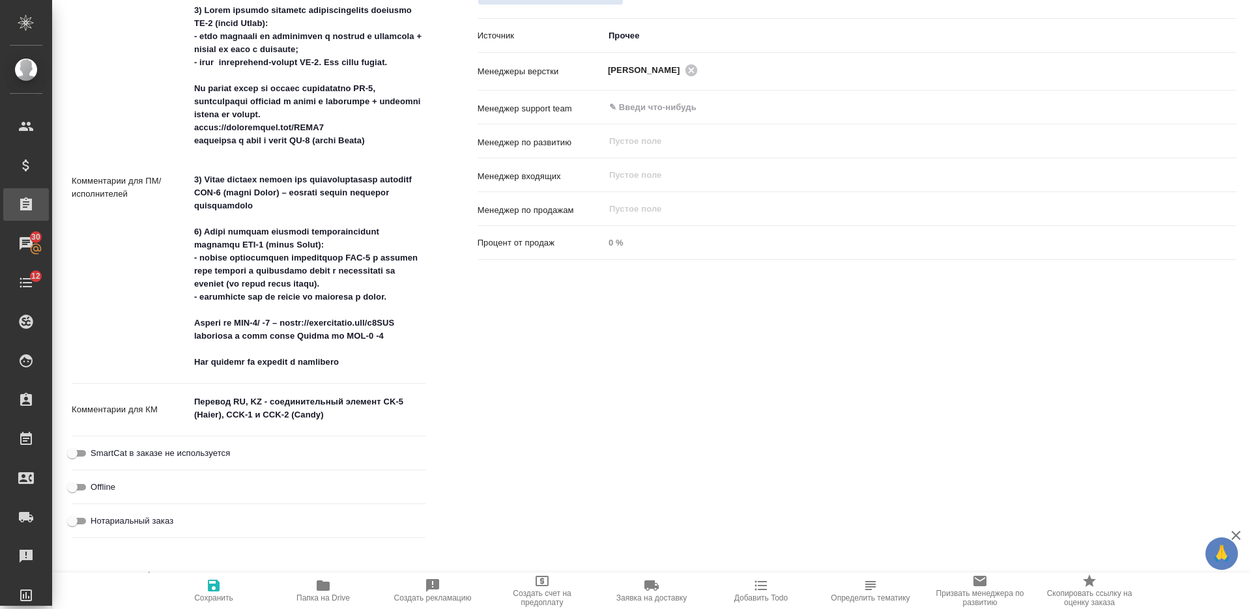
type textarea "x"
type input "6"
click at [366, 358] on textarea at bounding box center [308, 186] width 236 height 374
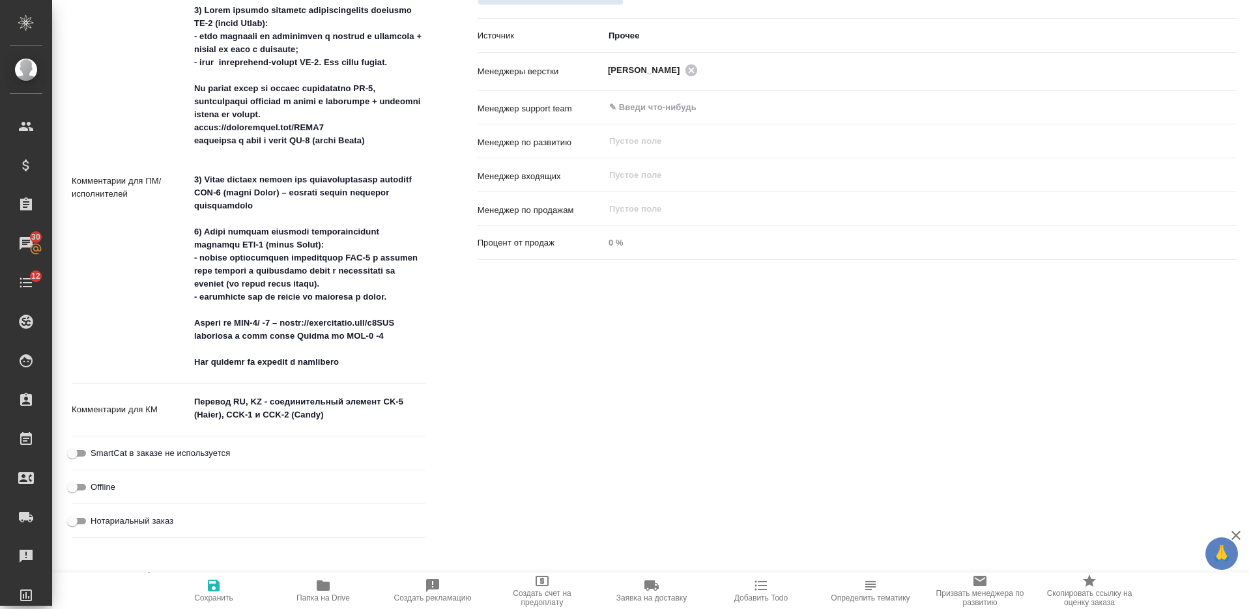
type textarea "x"
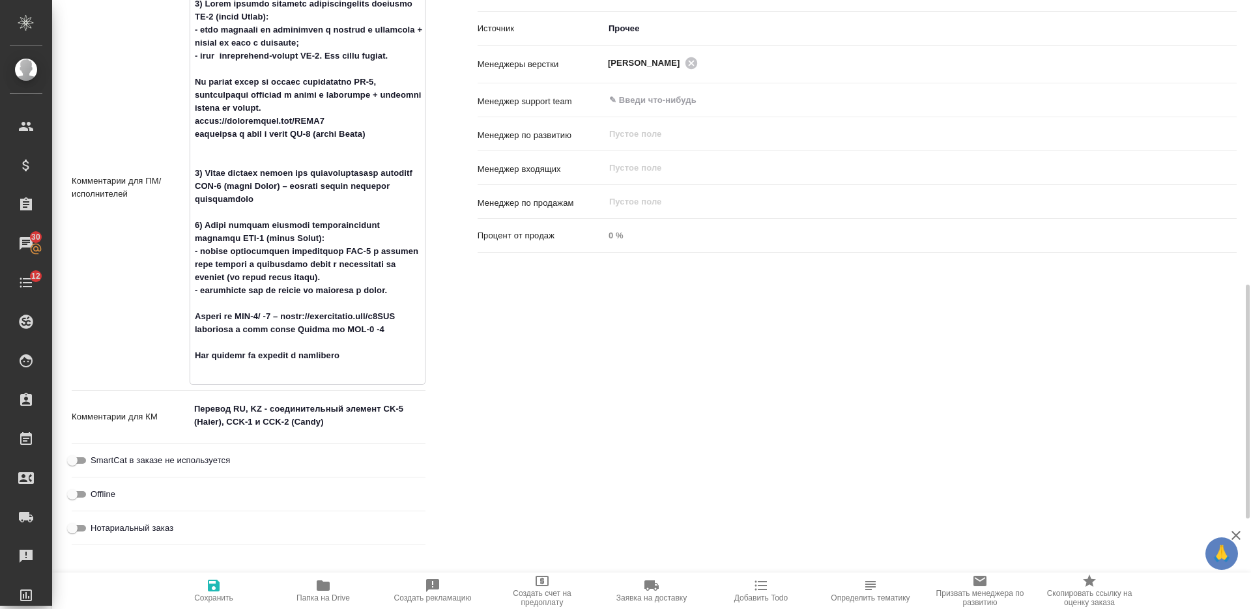
click at [369, 367] on textarea at bounding box center [307, 186] width 235 height 387
type textarea "1) Какие условия перевода соединительного элемента CK-5 (бренд Haier): - есть о…"
type textarea "x"
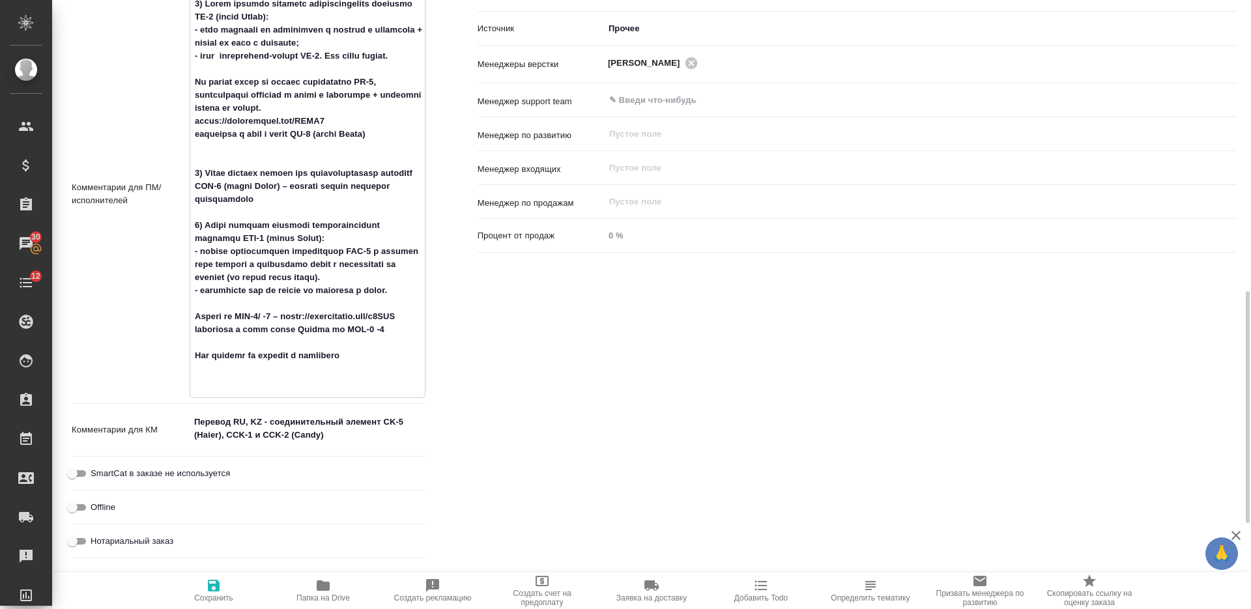
scroll to position [747, 0]
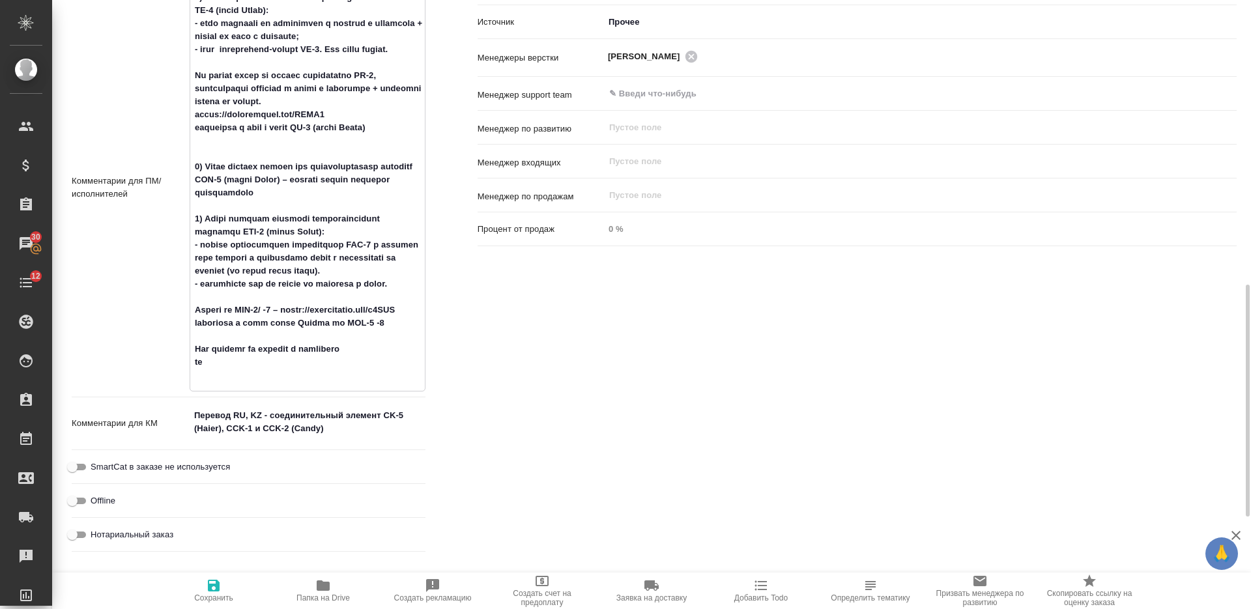
type textarea "1) Какие условия перевода соединительного элемента CK-5 (бренд Haier): - есть о…"
type textarea "x"
type textarea "1) Какие условия перевода соединительного элемента CK-5 (бренд Haier): - есть о…"
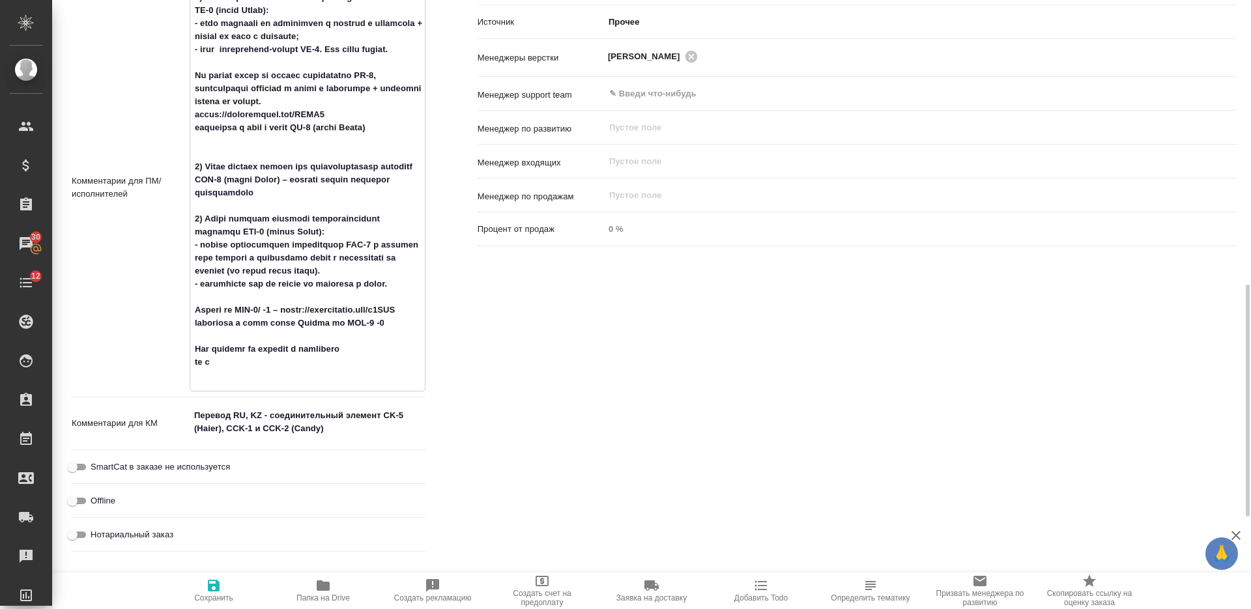
type textarea "x"
type textarea "1) Какие условия перевода соединительного элемента CK-5 (бренд Haier): - есть о…"
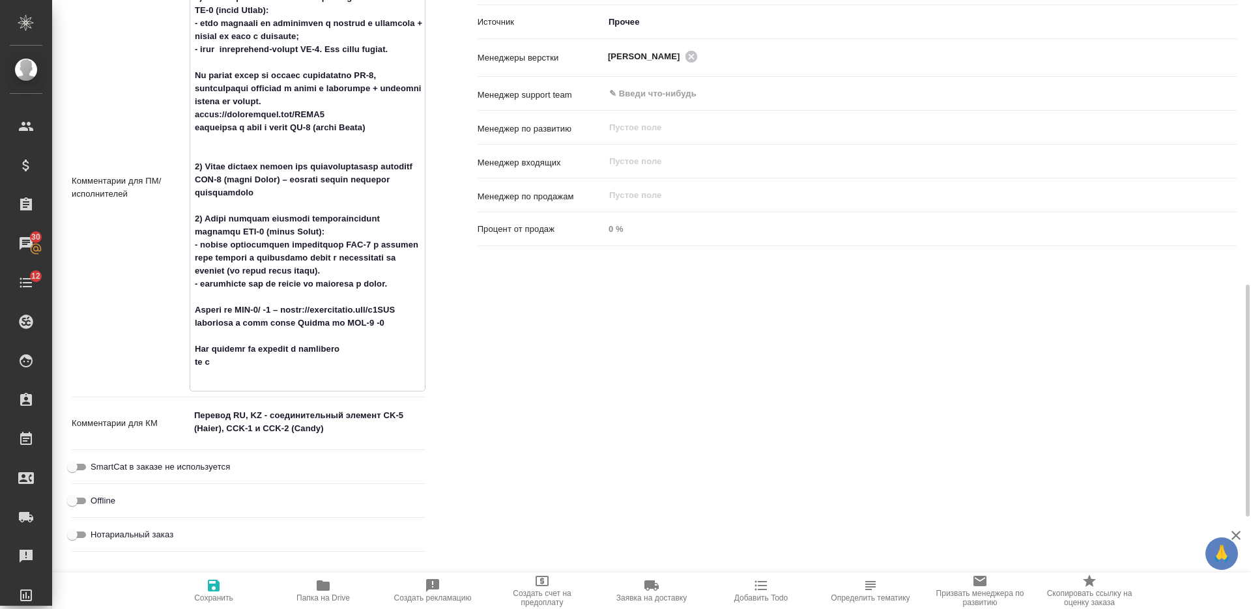
type textarea "x"
type textarea "1) Какие условия перевода соединительного элемента CK-5 (бренд Haier): - есть о…"
type textarea "x"
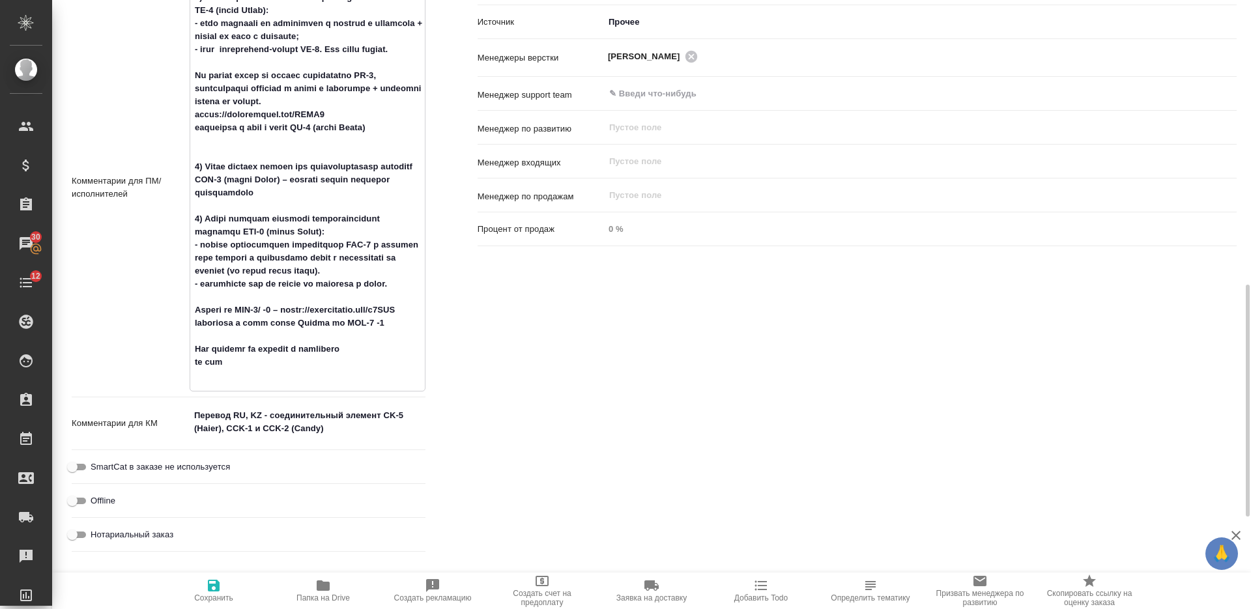
type textarea "x"
type textarea "1) Какие условия перевода соединительного элемента CK-5 (бренд Haier): - есть о…"
type textarea "x"
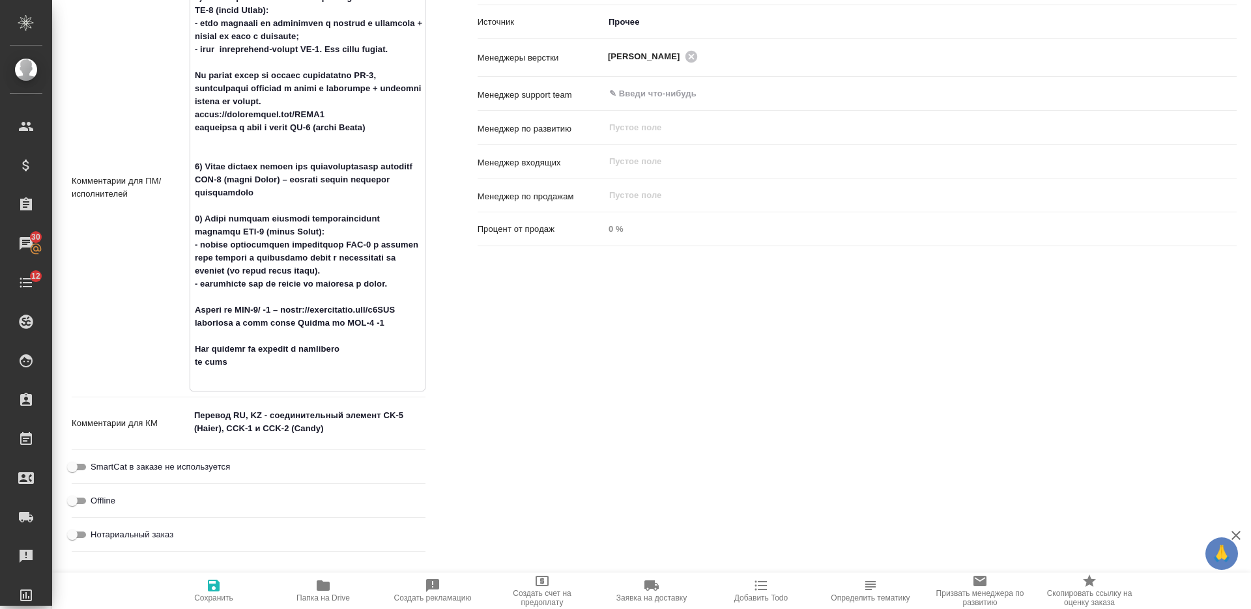
type textarea "1) Какие условия перевода соединительного элемента CK-5 (бренд Haier): - есть о…"
type textarea "x"
type textarea "1) Какие условия перевода соединительного элемента CK-5 (бренд Haier): - есть о…"
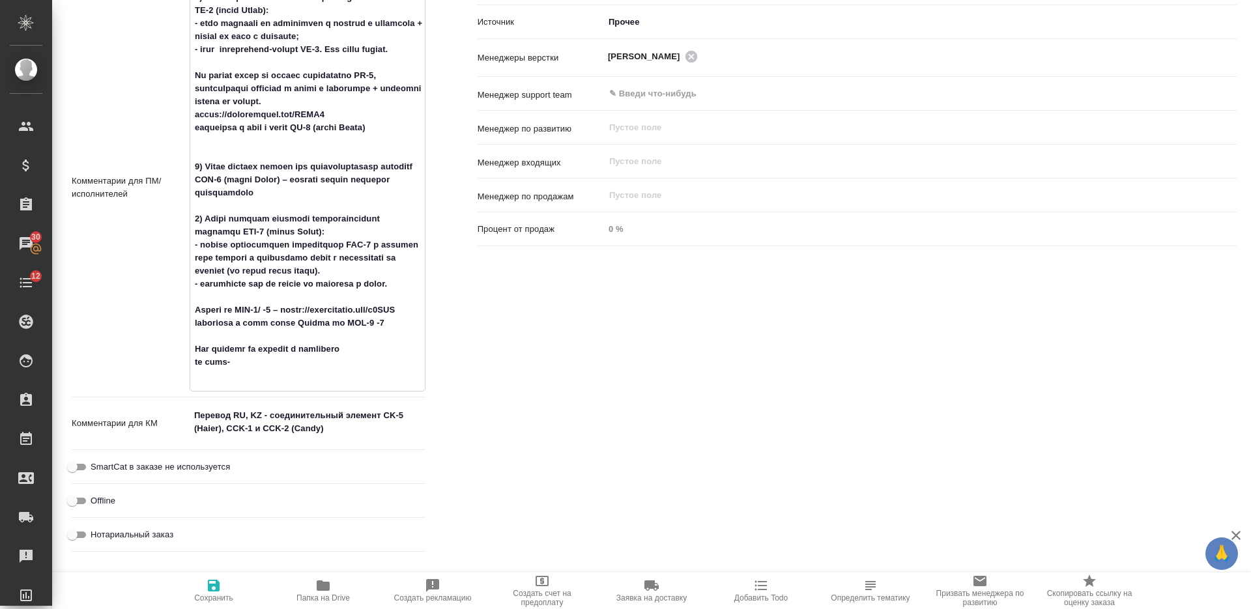
type textarea "x"
type textarea "1) Какие условия перевода соединительного элемента CK-5 (бренд Haier): - есть о…"
type textarea "x"
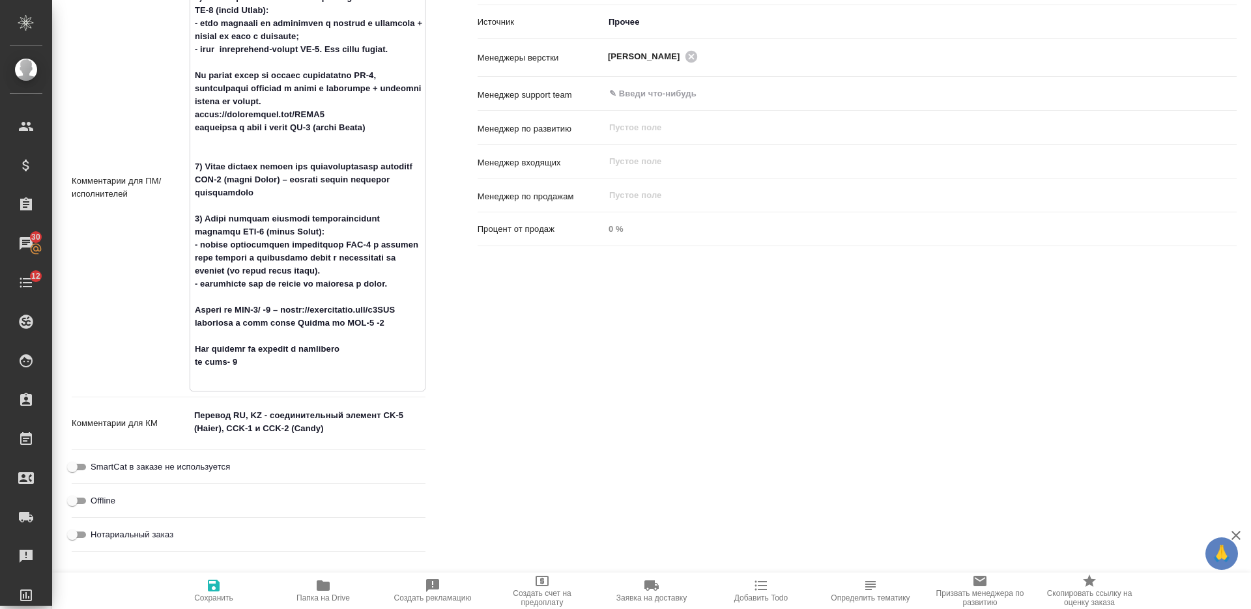
type textarea "x"
type textarea "1) Какие условия перевода соединительного элемента CK-5 (бренд Haier): - есть о…"
type textarea "x"
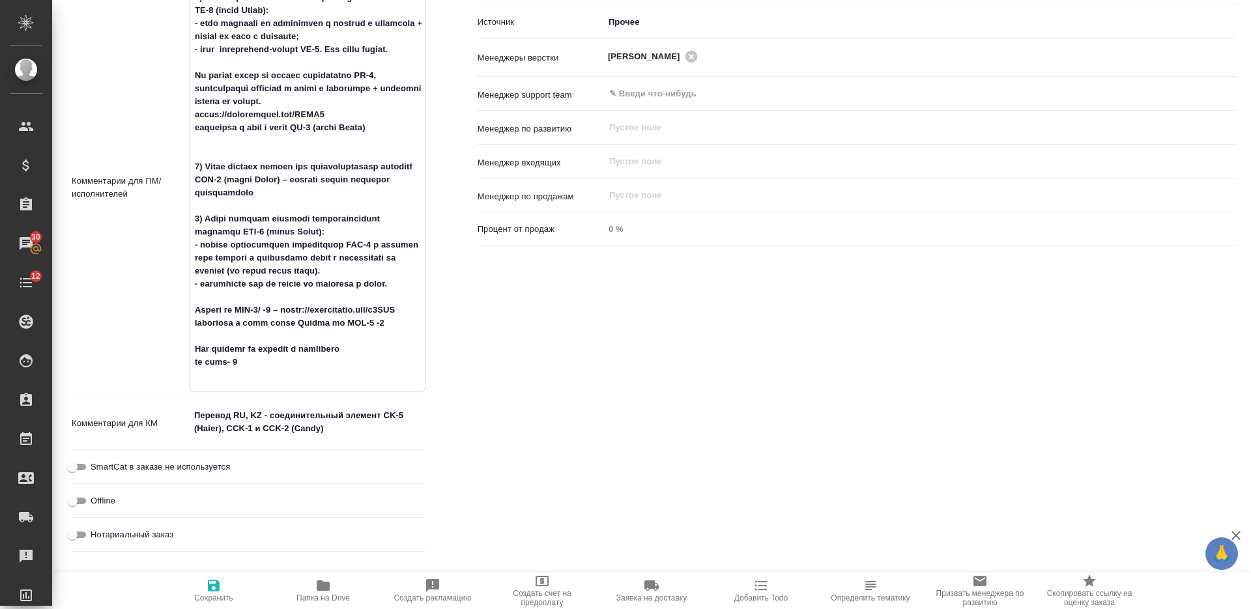
type textarea "x"
type textarea "1) Какие условия перевода соединительного элемента CK-5 (бренд Haier): - есть о…"
type textarea "x"
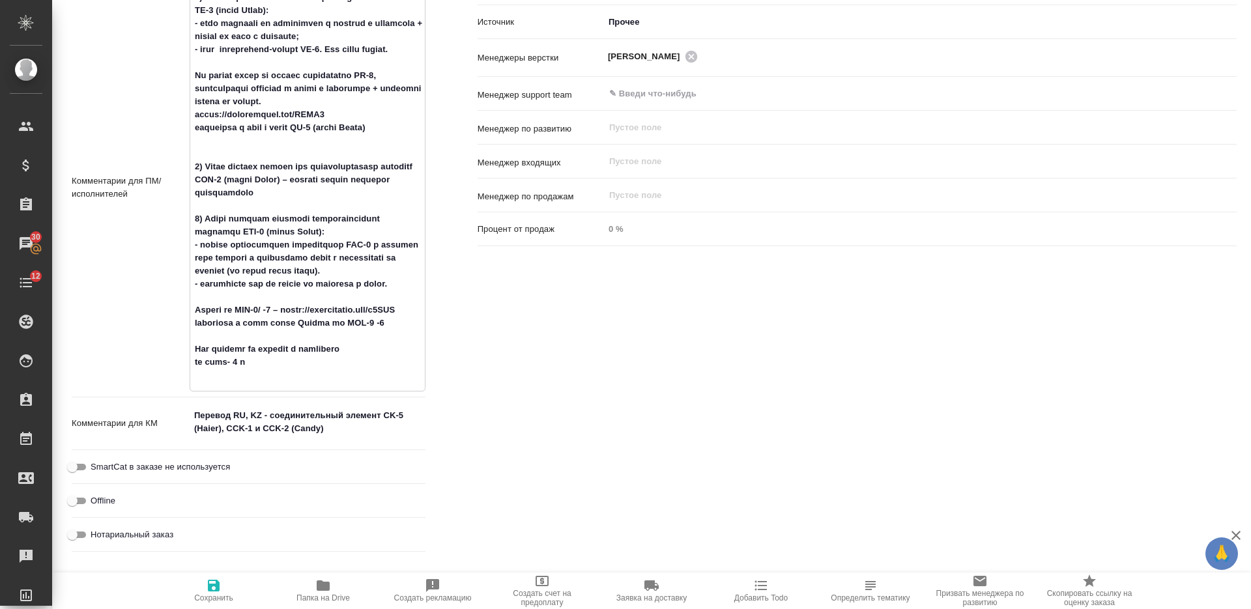
type textarea "1) Какие условия перевода соединительного элемента CK-5 (бренд Haier): - есть о…"
type textarea "x"
type textarea "1) Какие условия перевода соединительного элемента CK-5 (бренд Haier): - есть о…"
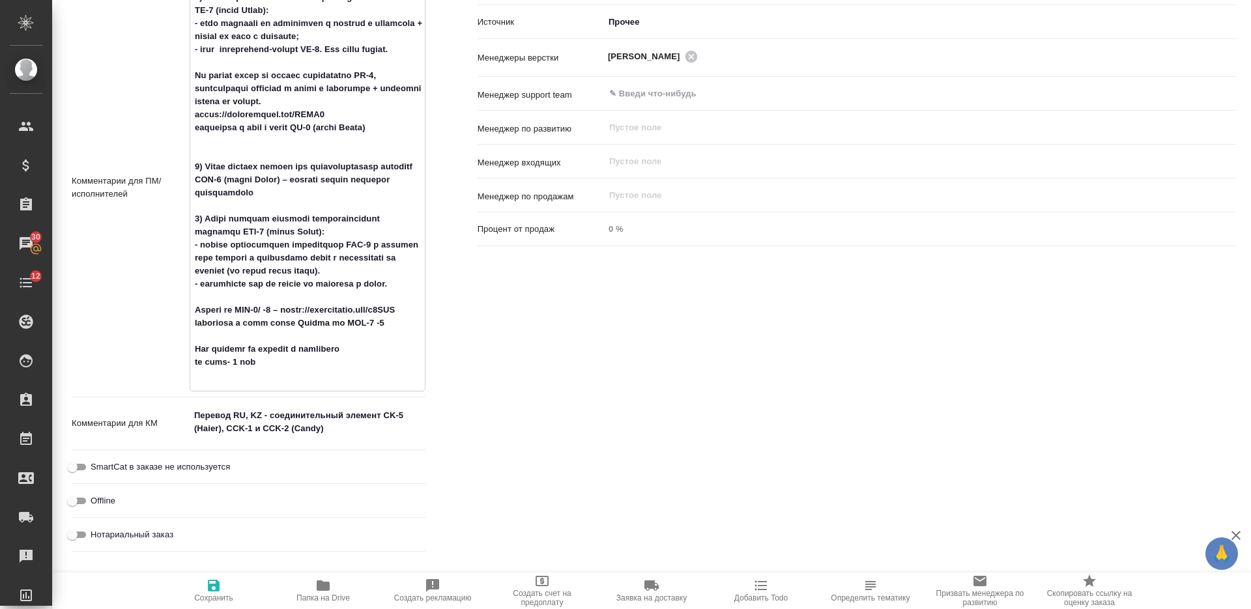
type textarea "x"
type textarea "1) Какие условия перевода соединительного элемента CK-5 (бренд Haier): - есть о…"
type textarea "x"
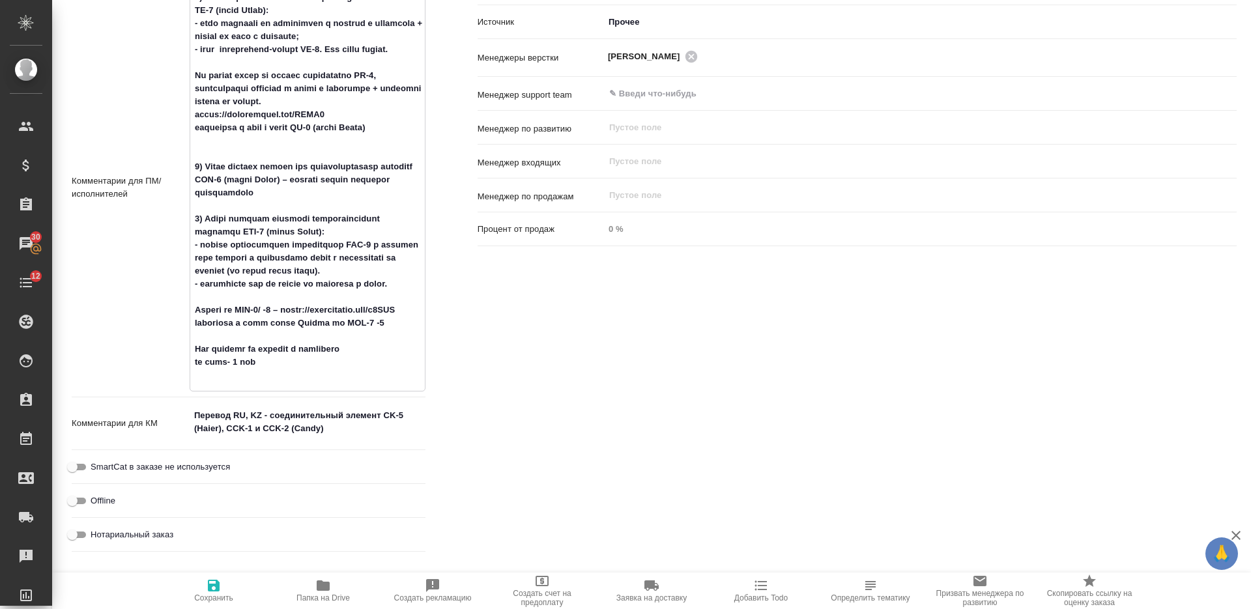
type textarea "x"
type textarea "1) Какие условия перевода соединительного элемента CK-5 (бренд Haier): - есть о…"
type textarea "x"
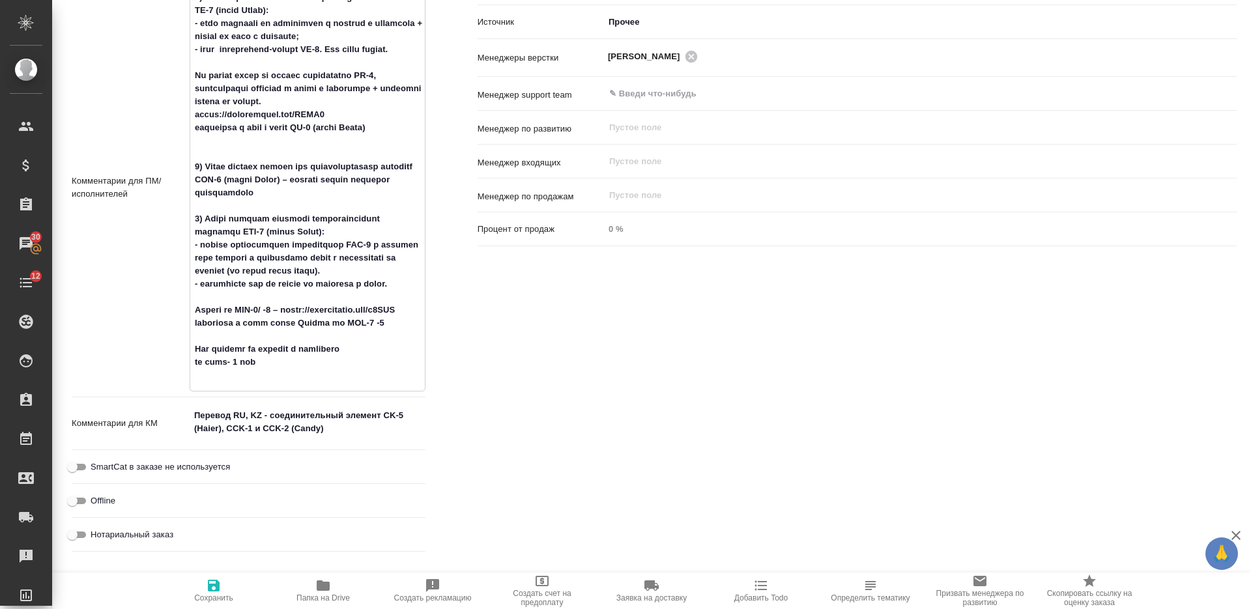
type textarea "x"
type textarea "1) Какие условия перевода соединительного элемента CK-5 (бренд Haier): - есть о…"
type textarea "x"
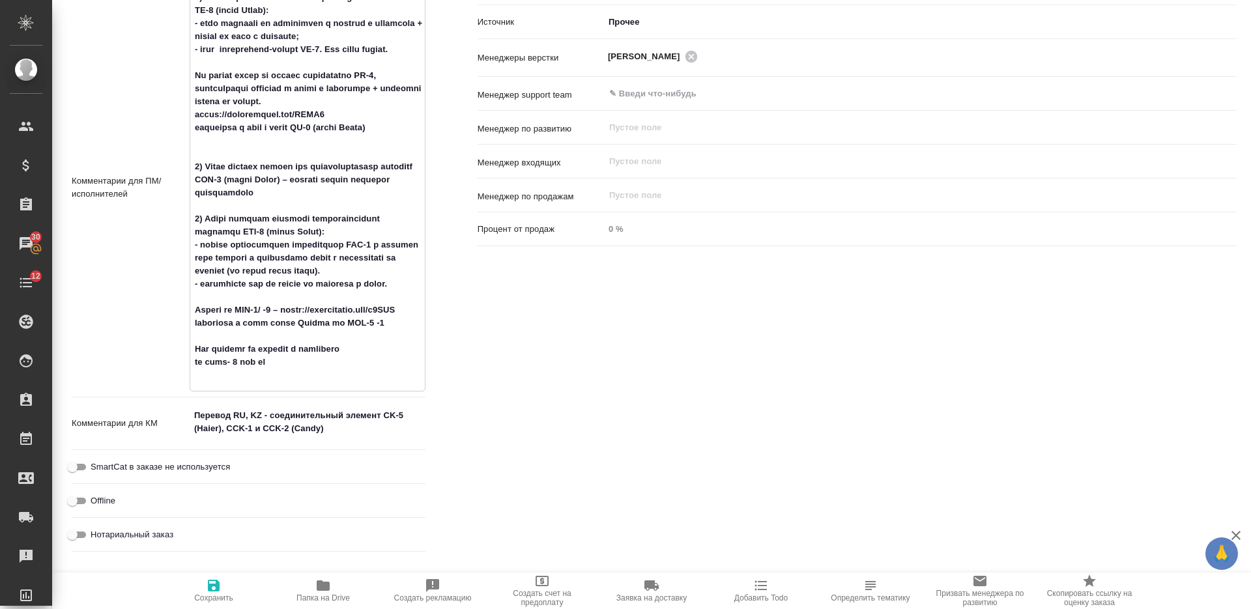
type textarea "x"
type textarea "1) Какие условия перевода соединительного элемента CK-5 (бренд Haier): - есть о…"
type textarea "x"
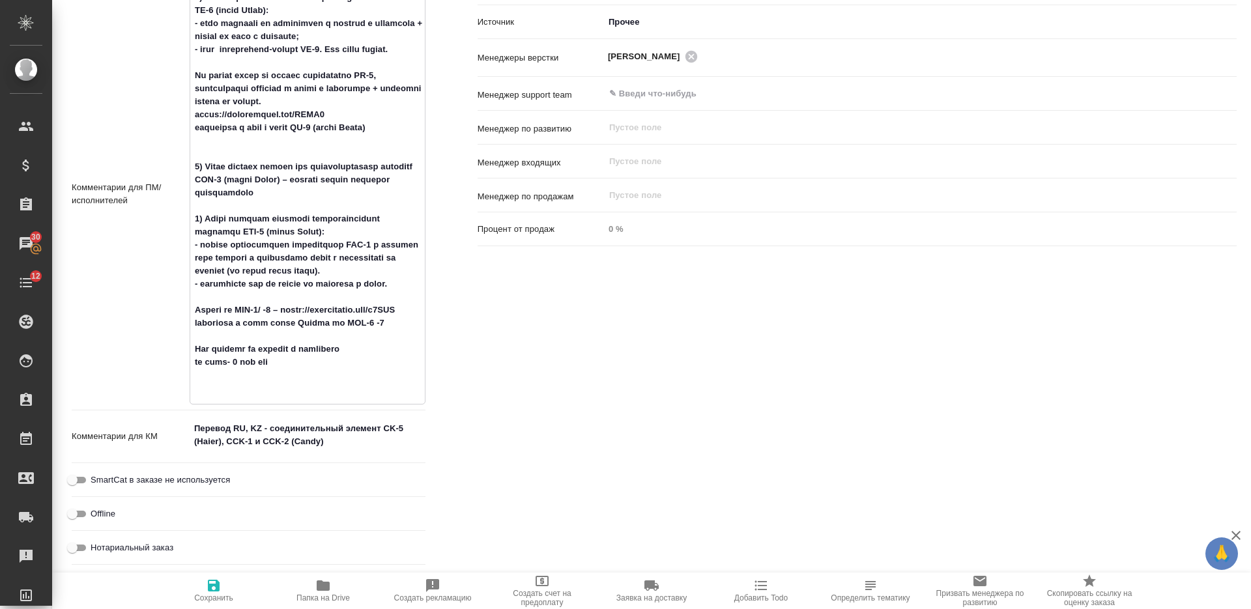
type textarea "1) Какие условия перевода соединительного элемента CK-5 (бренд Haier): - есть о…"
type textarea "x"
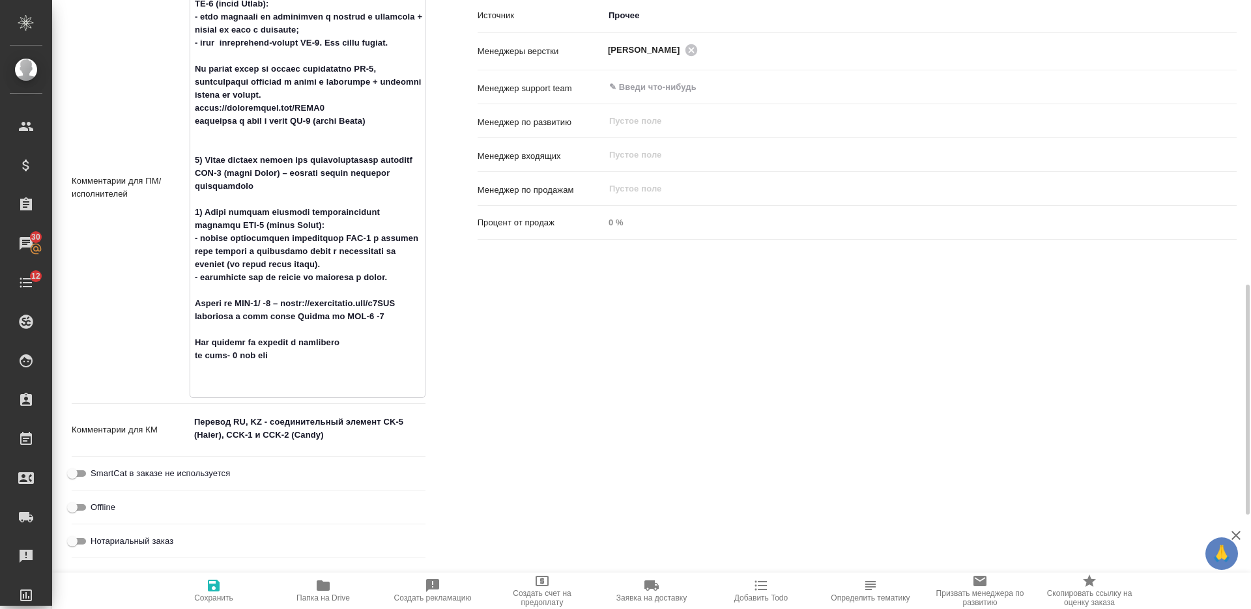
type textarea "1) Какие условия перевода соединительного элемента CK-5 (бренд Haier): - есть о…"
type textarea "x"
type textarea "1) Какие условия перевода соединительного элемента CK-5 (бренд Haier): - есть о…"
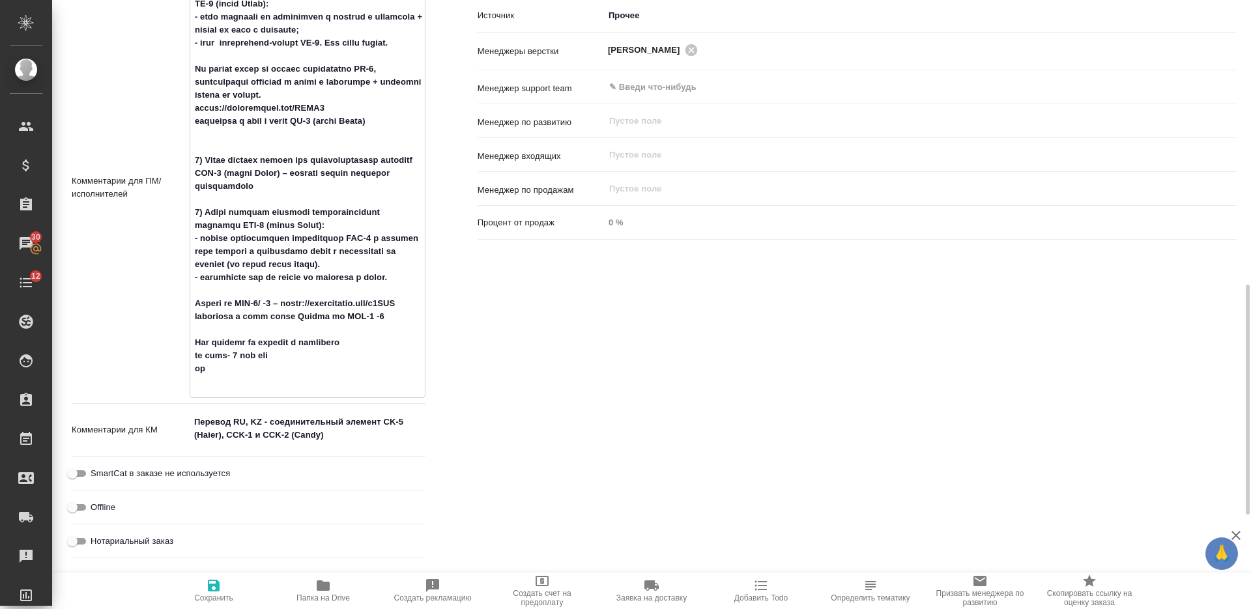
type textarea "x"
type textarea "1) Какие условия перевода соединительного элемента CK-5 (бренд Haier): - есть о…"
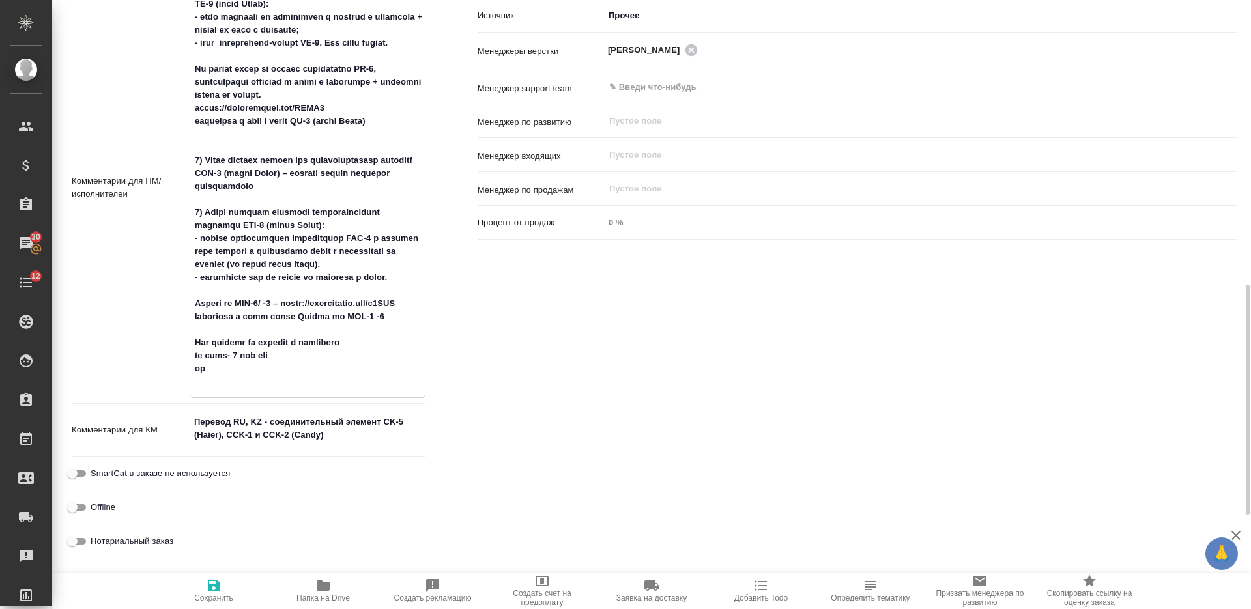
type textarea "x"
type textarea "1) Какие условия перевода соединительного элемента CK-5 (бренд Haier): - есть о…"
type textarea "x"
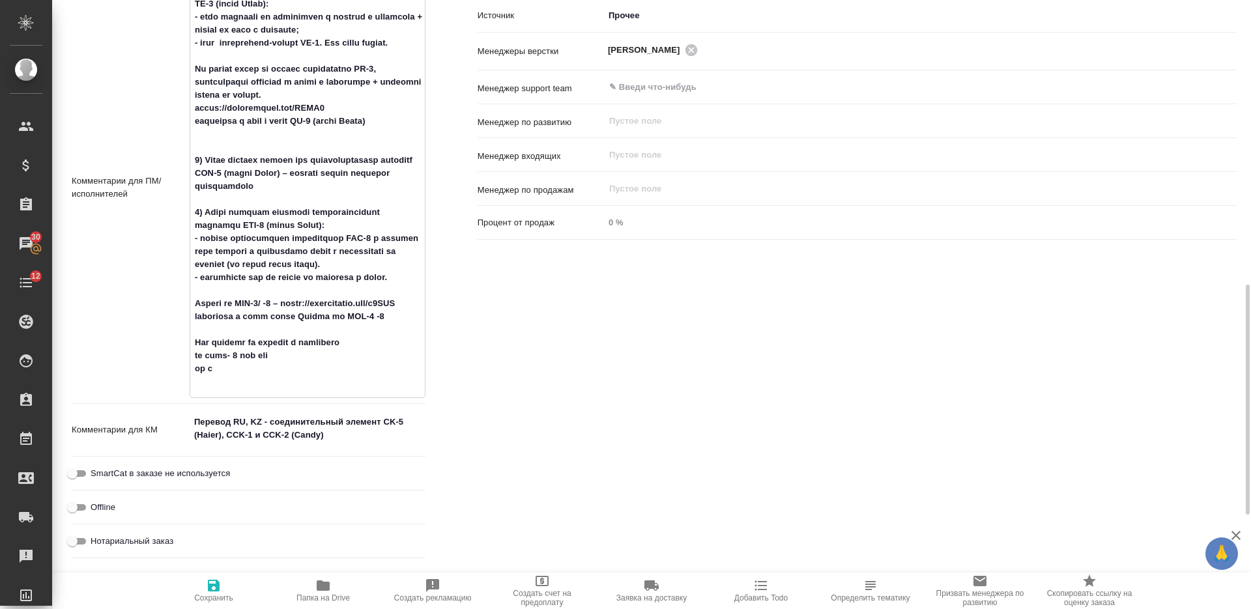
type textarea "x"
type textarea "1) Какие условия перевода соединительного элемента CK-5 (бренд Haier): - есть о…"
type textarea "x"
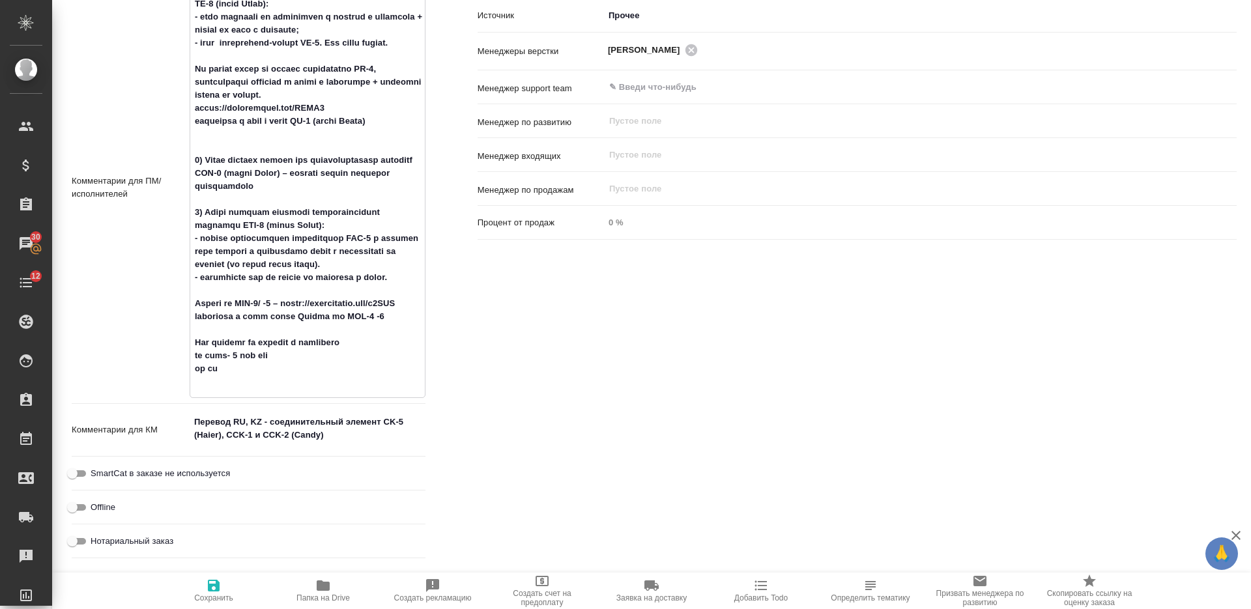
type textarea "1) Какие условия перевода соединительного элемента CK-5 (бренд Haier): - есть о…"
type textarea "x"
type textarea "1) Какие условия перевода соединительного элемента CK-5 (бренд Haier): - есть о…"
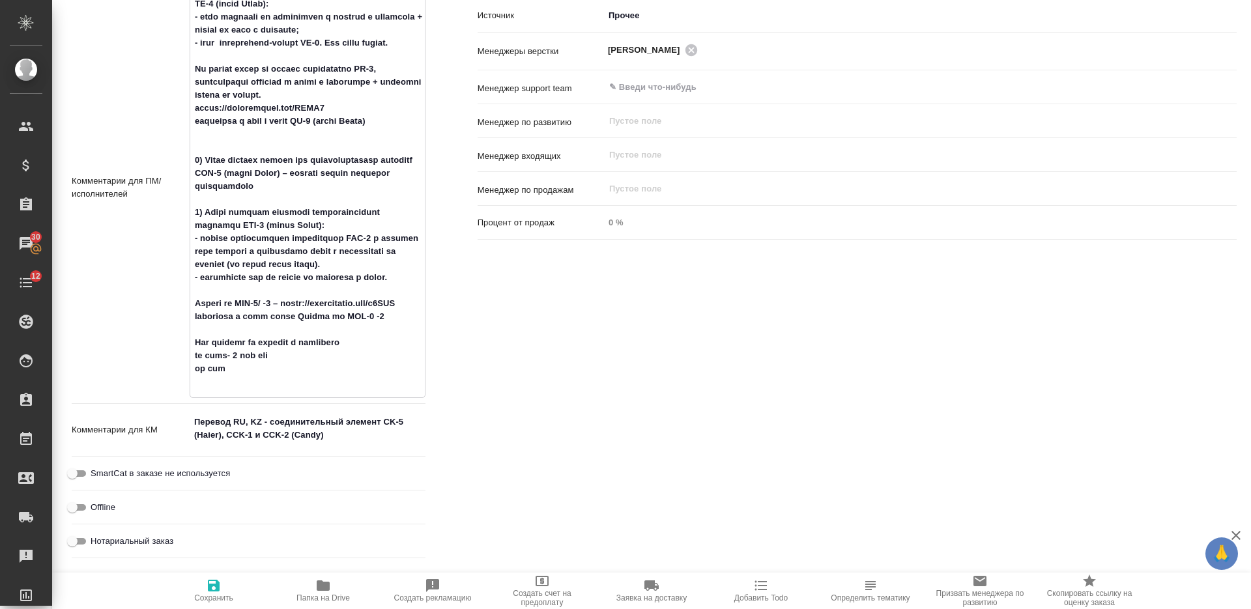
type textarea "x"
type textarea "1) Какие условия перевода соединительного элемента CK-5 (бренд Haier): - есть о…"
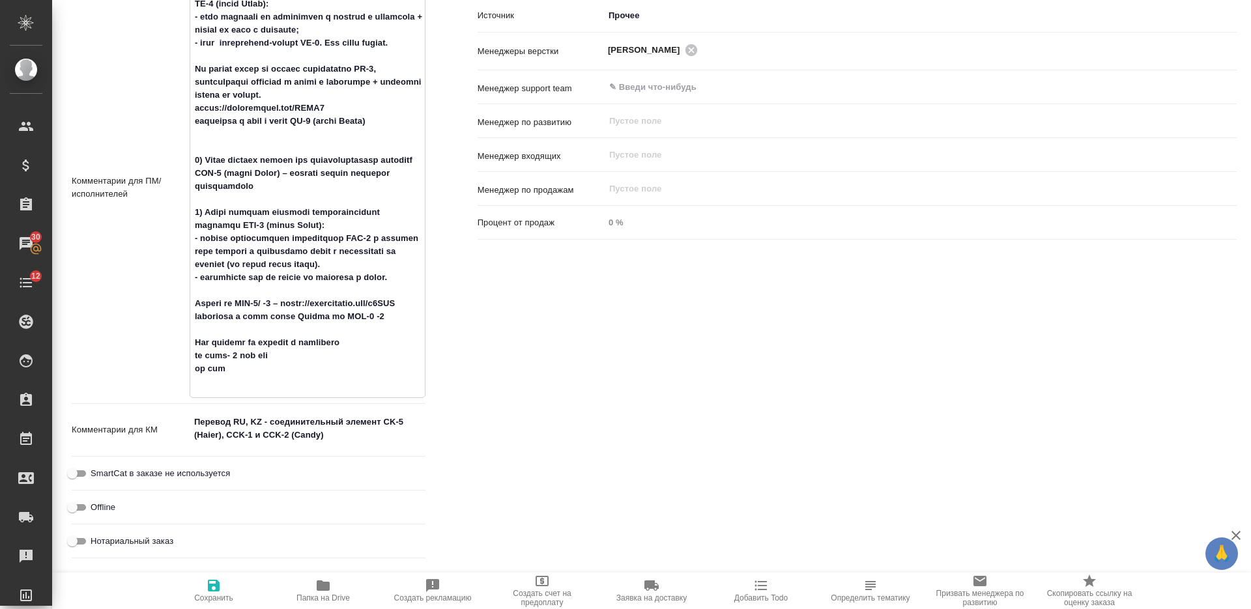
type textarea "x"
type textarea "1) Какие условия перевода соединительного элемента CK-5 (бренд Haier): - есть о…"
click at [212, 593] on icon "button" at bounding box center [214, 586] width 16 height 16
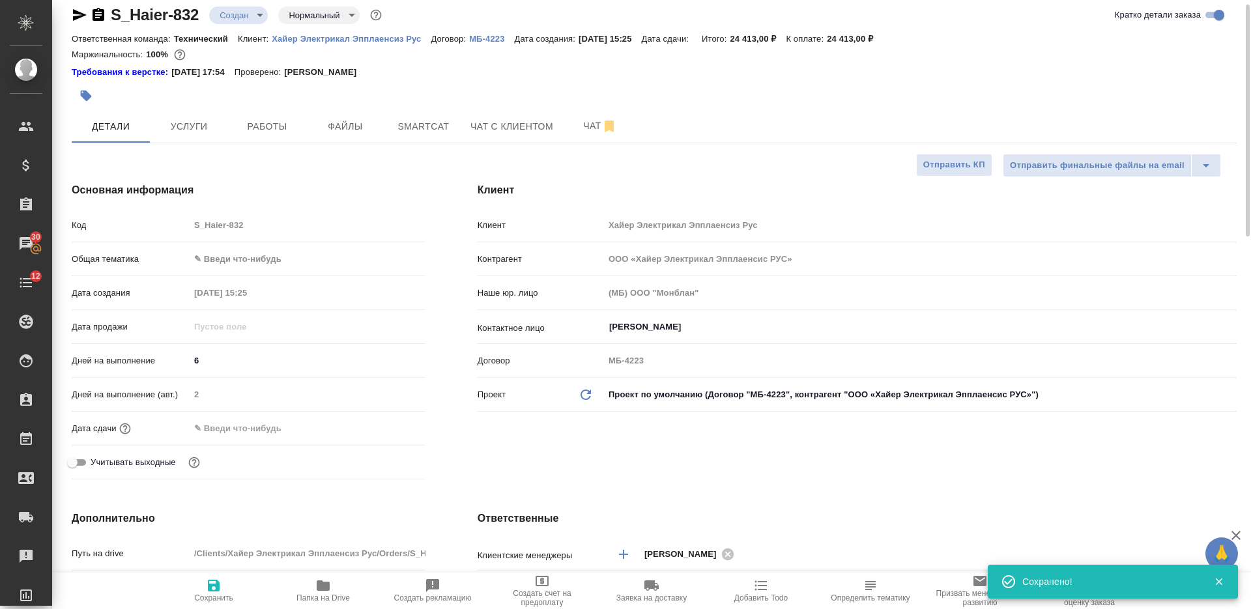
scroll to position [0, 0]
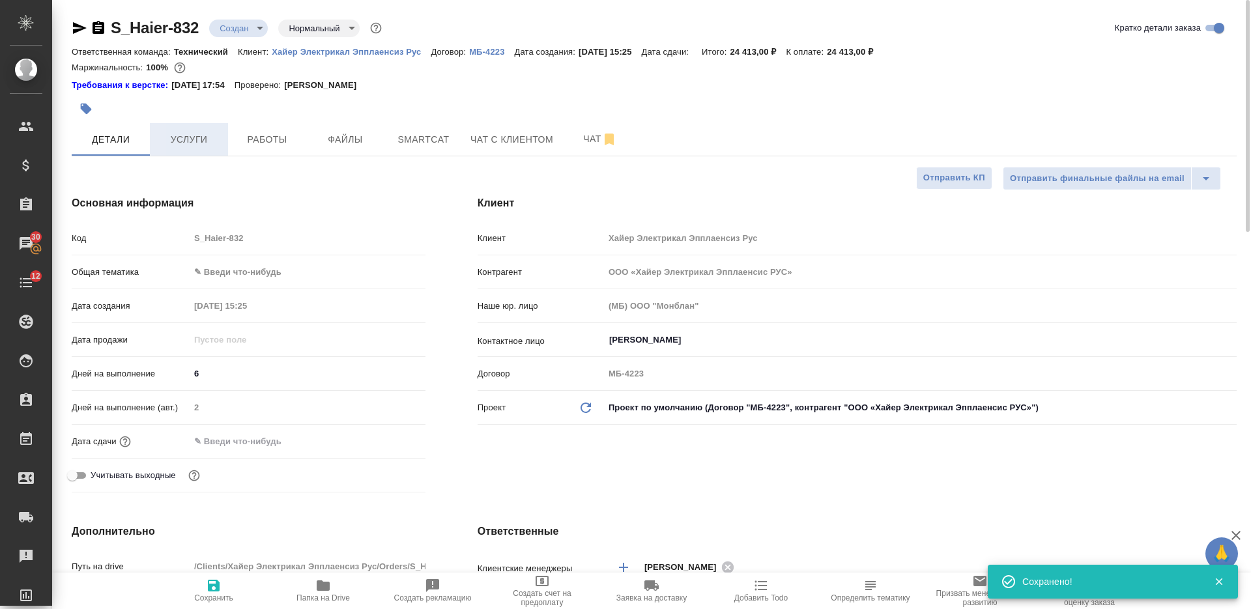
click at [199, 138] on span "Услуги" at bounding box center [189, 140] width 63 height 16
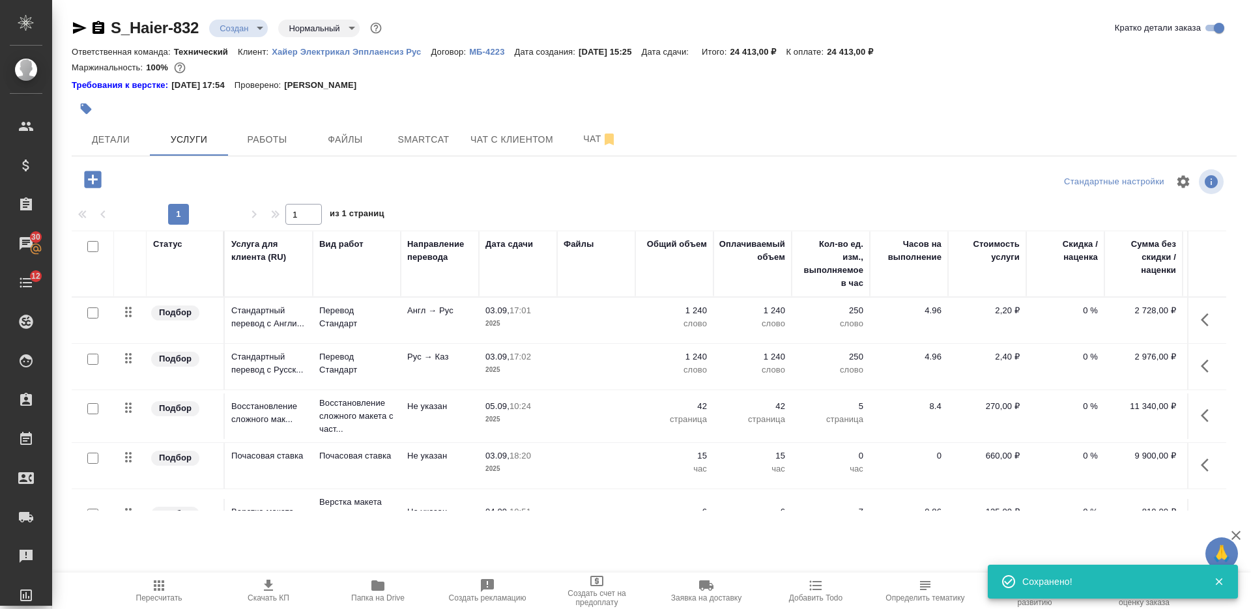
click at [283, 590] on span "Скачать КП" at bounding box center [268, 590] width 94 height 25
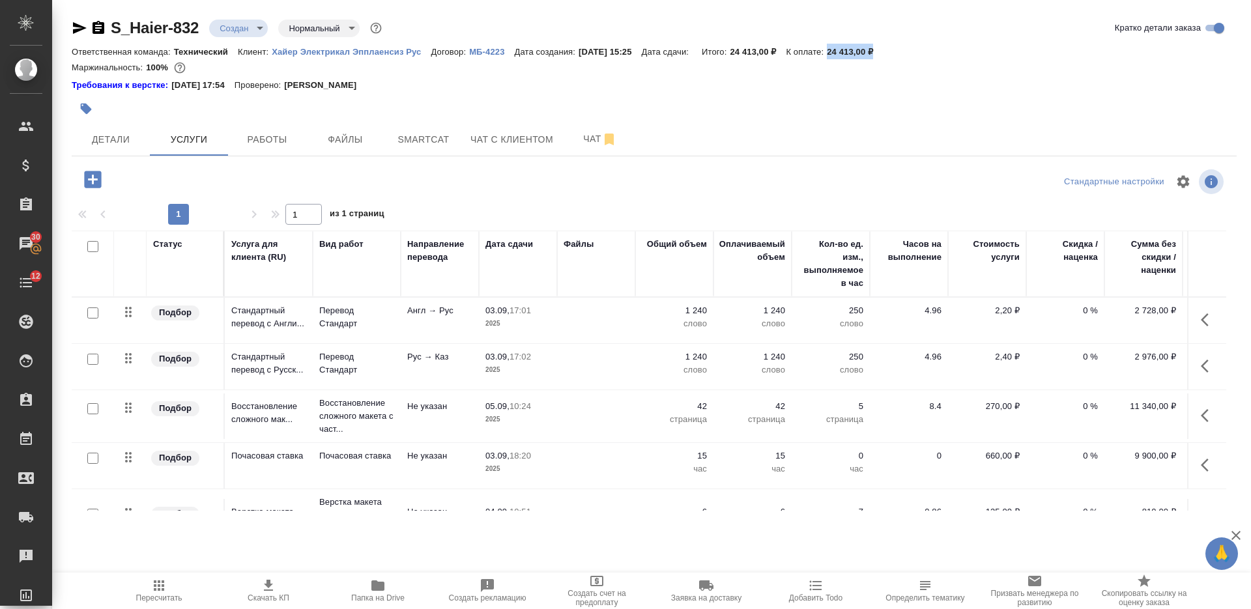
drag, startPoint x: 894, startPoint y: 47, endPoint x: 840, endPoint y: 46, distance: 54.1
click at [841, 47] on div "Ответственная команда: Технический Клиент: Хайер Электрикал Эпплаенсиз Рус Дого…" at bounding box center [654, 52] width 1165 height 16
copy p "24 413,00 ₽"
click at [231, 25] on body "🙏 .cls-1 fill:#fff; AWATERA Nikiforova Valeria Клиенты Спецификации Заказы 30 Ч…" at bounding box center [625, 304] width 1251 height 609
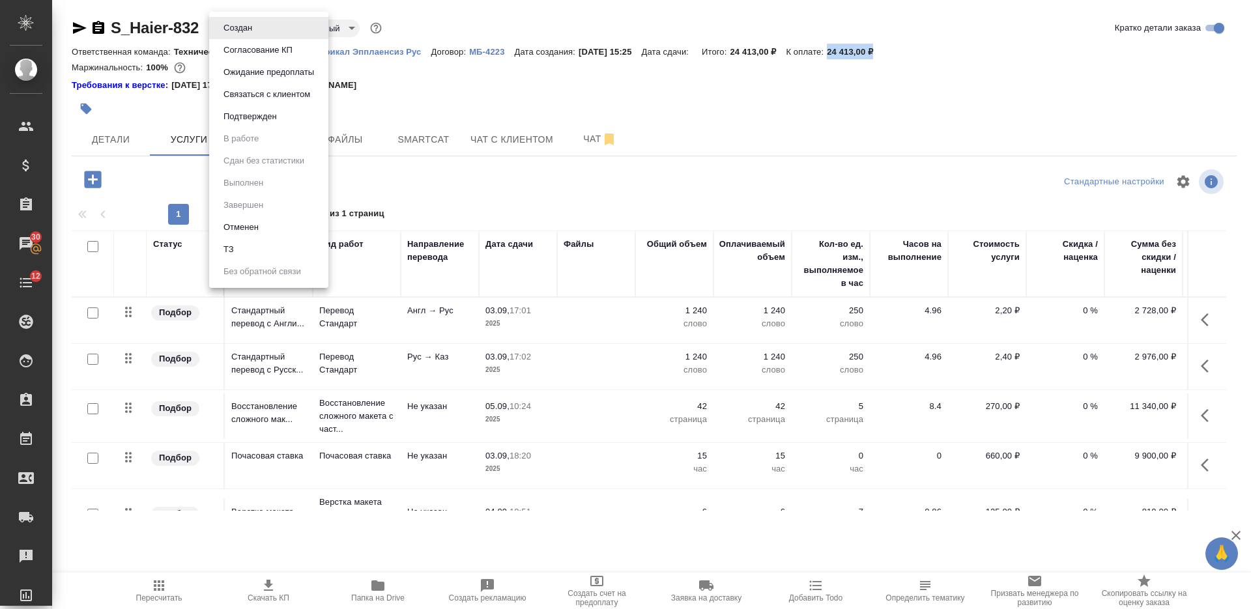
click at [234, 46] on button "Согласование КП" at bounding box center [258, 50] width 77 height 14
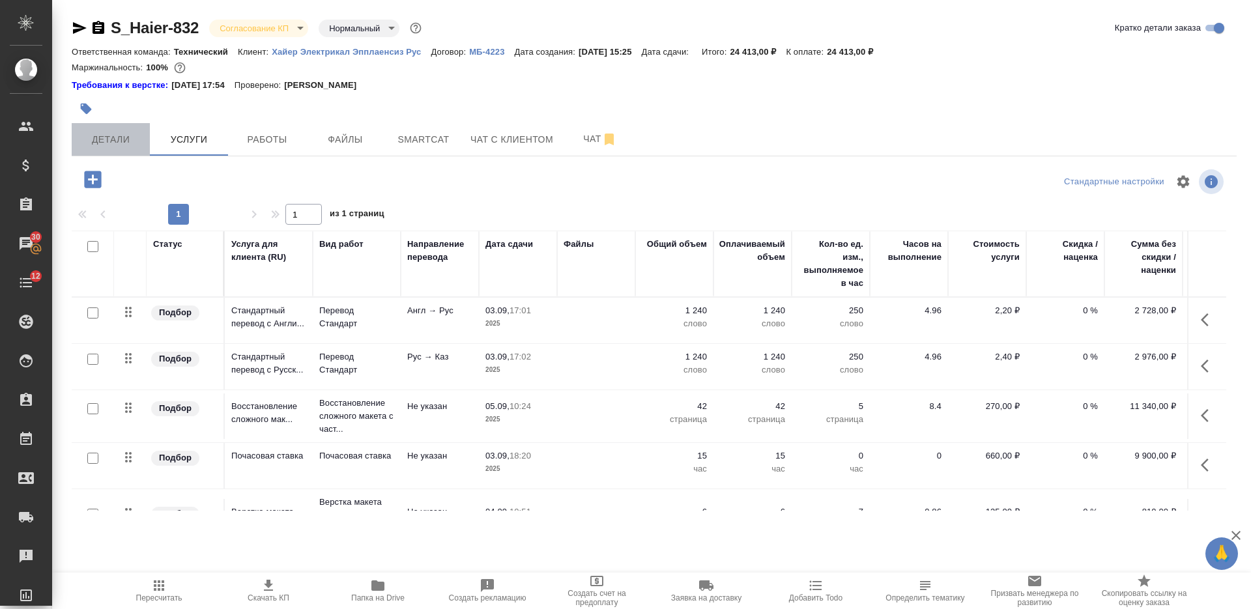
click at [109, 149] on button "Детали" at bounding box center [111, 139] width 78 height 33
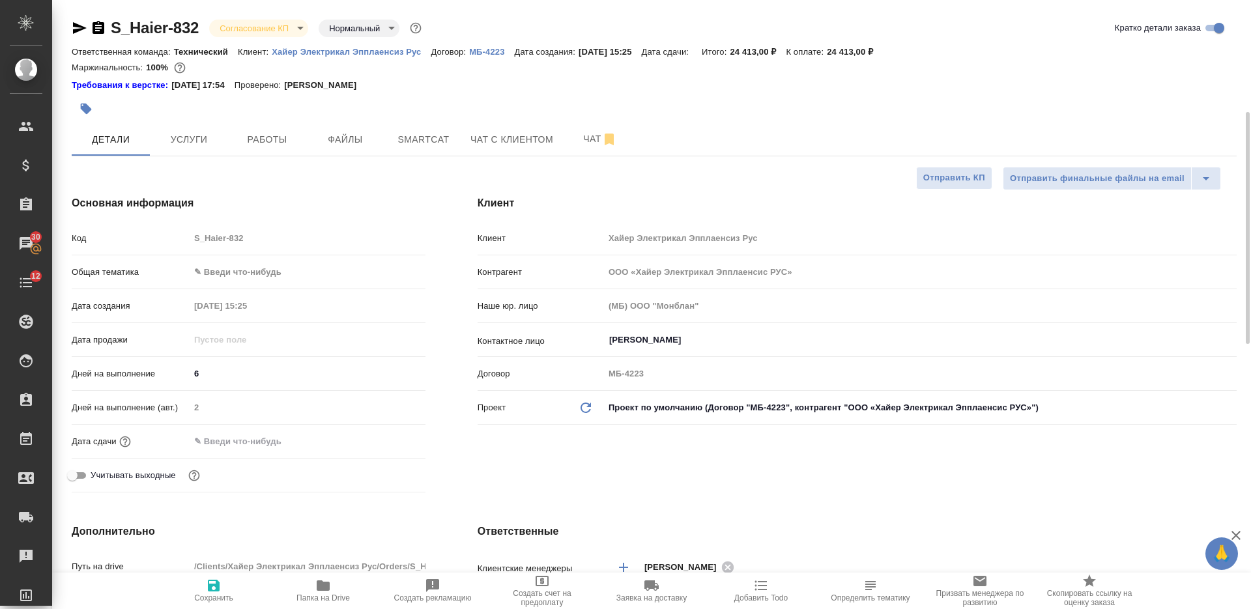
scroll to position [81, 0]
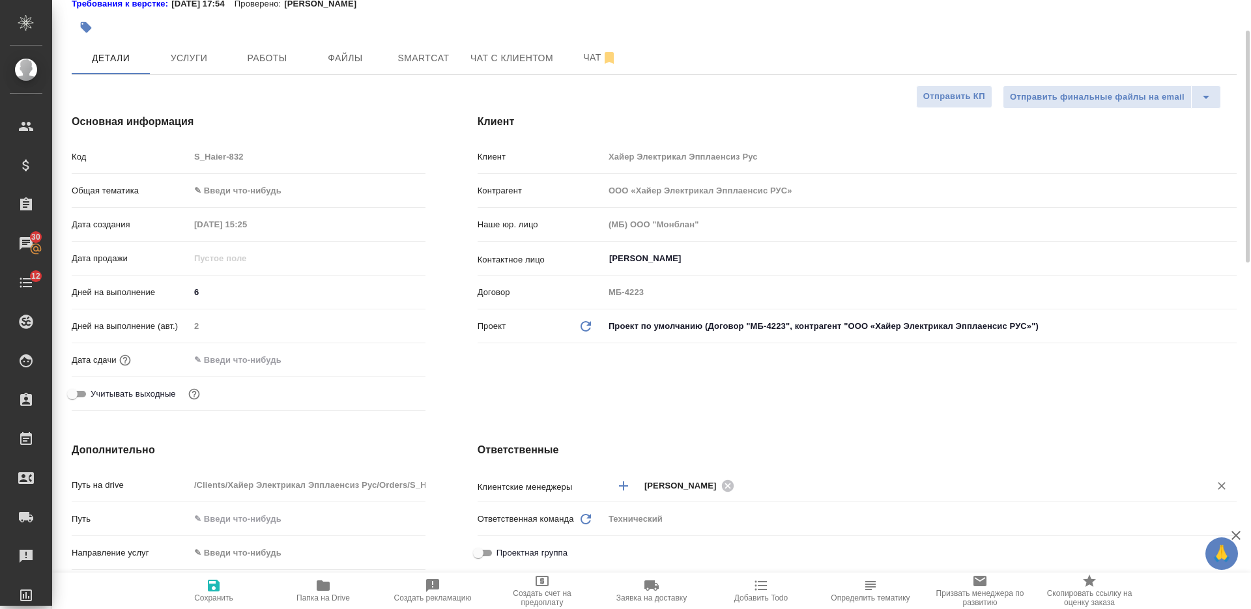
click at [800, 491] on input "text" at bounding box center [963, 486] width 451 height 16
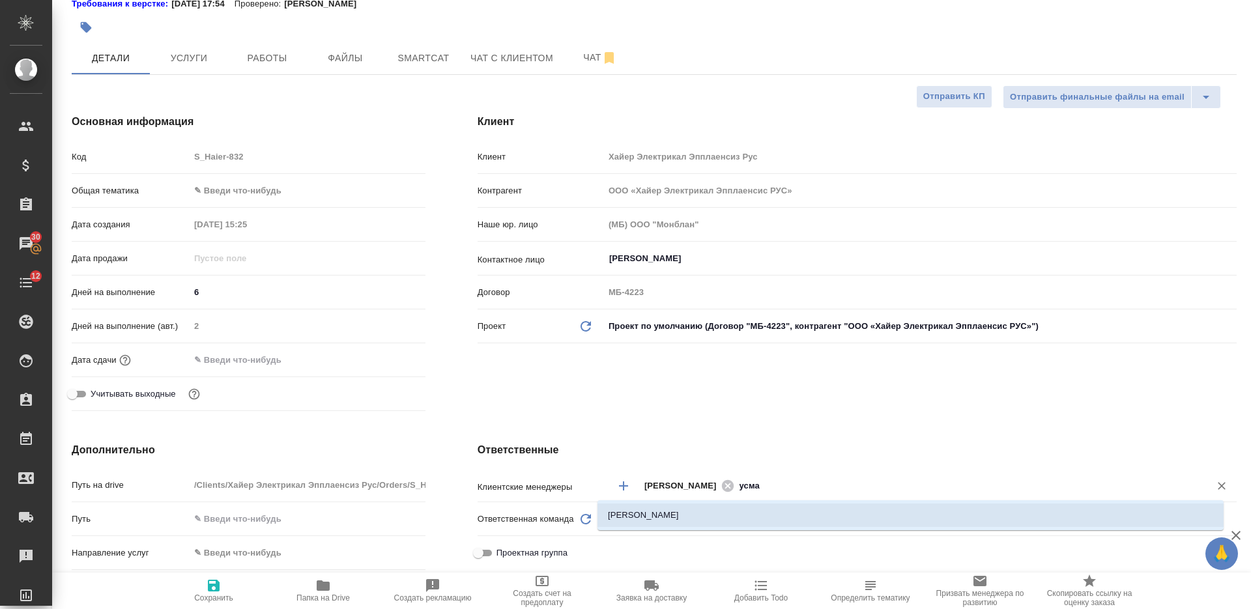
click at [788, 510] on li "Усманова Ольга" at bounding box center [910, 515] width 626 height 23
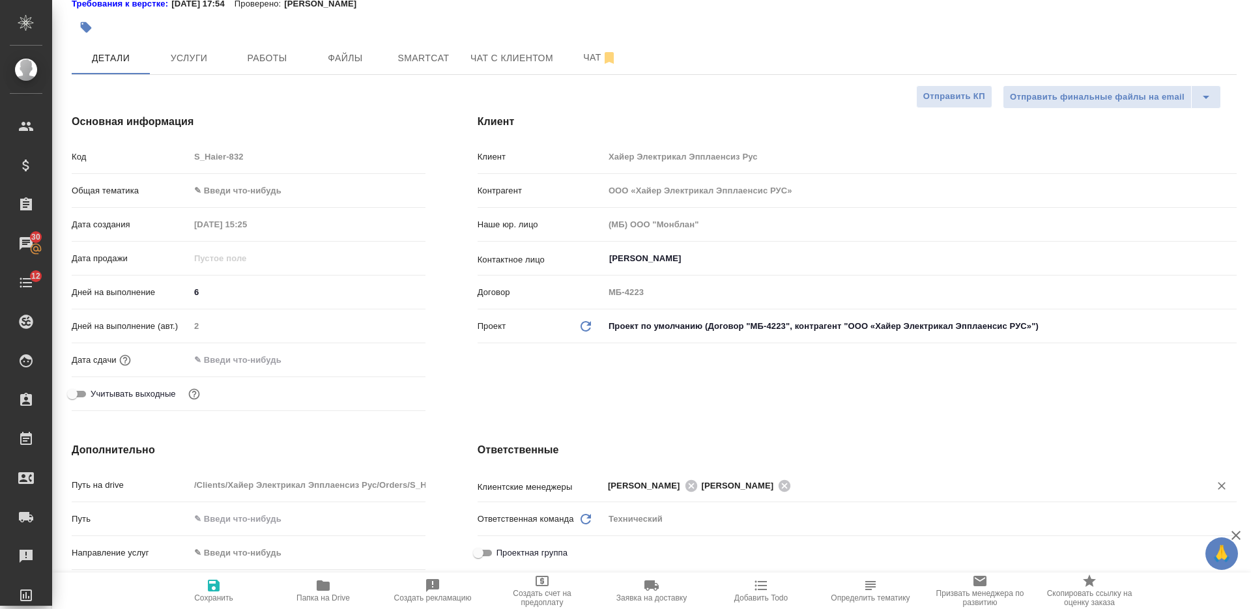
click at [218, 589] on icon "button" at bounding box center [214, 586] width 12 height 12
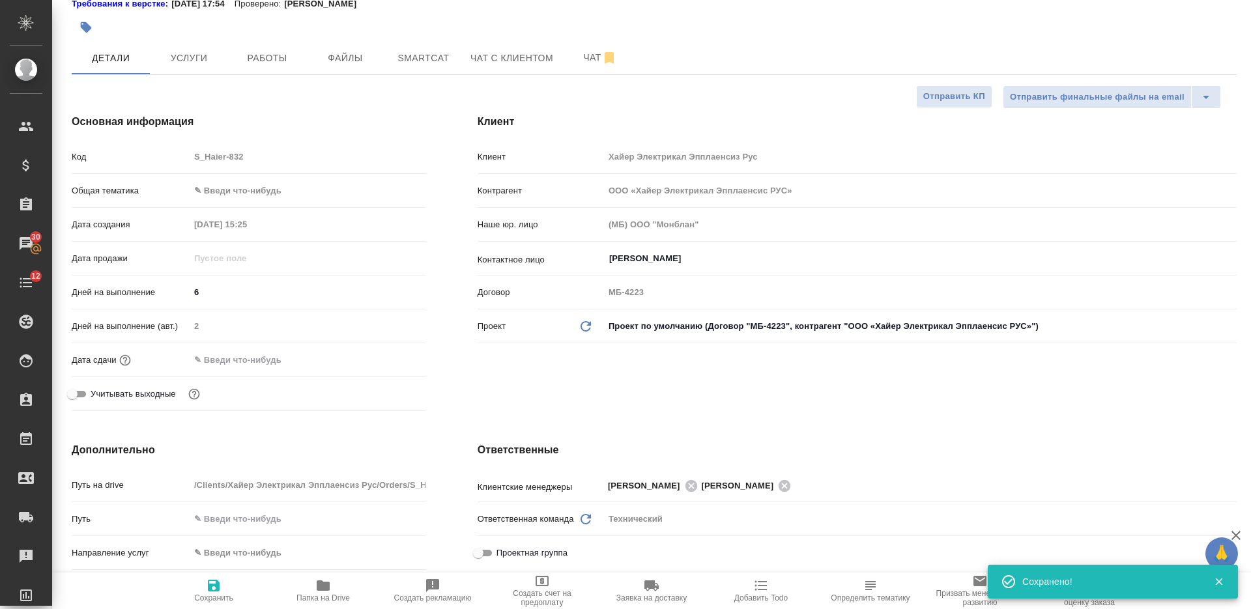
scroll to position [0, 0]
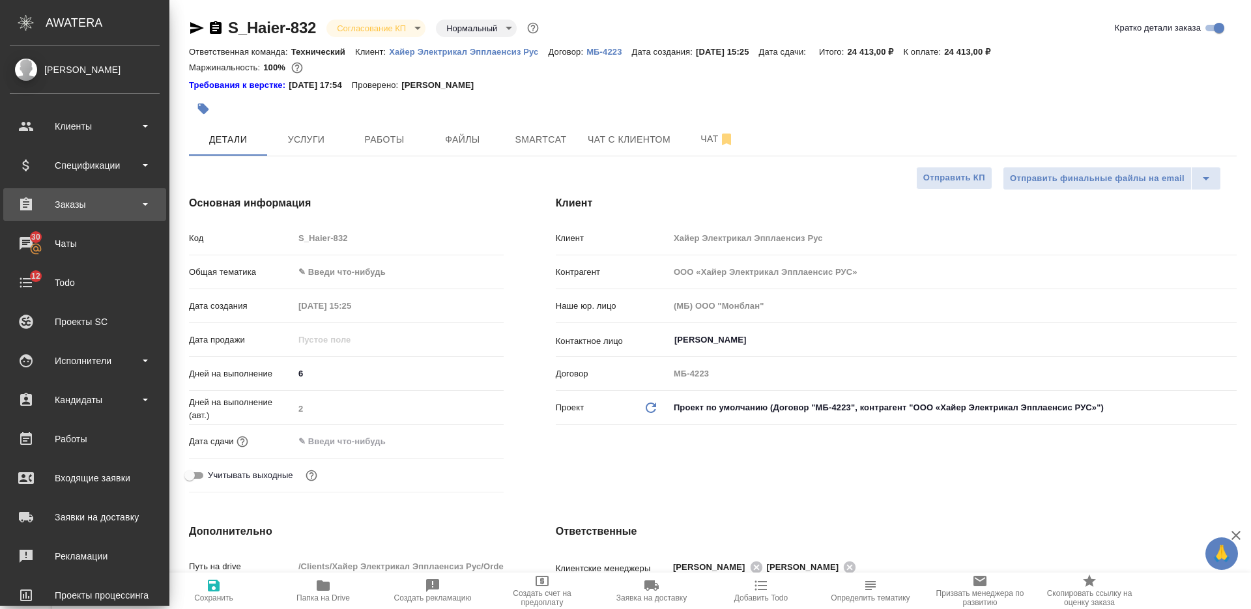
click at [72, 199] on div "Заказы" at bounding box center [85, 205] width 150 height 20
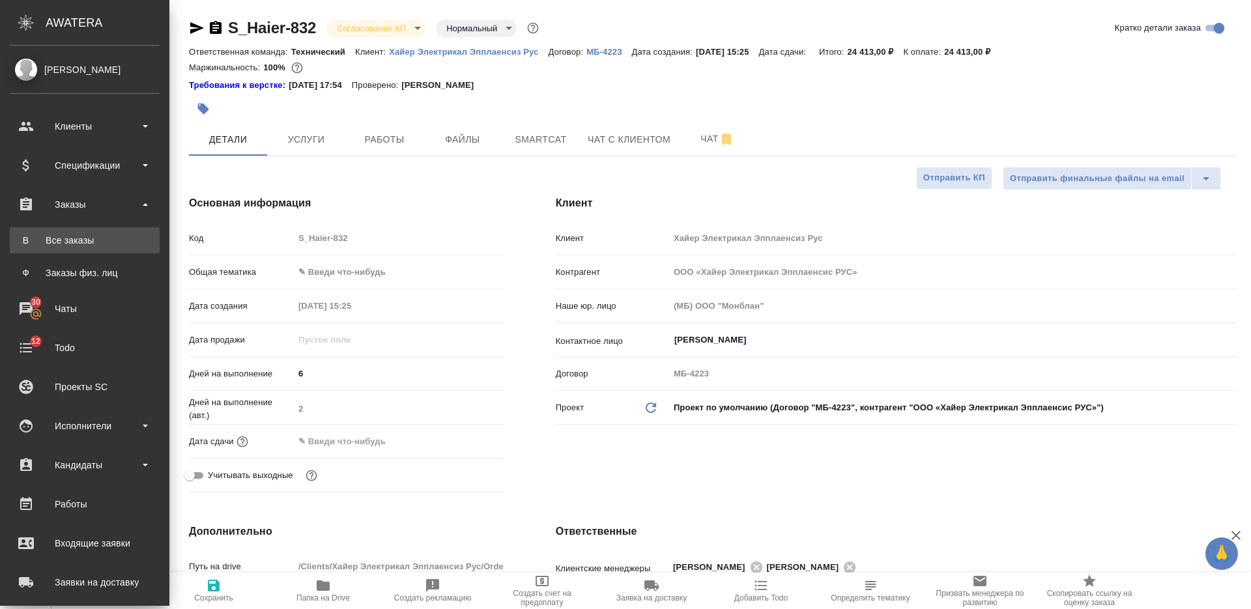
click at [79, 240] on div "Все заказы" at bounding box center [84, 240] width 137 height 13
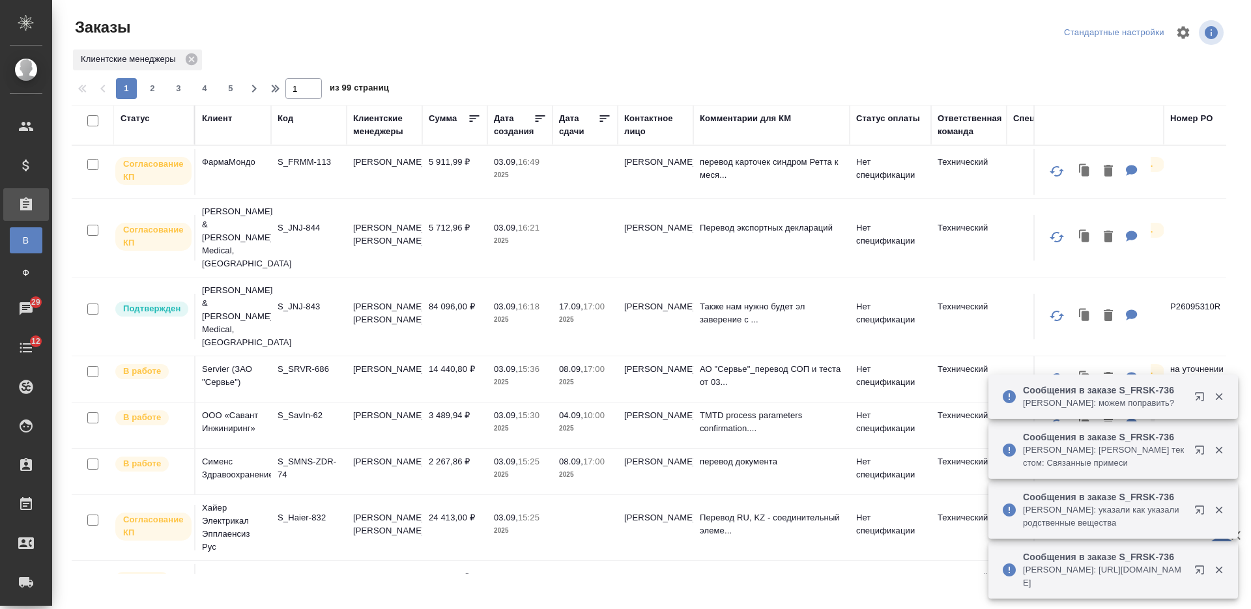
click at [285, 121] on div "Код" at bounding box center [286, 118] width 16 height 13
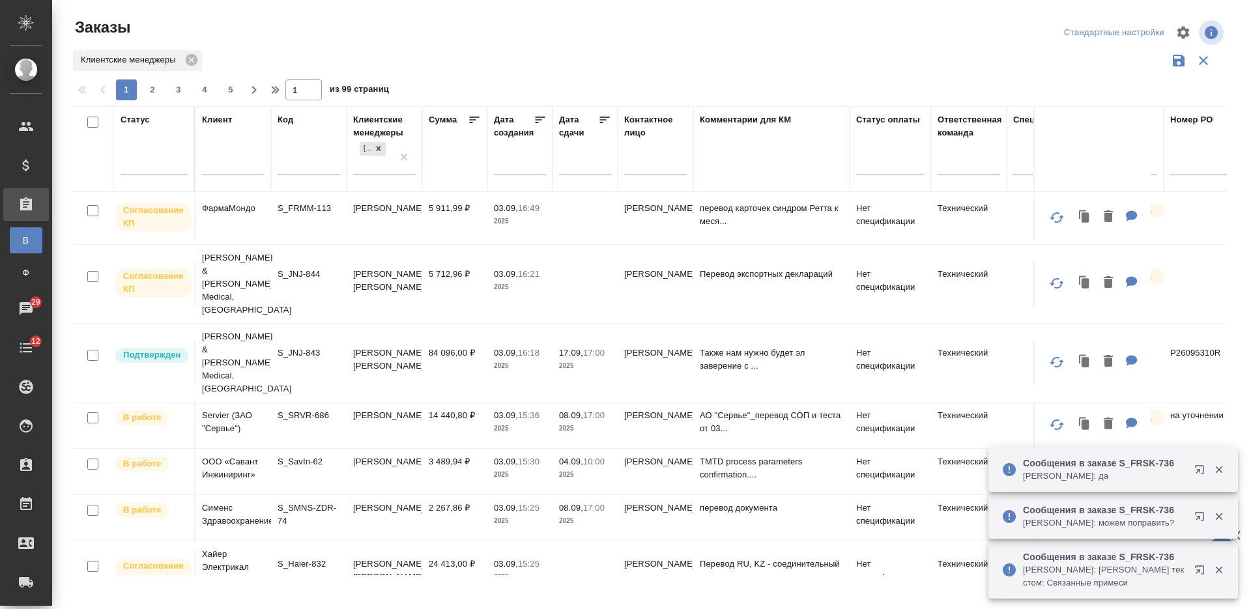
click at [295, 165] on input "text" at bounding box center [309, 166] width 63 height 16
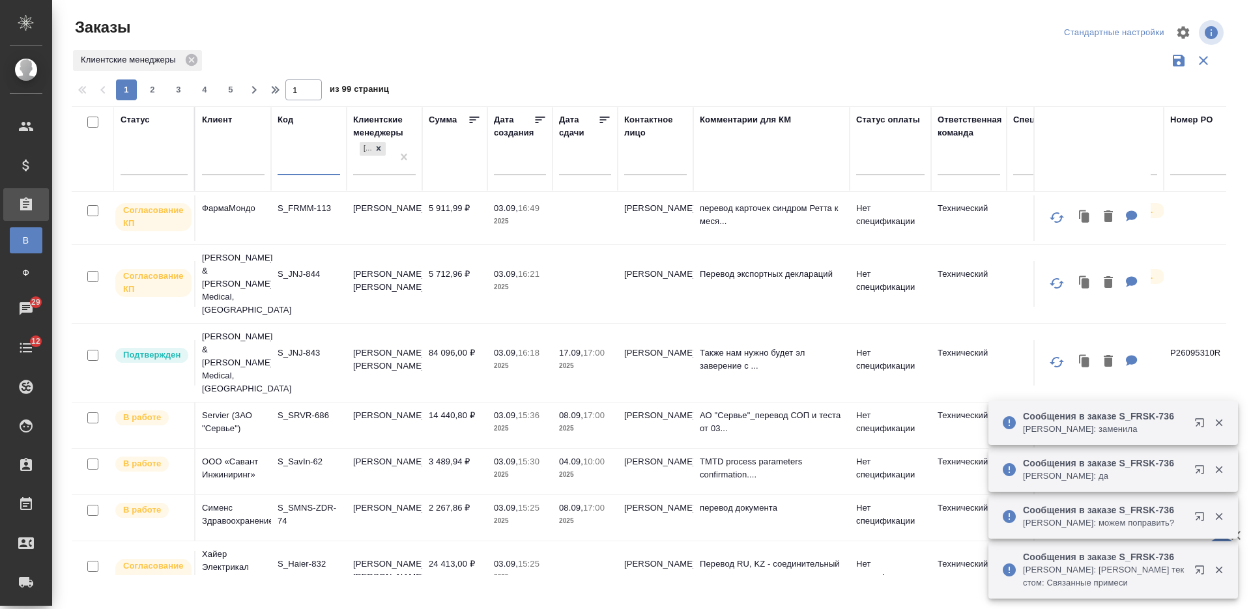
paste input "S_ASTZ-152"
click at [365, 173] on div "Никифорова Валерия" at bounding box center [372, 156] width 39 height 35
click at [385, 197] on div "Усманова Ольга" at bounding box center [450, 204] width 195 height 23
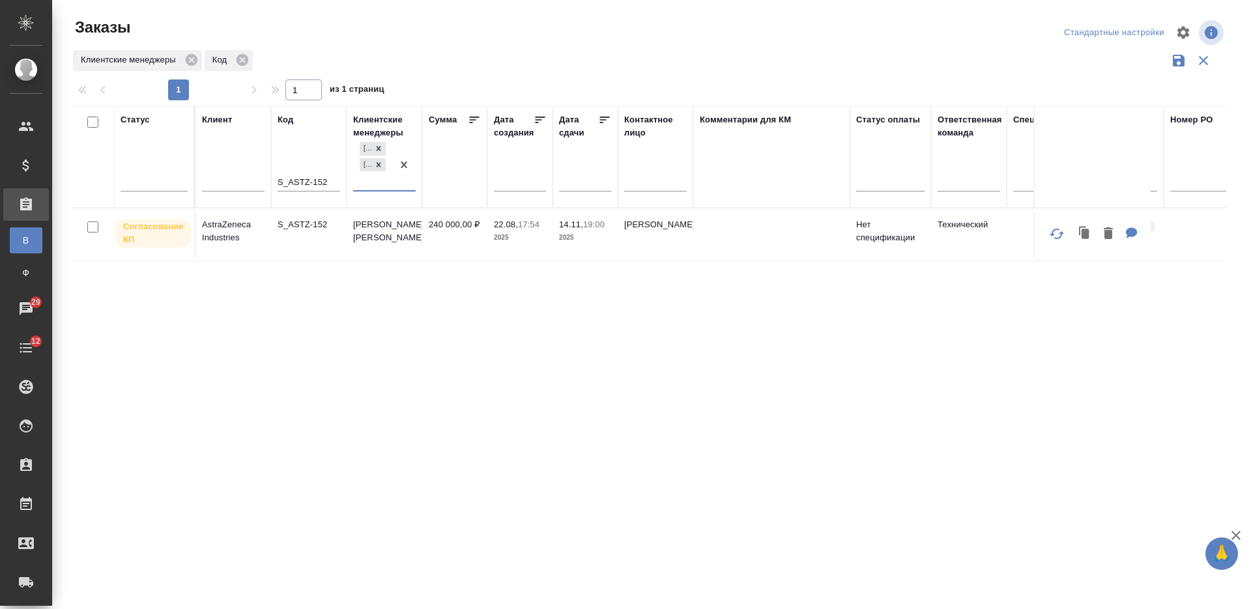
click at [390, 245] on td "Усманова Ольга, Никифорова Валерия" at bounding box center [385, 235] width 76 height 46
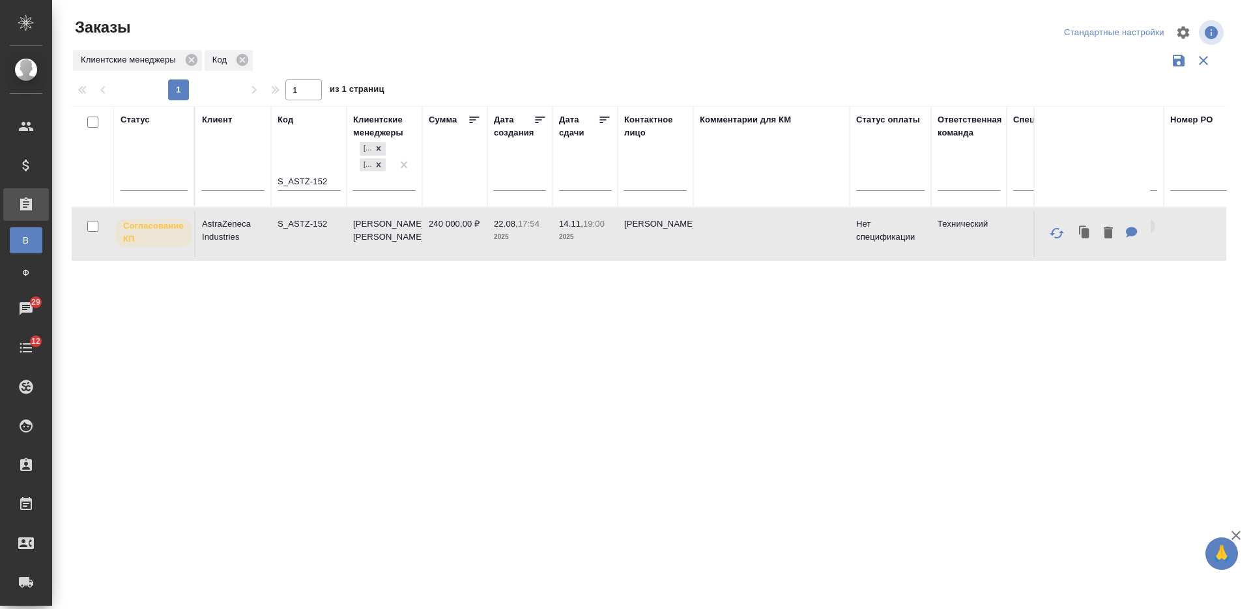
click at [390, 245] on td "Усманова Ольга, Никифорова Валерия" at bounding box center [385, 234] width 76 height 46
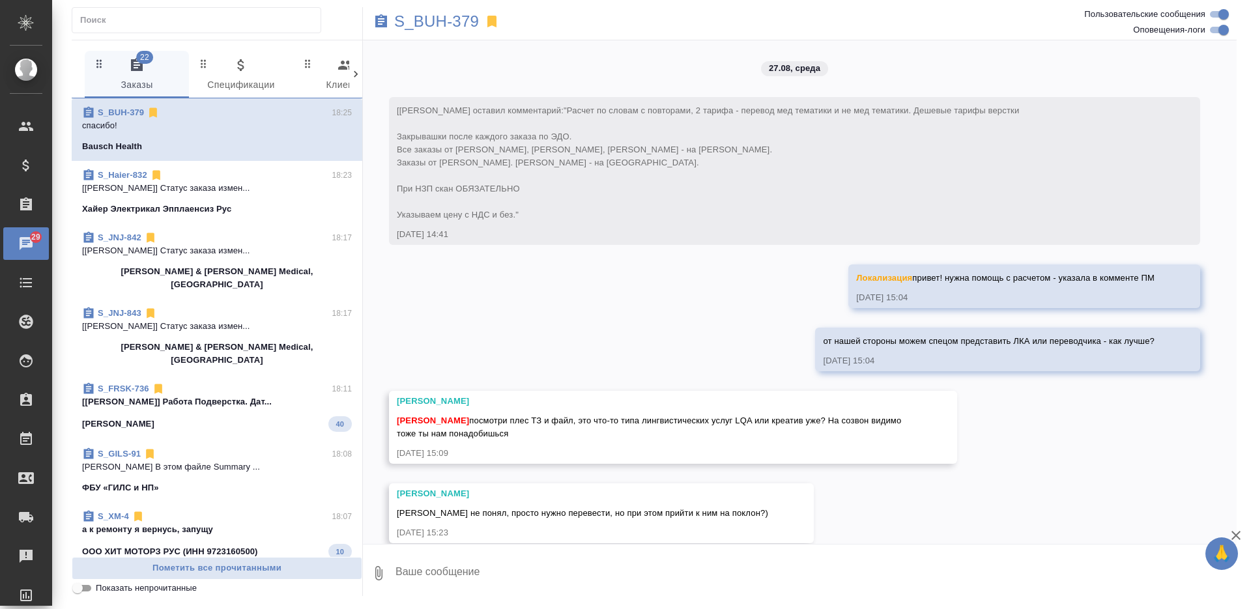
scroll to position [4021, 0]
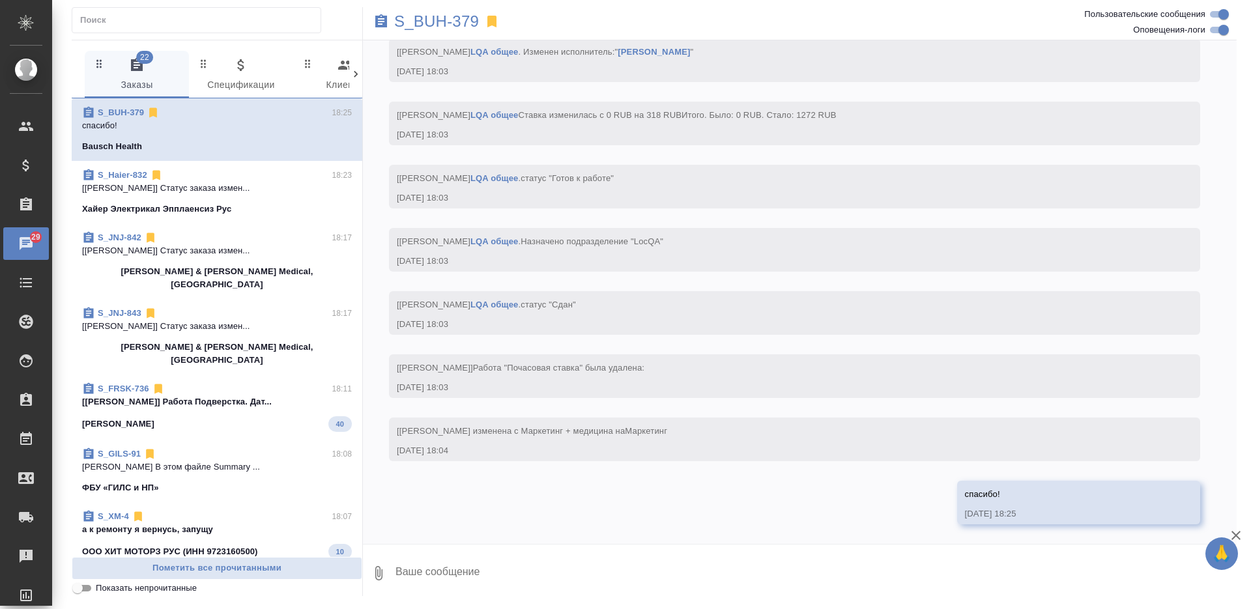
click at [468, 563] on textarea at bounding box center [815, 573] width 842 height 44
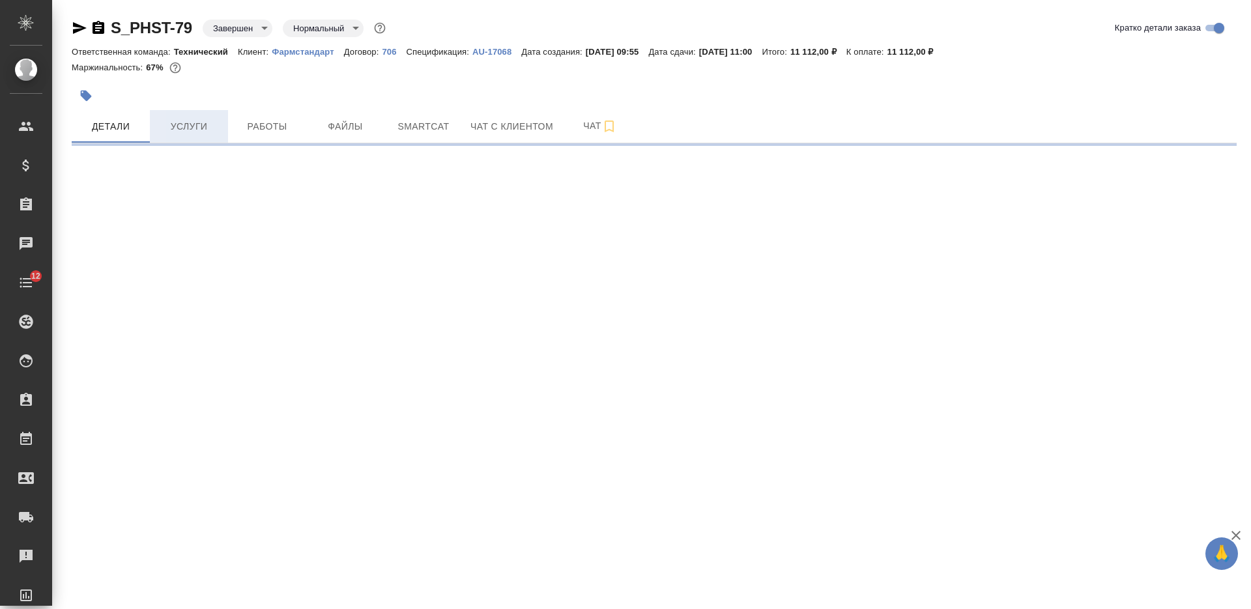
select select "RU"
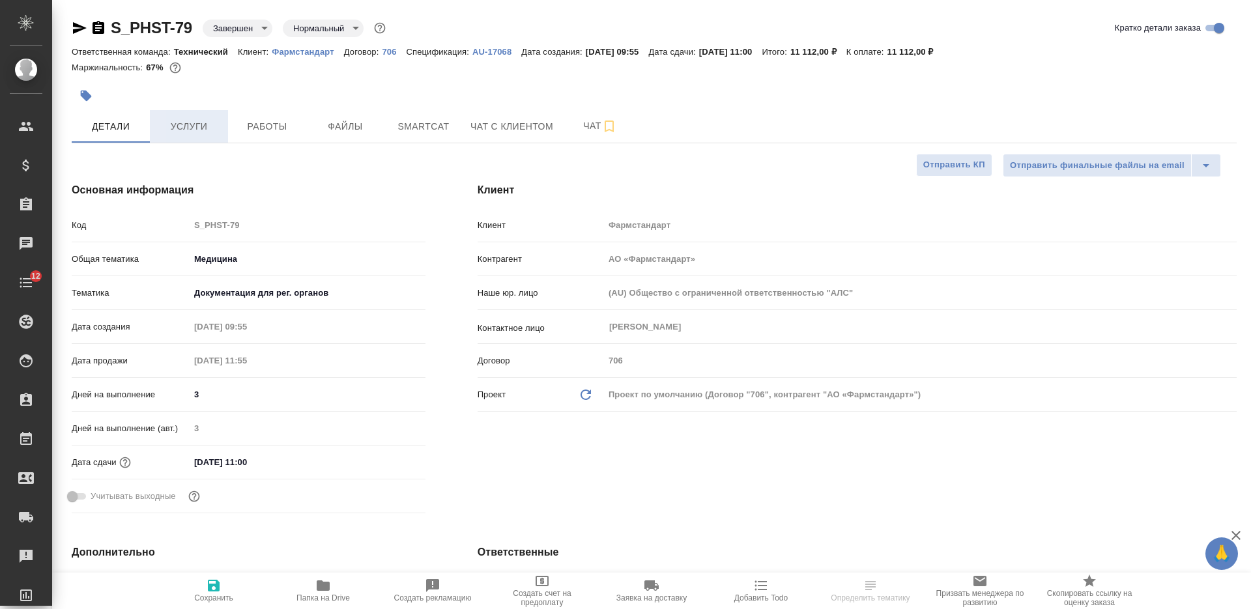
click at [195, 125] on span "Услуги" at bounding box center [189, 127] width 63 height 16
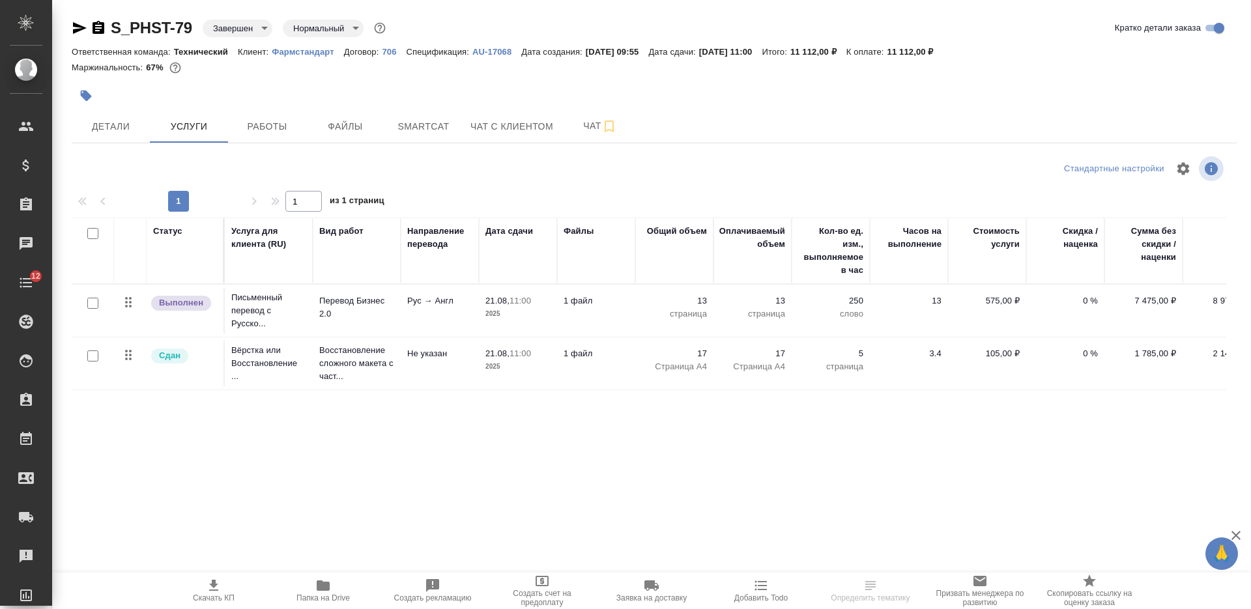
click at [621, 316] on td "1 файл" at bounding box center [596, 311] width 78 height 46
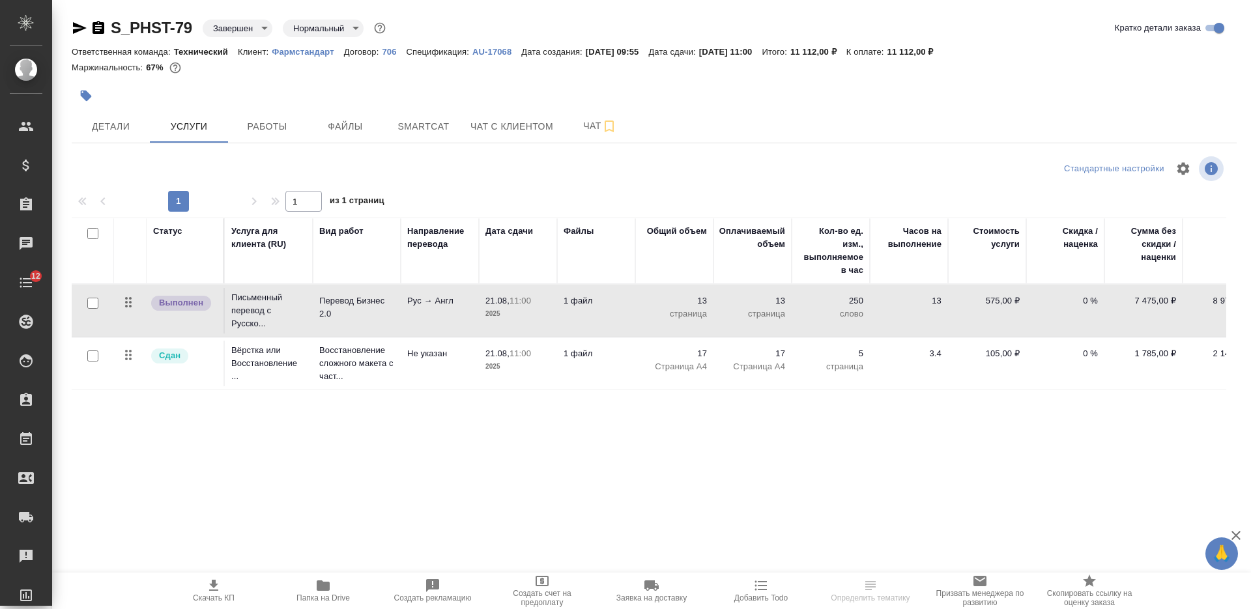
click at [621, 316] on td "1 файл" at bounding box center [596, 311] width 78 height 46
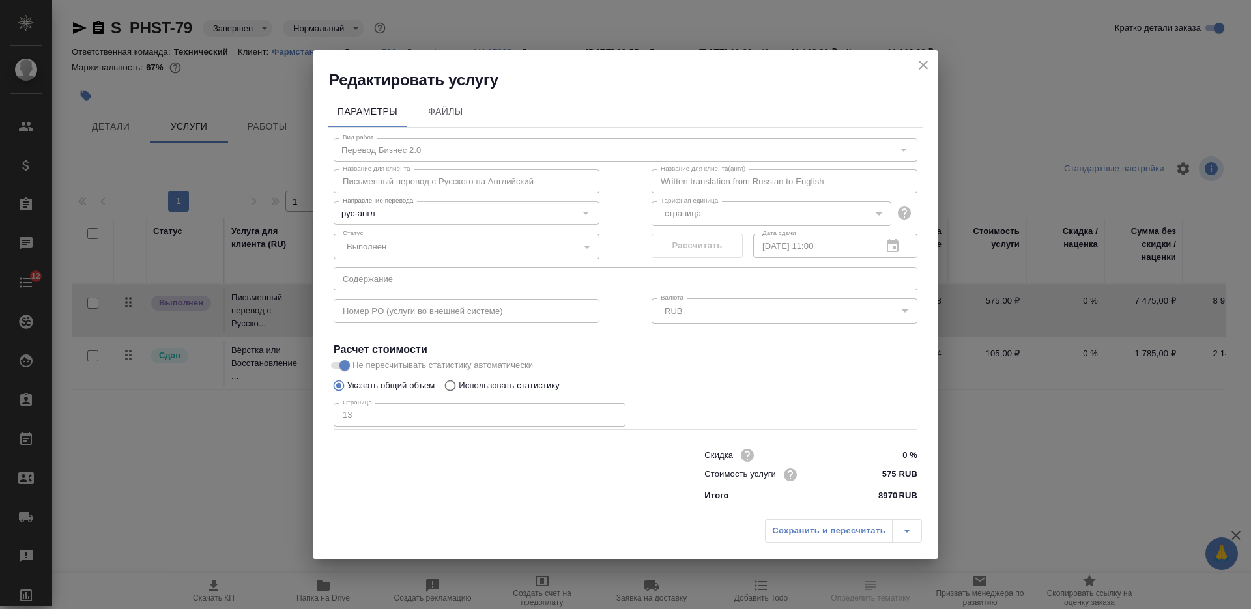
click at [918, 66] on icon "close" at bounding box center [923, 65] width 16 height 16
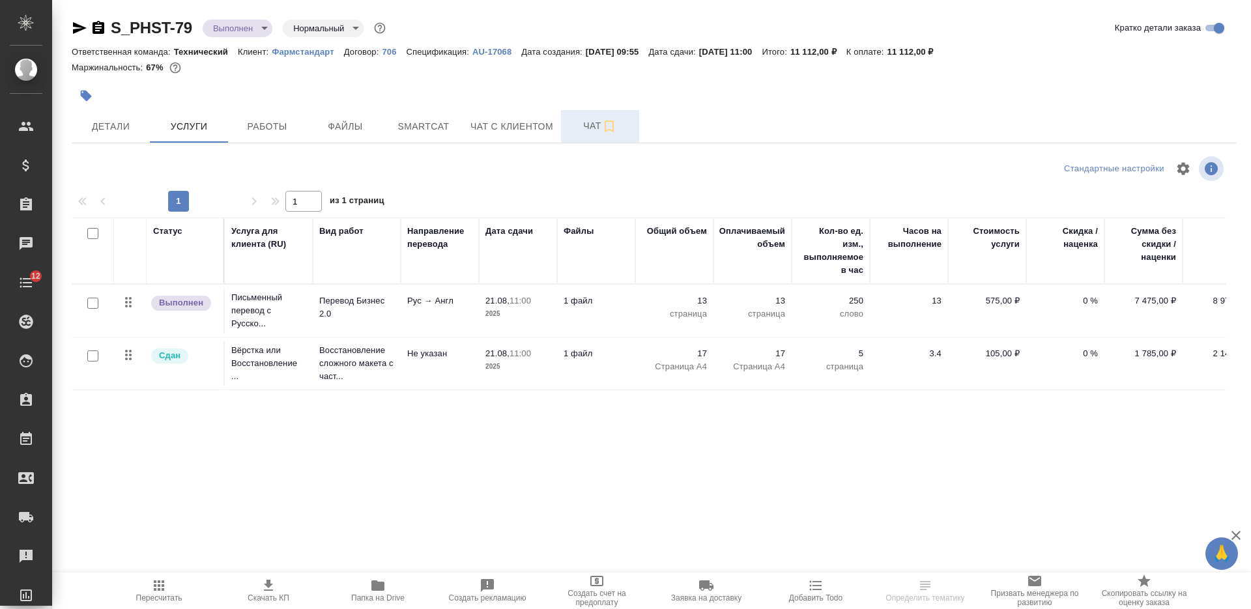
click at [577, 121] on span "Чат" at bounding box center [600, 126] width 63 height 16
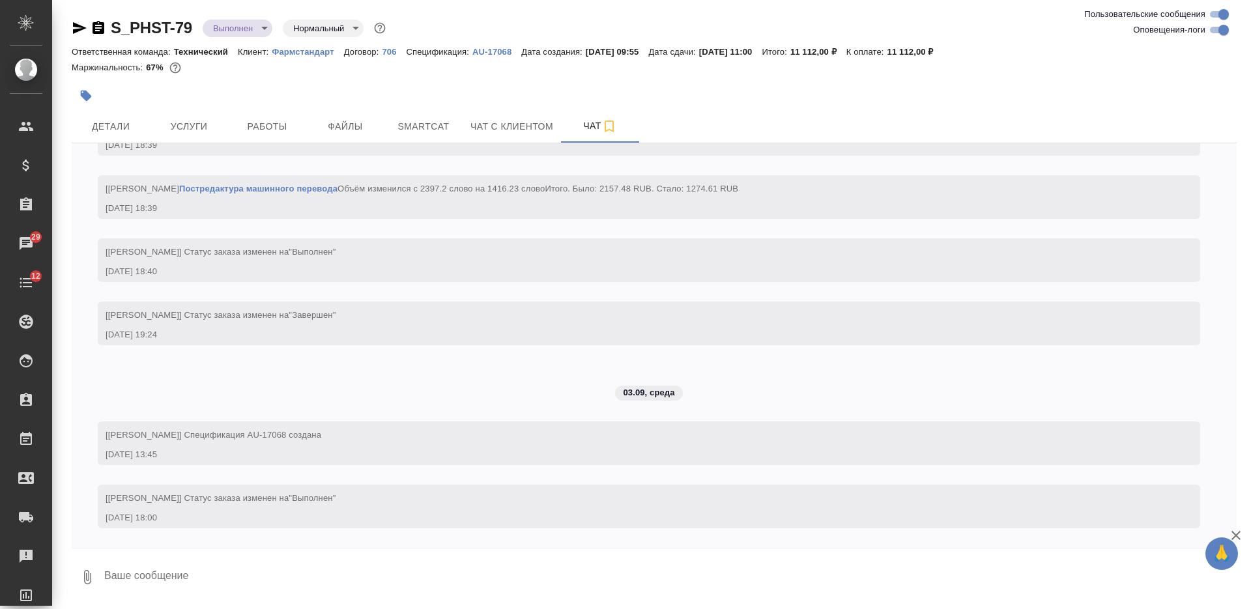
scroll to position [6092, 0]
click at [197, 140] on button "Услуги" at bounding box center [189, 126] width 78 height 33
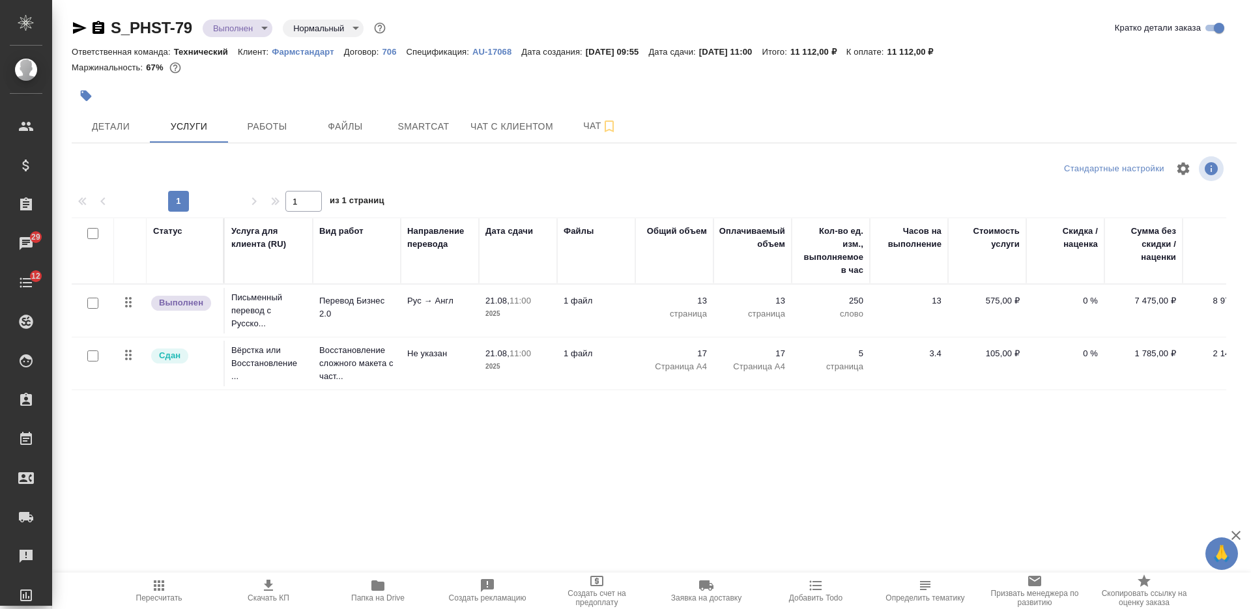
click at [491, 53] on p "AU-17068" at bounding box center [496, 52] width 49 height 10
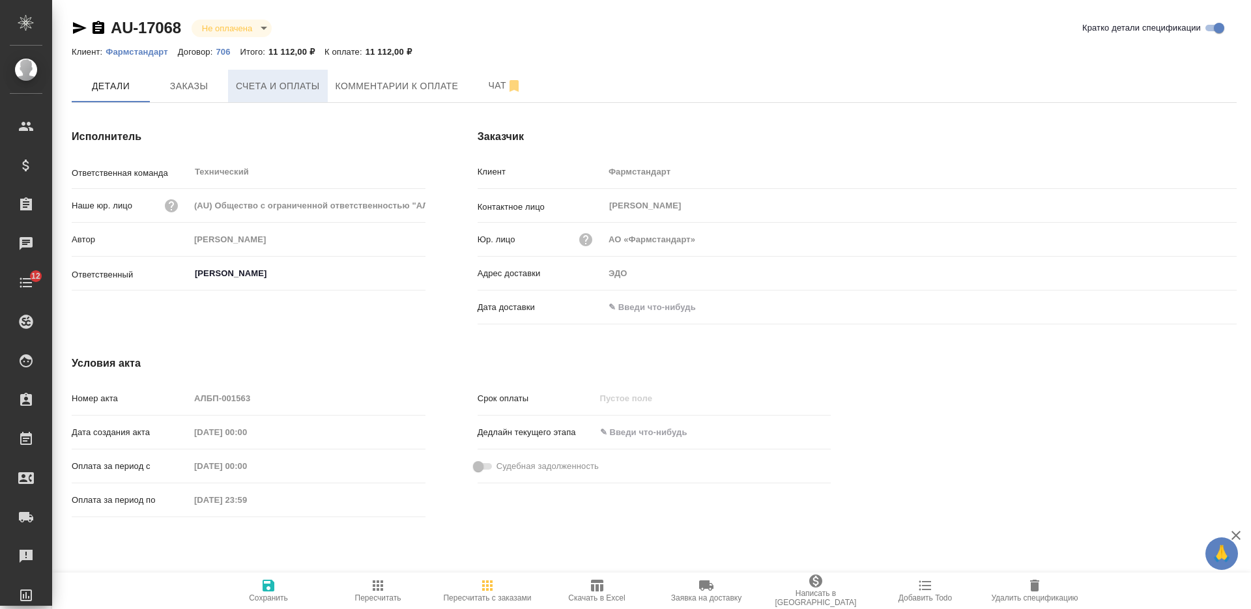
click at [254, 89] on span "Счета и оплаты" at bounding box center [278, 86] width 84 height 16
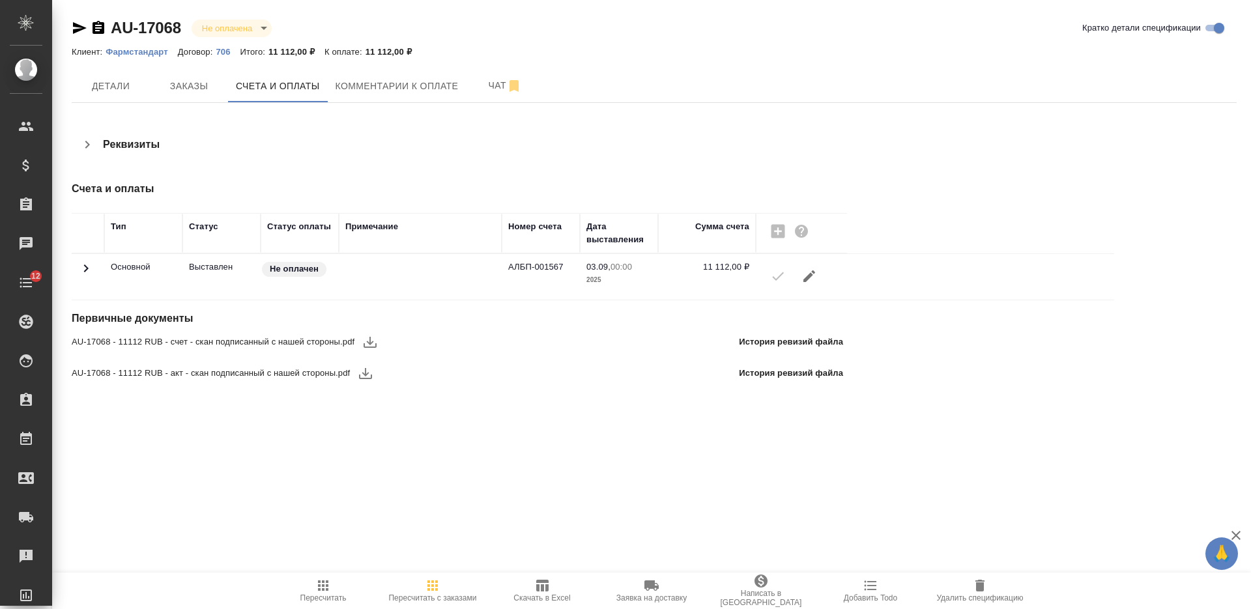
click at [806, 274] on icon "button" at bounding box center [809, 276] width 16 height 16
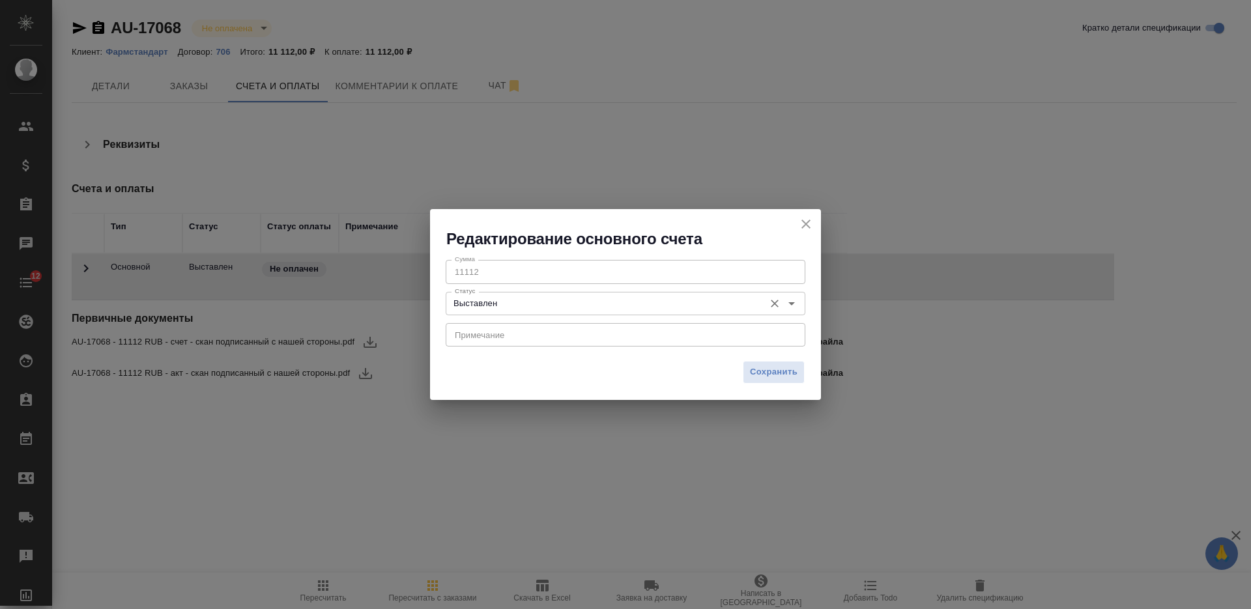
click at [560, 298] on input "Выставлен" at bounding box center [603, 304] width 308 height 16
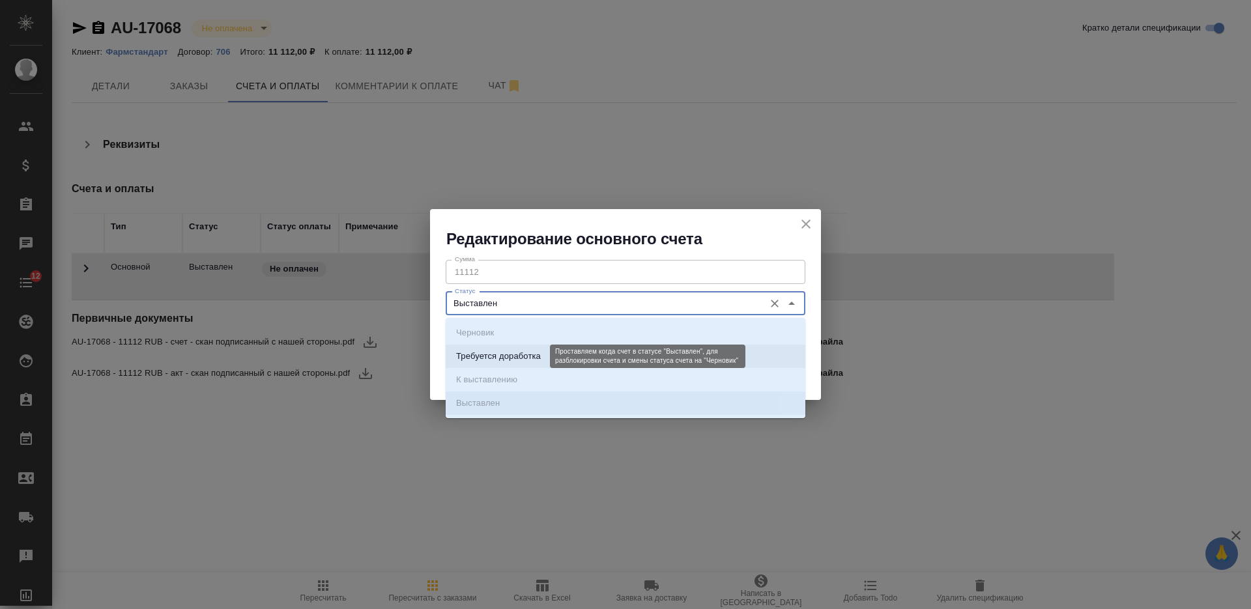
click at [532, 354] on p "Требуется доработка" at bounding box center [498, 356] width 85 height 13
type input "Требуется доработка"
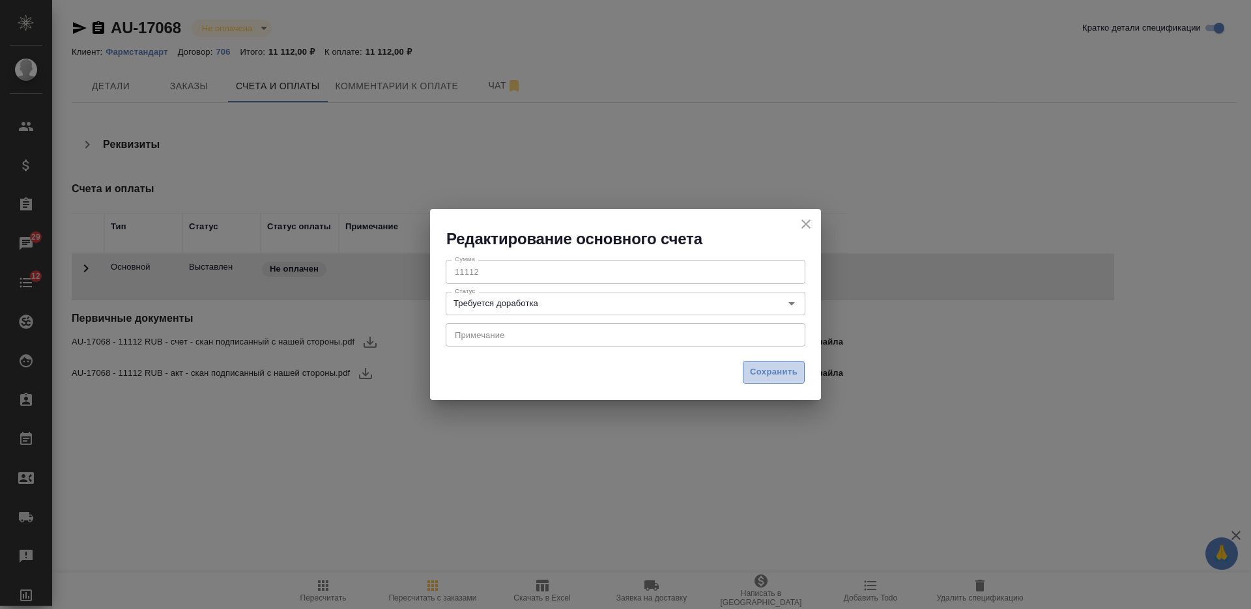
click at [774, 363] on button "Сохранить" at bounding box center [774, 372] width 62 height 23
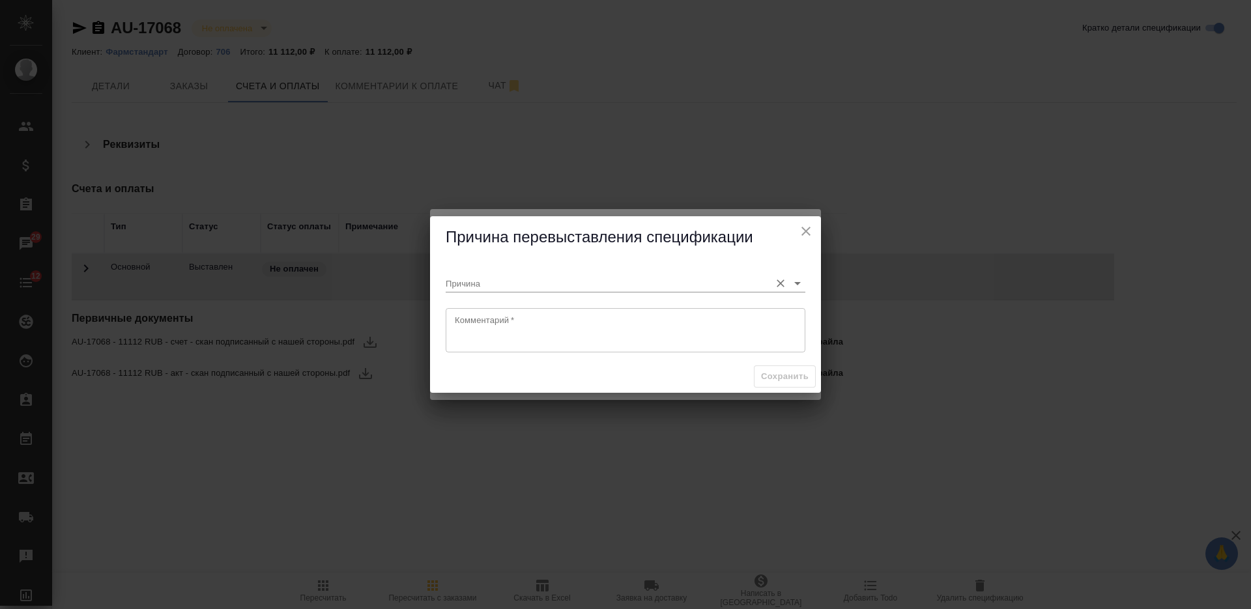
click at [581, 272] on div "Причина" at bounding box center [626, 278] width 360 height 29
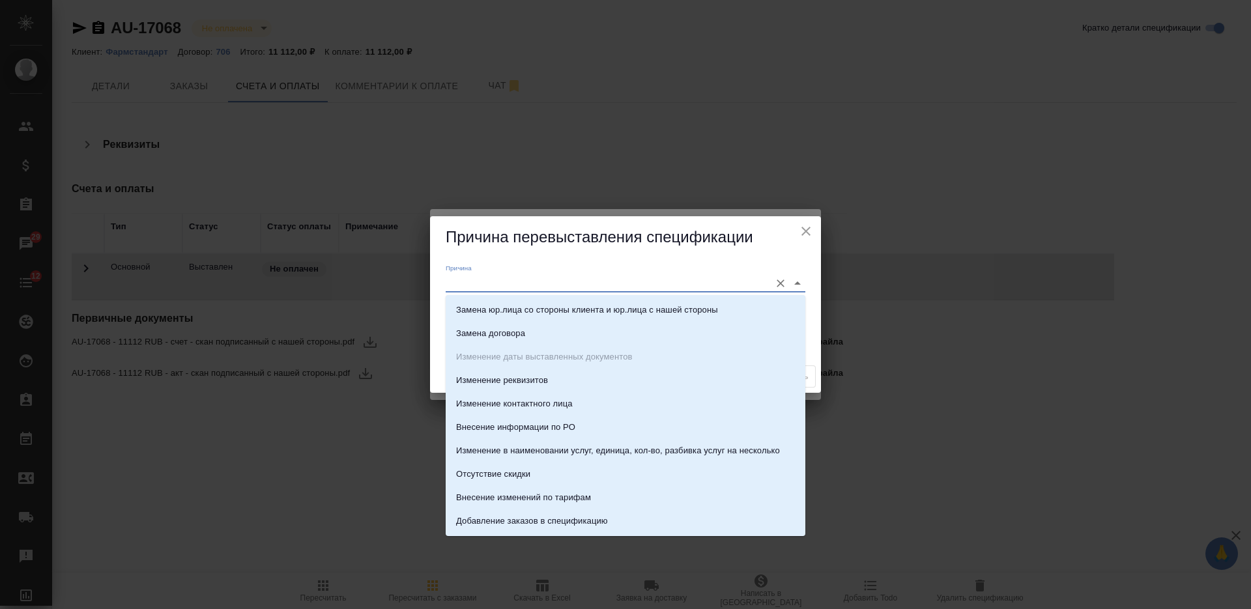
click at [582, 287] on input "Причина" at bounding box center [605, 283] width 318 height 18
click at [565, 456] on p "Изменение в наименовании услуг, единица, кол-во, разбивка услуг на несколько" at bounding box center [618, 450] width 324 height 13
type input "Изменение в наименовании услуг, единица, кол-во, разбивка услуг на несколько"
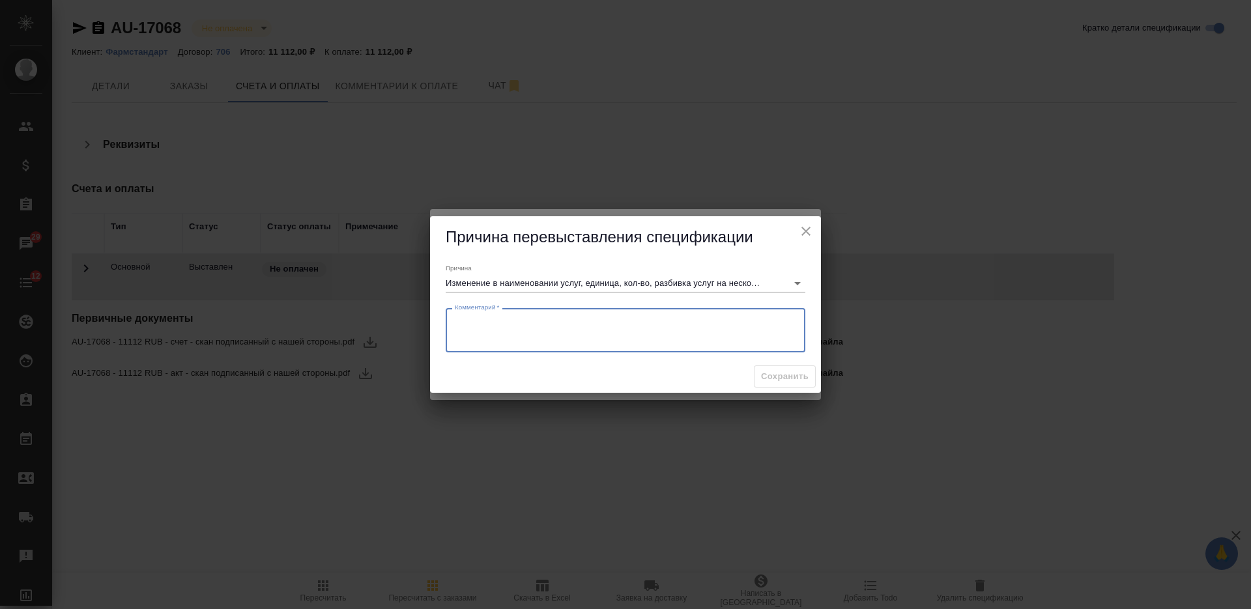
click at [560, 344] on textarea at bounding box center [625, 330] width 341 height 30
type textarea "ед.изм"
click at [775, 376] on span "Сохранить" at bounding box center [785, 376] width 48 height 15
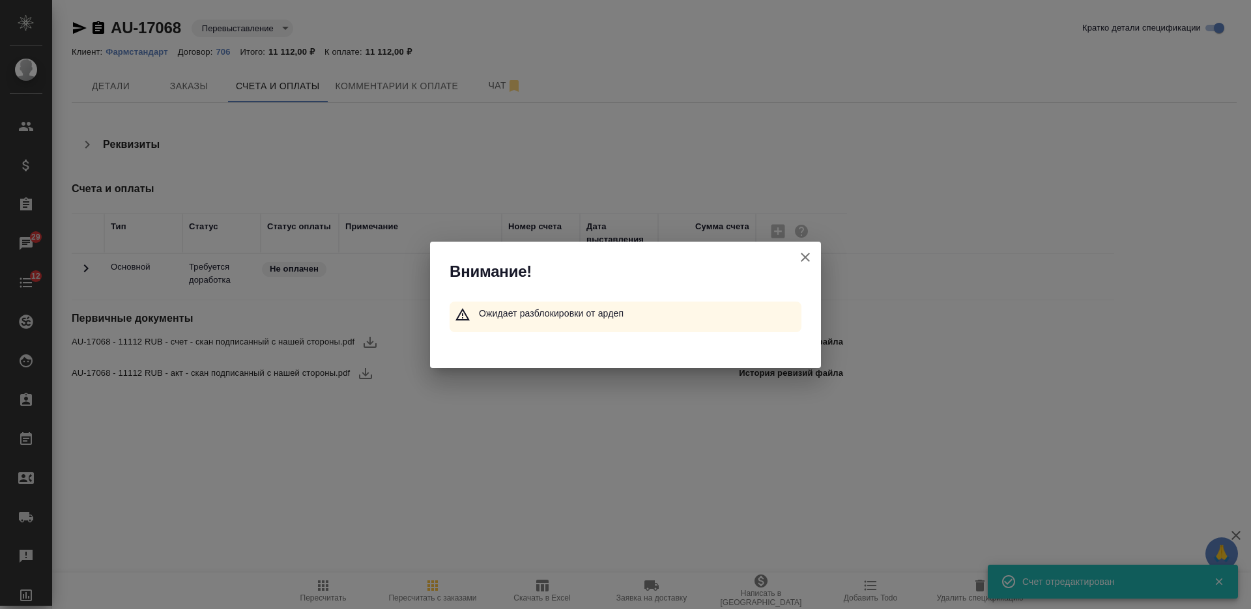
click at [808, 263] on icon "button" at bounding box center [805, 258] width 16 height 16
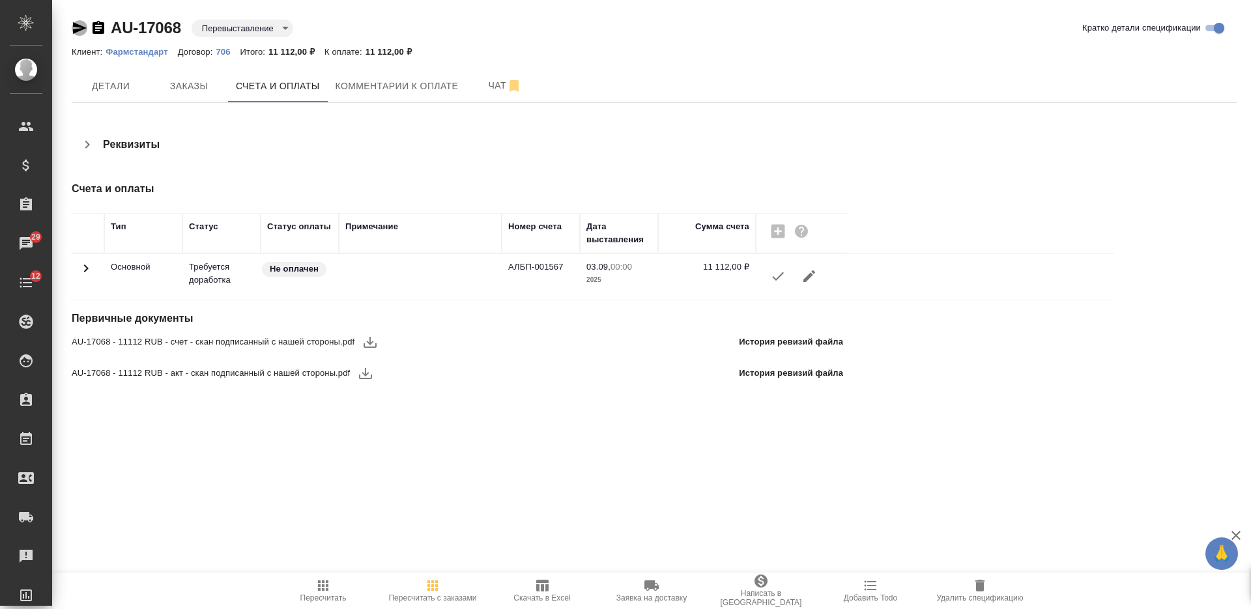
click at [74, 24] on icon "button" at bounding box center [80, 28] width 14 height 12
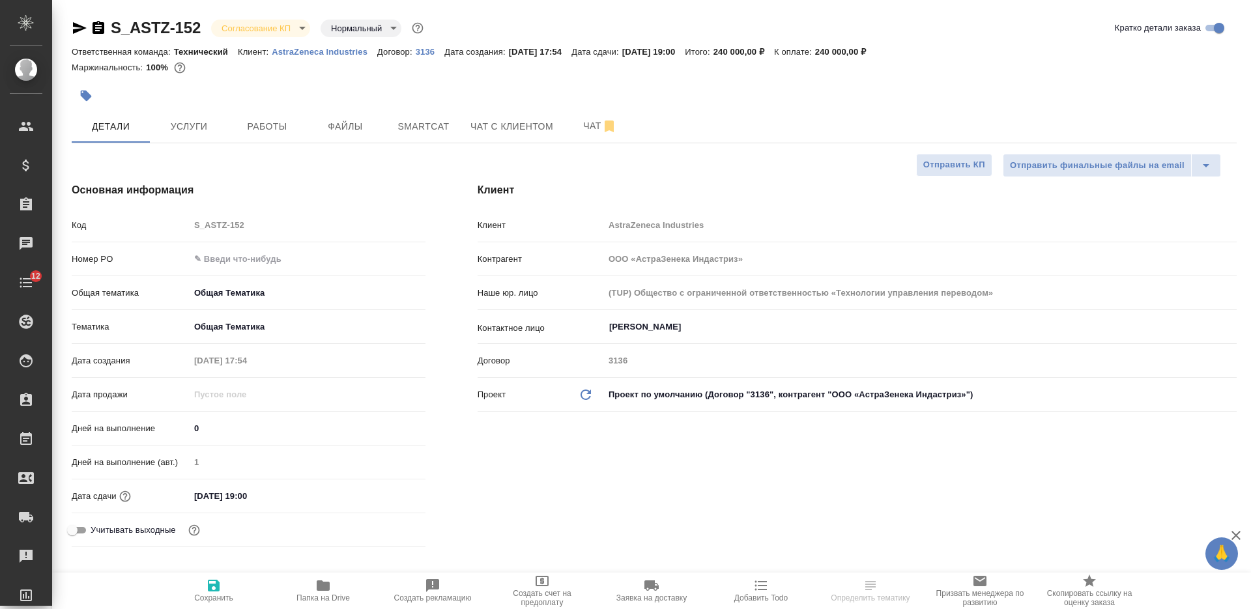
select select "RU"
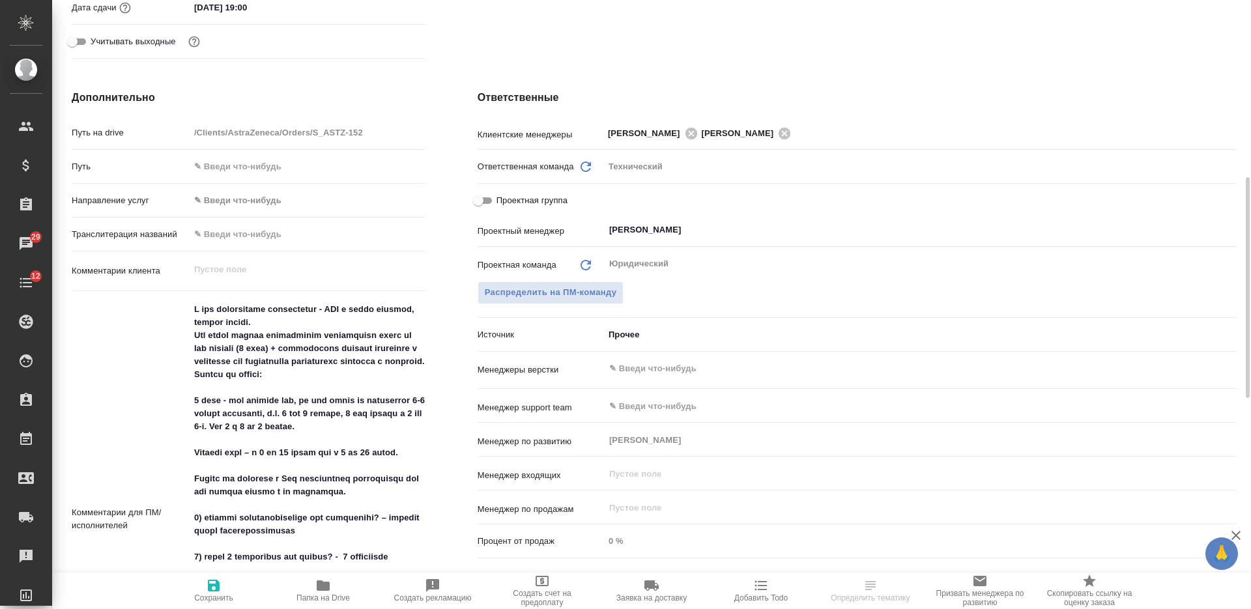
scroll to position [977, 0]
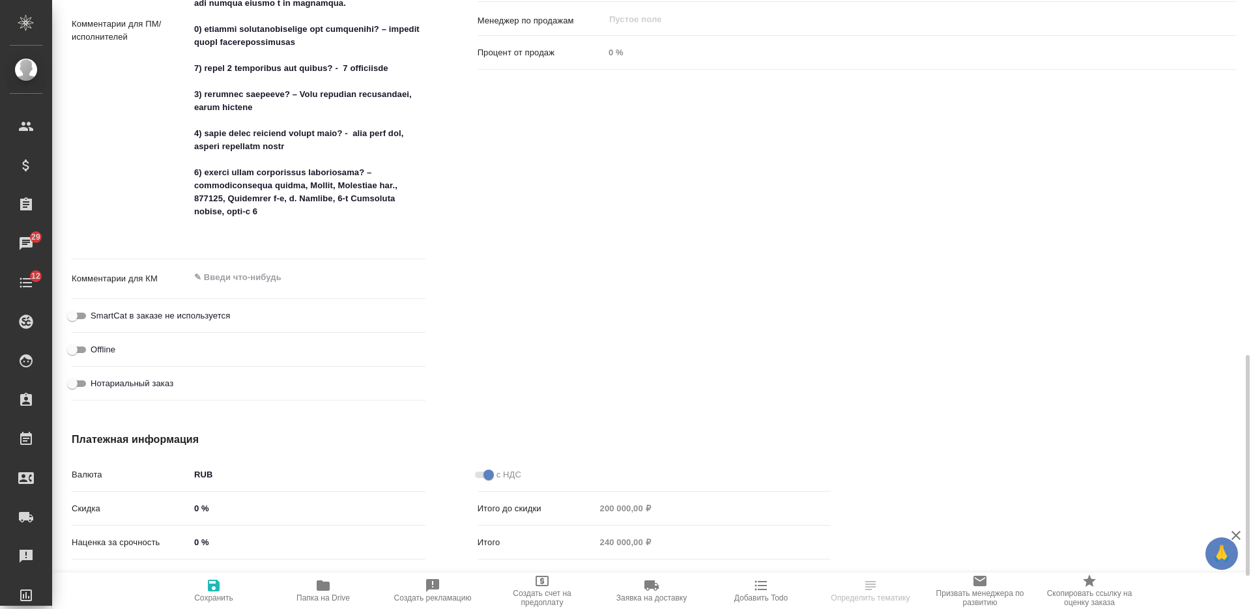
click at [300, 242] on textarea at bounding box center [308, 29] width 236 height 439
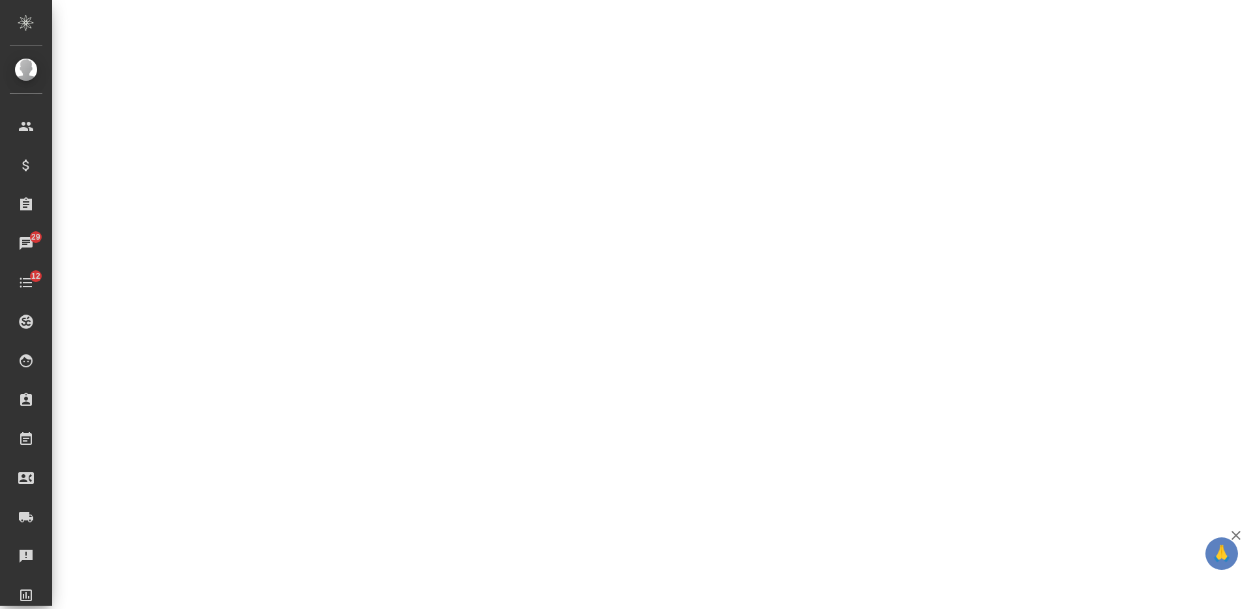
click at [291, 285] on div ".cls-1 fill:#fff; AWATERA Nikiforova Valeria Клиенты Спецификации Заказы 29 Чат…" at bounding box center [625, 304] width 1251 height 609
select select "RU"
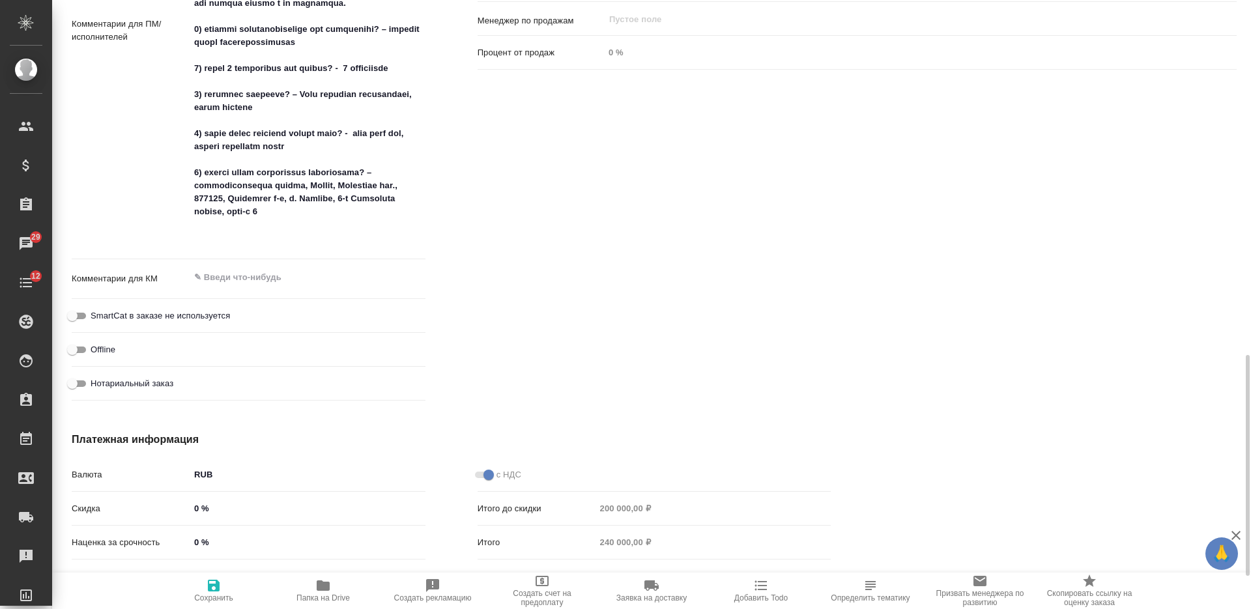
type textarea "x"
click at [281, 279] on textarea at bounding box center [308, 277] width 236 height 22
type textarea "0"
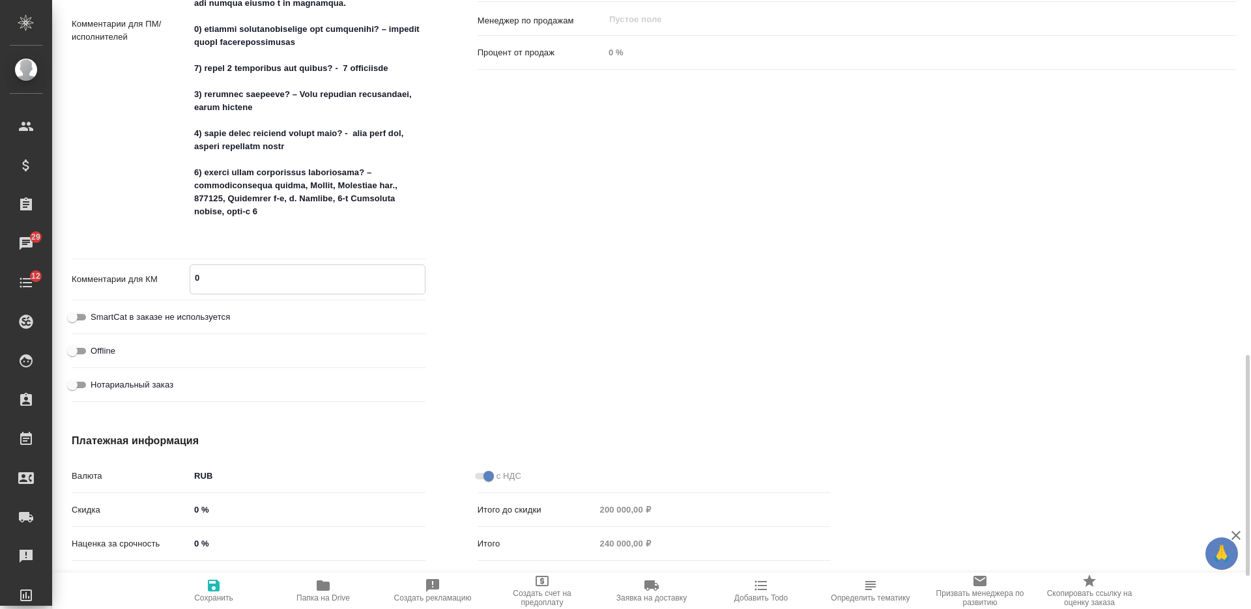
type textarea "x"
type textarea "03"
type textarea "x"
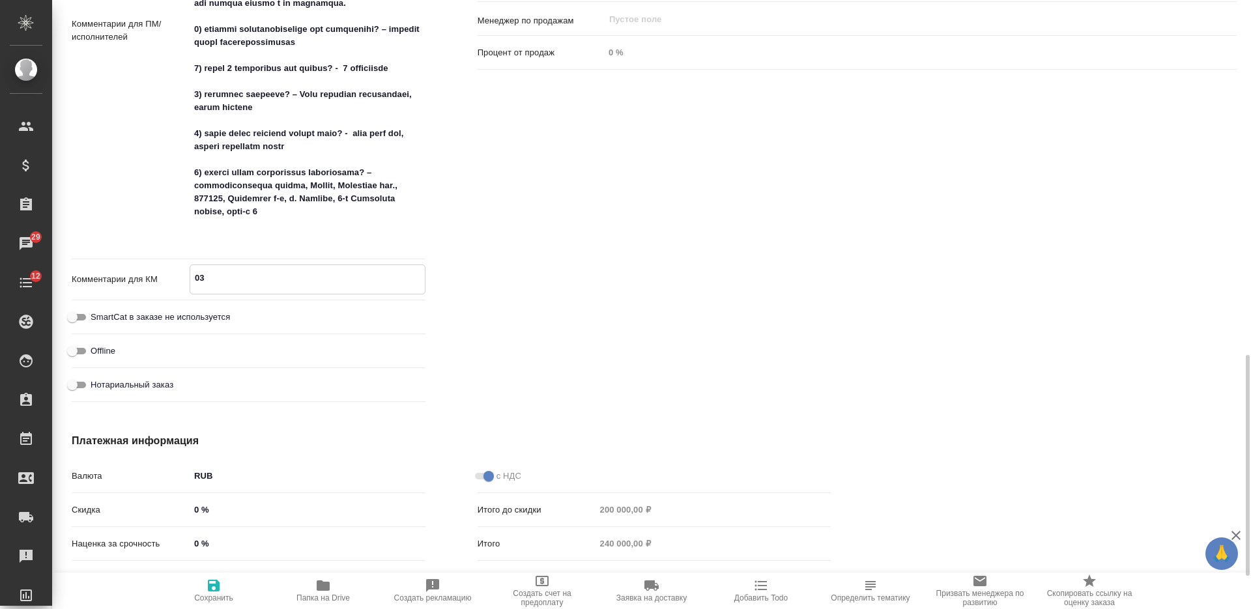
type textarea "x"
type textarea "03."
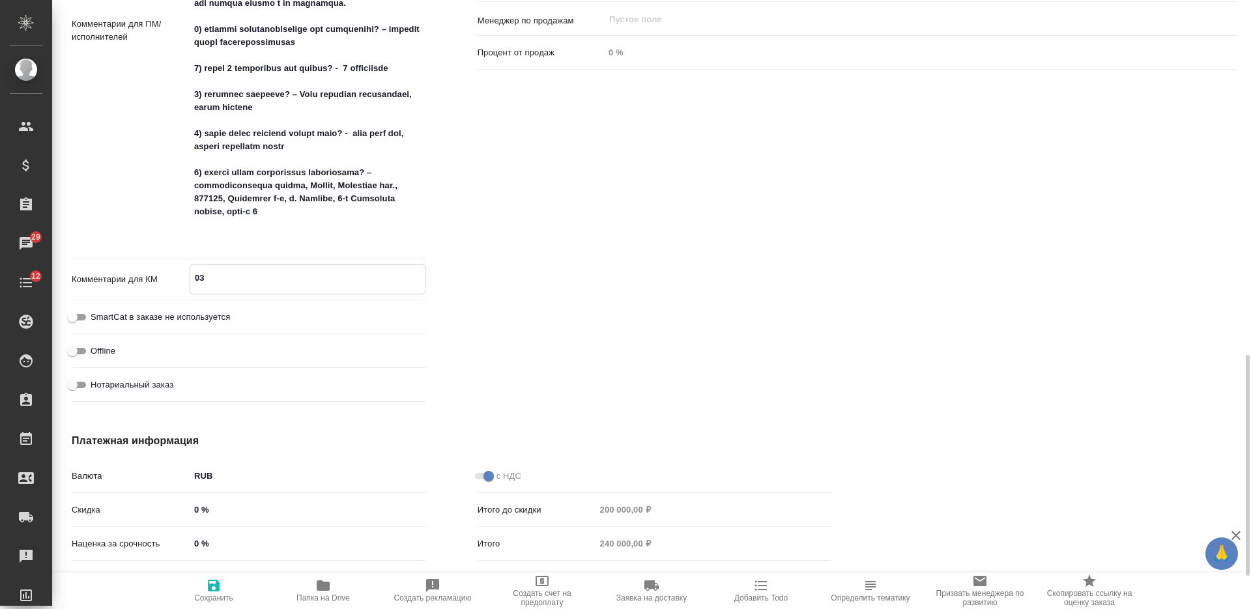
type textarea "x"
type textarea "03.0"
type textarea "x"
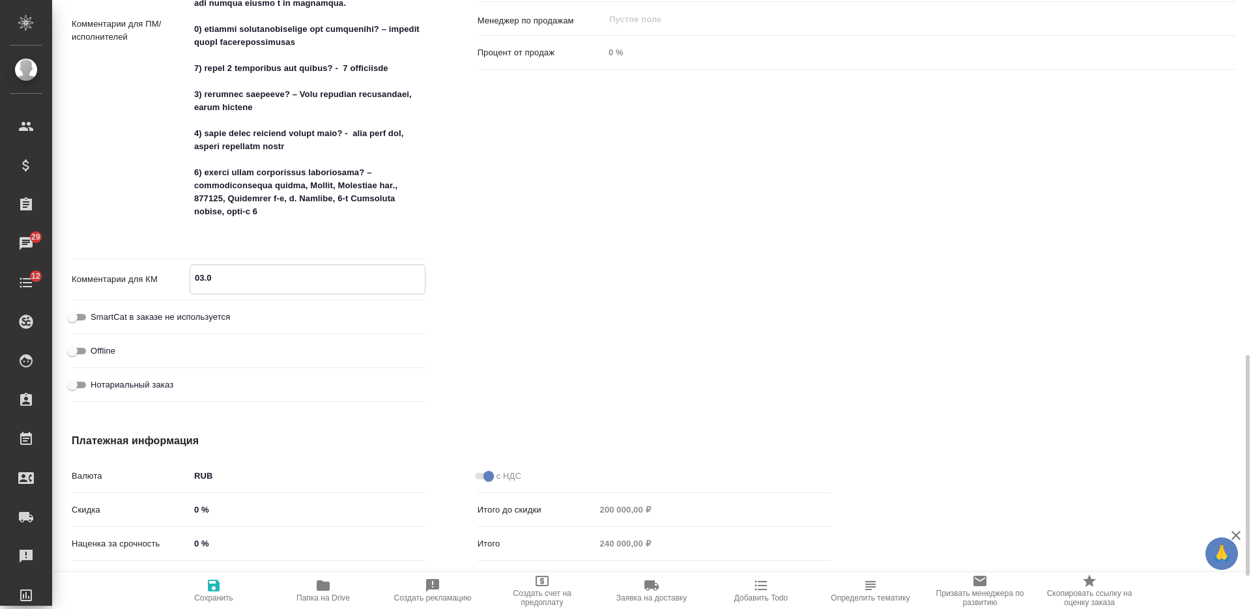
type textarea "x"
type textarea "03.03"
type textarea "x"
type textarea "03.0"
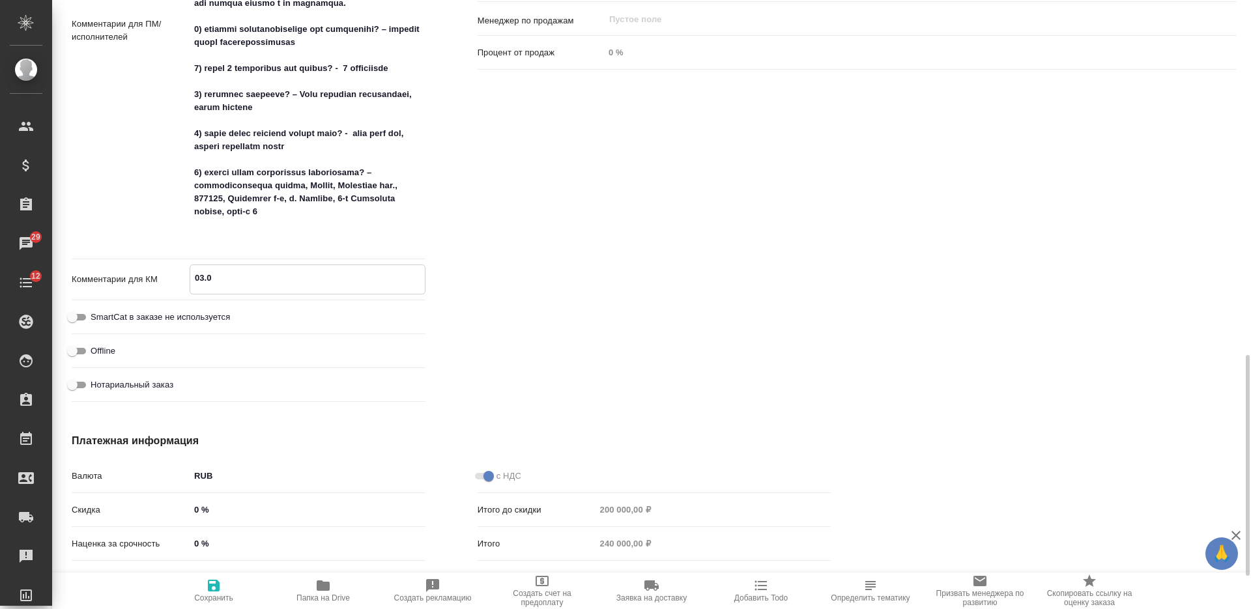
type textarea "x"
type textarea "03.09"
type textarea "x"
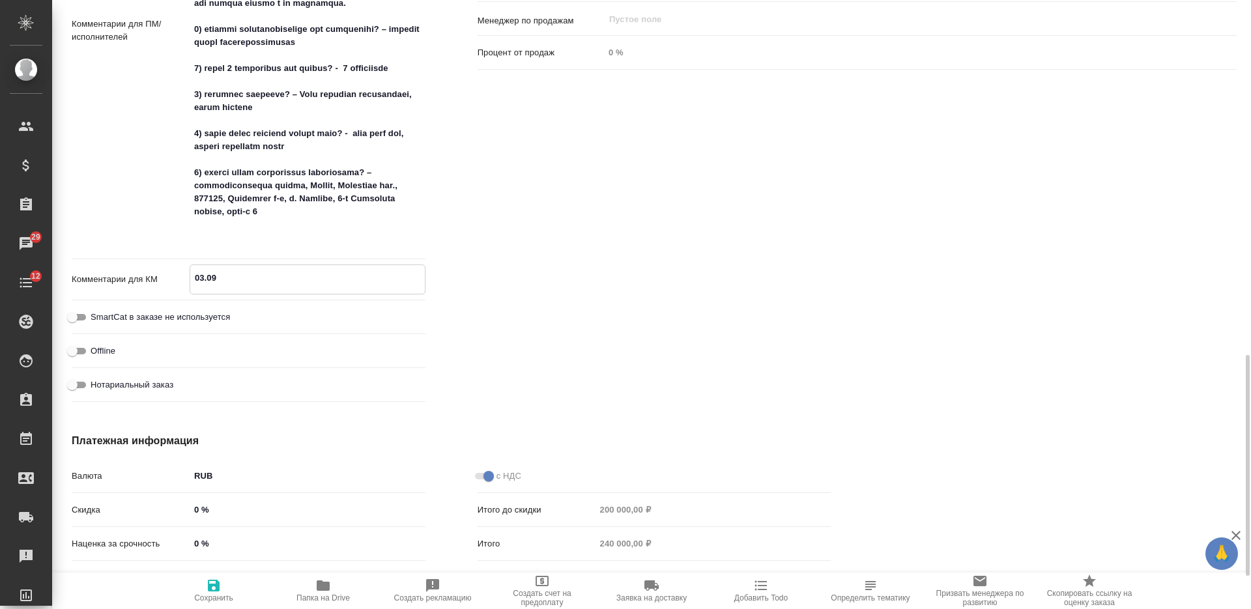
type textarea "x"
type textarea "03.09:"
type textarea "x"
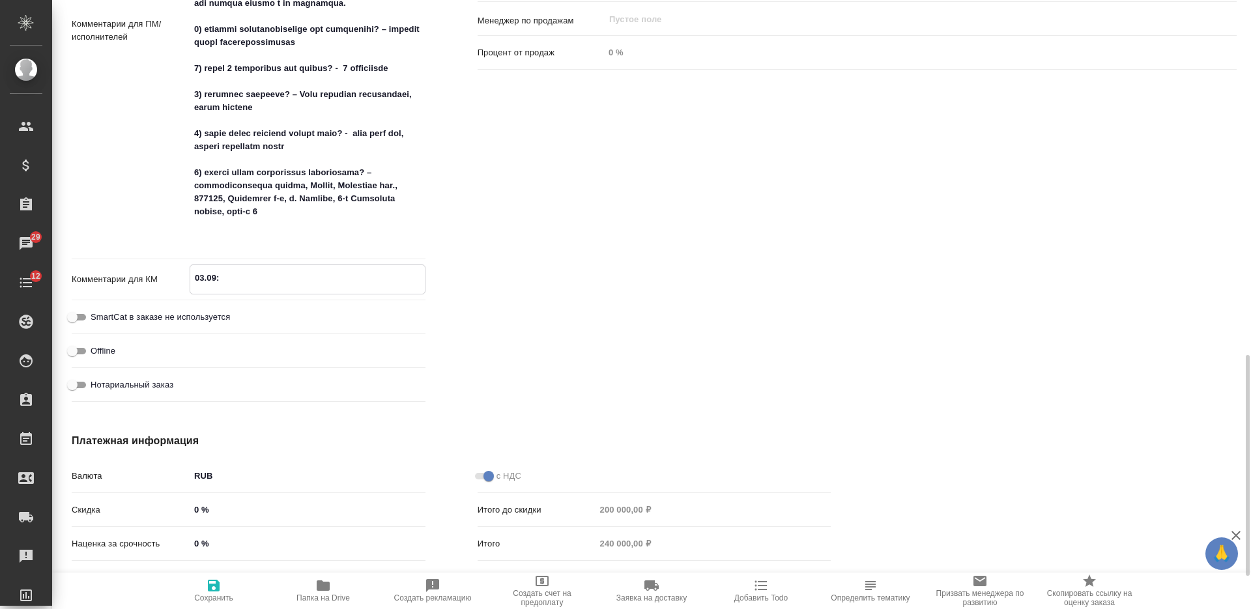
type textarea "x"
type textarea "03.09:"
type textarea "x"
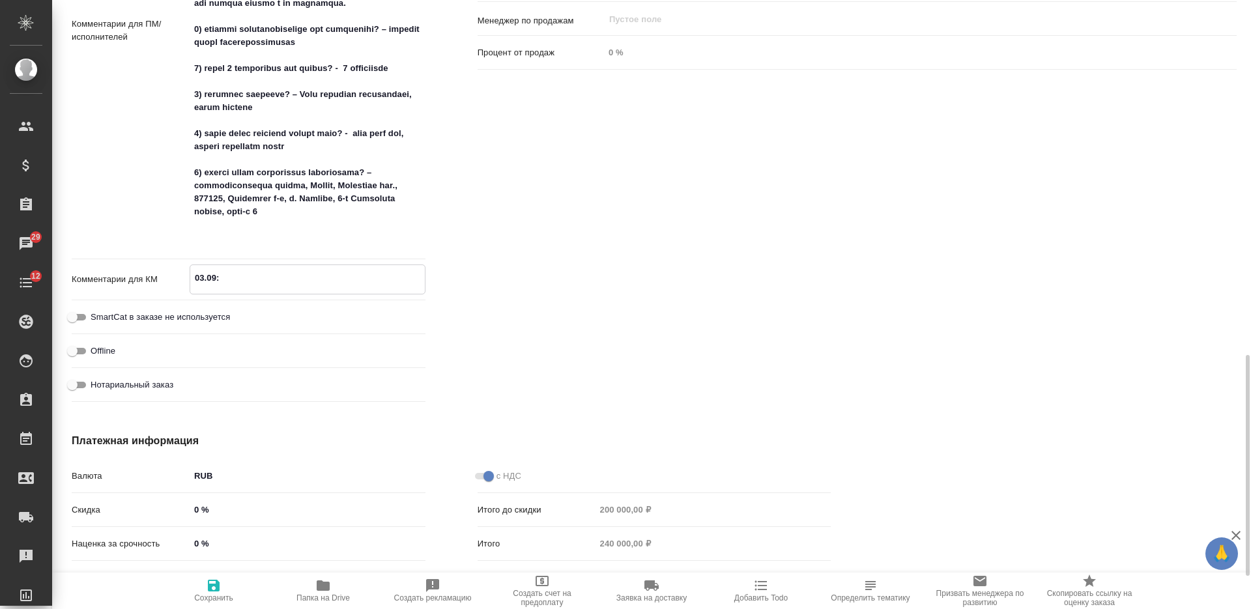
paste textarea "на данный момент мы приняли решение остановить процесс работы по данному запрос…"
type textarea "03.09: на данный момент мы приняли решение остановить процесс работы по данному…"
type textarea "x"
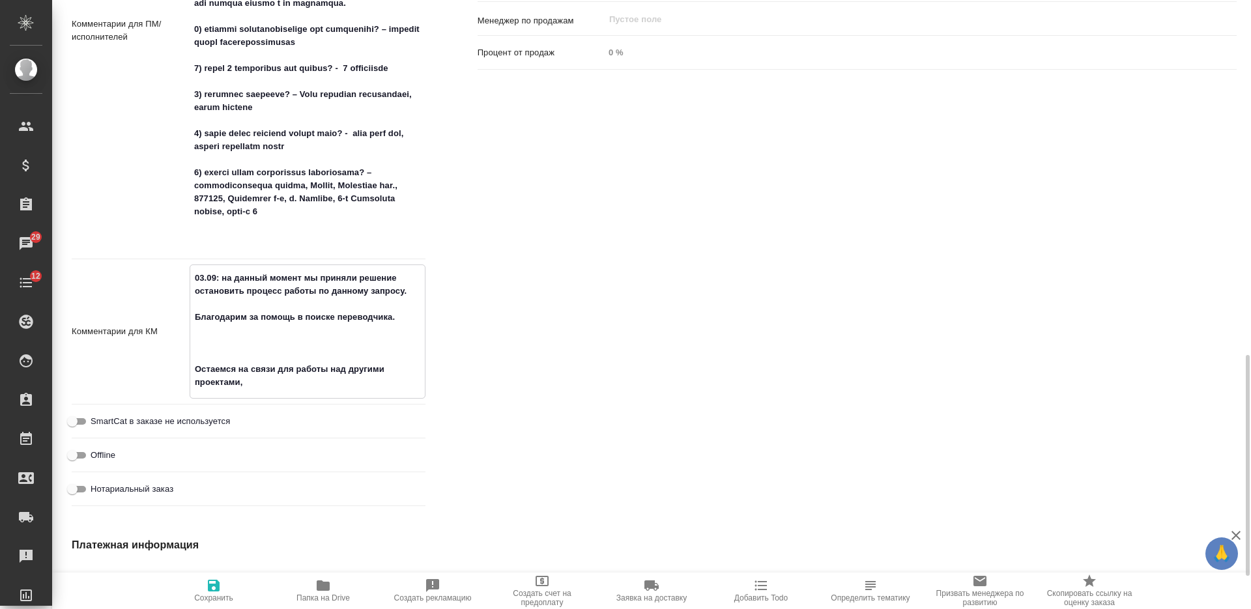
type textarea "03.09: на данный момент мы приняли решение остановить процесс работы по данному…"
type textarea "x"
type textarea "03.09: на данный момент мы приняли решение остановить процесс работы по данному…"
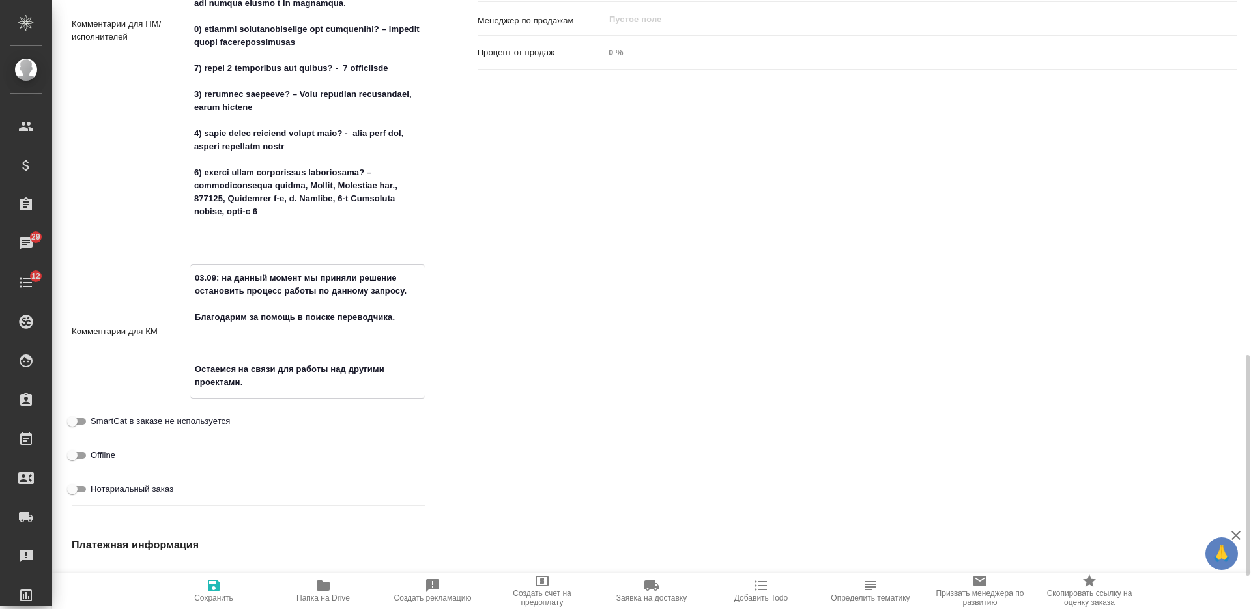
type textarea "x"
type textarea "03.09: на данный момент мы приняли решение остановить процесс работы по данному…"
type textarea "x"
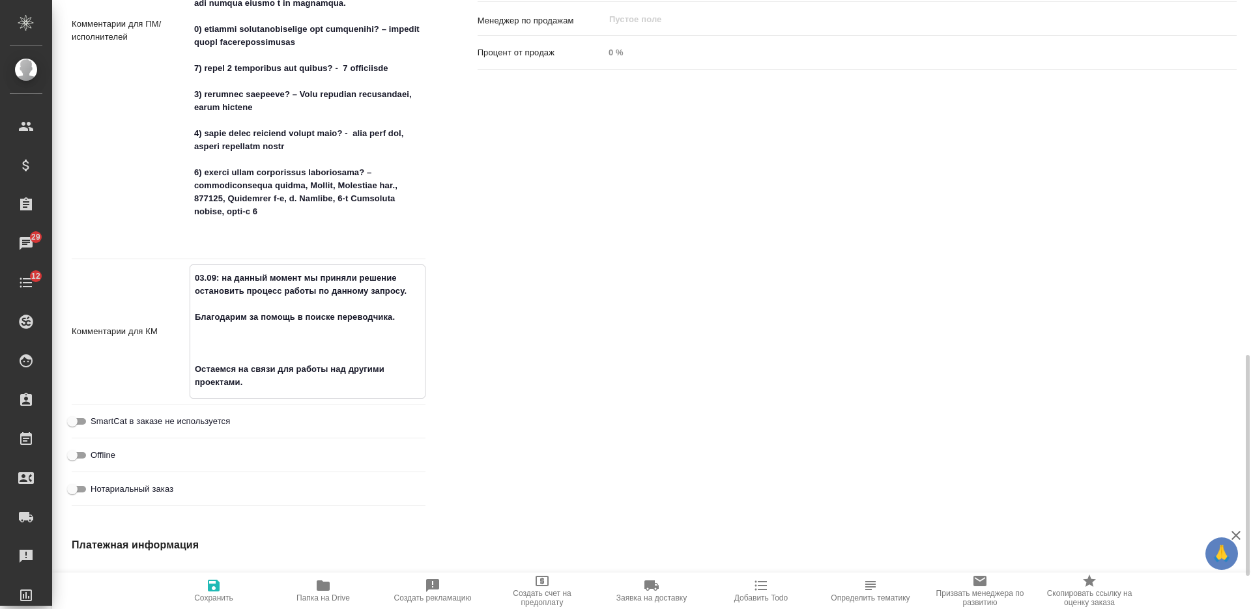
click at [222, 583] on span "Сохранить" at bounding box center [214, 590] width 94 height 25
type textarea "x"
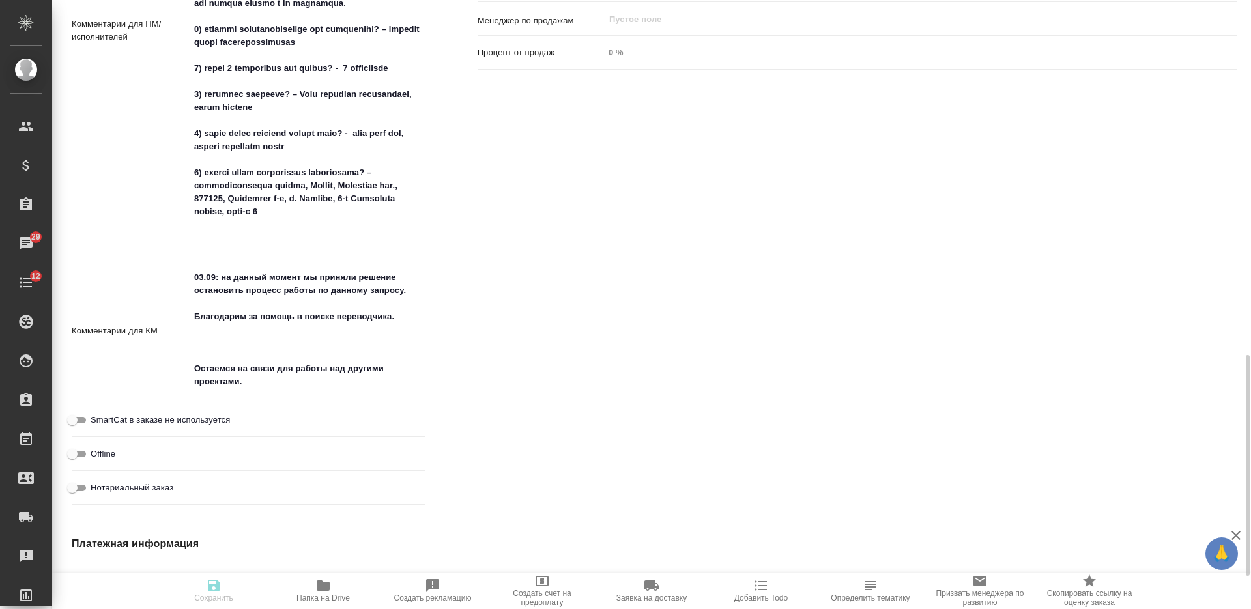
type textarea "x"
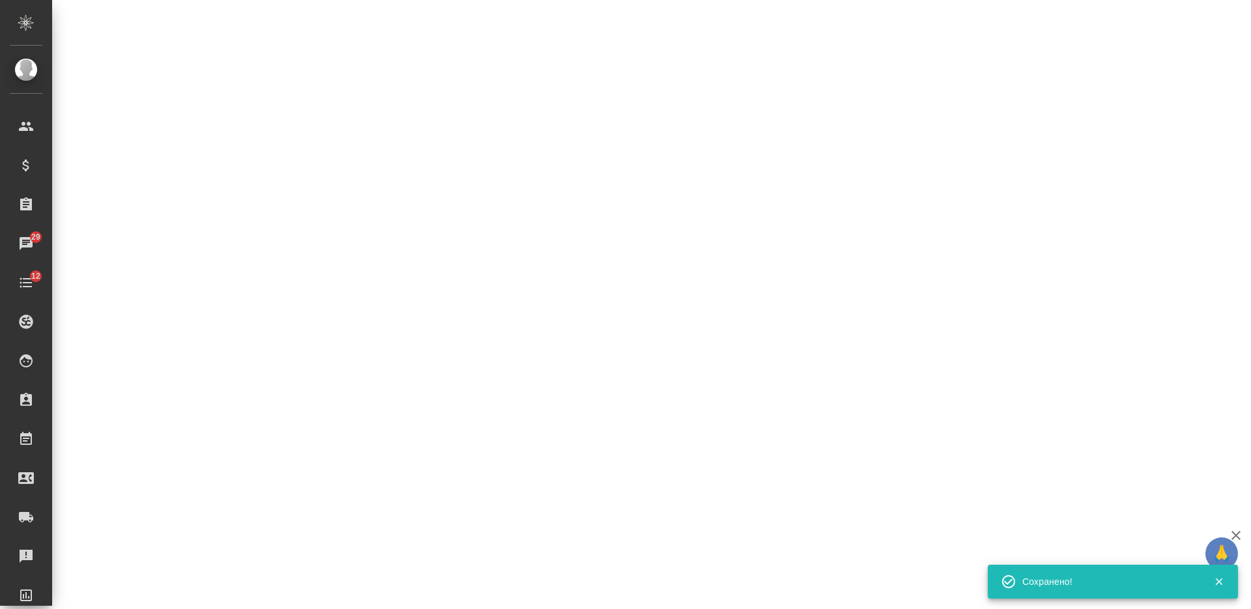
select select "RU"
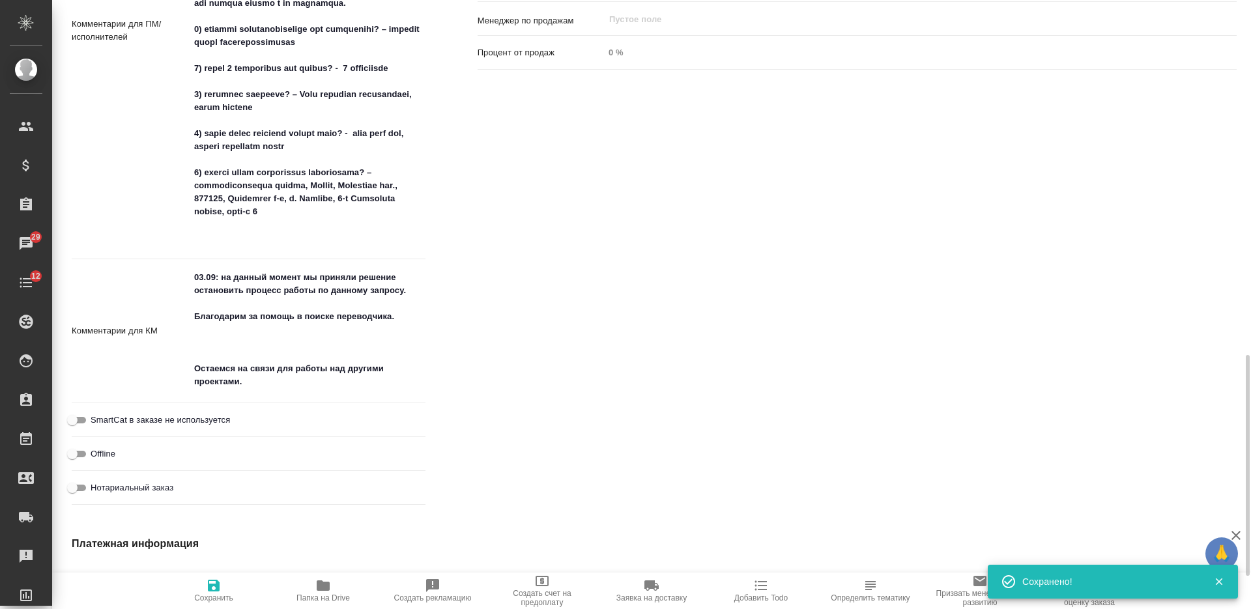
type textarea "x"
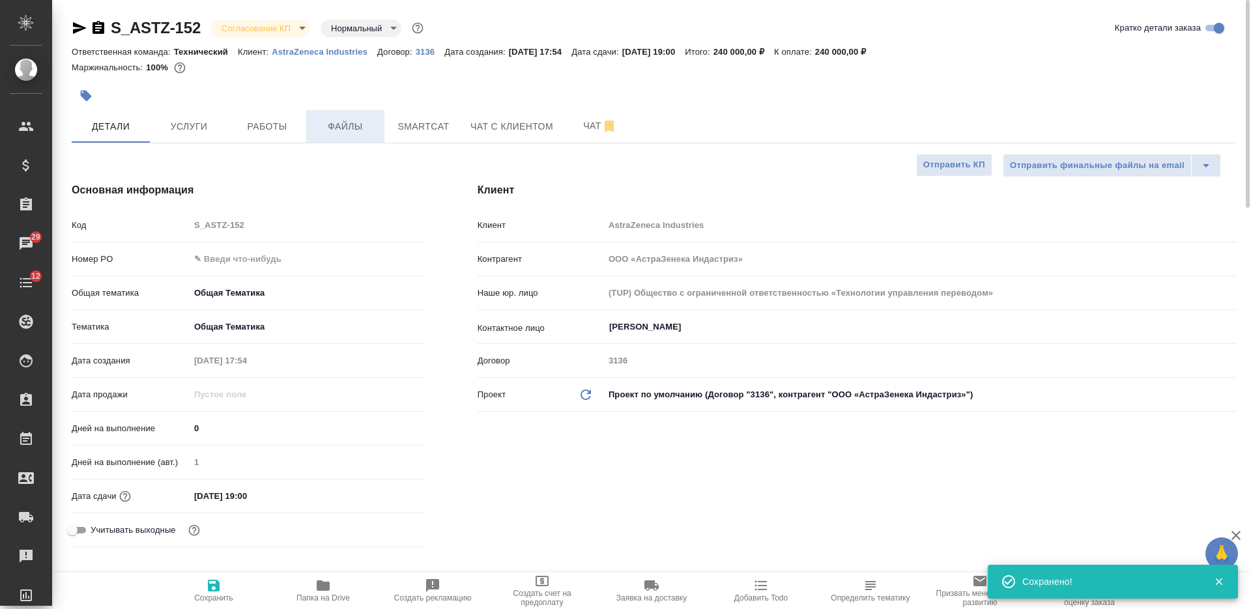
scroll to position [0, 0]
click at [282, 29] on body "🙏 .cls-1 fill:#fff; AWATERA Nikiforova Valeria Клиенты Спецификации Заказы 29 Ч…" at bounding box center [625, 304] width 1251 height 609
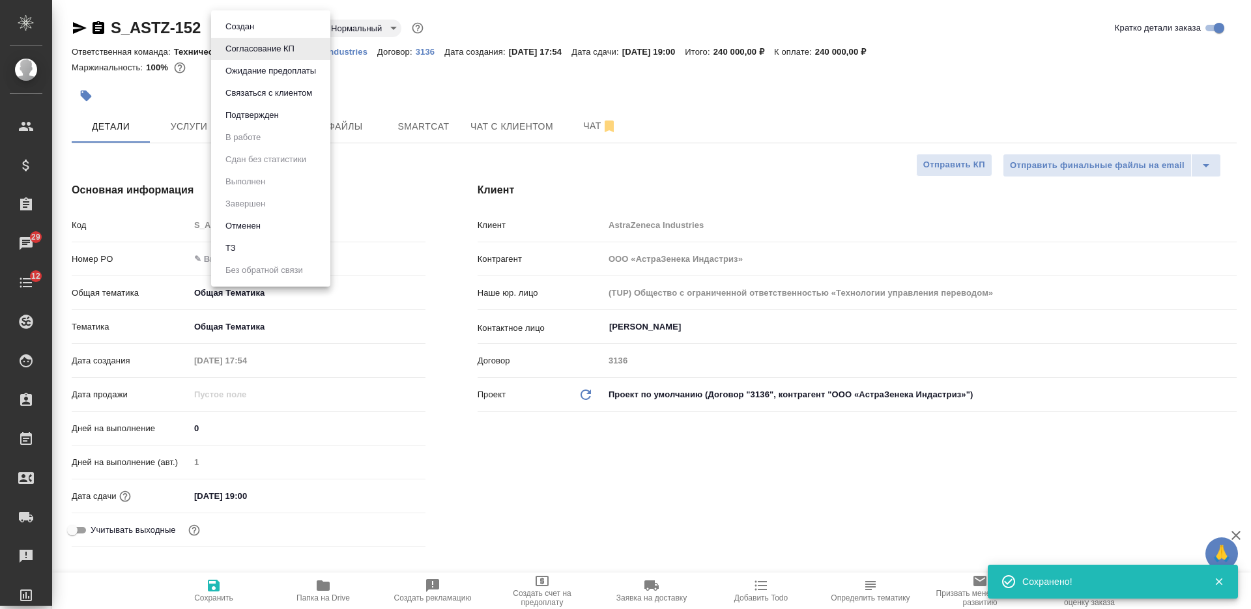
click at [279, 229] on li "Отменен" at bounding box center [270, 226] width 119 height 22
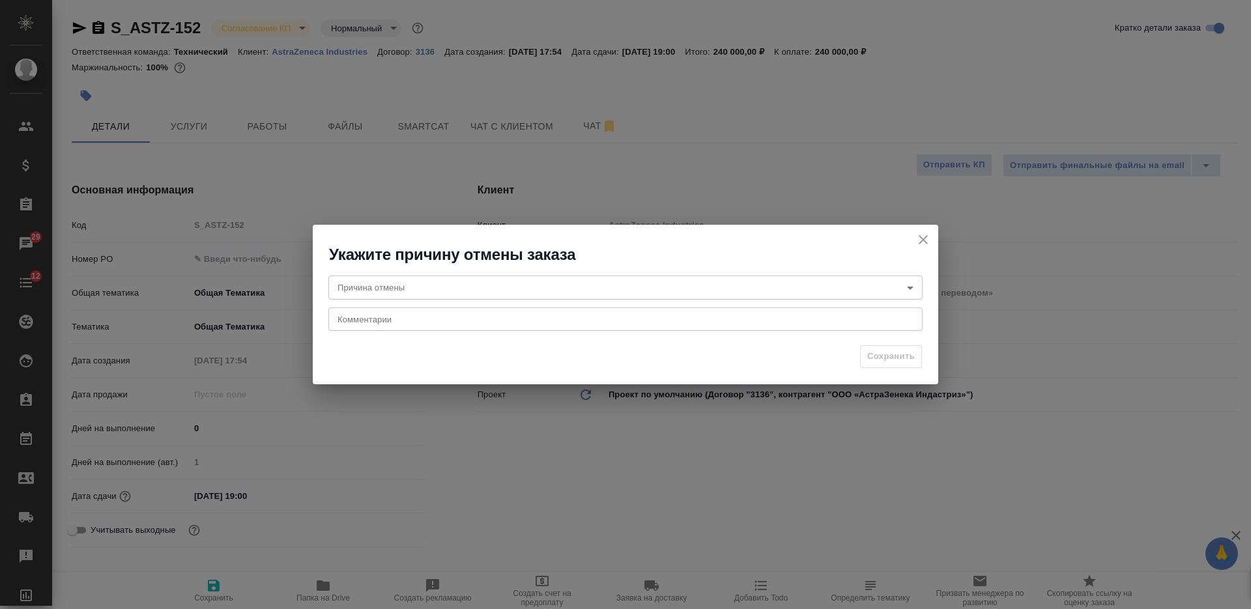
click at [467, 283] on body "🙏 .cls-1 fill:#fff; AWATERA Nikiforova Valeria Клиенты Спецификации Заказы 29 Ч…" at bounding box center [625, 304] width 1251 height 609
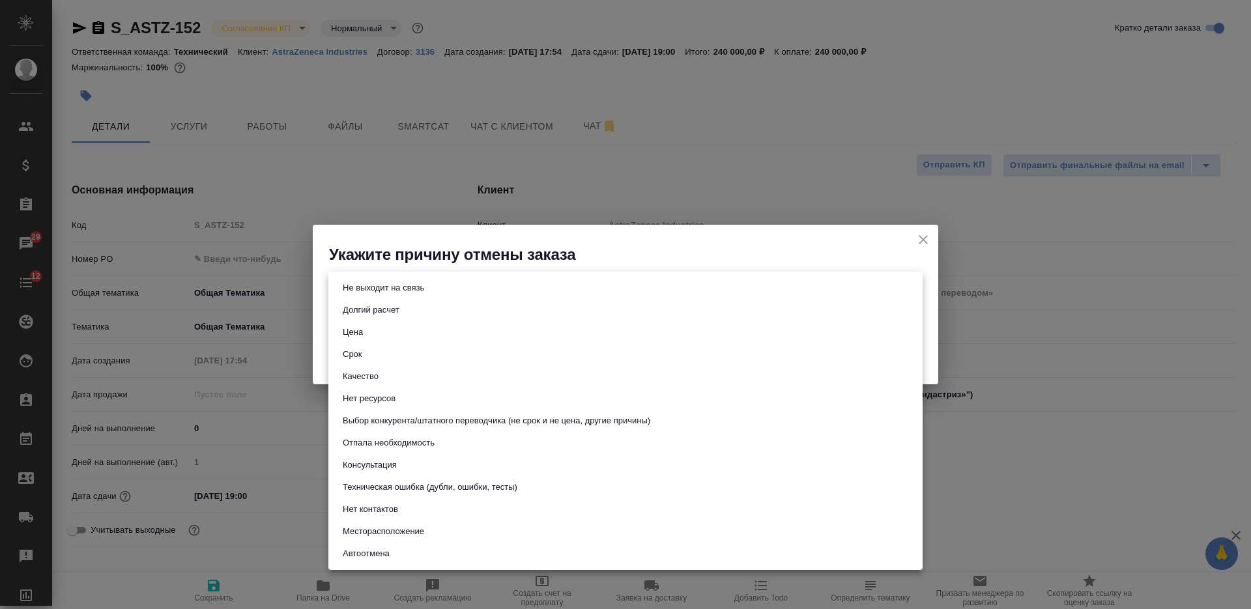
click at [435, 443] on button "Отпала необходимость" at bounding box center [389, 443] width 100 height 14
type input "noNeed"
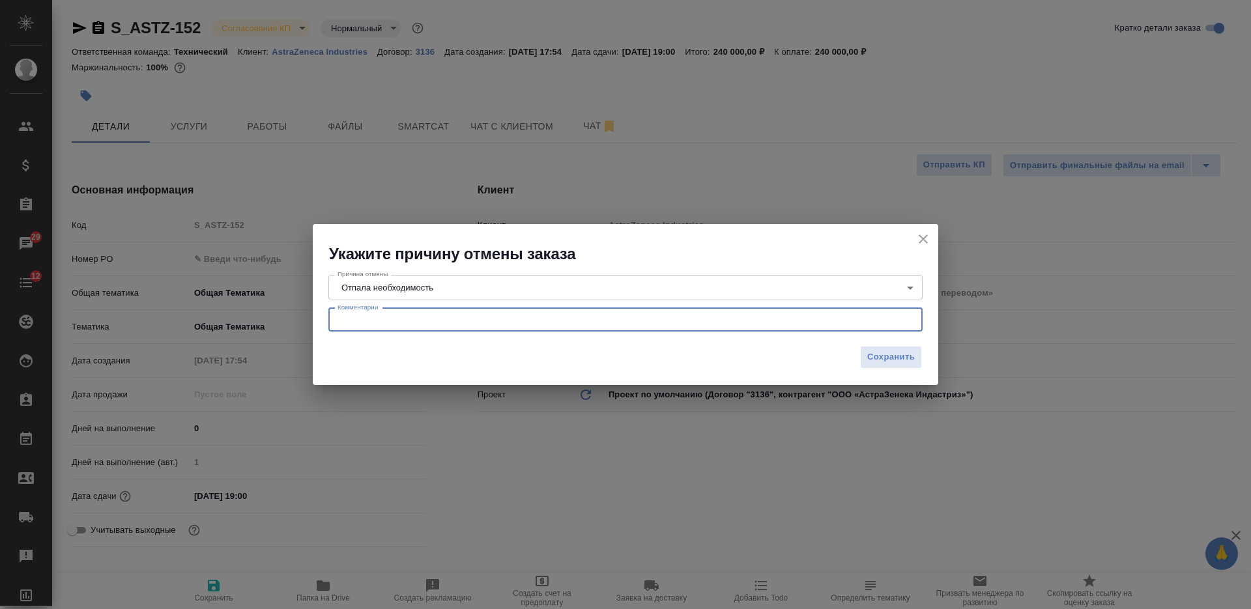
click at [422, 324] on textarea at bounding box center [625, 320] width 576 height 10
paste textarea "на данный момент мы приняли решение остановить процесс работы по данному запрос…"
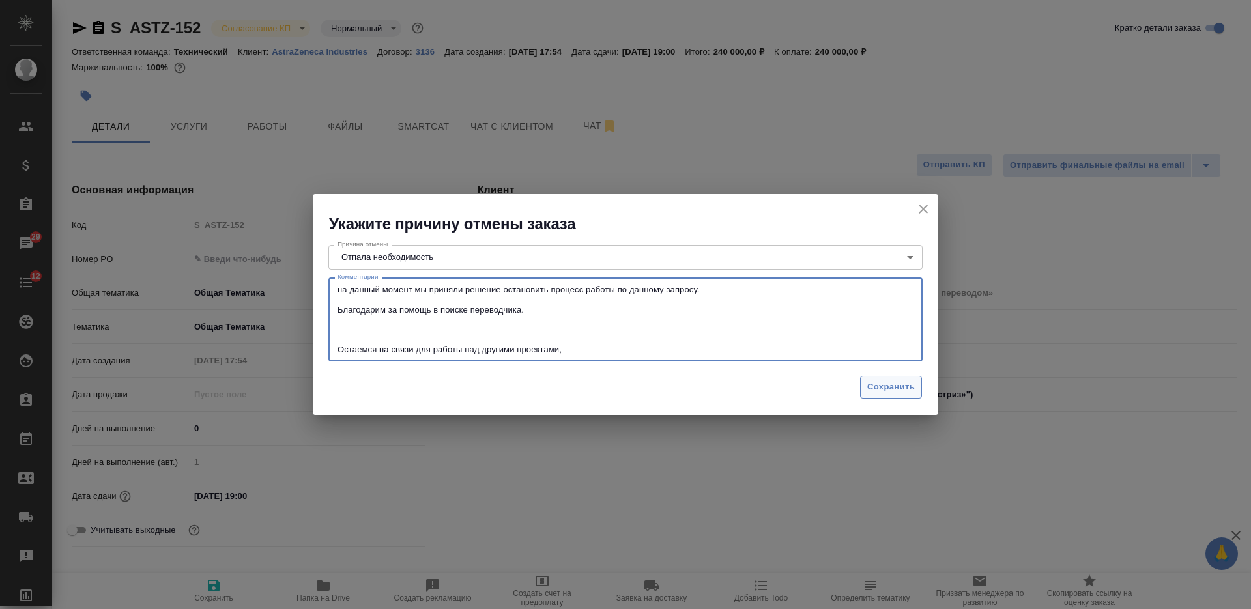
type textarea "на данный момент мы приняли решение остановить процесс работы по данному запрос…"
click at [885, 393] on span "Сохранить" at bounding box center [891, 387] width 48 height 15
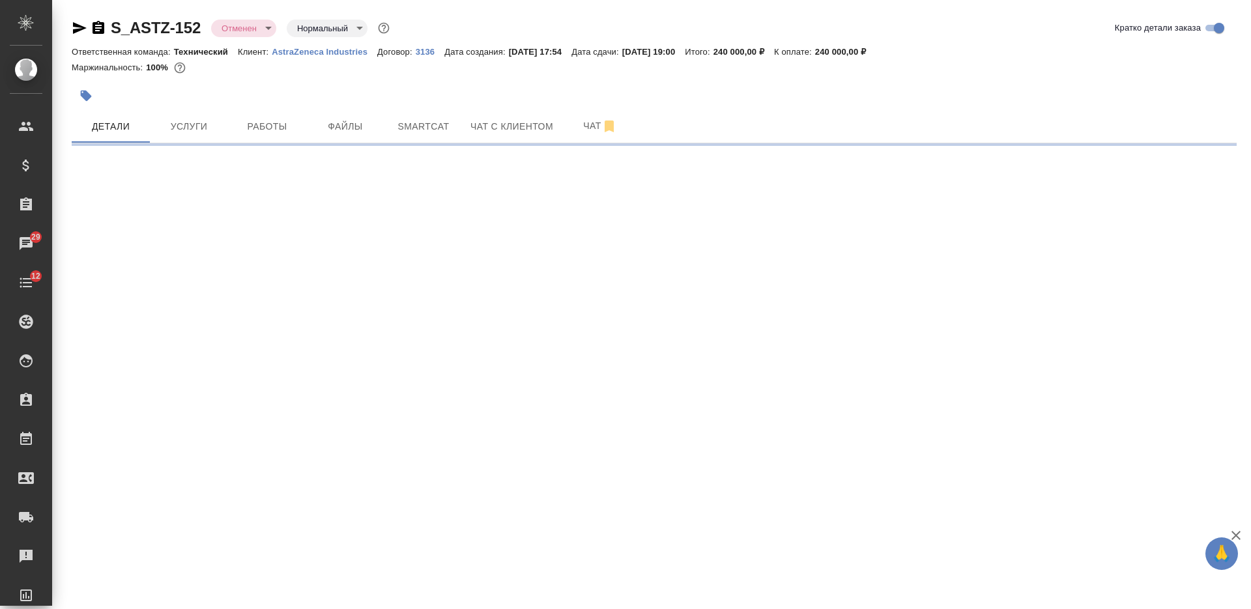
select select "RU"
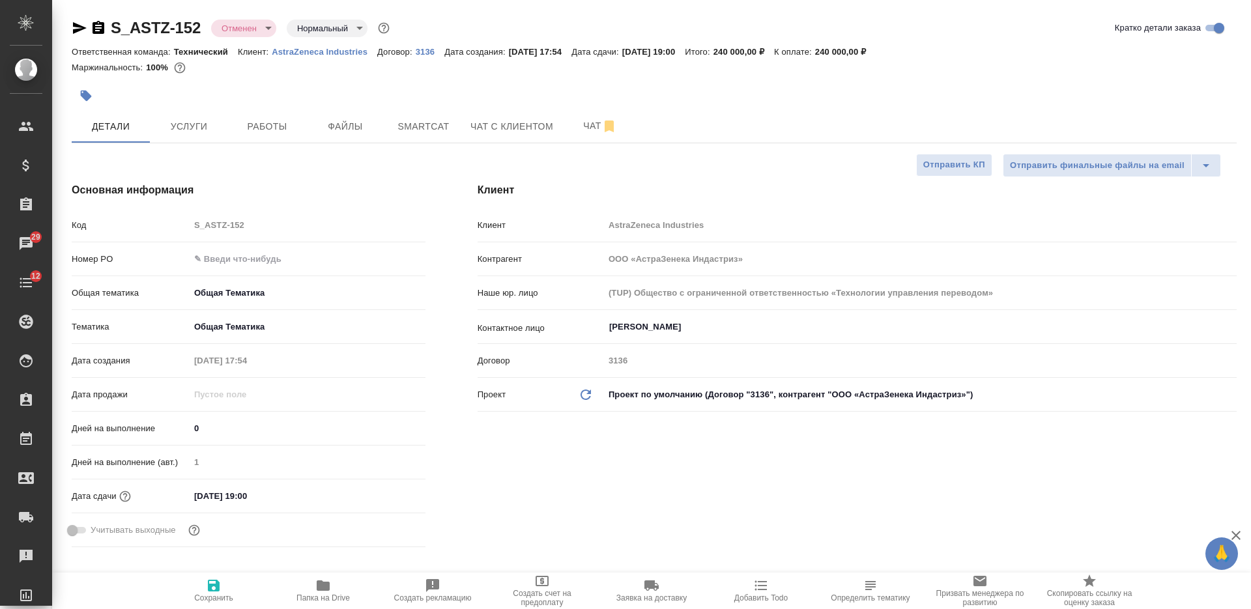
type textarea "x"
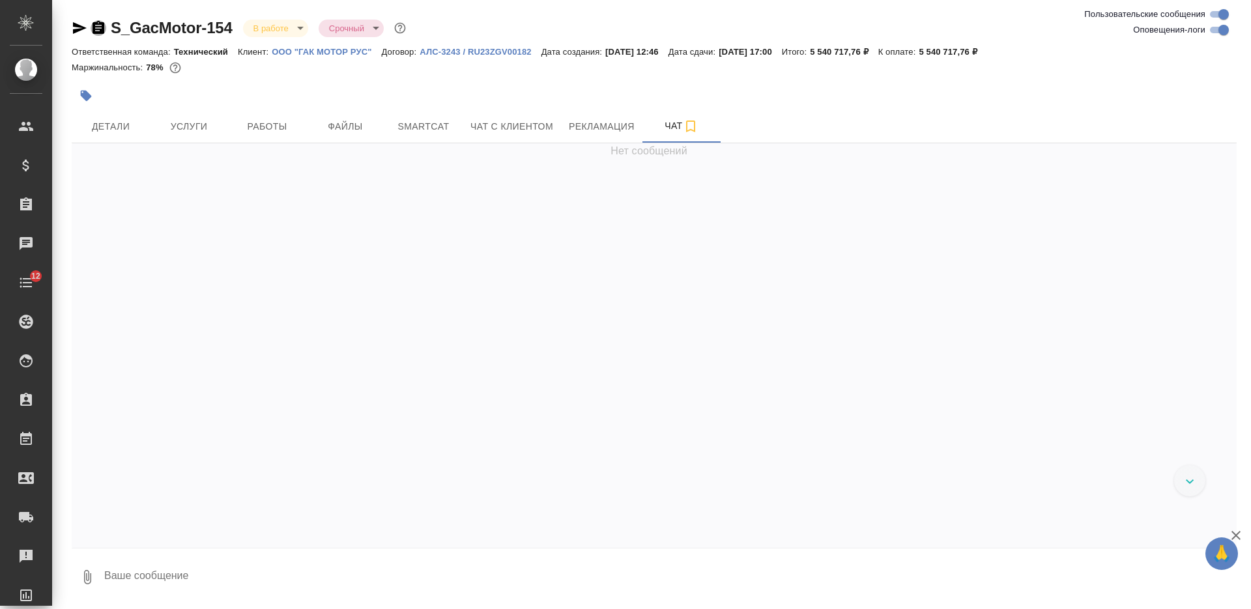
click at [98, 27] on icon "button" at bounding box center [99, 27] width 12 height 13
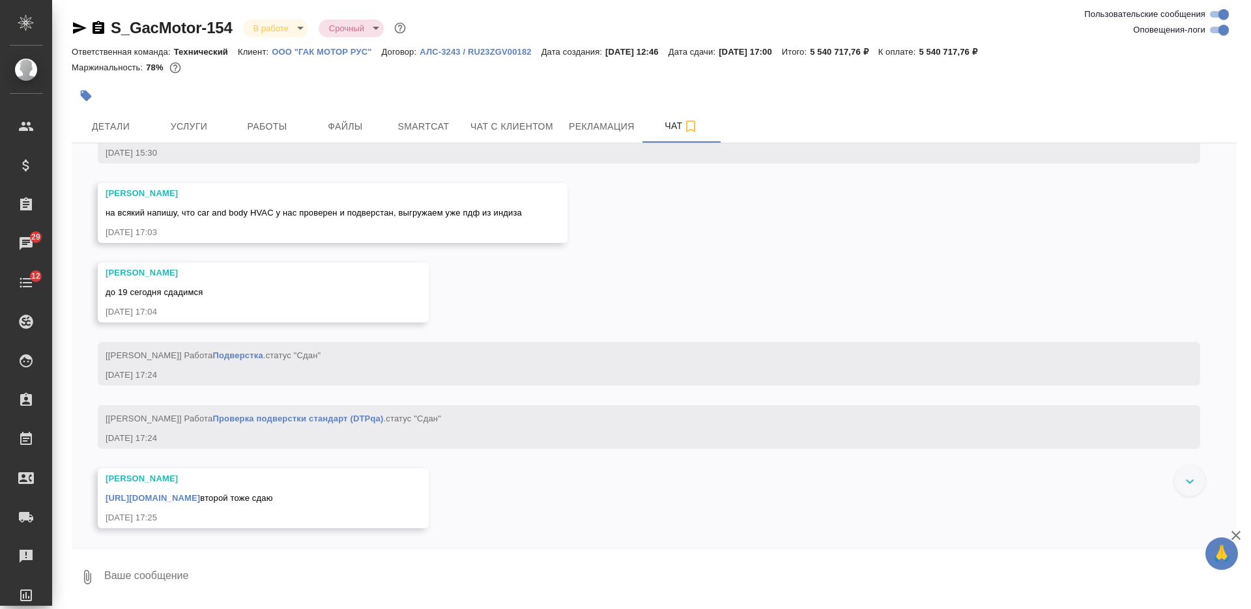
scroll to position [91408, 0]
click at [341, 489] on div "[URL][DOMAIN_NAME] второй тоже сдаю" at bounding box center [245, 497] width 278 height 16
click at [200, 493] on link "[URL][DOMAIN_NAME]" at bounding box center [153, 498] width 94 height 10
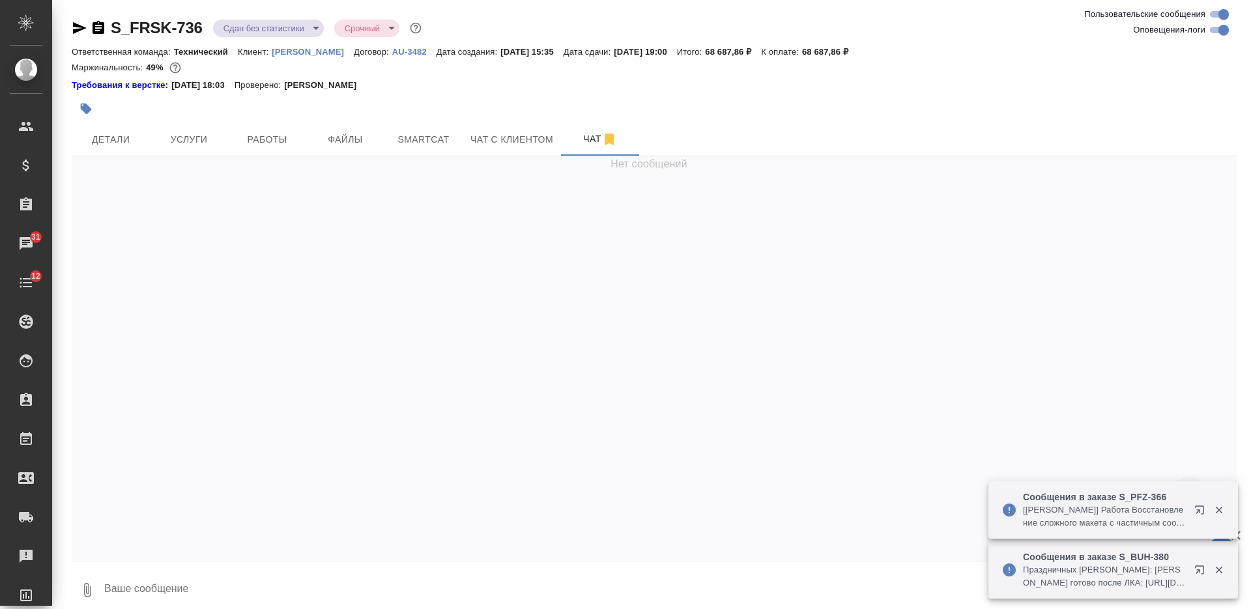
click at [100, 25] on icon "button" at bounding box center [99, 28] width 16 height 16
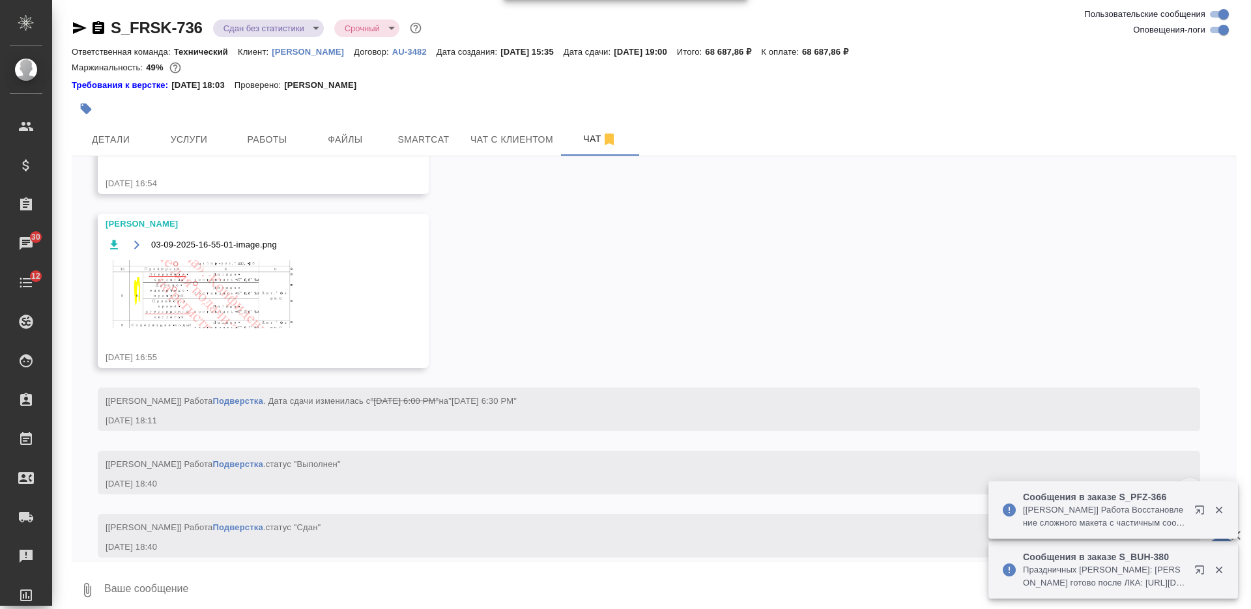
click at [72, 108] on button "button" at bounding box center [86, 108] width 29 height 29
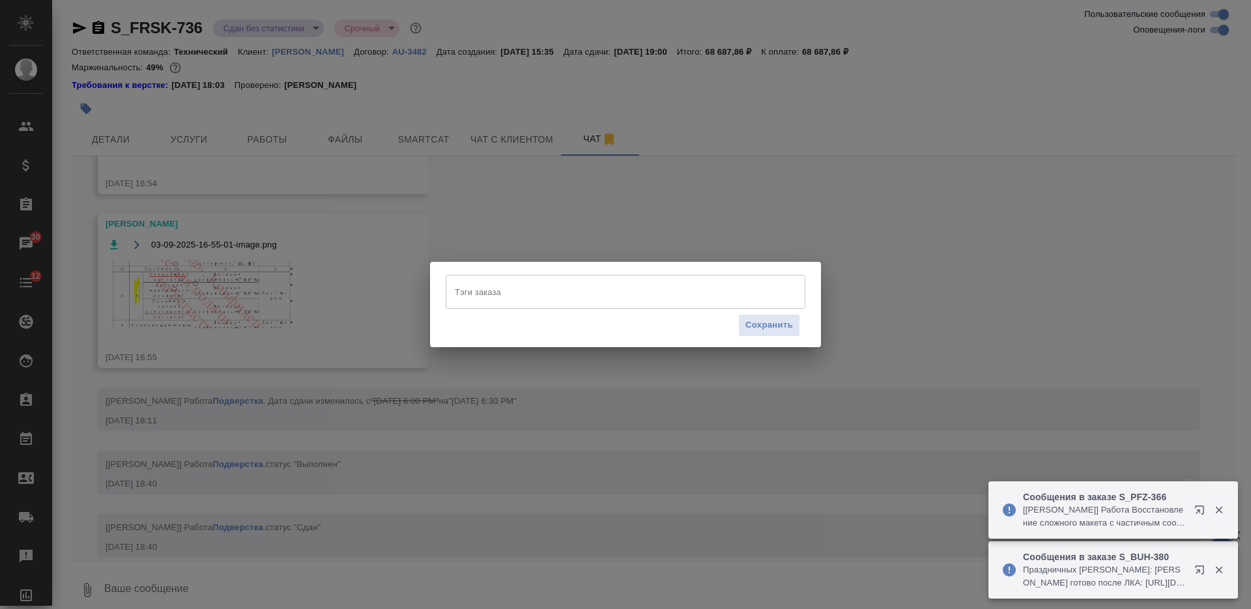
scroll to position [16605, 0]
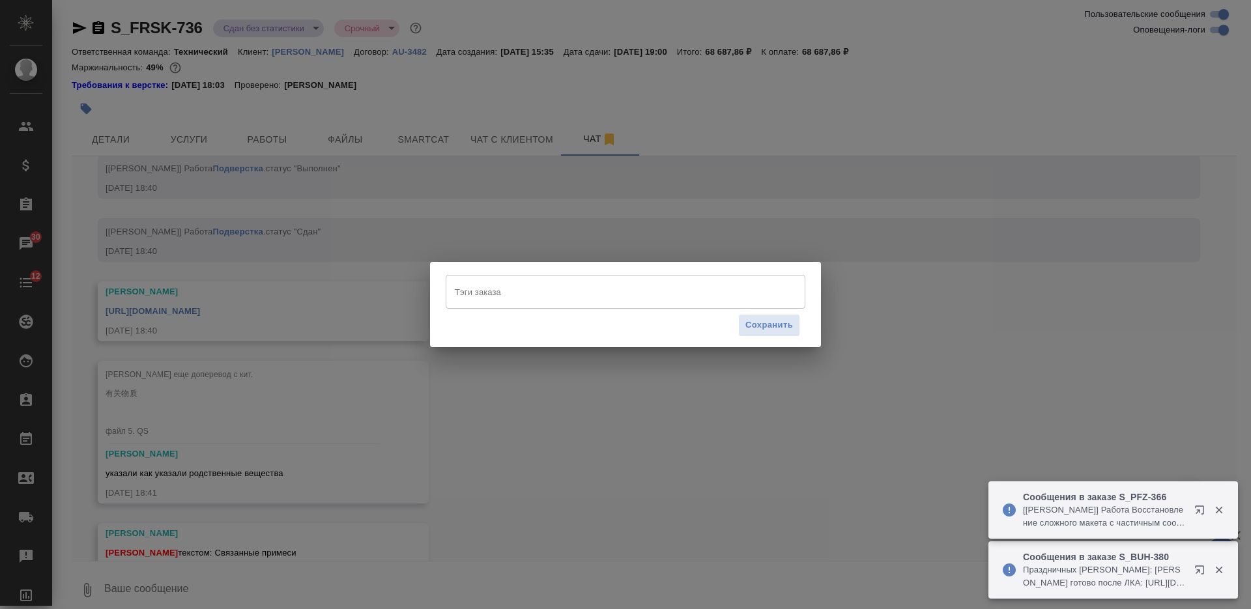
click at [526, 291] on input "Тэги заказа" at bounding box center [612, 292] width 323 height 22
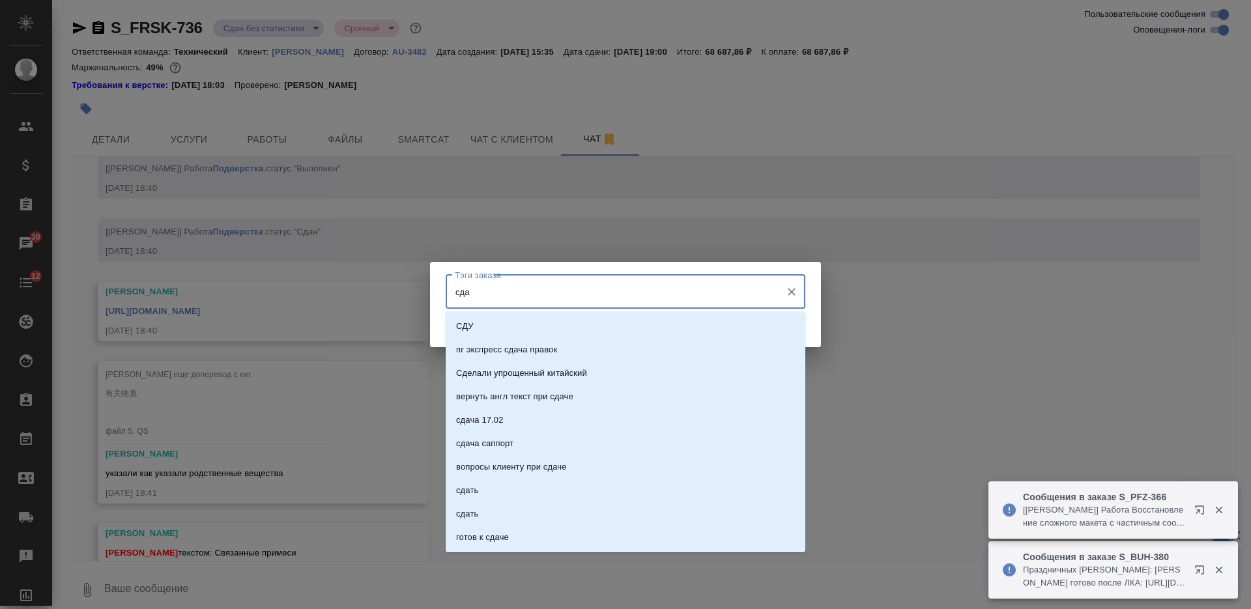
type input "сдан"
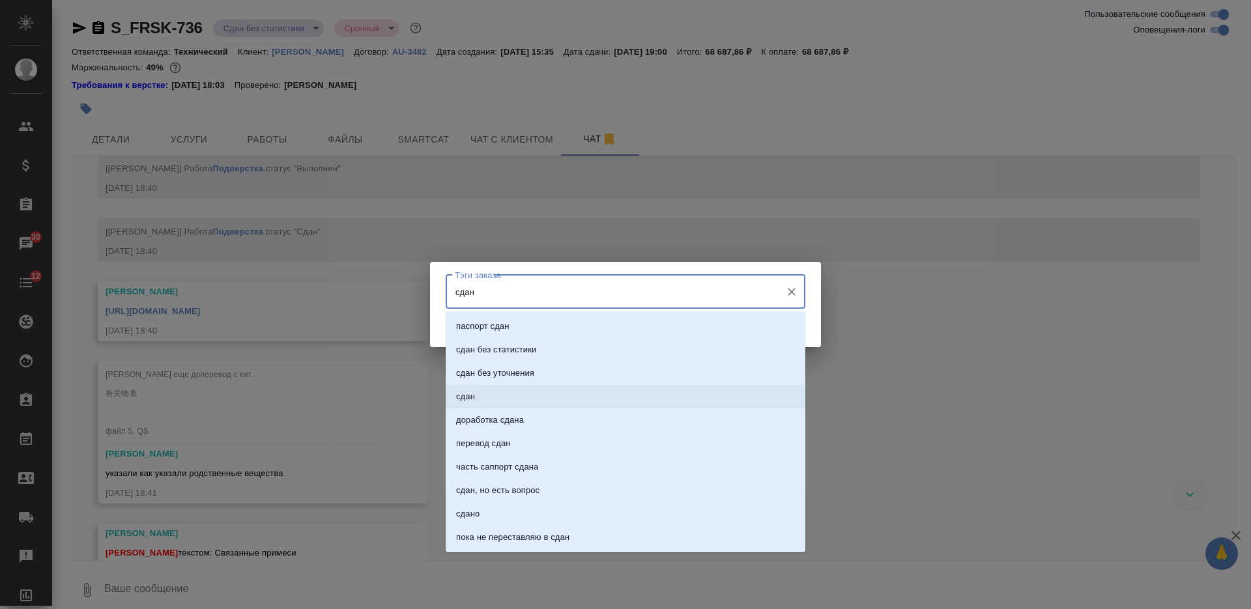
click at [569, 395] on li "сдан" at bounding box center [626, 396] width 360 height 23
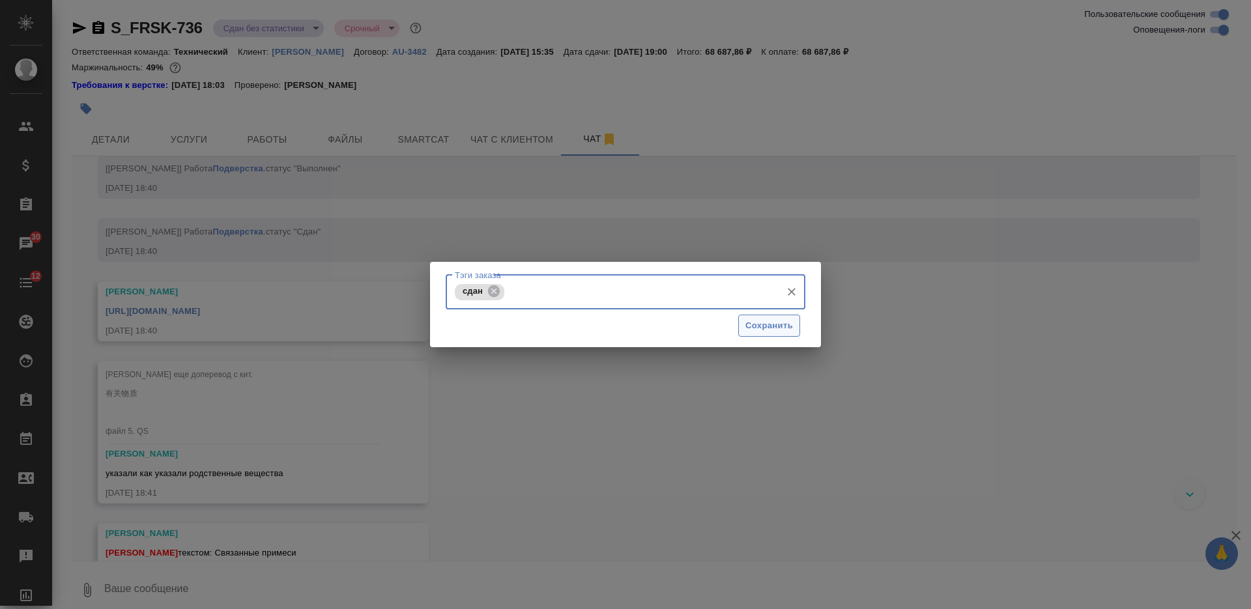
click at [760, 322] on span "Сохранить" at bounding box center [769, 326] width 48 height 15
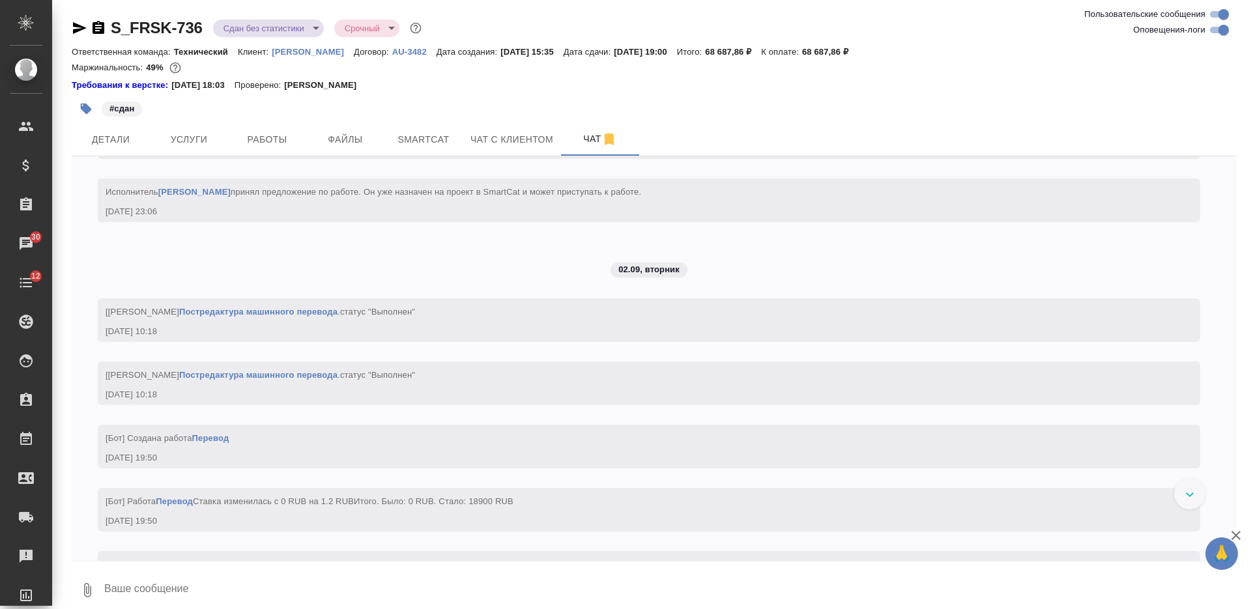
scroll to position [16073, 0]
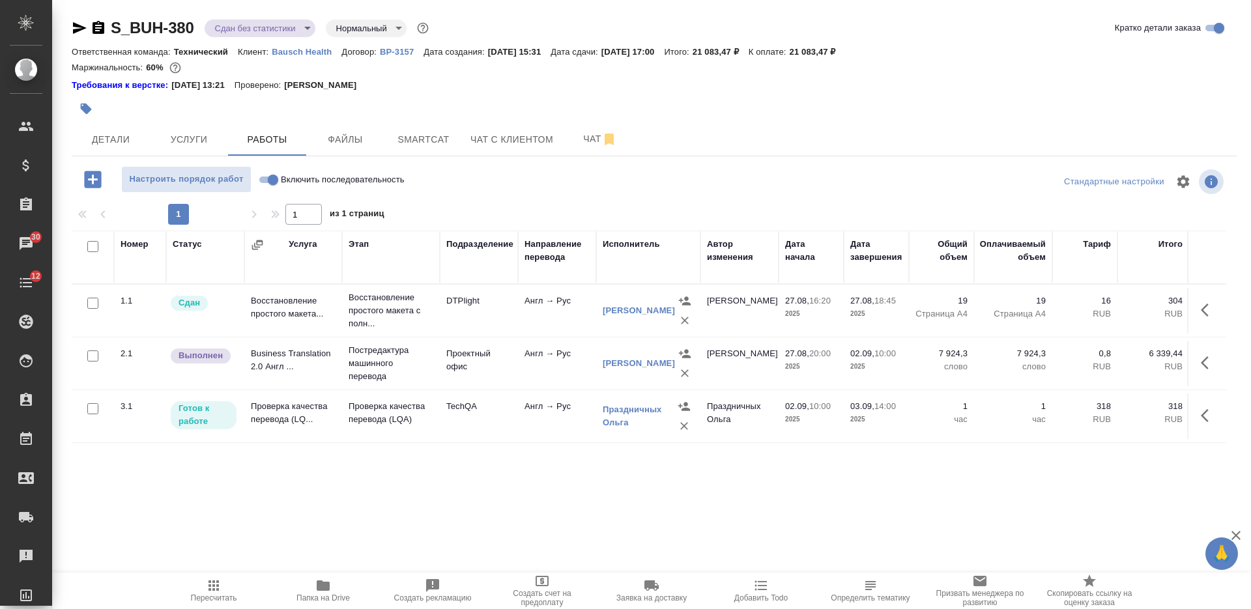
click at [97, 27] on icon "button" at bounding box center [99, 27] width 12 height 13
click at [94, 106] on button "button" at bounding box center [86, 108] width 29 height 29
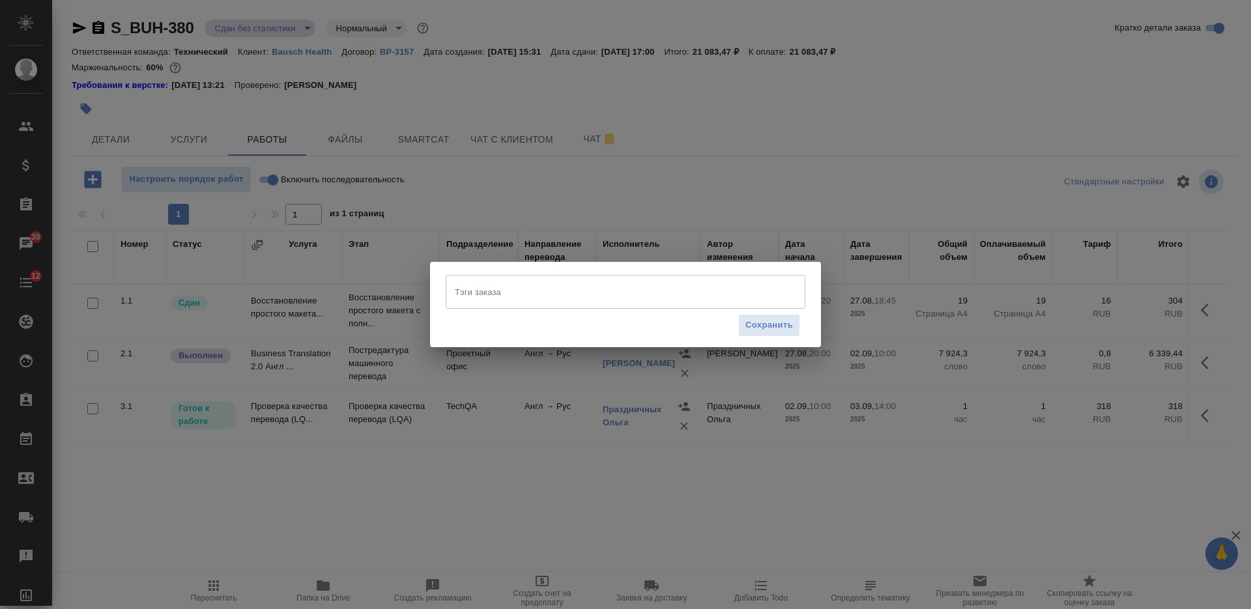
click at [494, 285] on input "Тэги заказа" at bounding box center [612, 292] width 323 height 22
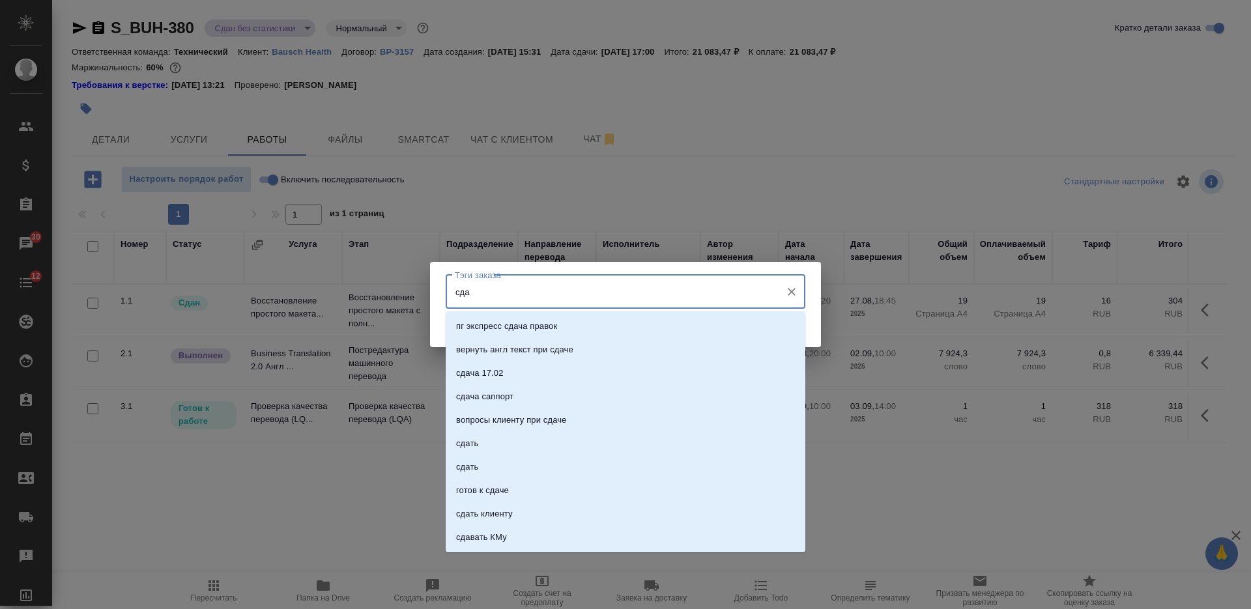
type input "сдан"
click at [532, 405] on li "сдан" at bounding box center [626, 396] width 360 height 23
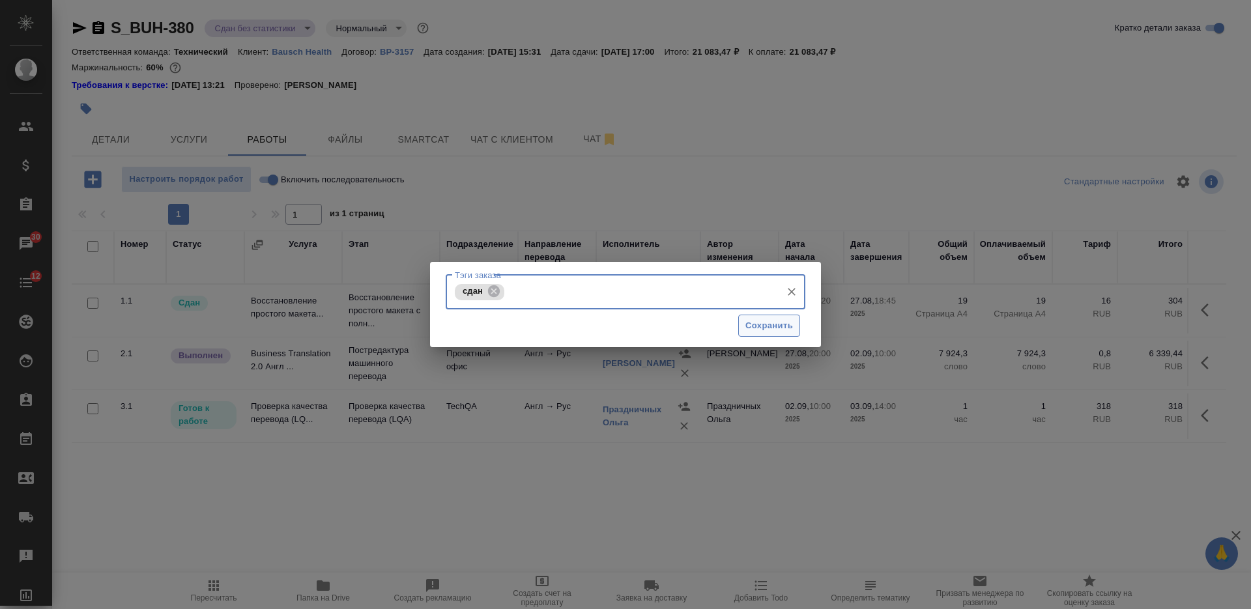
click at [763, 327] on span "Сохранить" at bounding box center [769, 326] width 48 height 15
